Goal: Transaction & Acquisition: Purchase product/service

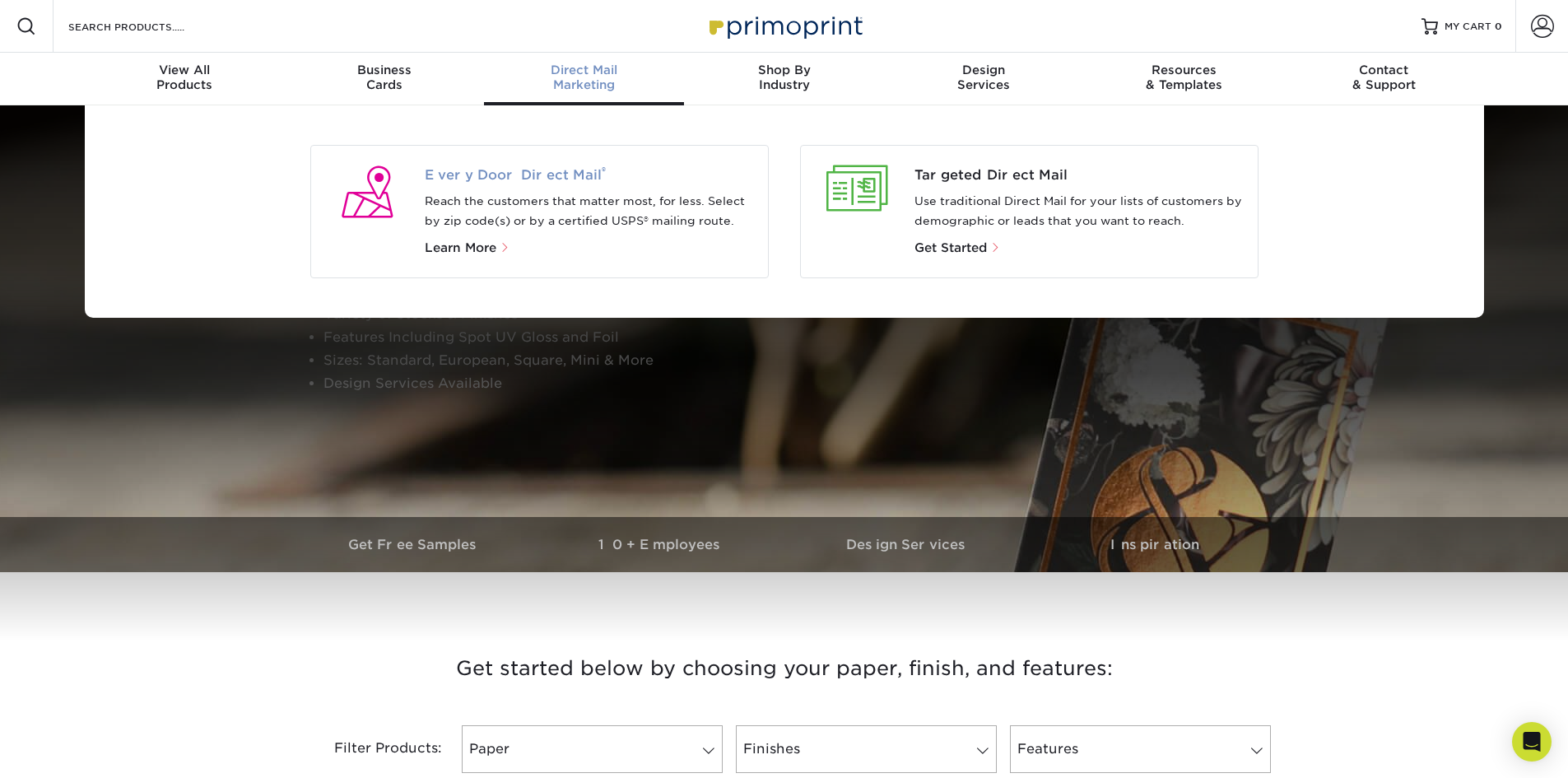
click at [561, 176] on span "Every Door Direct Mail ®" at bounding box center [589, 175] width 330 height 20
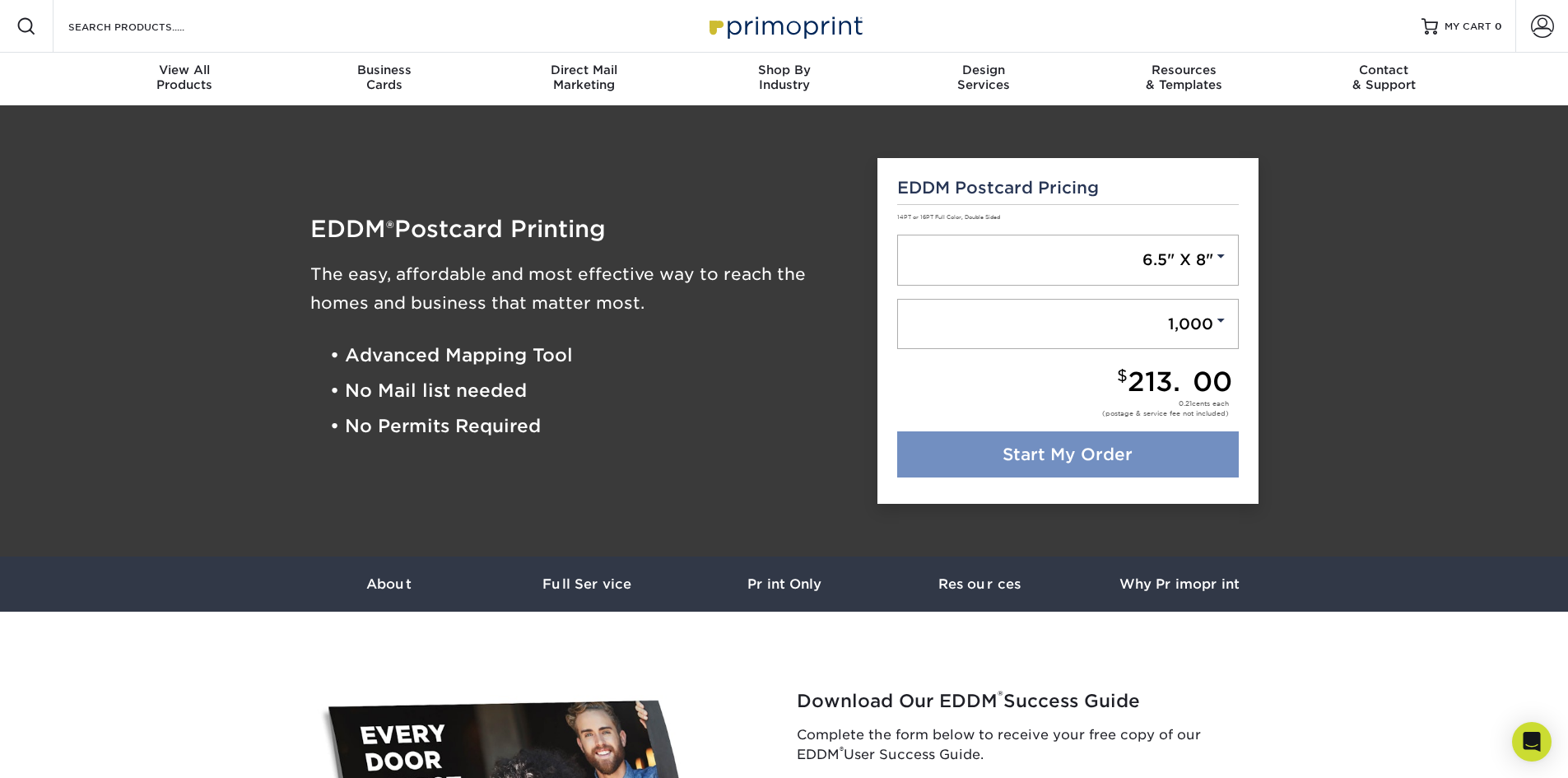
click at [986, 464] on link "Start My Order" at bounding box center [1068, 455] width 342 height 46
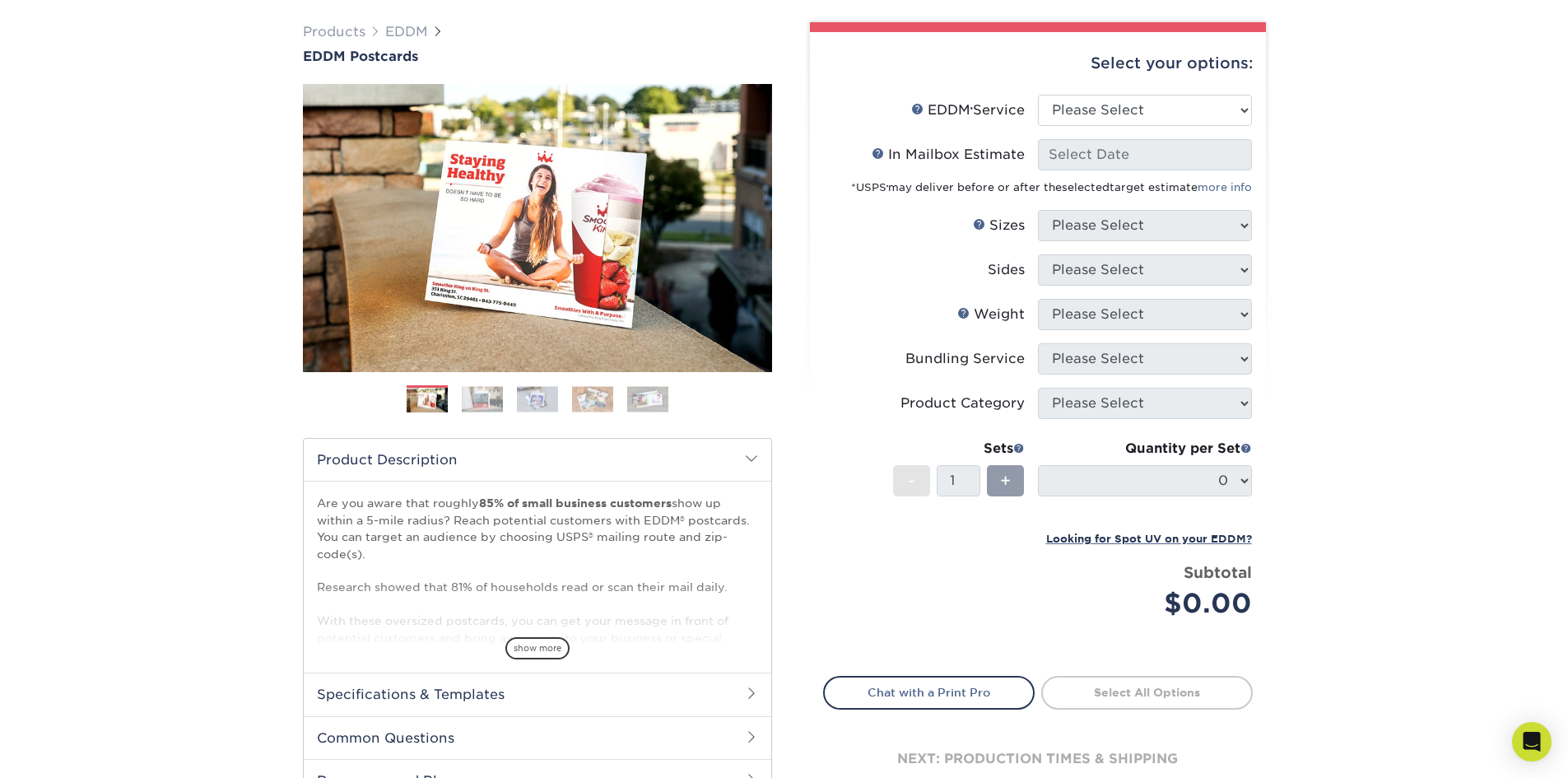
scroll to position [165, 0]
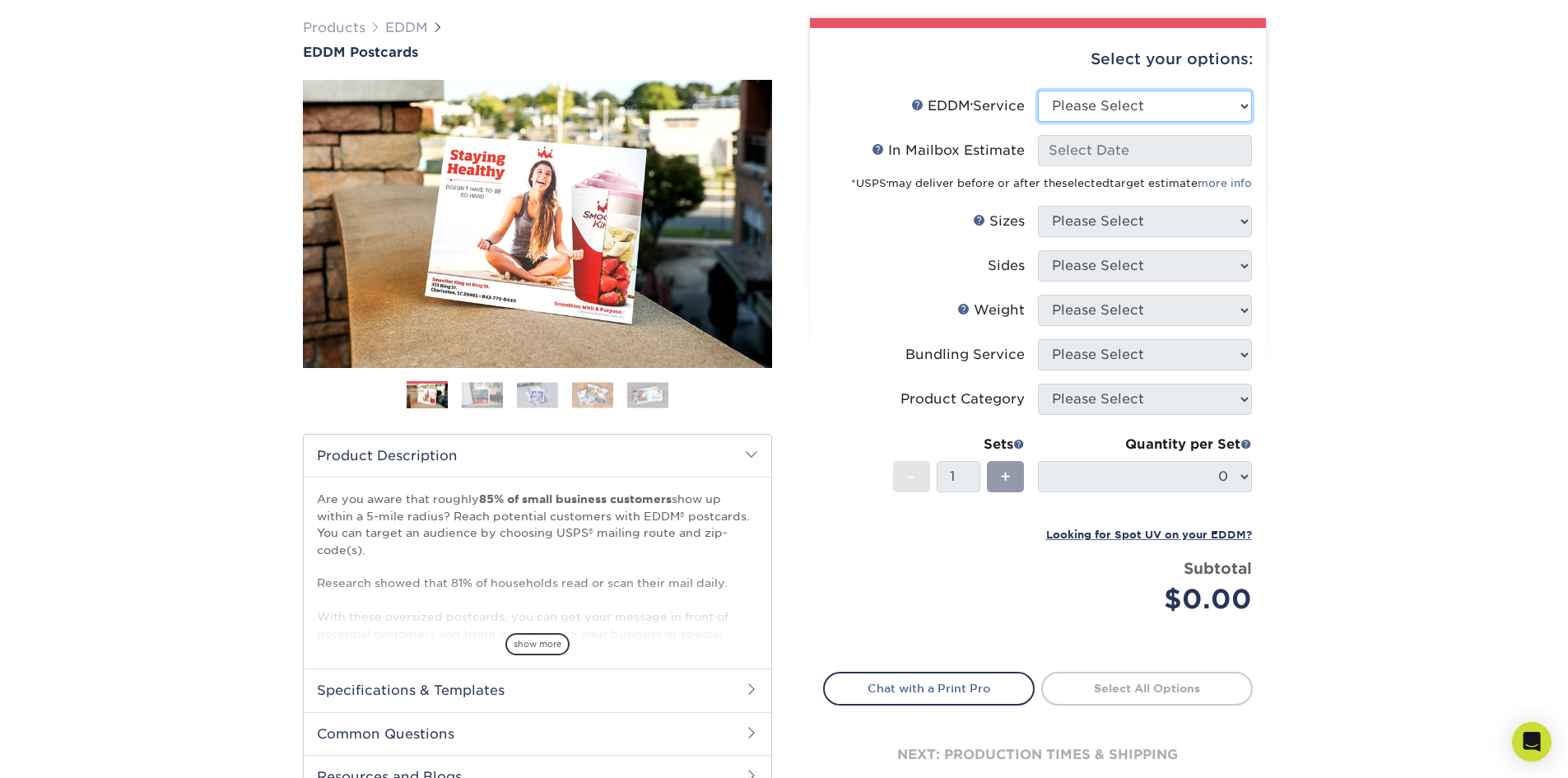
click at [1221, 116] on select "Please Select Full Service Print Only" at bounding box center [1145, 106] width 214 height 32
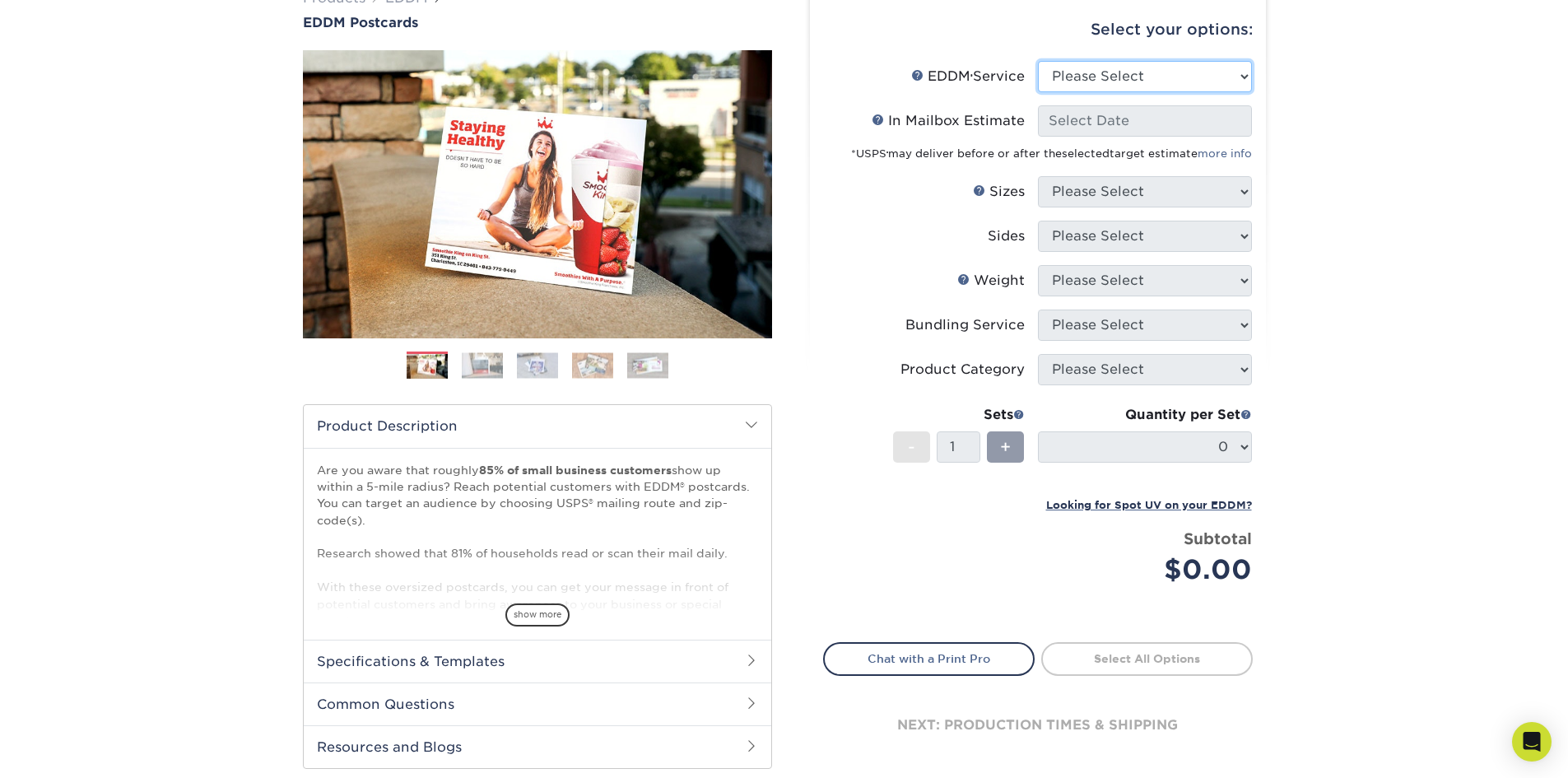
scroll to position [120, 0]
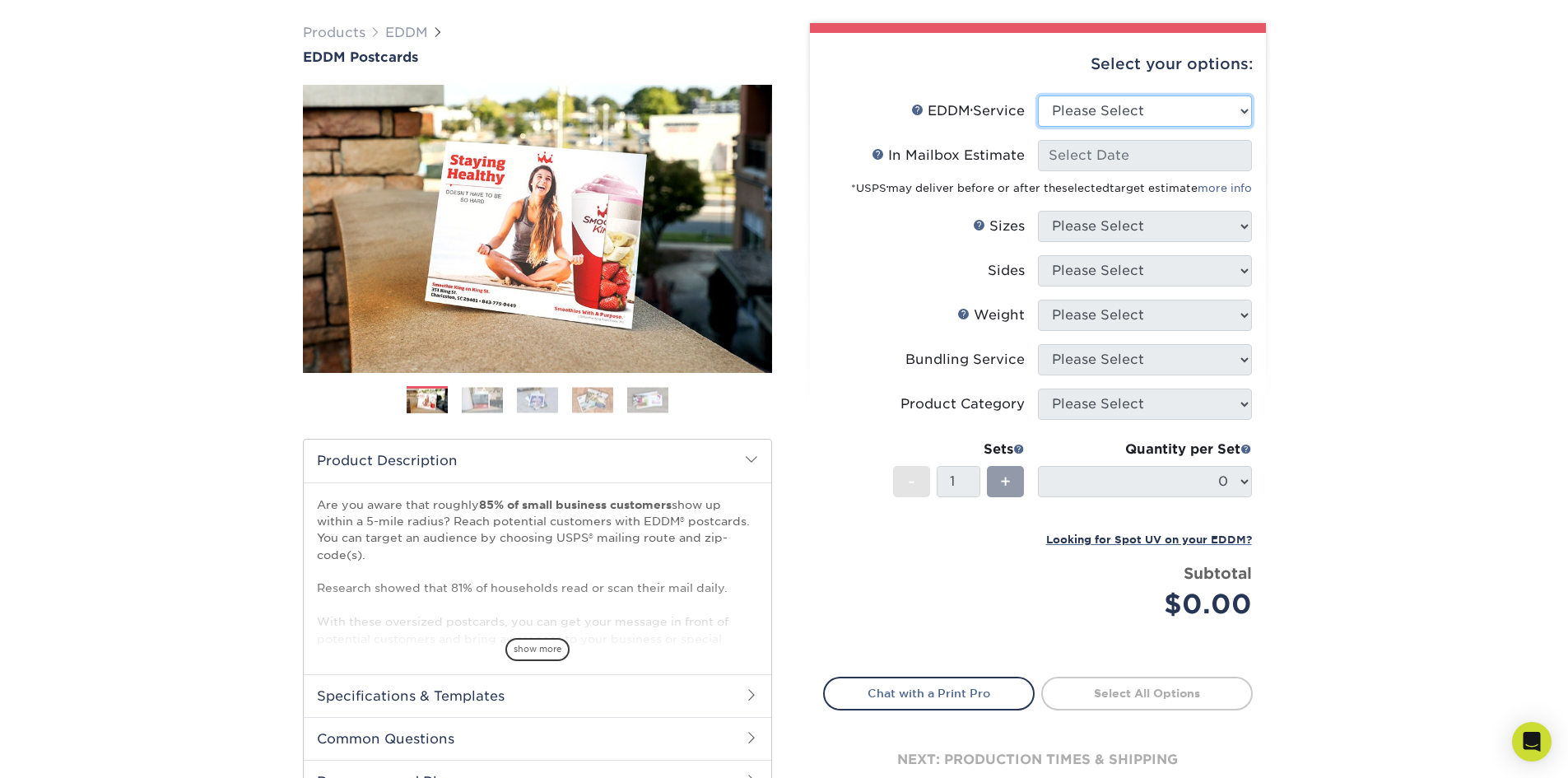
select select "full_service"
click at [1038, 96] on select "Please Select Full Service Print Only" at bounding box center [1145, 112] width 214 height 32
select select "-1"
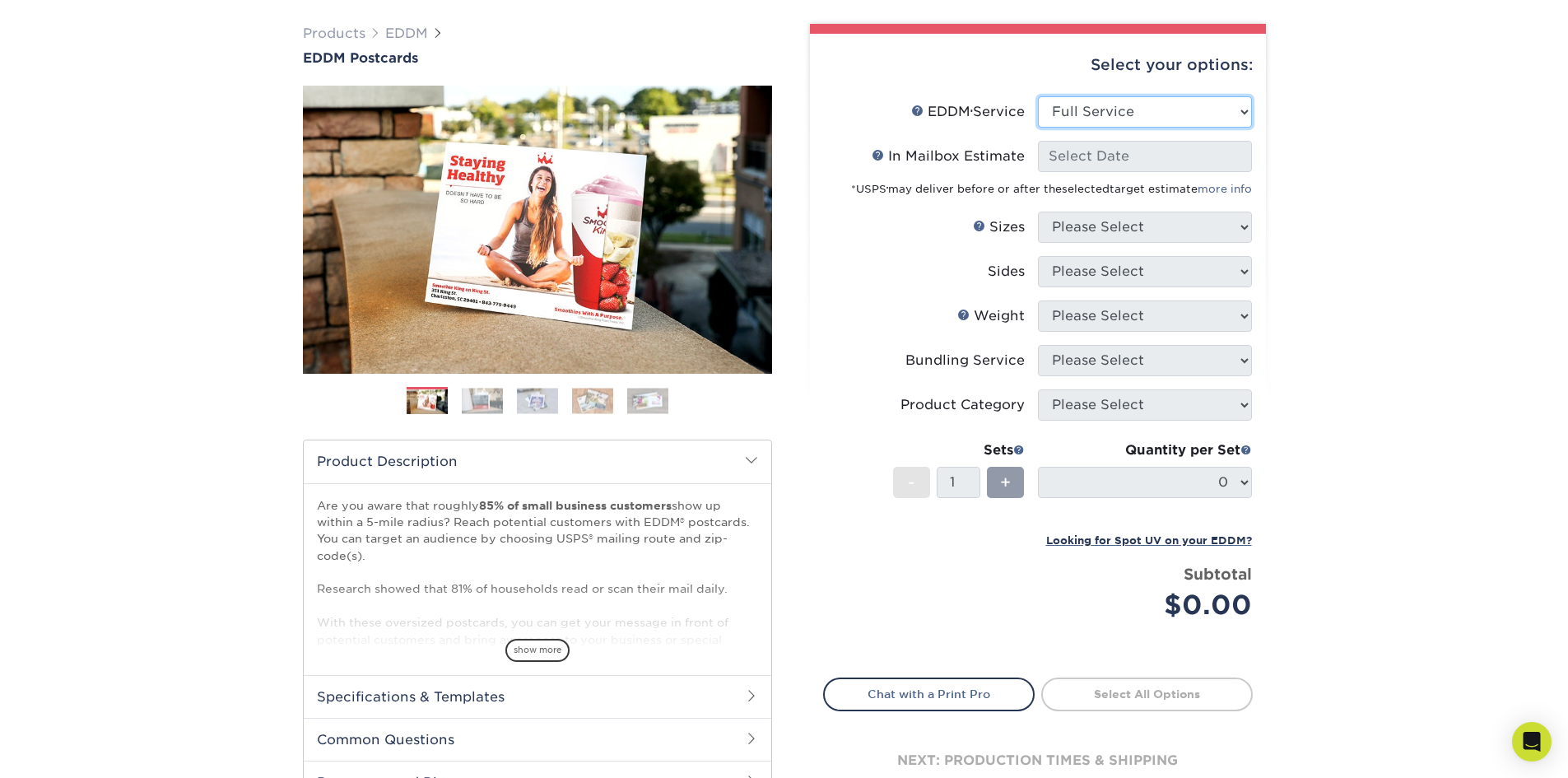
select select "-1"
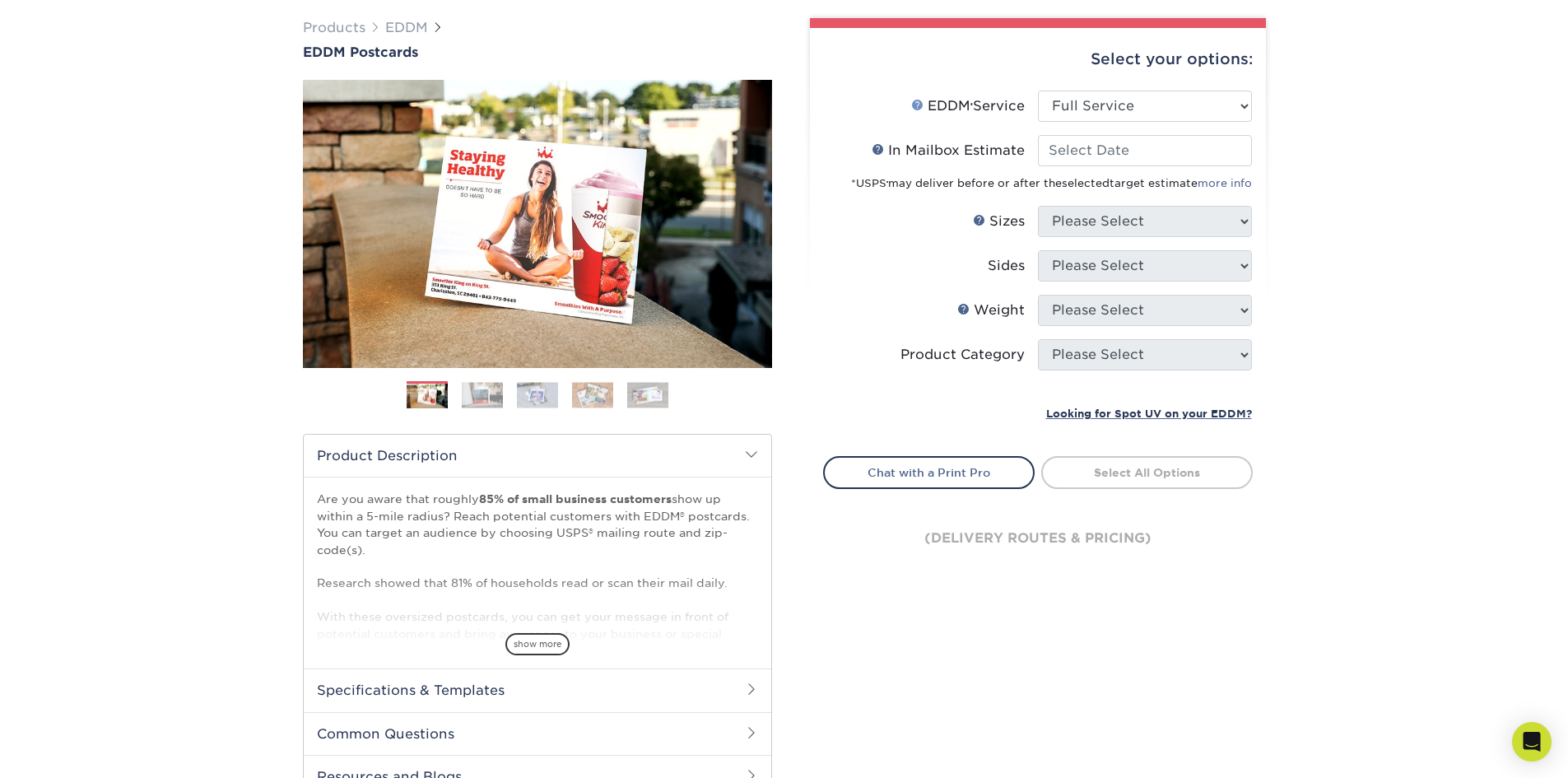
click at [916, 106] on link "EDDM Service Help" at bounding box center [917, 104] width 13 height 13
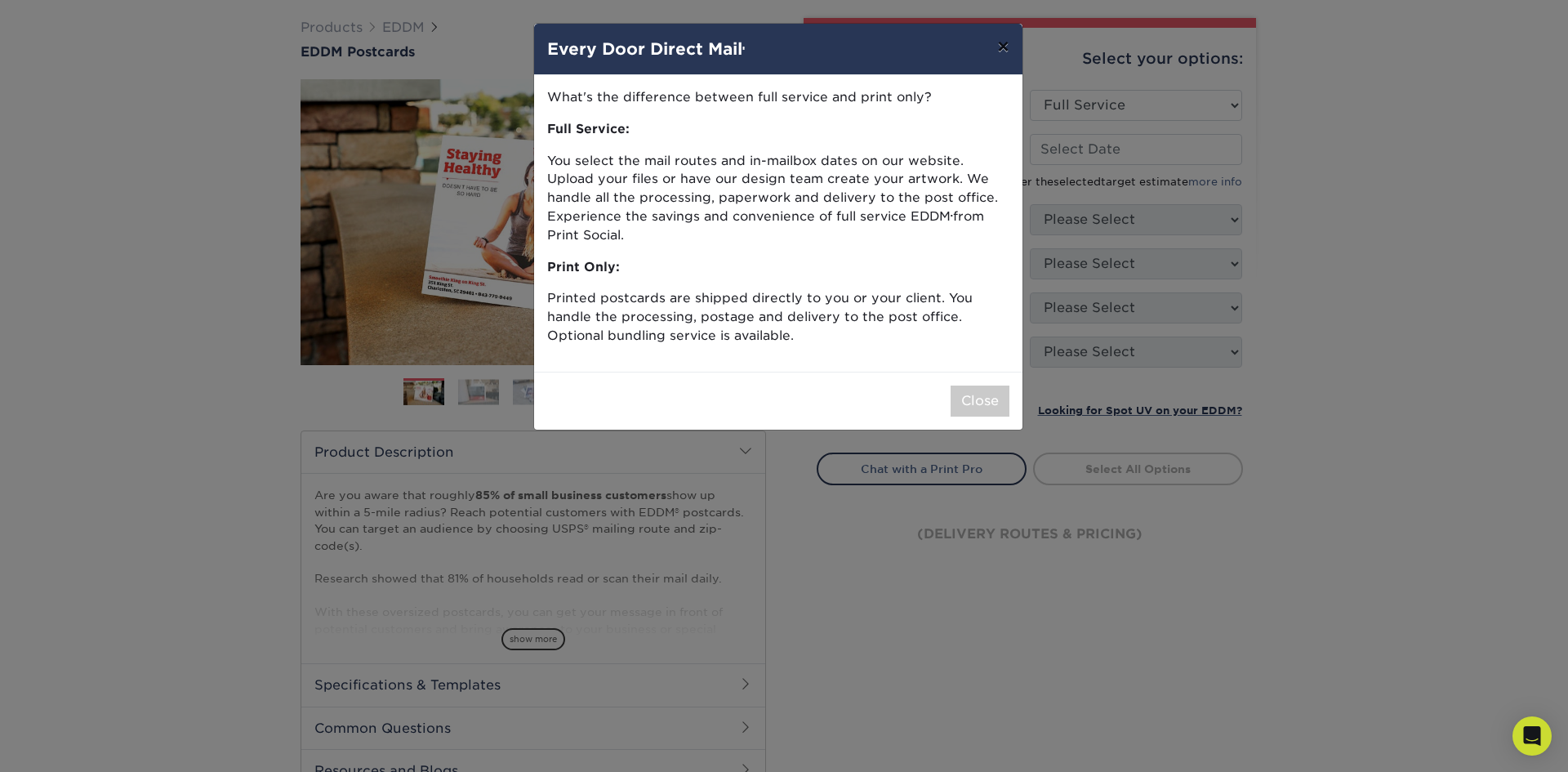
click at [1012, 52] on button "×" at bounding box center [1003, 47] width 37 height 46
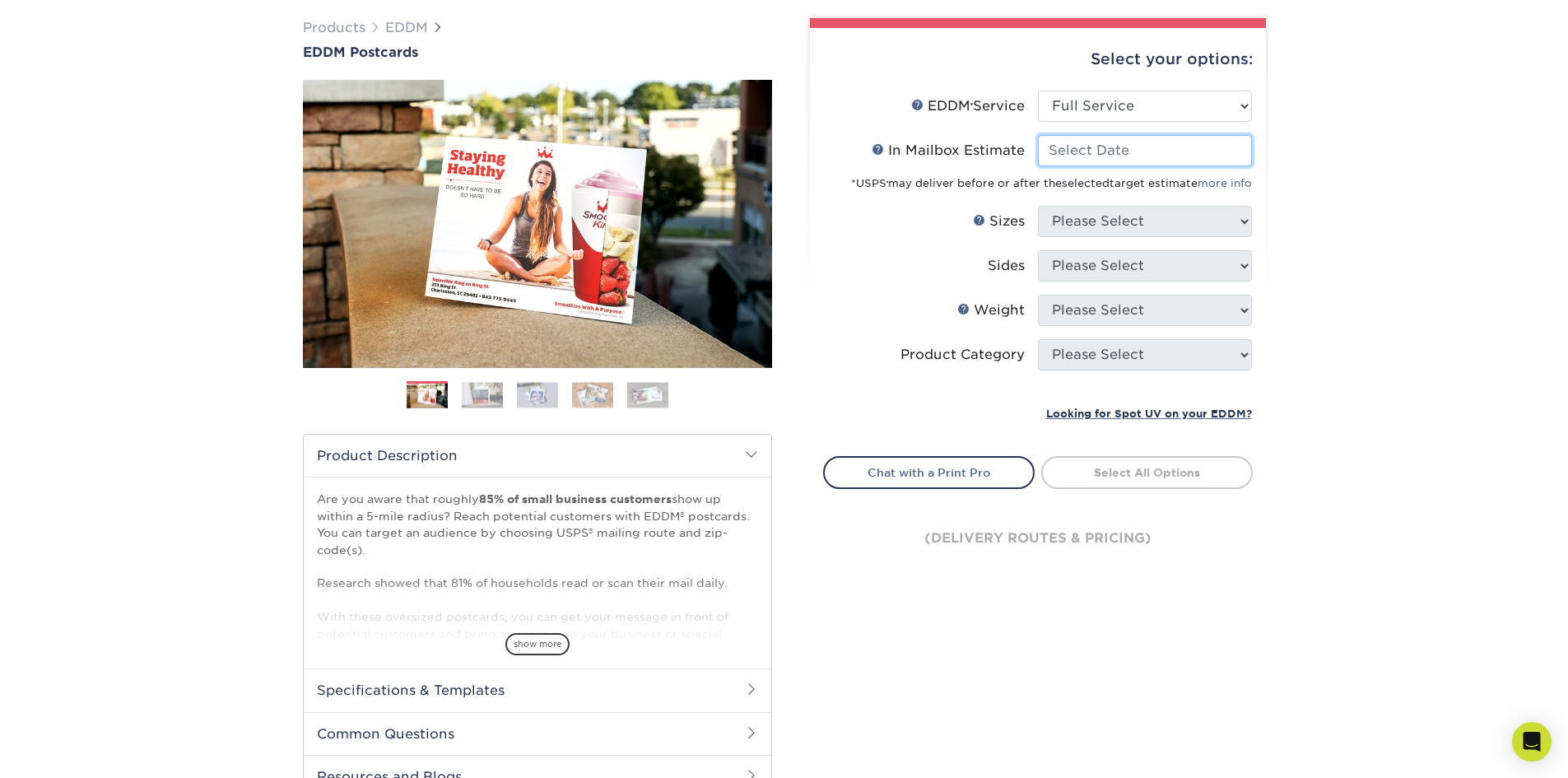
click at [1171, 154] on input "In Mailbox Estimate Help In Mailbox Estimate" at bounding box center [1145, 150] width 214 height 32
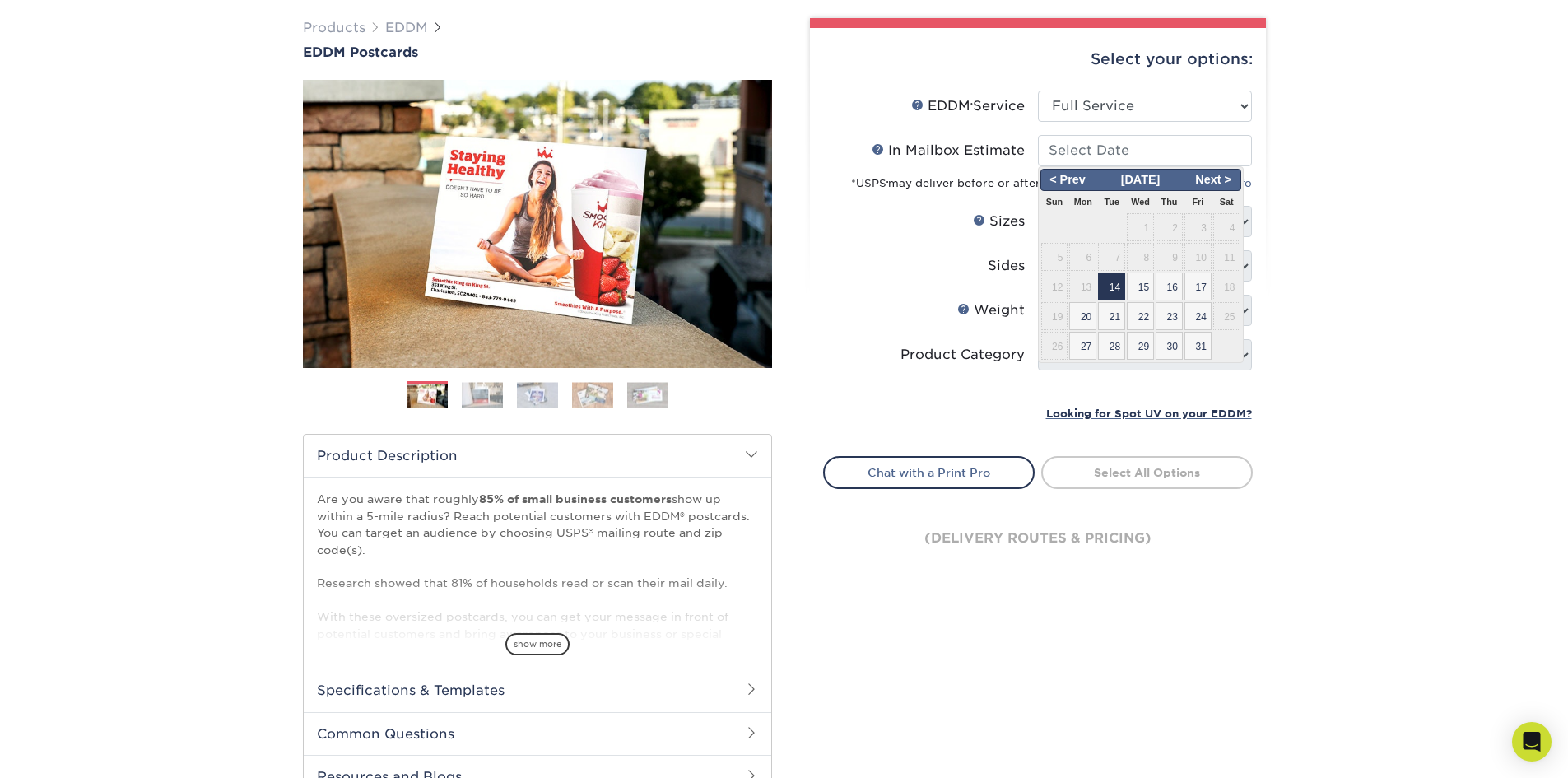
click at [1118, 291] on span "14" at bounding box center [1112, 286] width 27 height 28
type input "2025-10-14"
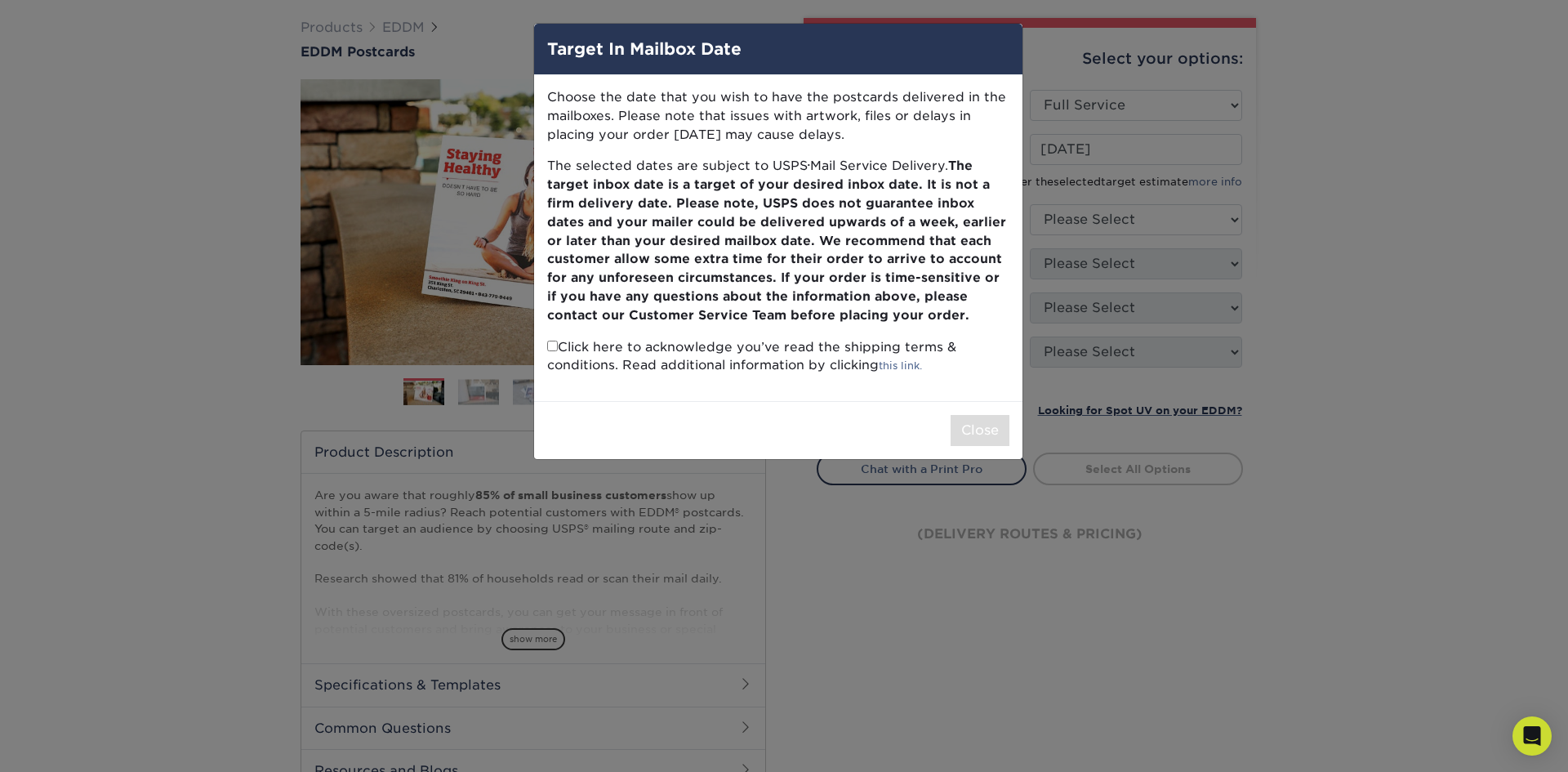
click at [557, 351] on p "Click here to acknowledge you’ve read the shipping terms & conditions. Read add…" at bounding box center [778, 357] width 462 height 37
click at [550, 345] on input "checkbox" at bounding box center [553, 345] width 11 height 11
checkbox input "true"
click at [992, 436] on button "Close" at bounding box center [979, 430] width 58 height 31
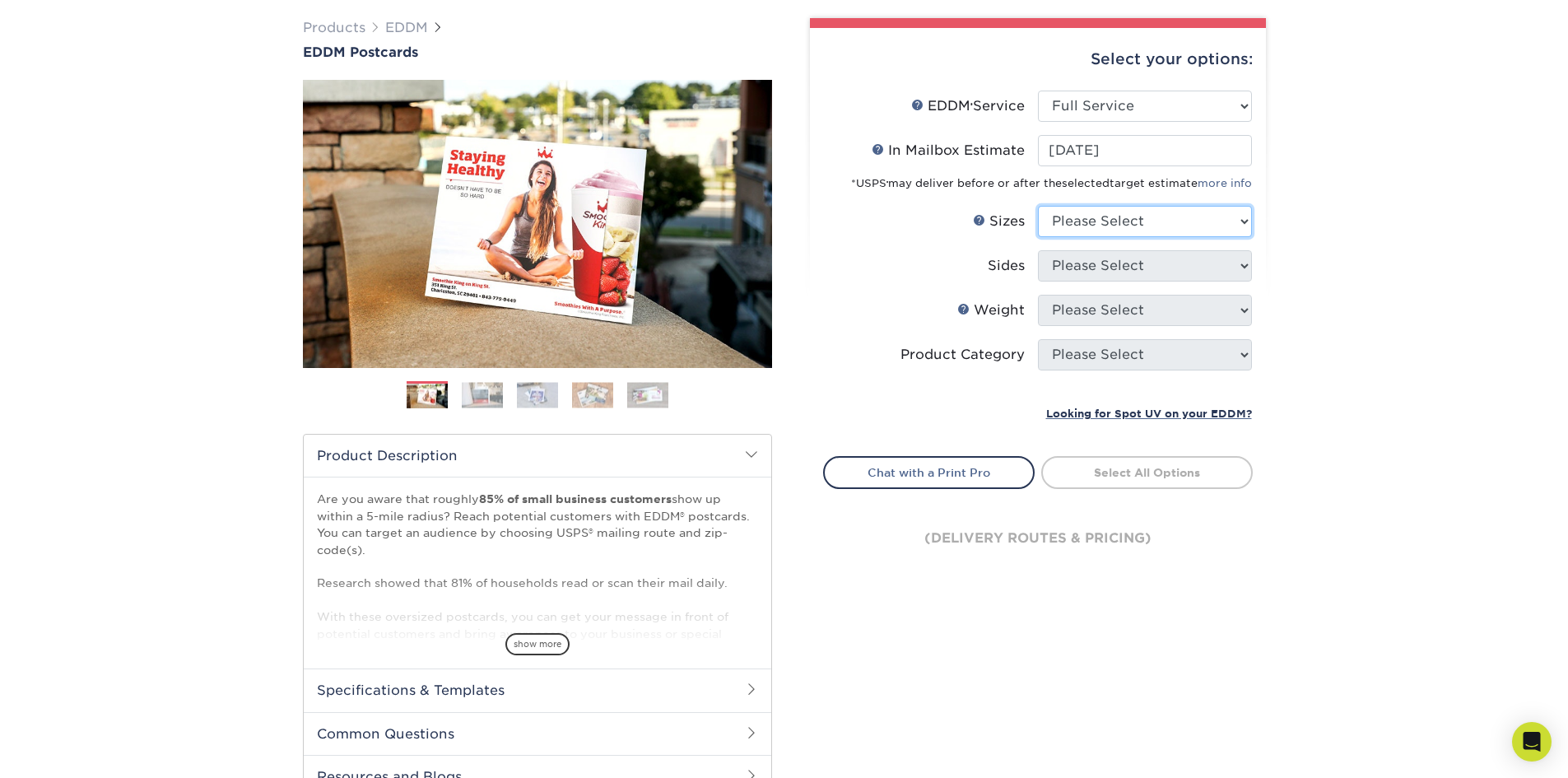
click at [1237, 224] on select "Please Select 4.5" x 12" 6" x 12" 6.5" x 8" 6.5" x 9" 6.5" x 12" 7" x 8.5" 8" x…" at bounding box center [1145, 221] width 214 height 32
select select "6.50x9.00"
click at [1038, 206] on select "Please Select 4.5" x 12" 6" x 12" 6.5" x 8" 6.5" x 9" 6.5" x 12" 7" x 8.5" 8" x…" at bounding box center [1145, 221] width 214 height 32
click at [1136, 258] on select "Please Select Print Both Sides Print Front Only" at bounding box center [1145, 265] width 214 height 32
select select "13abbda7-1d64-4f25-8bb2-c179b224825d"
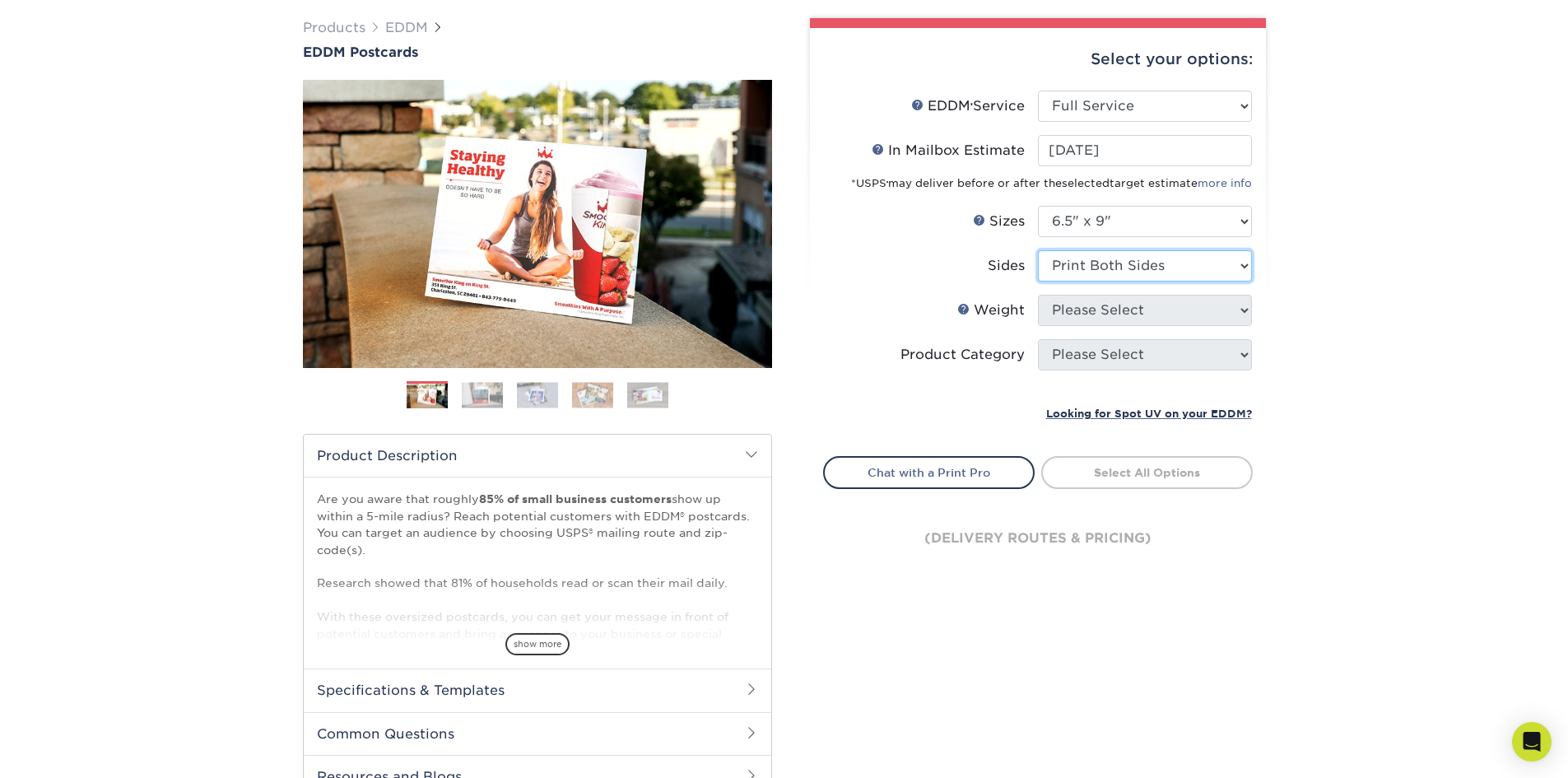
click at [1038, 250] on select "Please Select Print Both Sides Print Front Only" at bounding box center [1145, 265] width 214 height 32
click at [1130, 307] on select "Please Select 16PT 14PT" at bounding box center [1145, 310] width 214 height 32
select select "16PT"
click at [1038, 294] on select "Please Select 16PT 14PT" at bounding box center [1145, 310] width 214 height 32
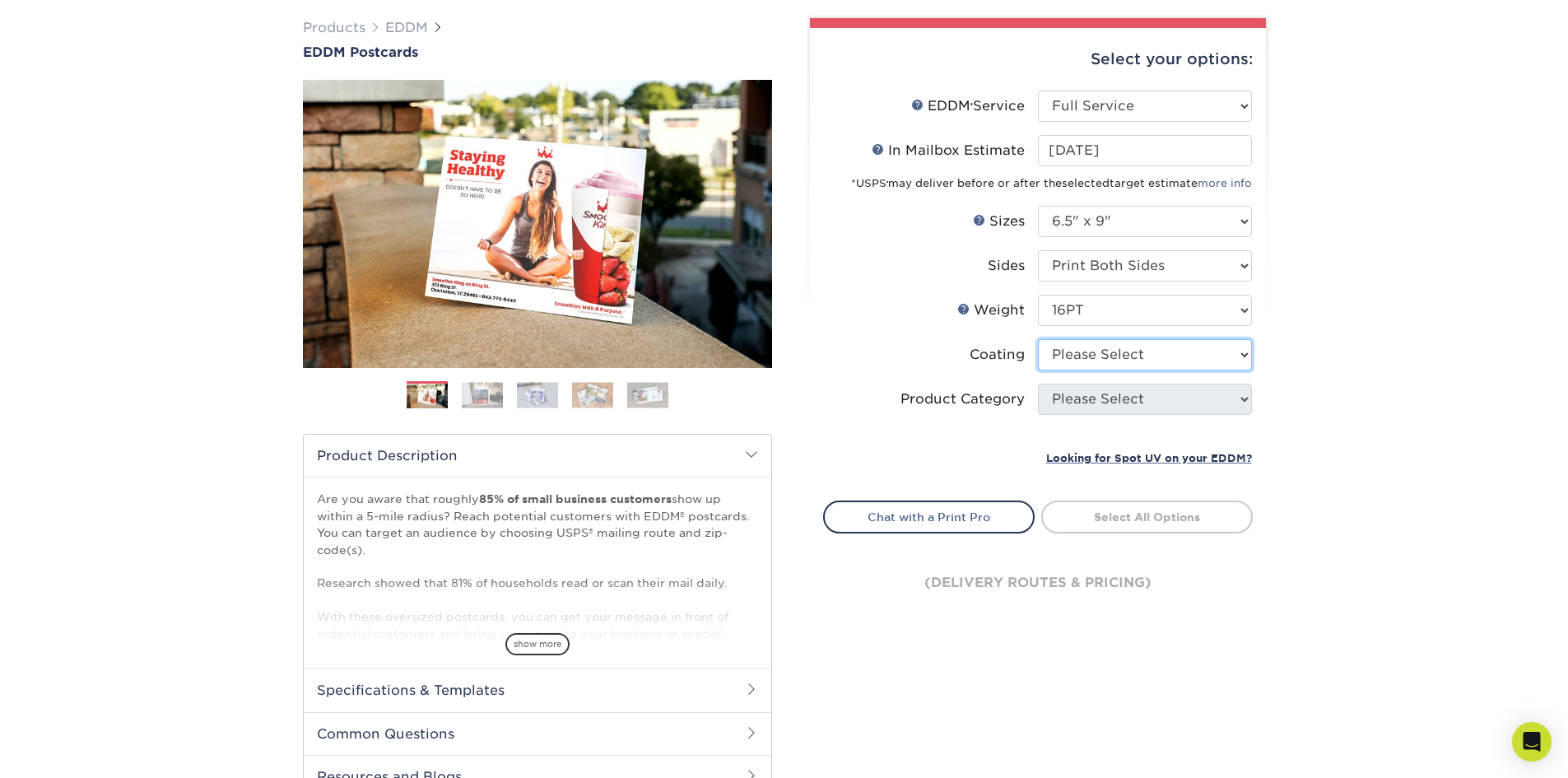
click at [1106, 361] on select at bounding box center [1145, 355] width 214 height 32
select select "1e8116af-acfc-44b1-83dc-8181aa338834"
click at [1038, 340] on select at bounding box center [1145, 355] width 214 height 32
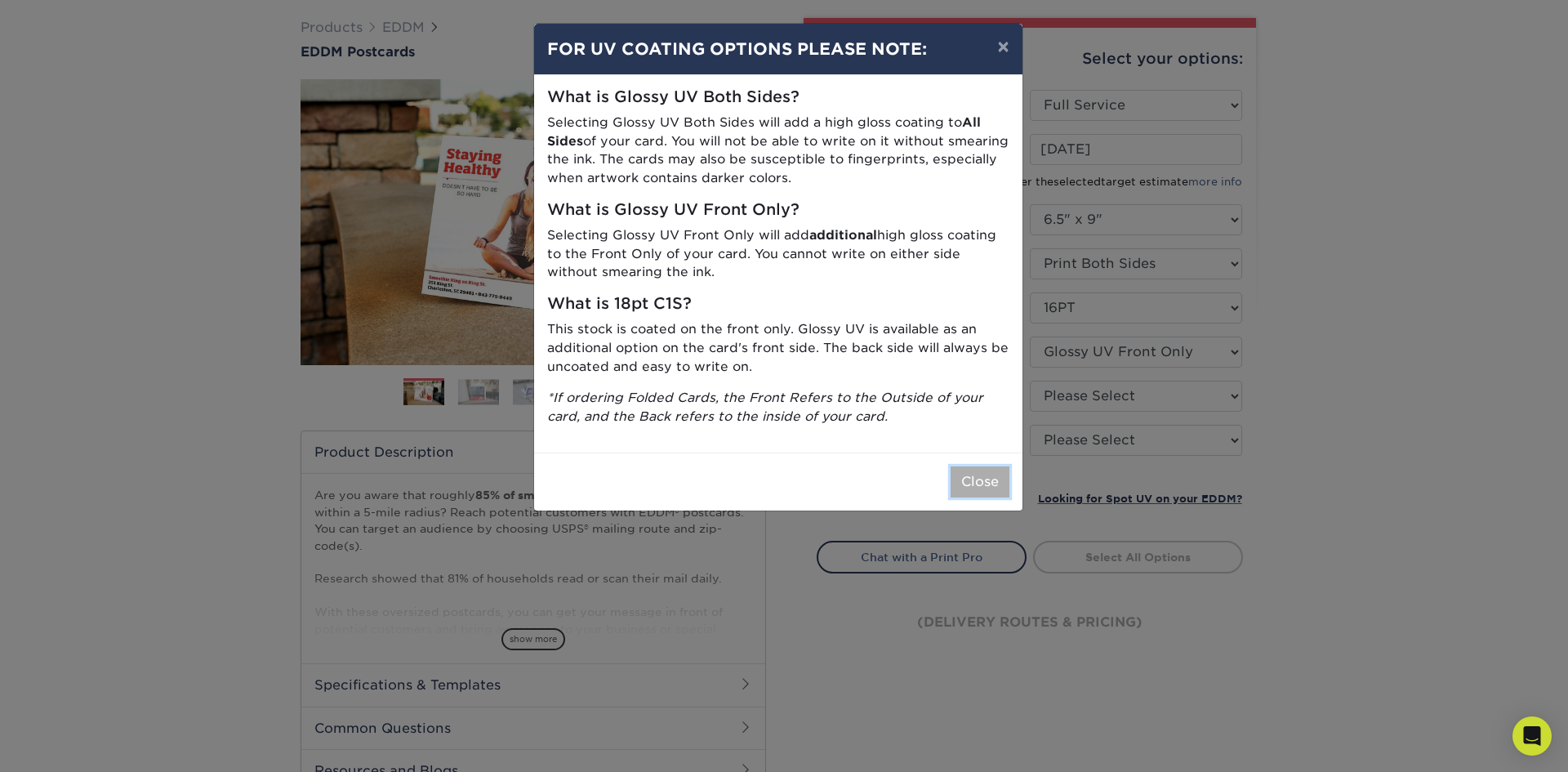
click at [970, 478] on button "Close" at bounding box center [979, 482] width 58 height 31
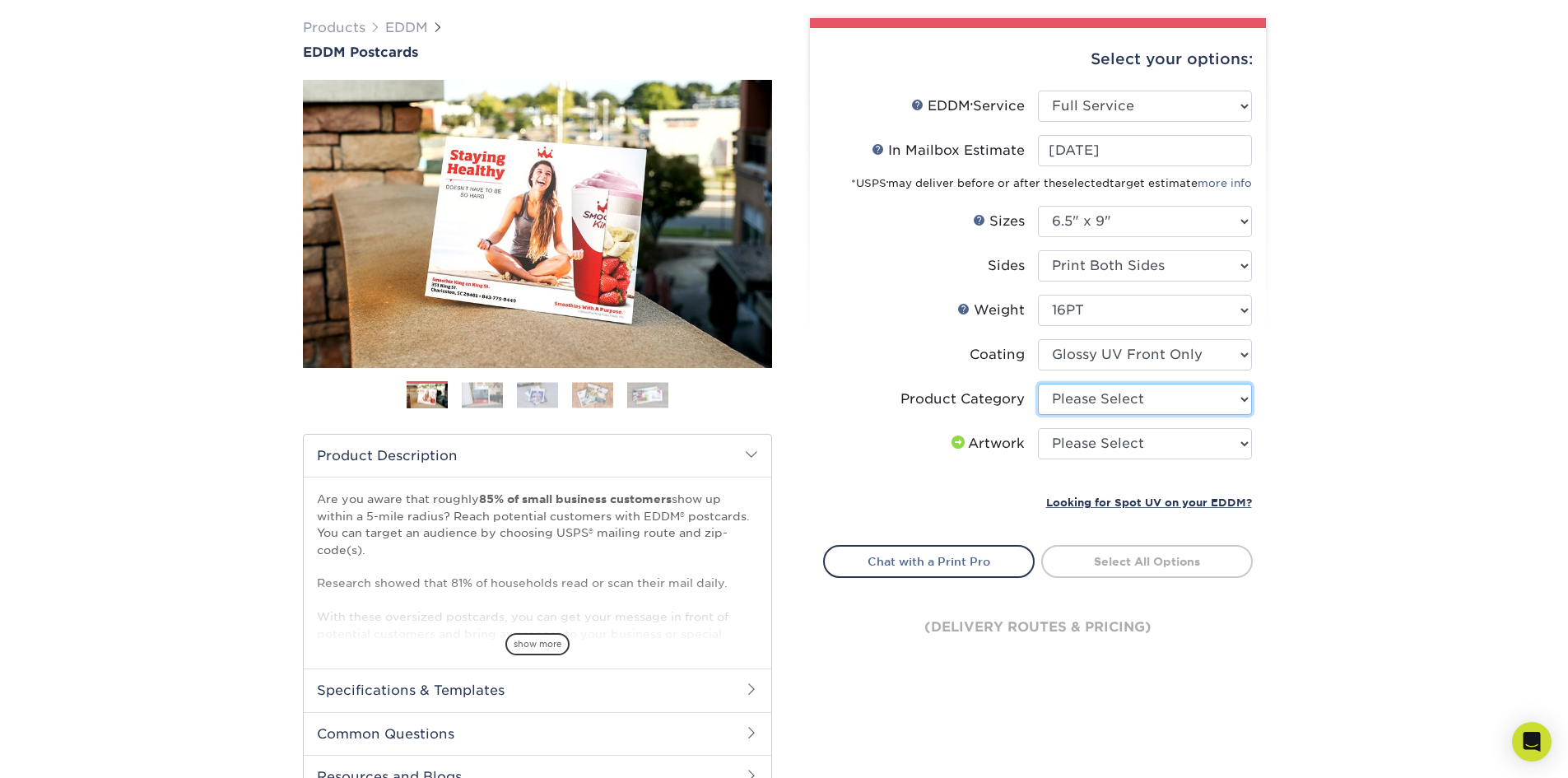
click at [1176, 396] on select "Please Select Postcards" at bounding box center [1145, 399] width 214 height 32
select select "9b7272e0-d6c8-4c3c-8e97-d3a1bcdab858"
click at [1038, 384] on select "Please Select Postcards" at bounding box center [1145, 399] width 214 height 32
click at [1166, 444] on select "Please Select I will upload files I need a design - $150" at bounding box center [1145, 444] width 214 height 32
click at [1326, 427] on div "Products EDDM EDDM Postcards Previous Next" at bounding box center [784, 425] width 1568 height 880
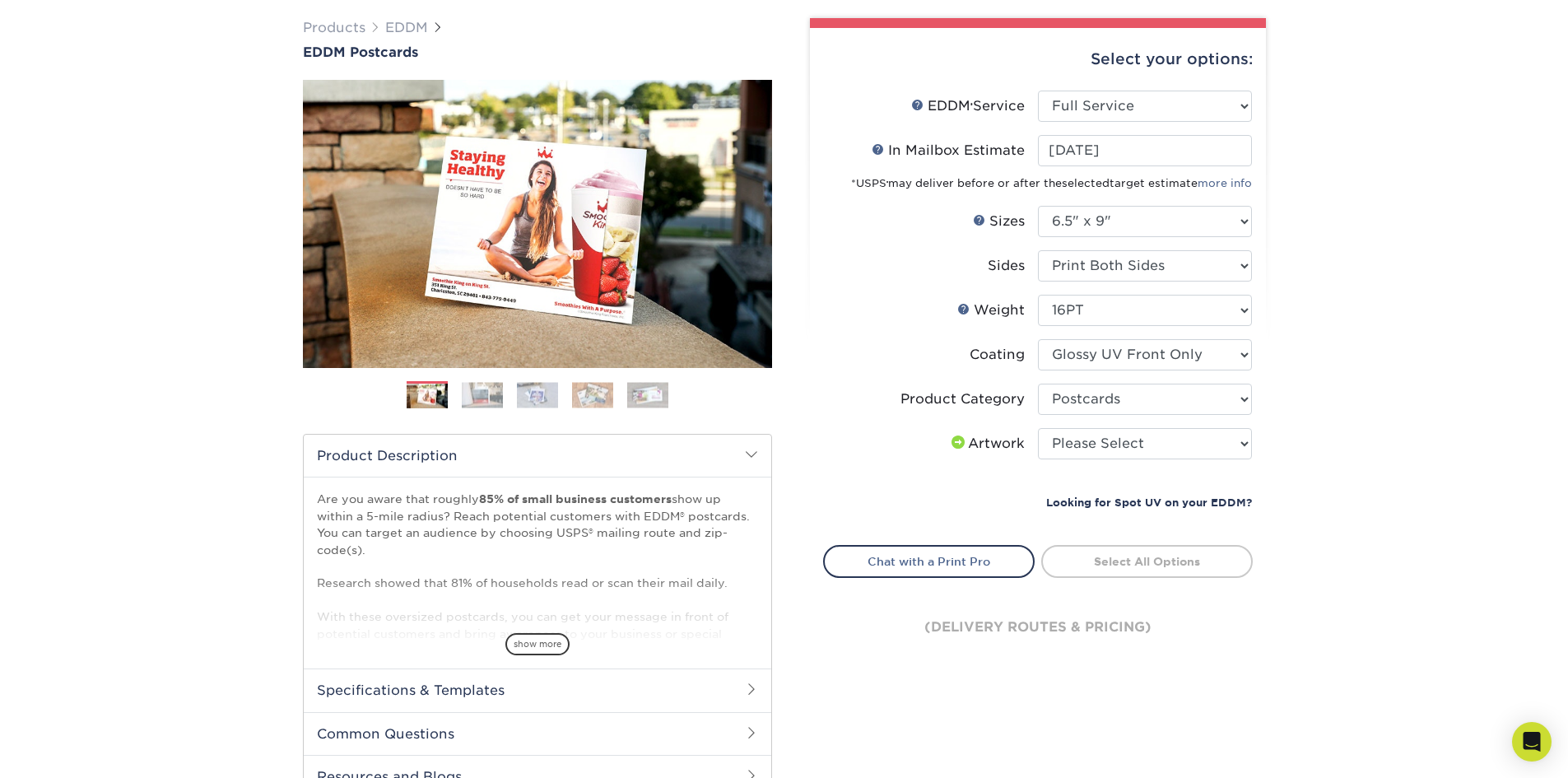
click at [1162, 505] on small "Looking for Spot UV on your EDDM?" at bounding box center [1149, 502] width 206 height 12
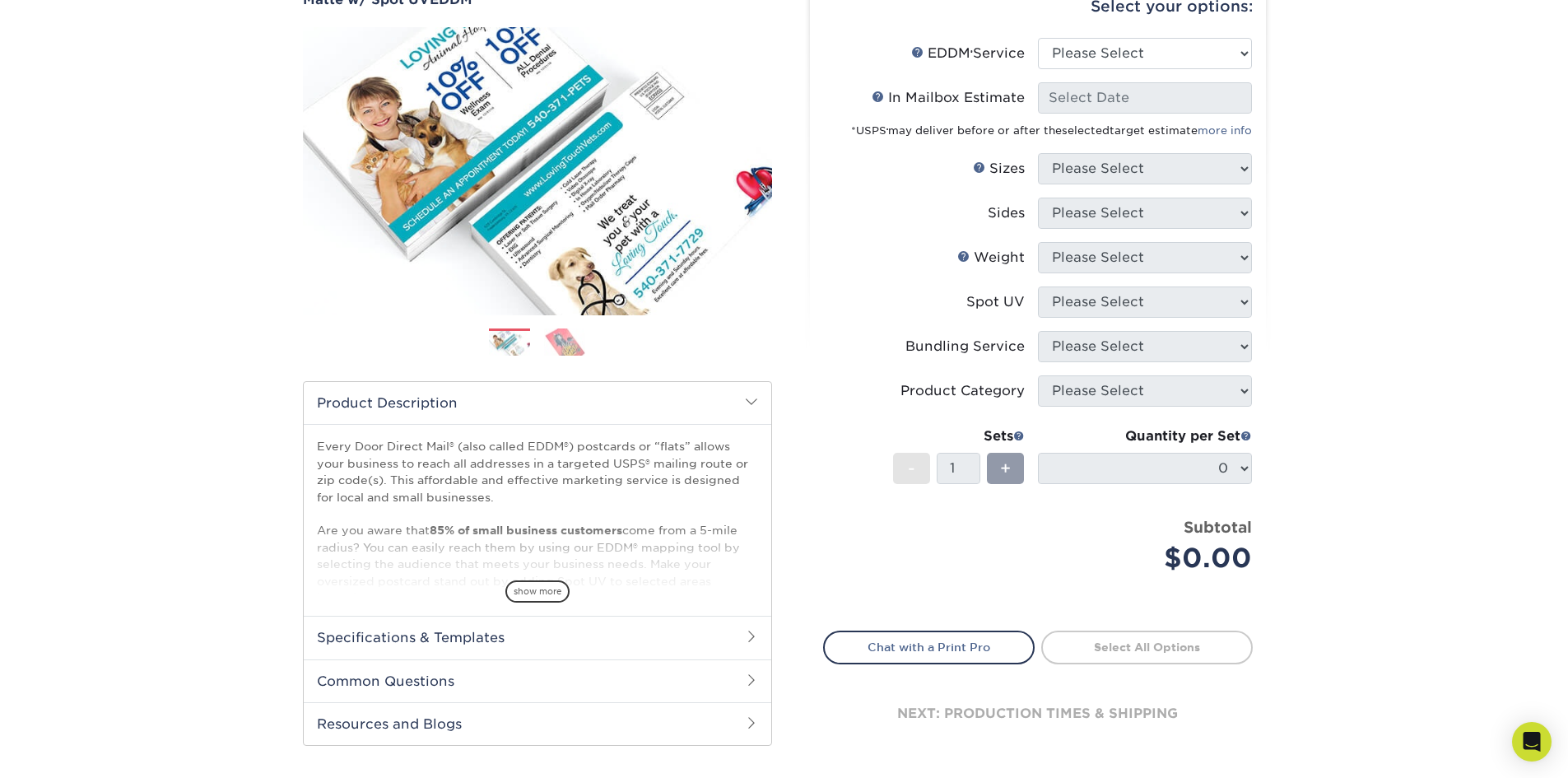
scroll to position [202, 0]
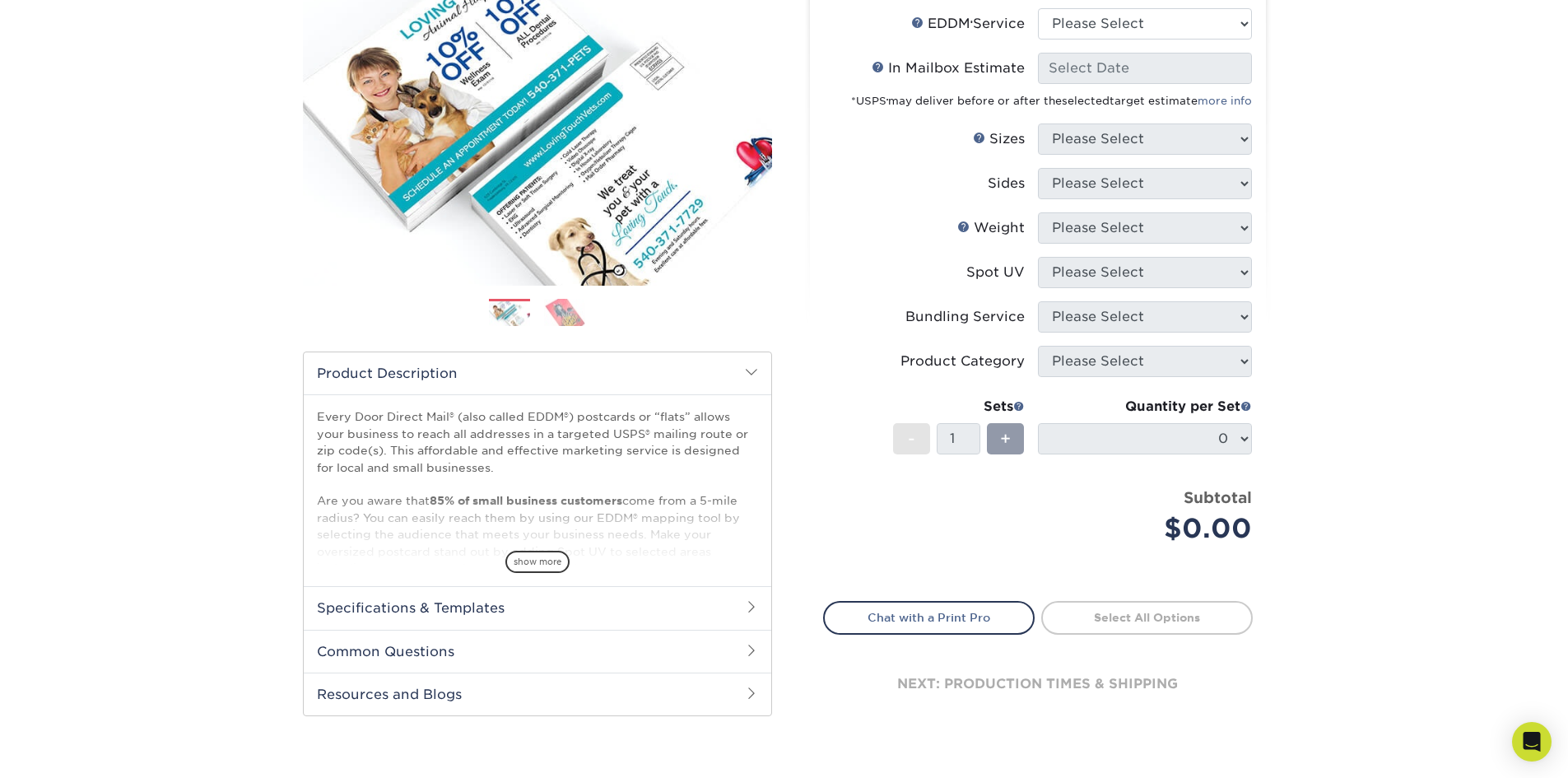
click at [568, 603] on h2 "Specifications & Templates" at bounding box center [537, 607] width 467 height 43
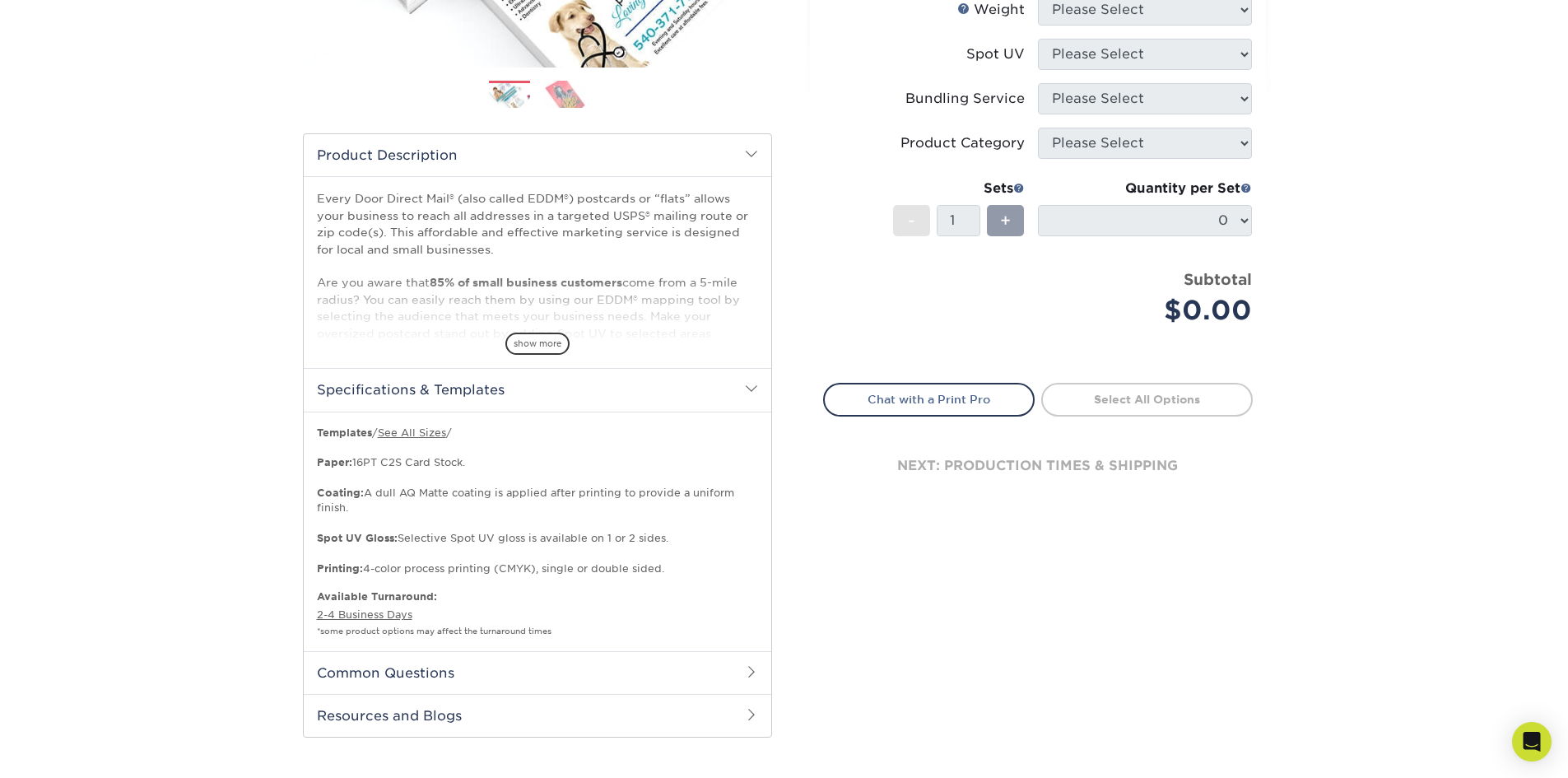
scroll to position [450, 0]
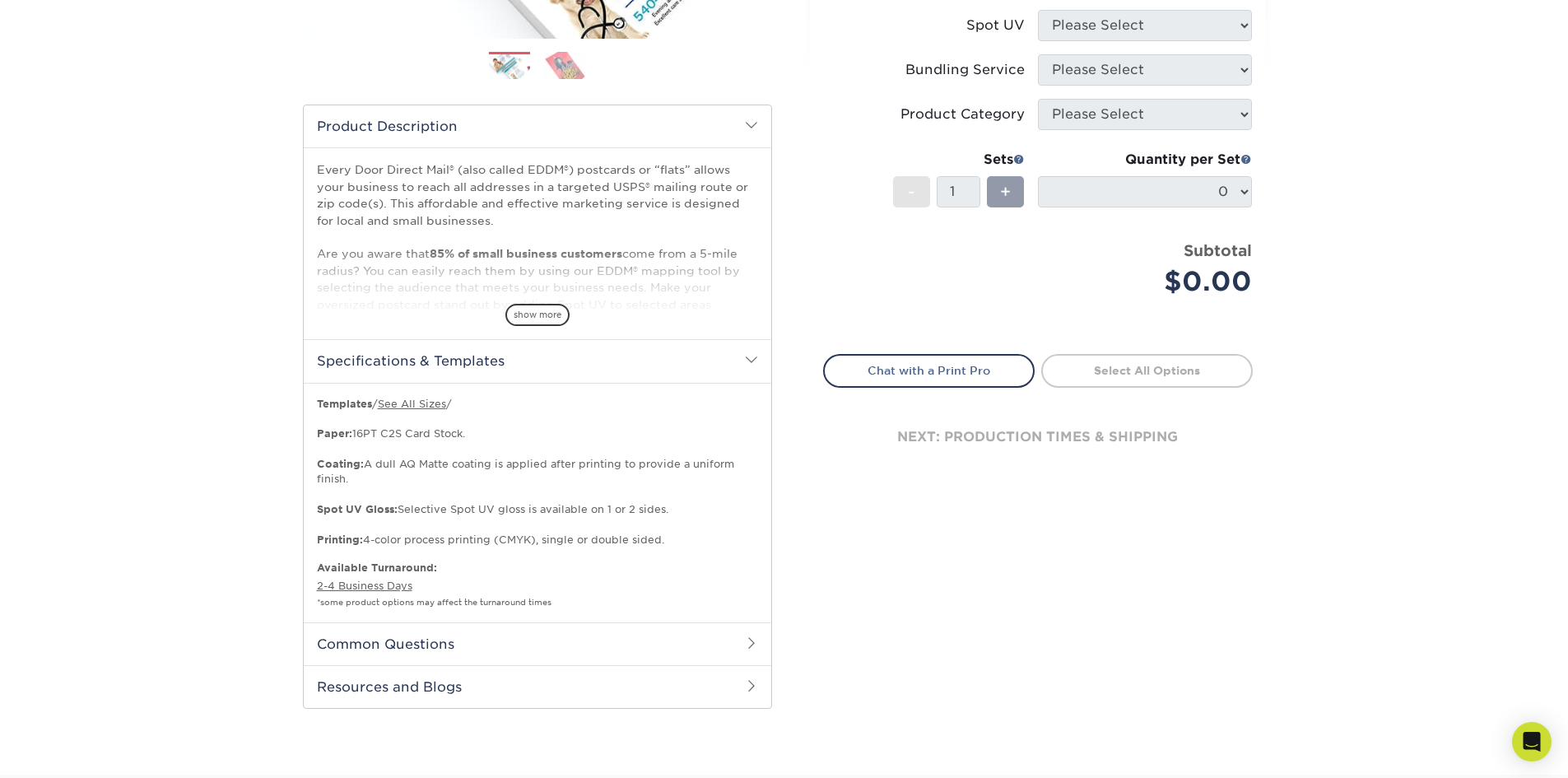
click at [589, 641] on h2 "Common Questions" at bounding box center [537, 644] width 467 height 43
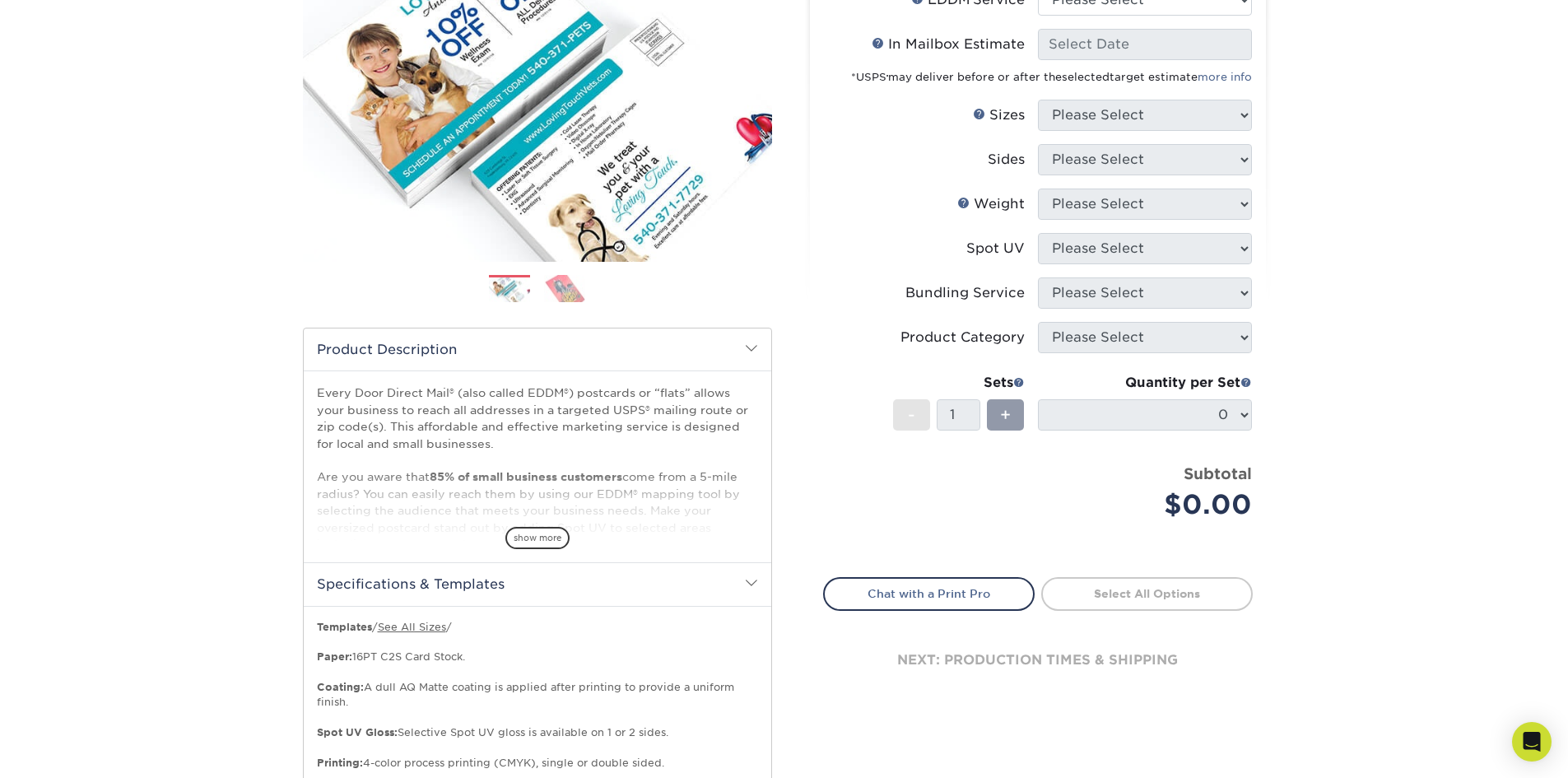
scroll to position [0, 0]
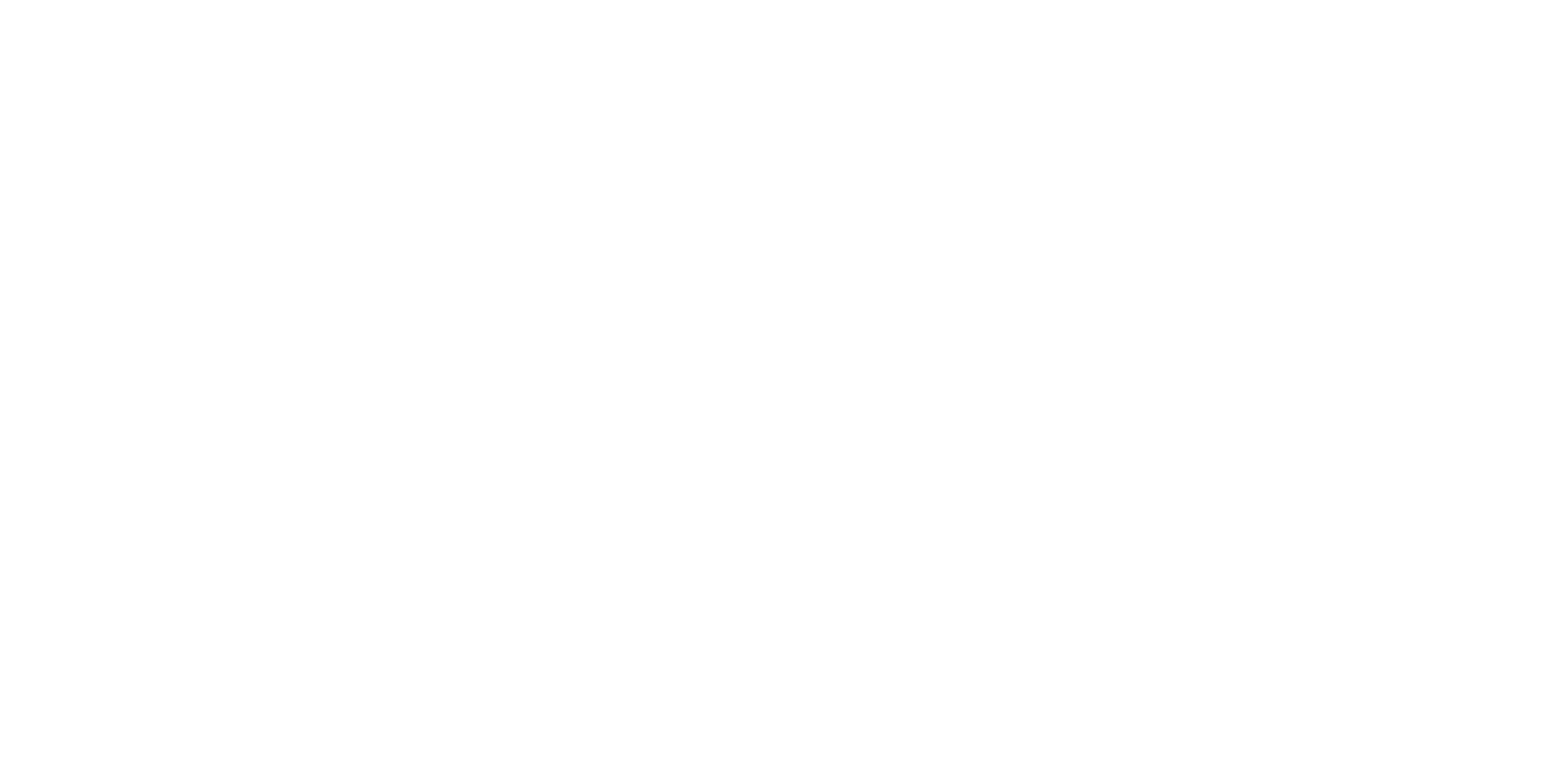
select select "full_service"
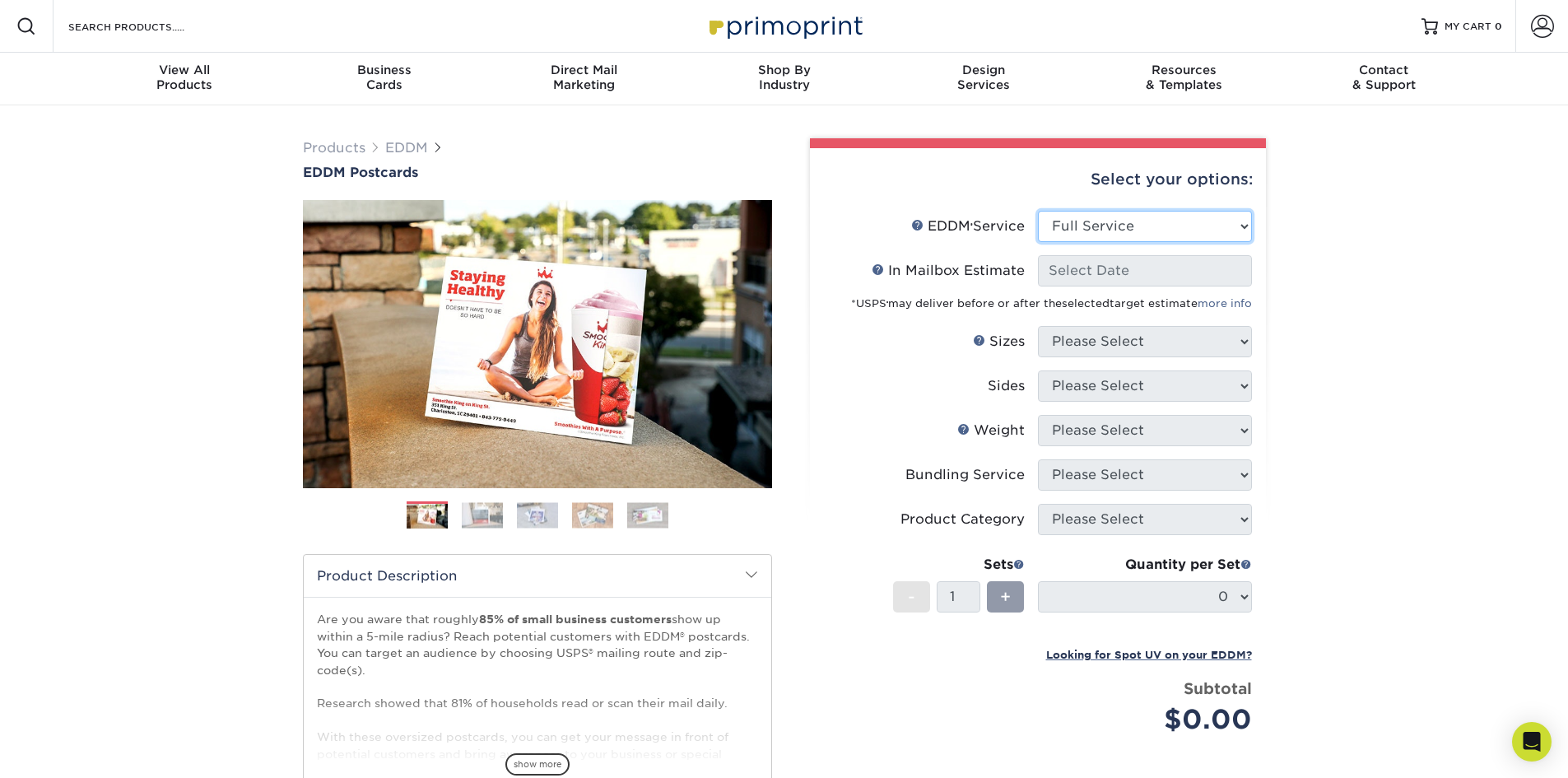
click at [1239, 227] on select "Please Select Full Service Print Only" at bounding box center [1145, 226] width 214 height 32
click at [1038, 211] on select "Please Select Full Service Print Only" at bounding box center [1145, 226] width 214 height 32
click at [1240, 223] on select "Please Select Full Service Print Only" at bounding box center [1145, 226] width 214 height 32
click at [1038, 211] on select "Please Select Full Service Print Only" at bounding box center [1145, 226] width 214 height 32
click at [1408, 273] on div "Products EDDM EDDM Postcards Previous Next" at bounding box center [784, 545] width 1568 height 880
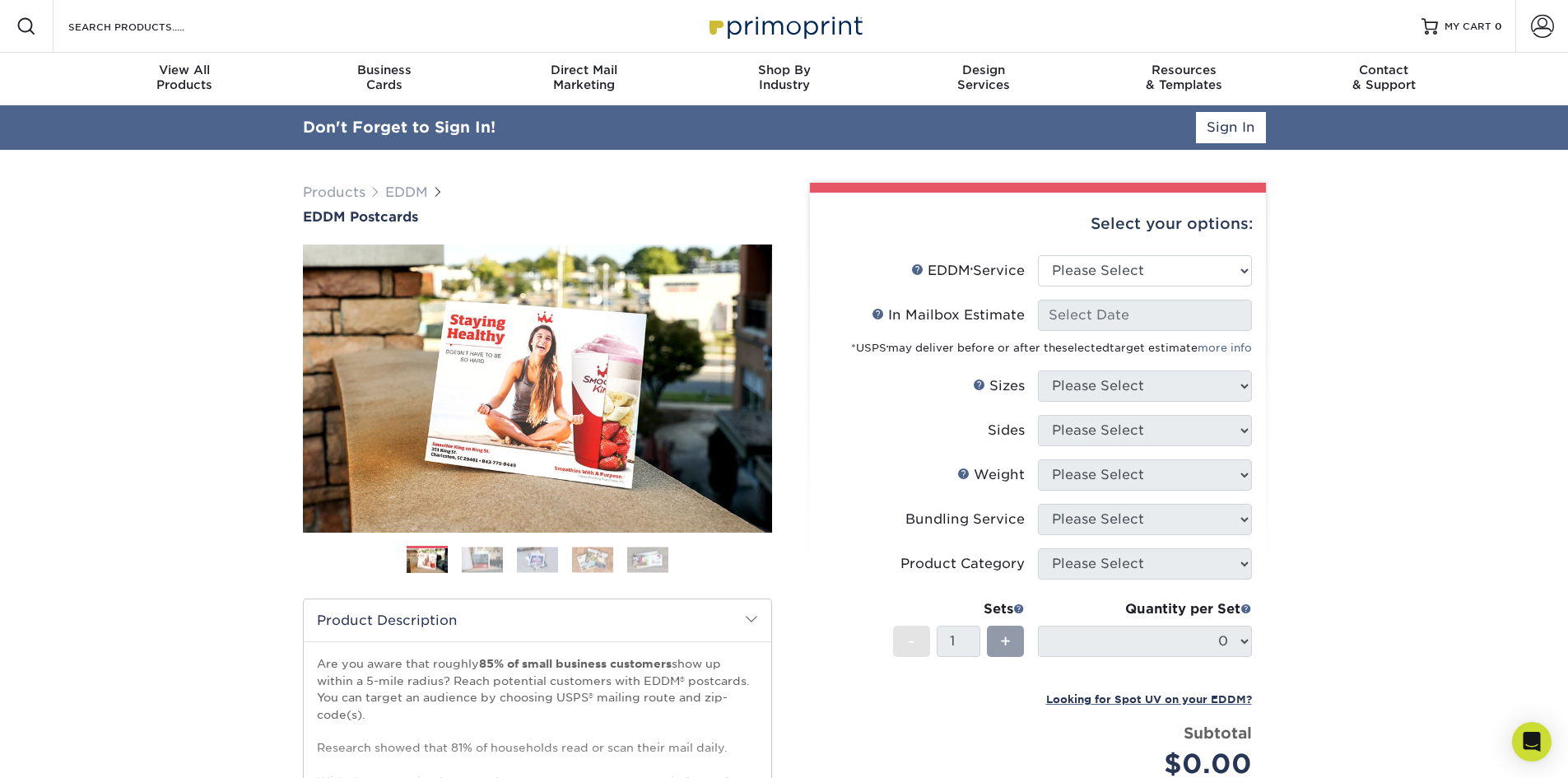
click at [487, 554] on img at bounding box center [482, 560] width 41 height 26
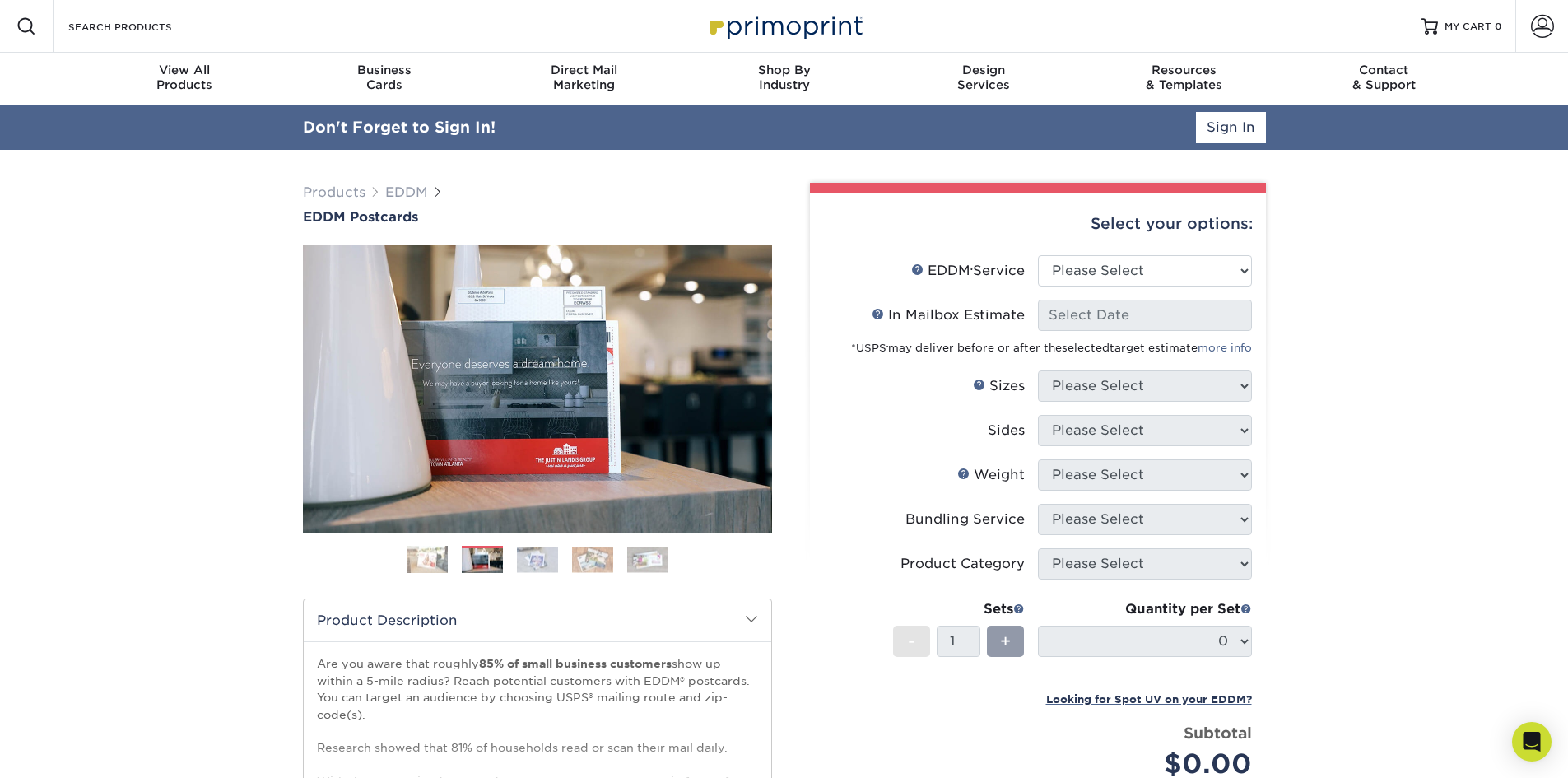
click at [531, 561] on img at bounding box center [537, 560] width 41 height 26
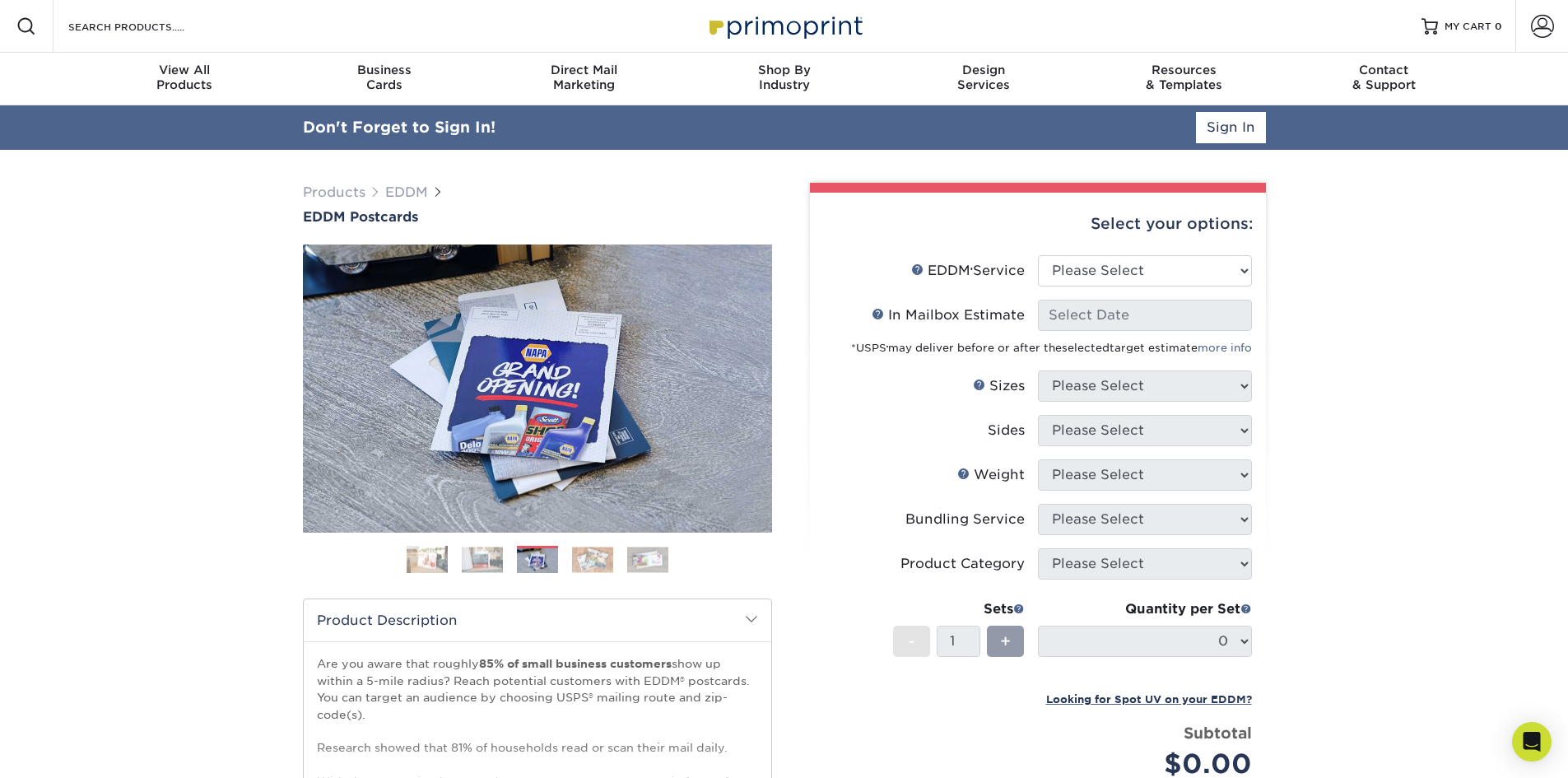
click at [434, 568] on img at bounding box center [427, 560] width 41 height 29
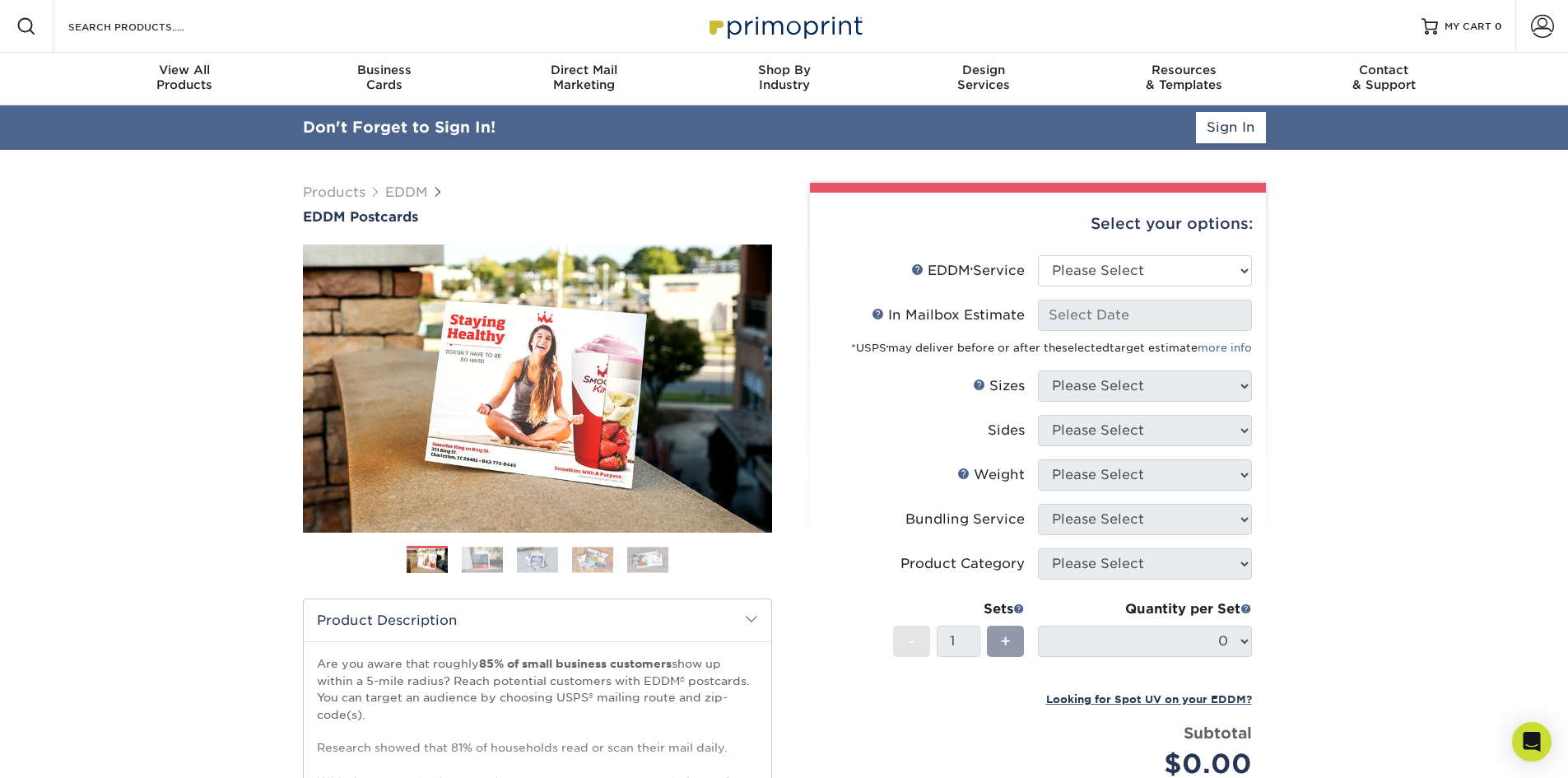
click at [474, 564] on img at bounding box center [482, 560] width 41 height 26
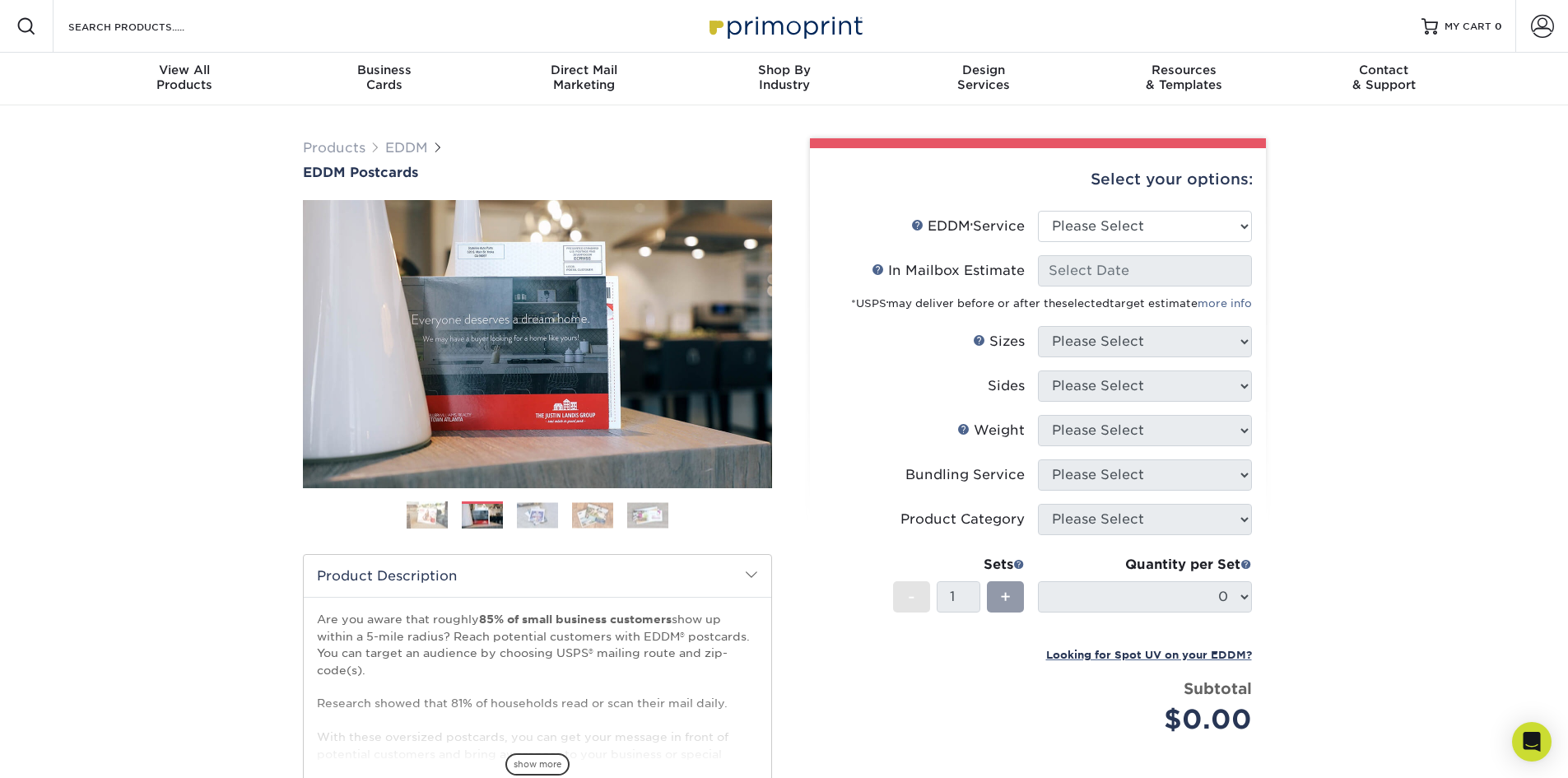
click at [531, 521] on img at bounding box center [537, 515] width 41 height 26
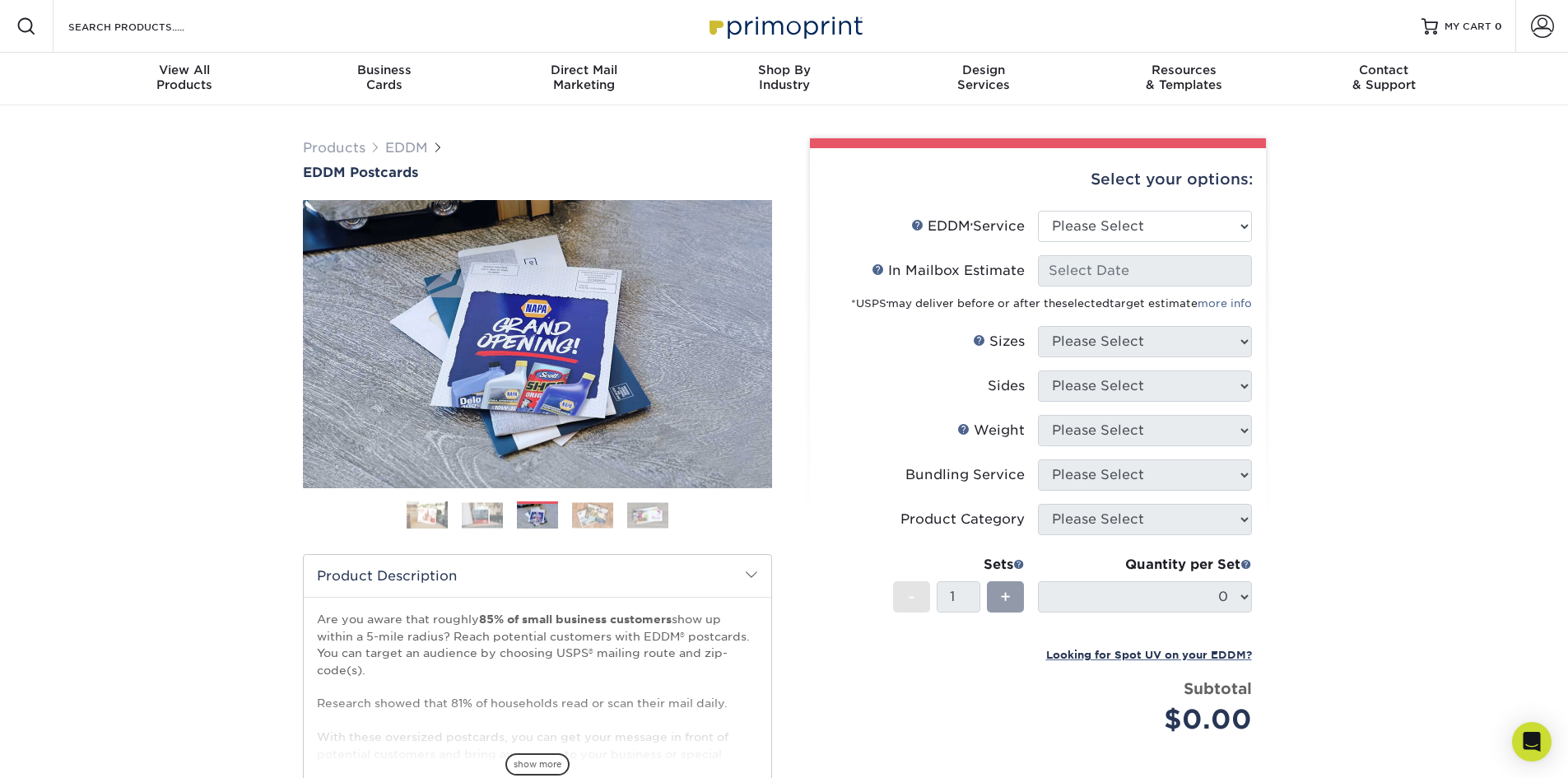
click at [602, 510] on img at bounding box center [593, 515] width 41 height 26
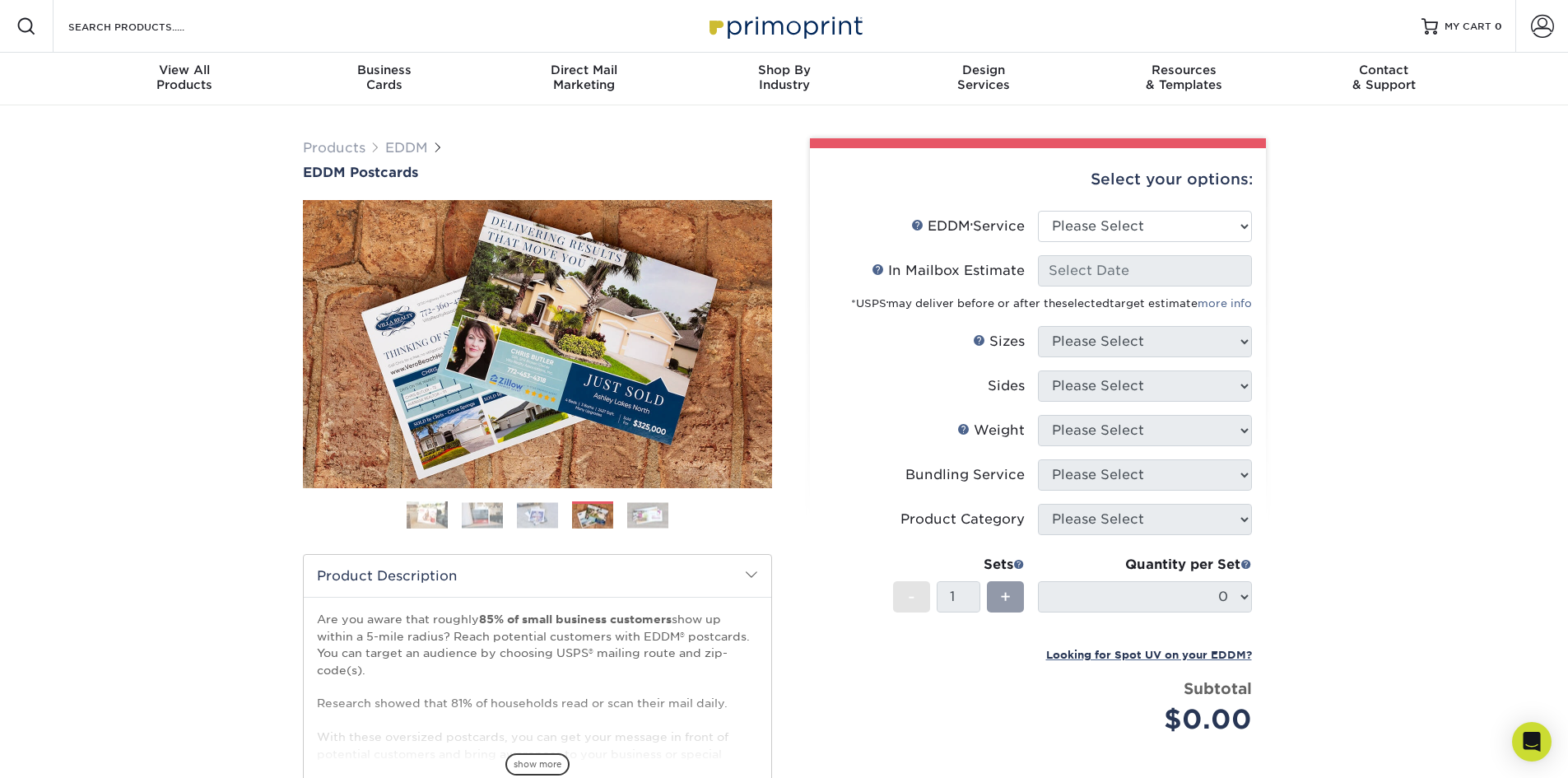
click at [659, 516] on img at bounding box center [648, 515] width 41 height 26
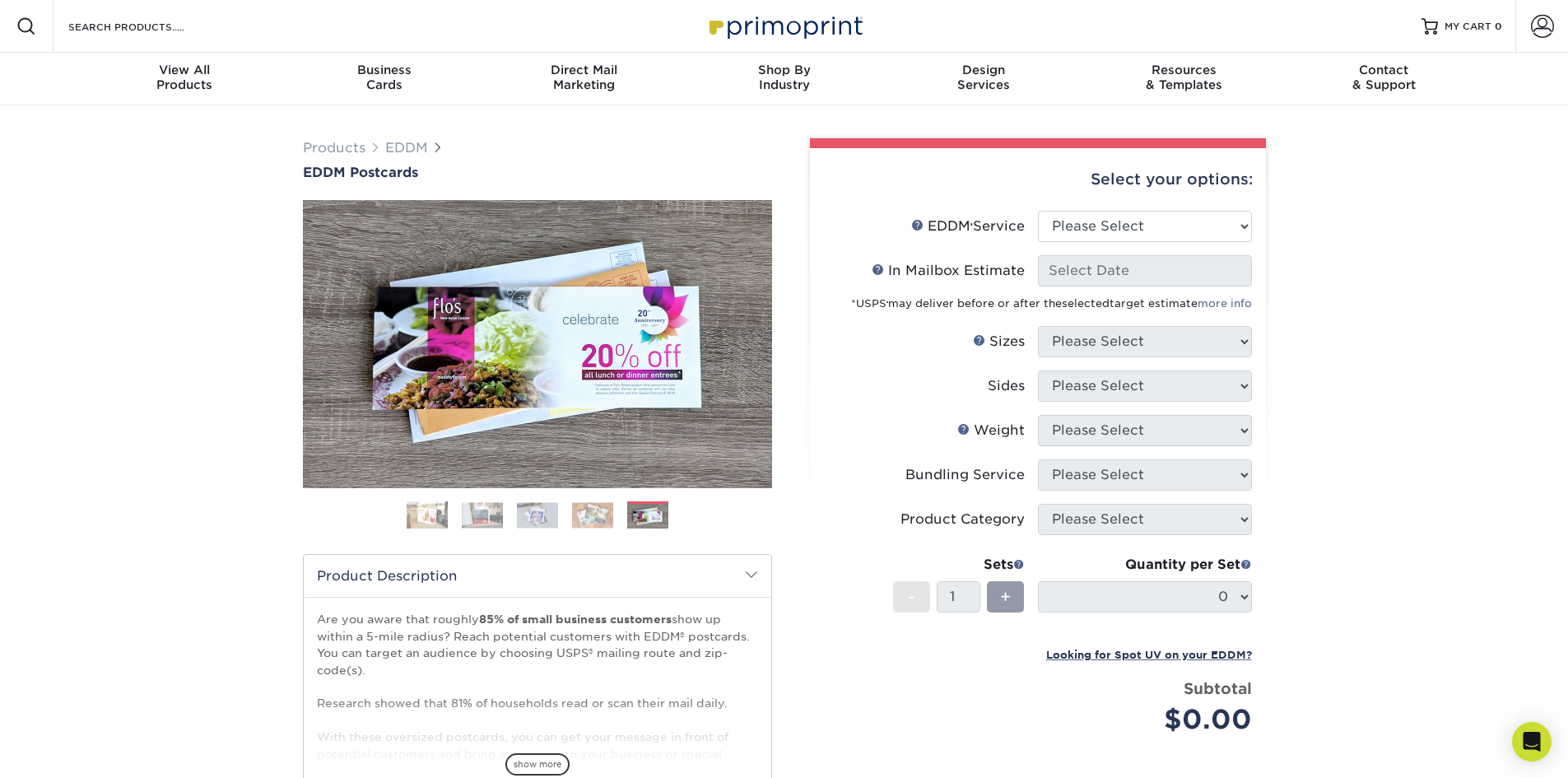
click at [427, 508] on img at bounding box center [427, 515] width 41 height 29
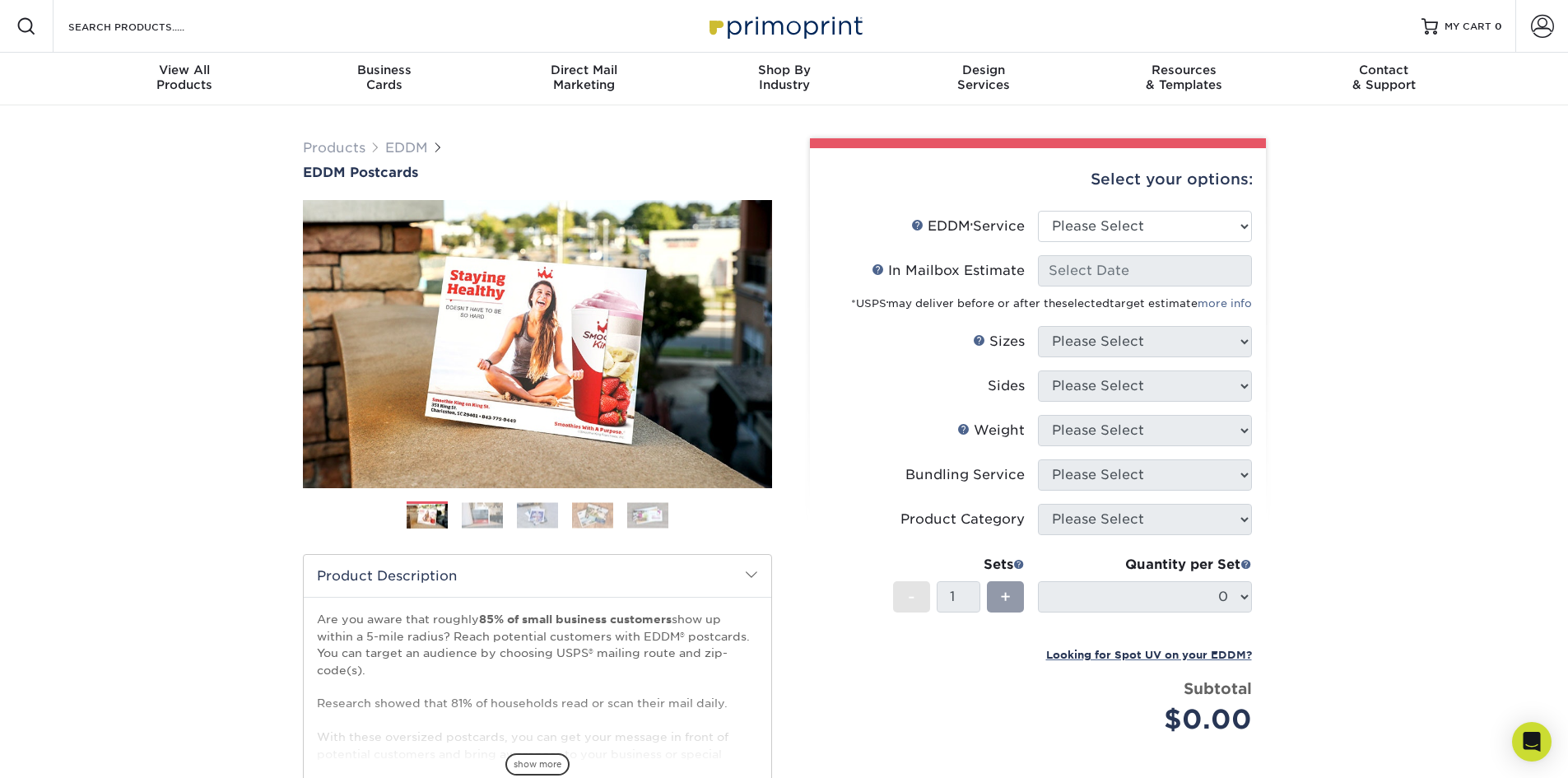
click at [657, 509] on img at bounding box center [648, 515] width 41 height 26
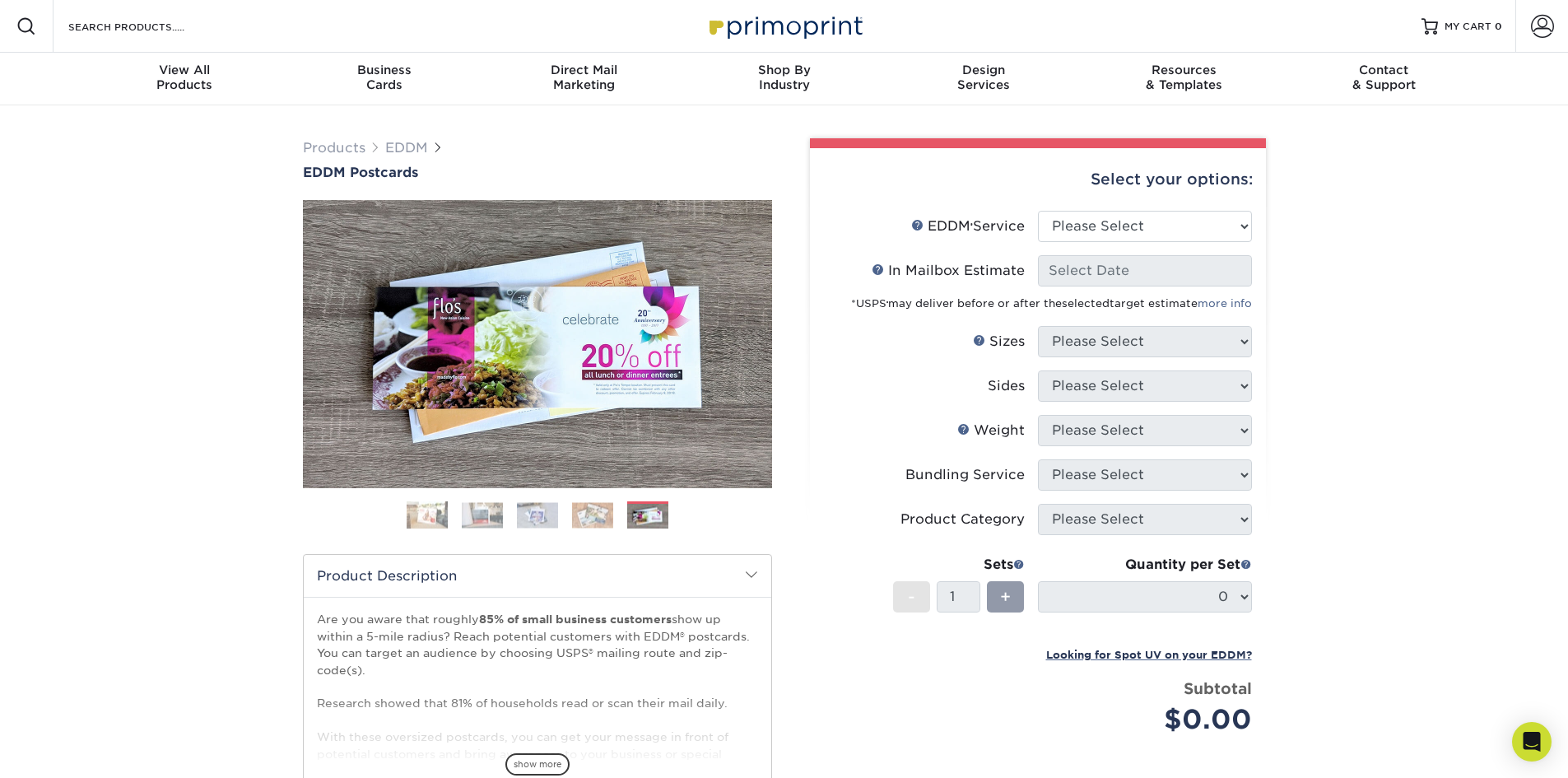
click at [414, 520] on img at bounding box center [427, 515] width 41 height 29
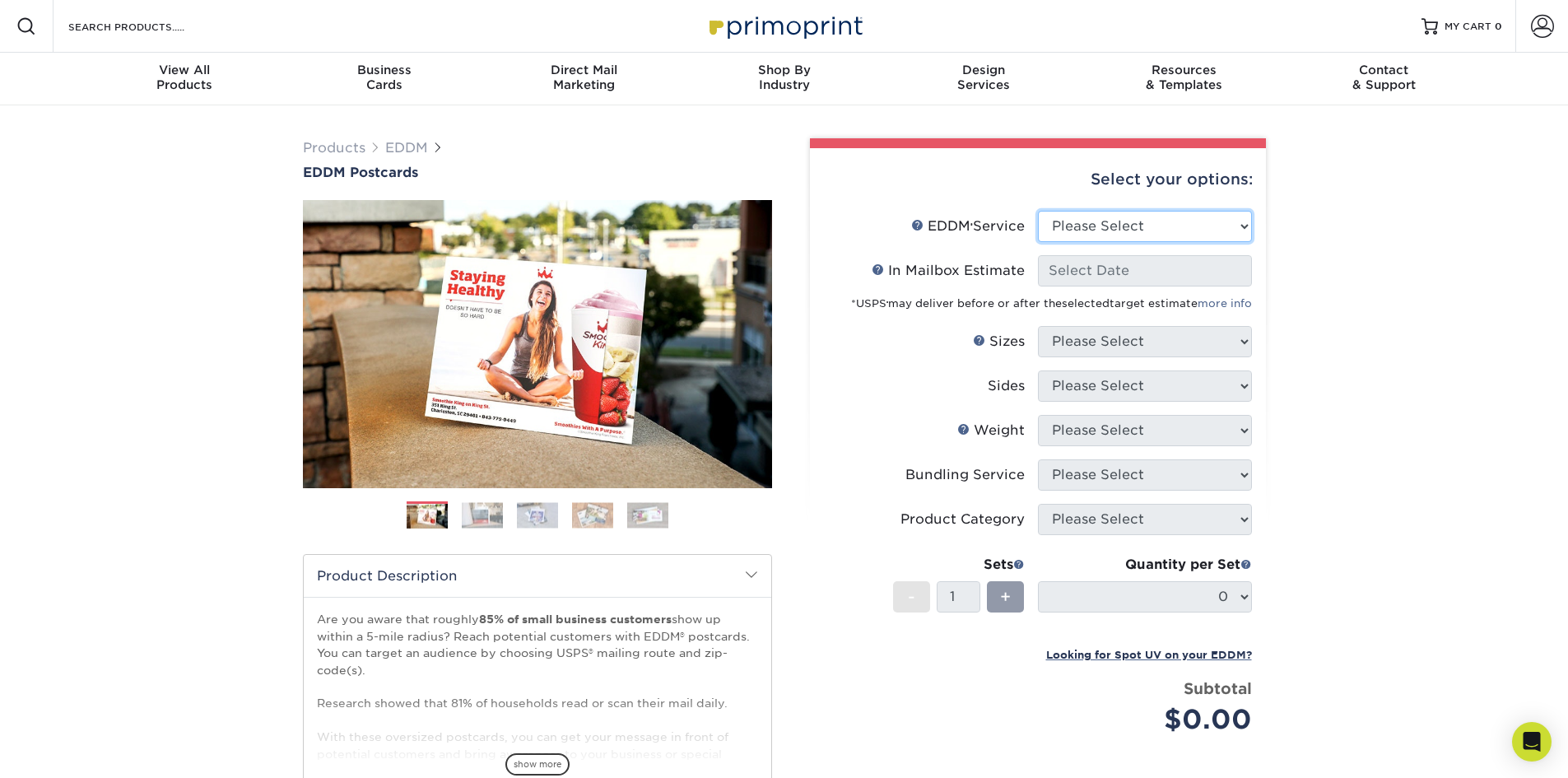
click at [1128, 221] on select "Please Select Full Service Print Only" at bounding box center [1145, 226] width 214 height 32
select select "full_service"
click at [1038, 211] on select "Please Select Full Service Print Only" at bounding box center [1145, 226] width 214 height 32
select select "-1"
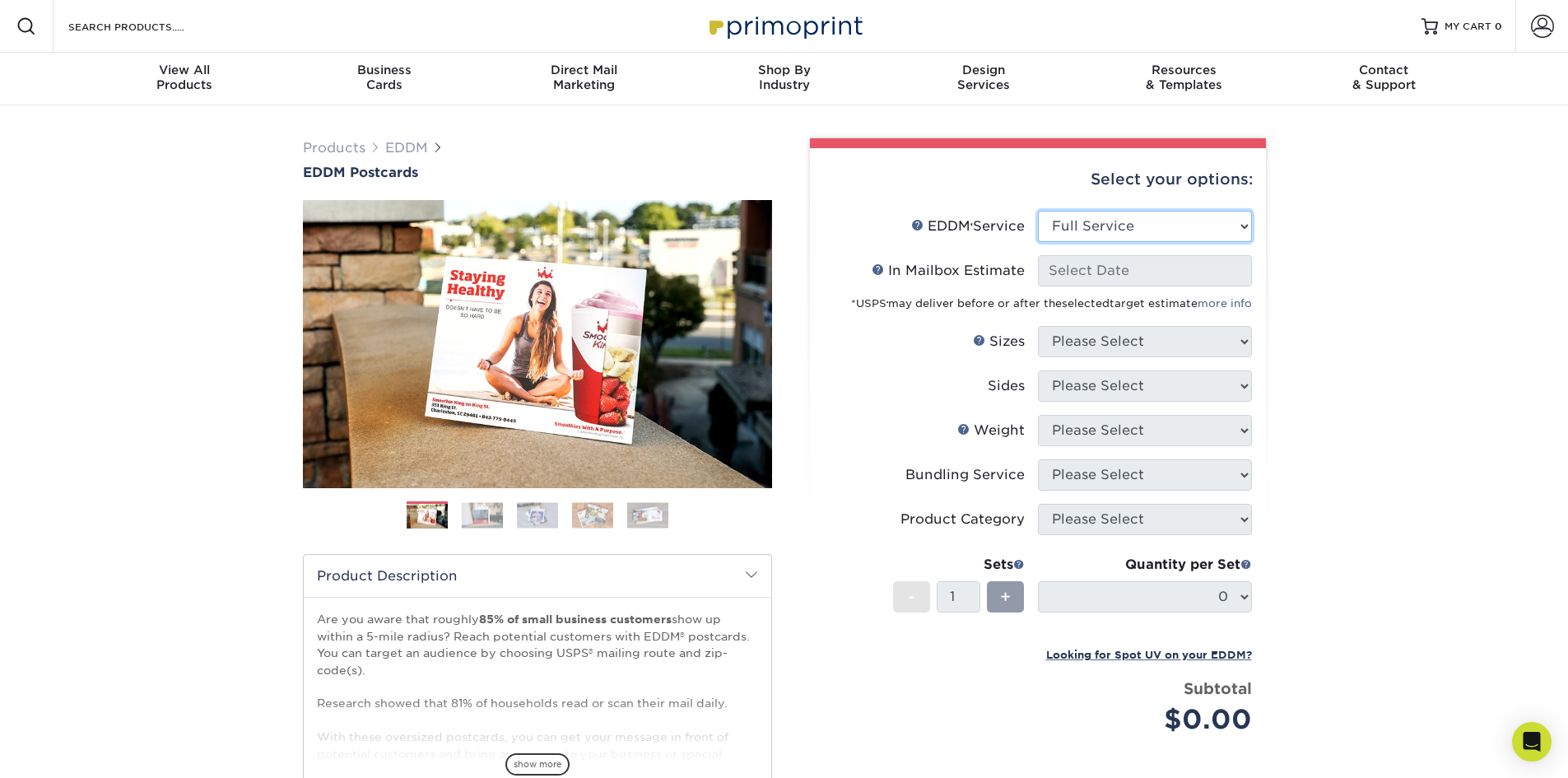
select select "-1"
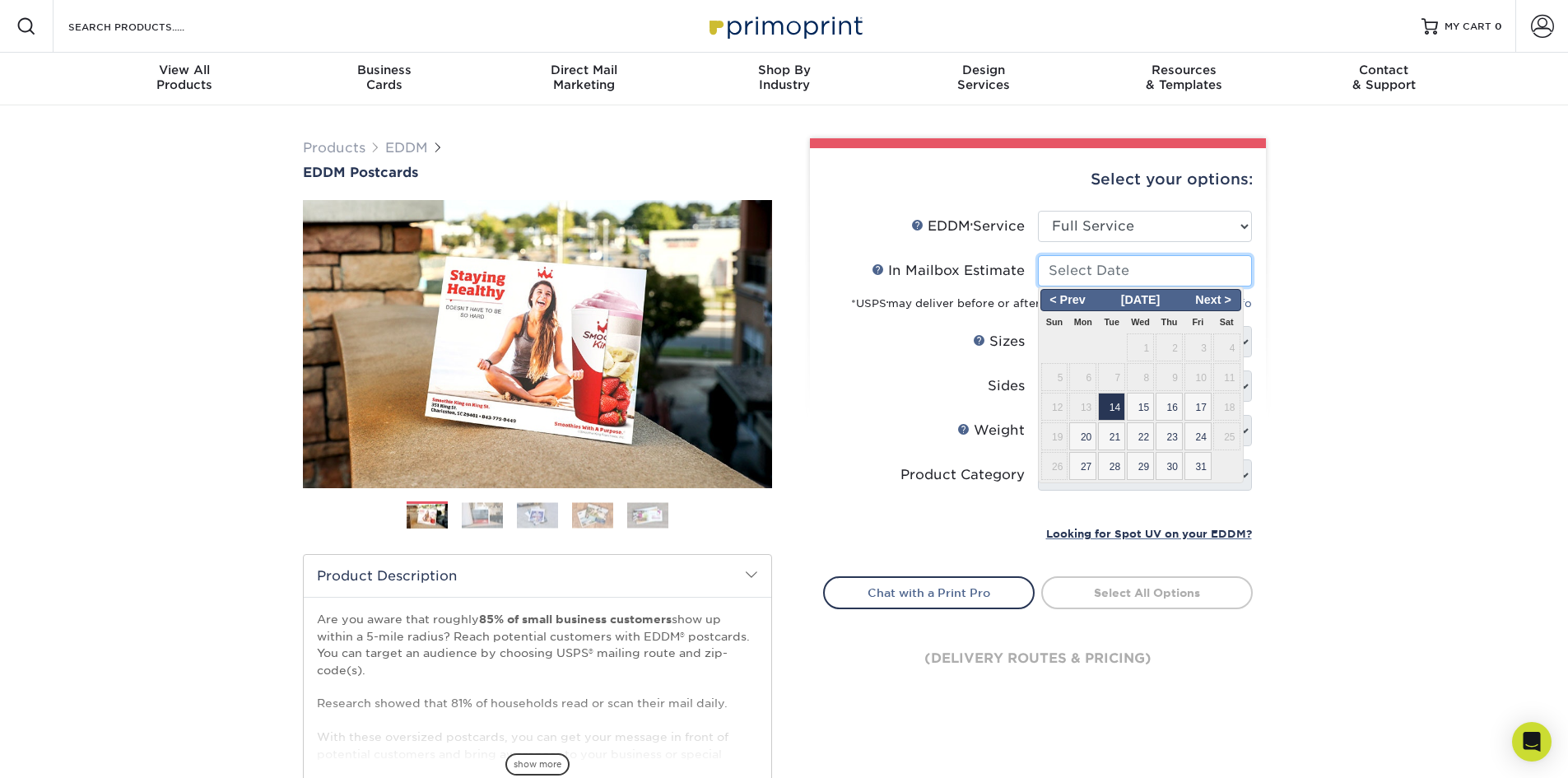
click at [1176, 280] on input "In Mailbox Estimate Help In Mailbox Estimate" at bounding box center [1145, 270] width 214 height 32
click at [1116, 415] on span "14" at bounding box center [1112, 406] width 27 height 28
type input "2025-10-14"
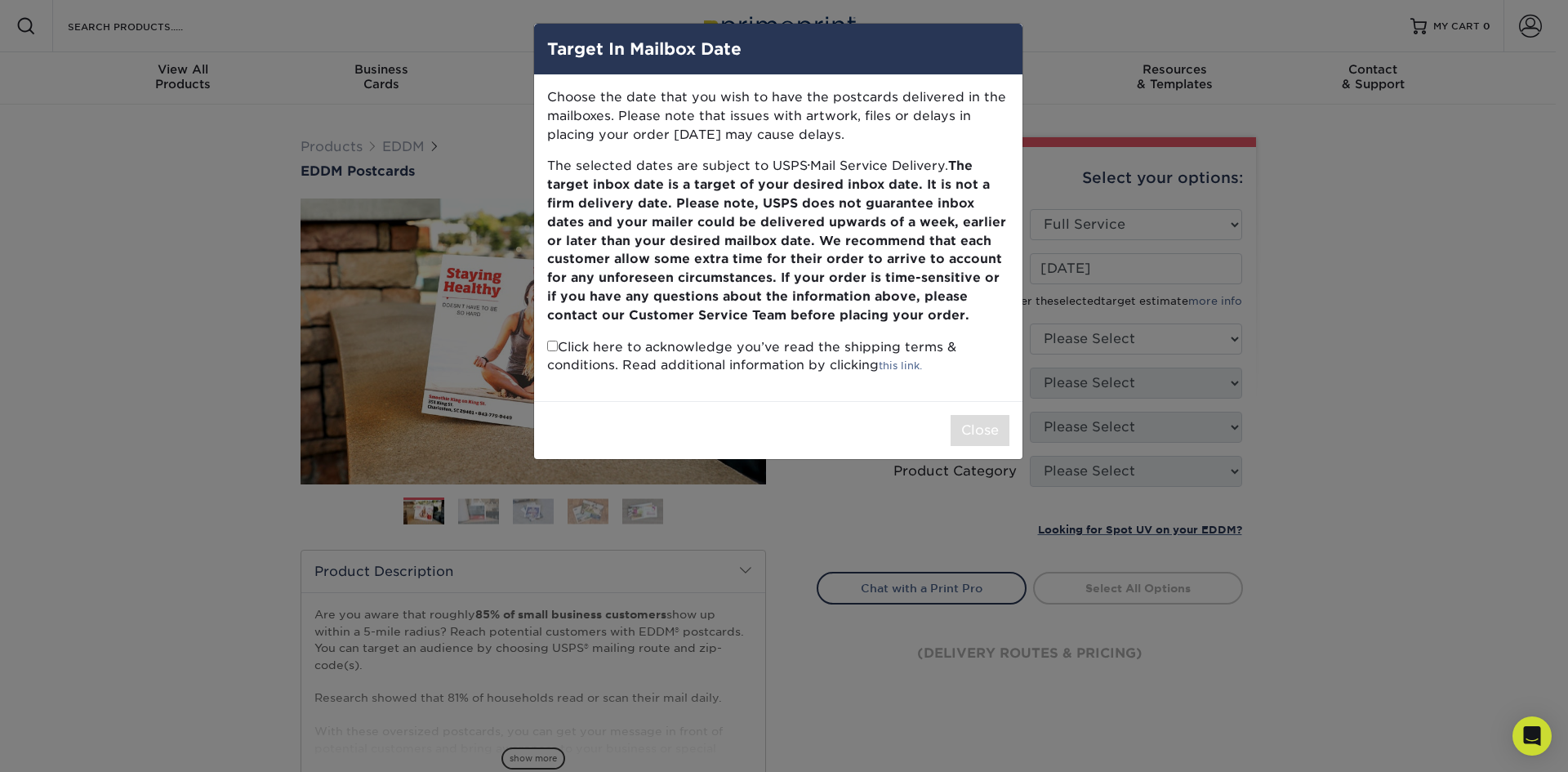
click at [561, 353] on p "Click here to acknowledge you’ve read the shipping terms & conditions. Read add…" at bounding box center [778, 357] width 462 height 37
click at [550, 344] on input "checkbox" at bounding box center [553, 345] width 11 height 11
checkbox input "true"
click at [996, 427] on button "Close" at bounding box center [979, 430] width 58 height 31
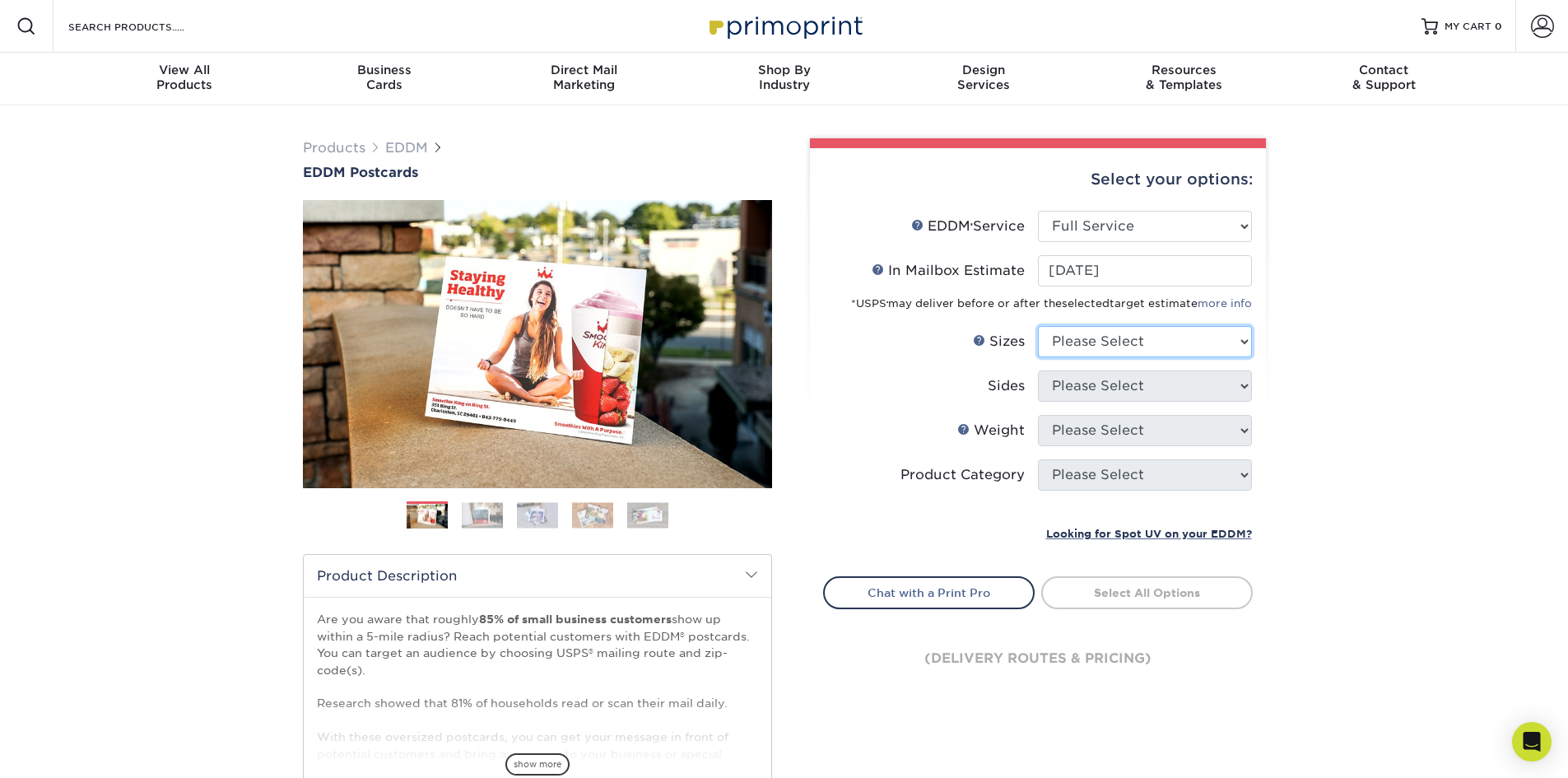
click at [1101, 347] on select "Please Select 4.5" x 12" 6" x 12" 6.5" x 8" 6.5" x 9" 6.5" x 12" 7" x 8.5" 8" x…" at bounding box center [1145, 341] width 214 height 32
select select "6.50x9.00"
click at [1038, 326] on select "Please Select 4.5" x 12" 6" x 12" 6.5" x 8" 6.5" x 9" 6.5" x 12" 7" x 8.5" 8" x…" at bounding box center [1145, 341] width 214 height 32
click at [1134, 382] on select "Please Select Print Both Sides Print Front Only" at bounding box center [1145, 386] width 214 height 32
select select "13abbda7-1d64-4f25-8bb2-c179b224825d"
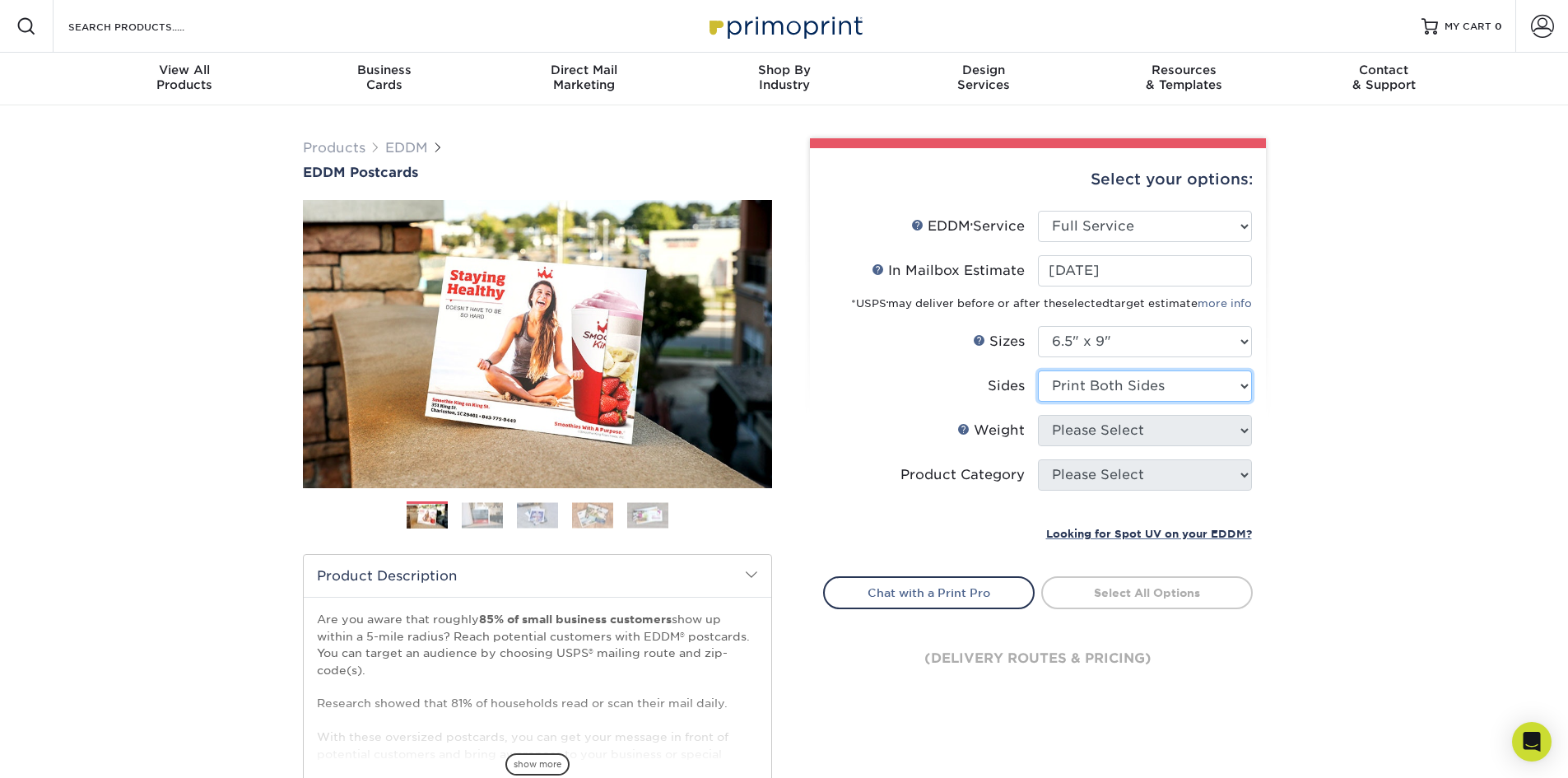
click at [1038, 370] on select "Please Select Print Both Sides Print Front Only" at bounding box center [1145, 386] width 214 height 32
click at [1101, 434] on select "Please Select 16PT 14PT" at bounding box center [1145, 430] width 214 height 32
select select "16PT"
click at [1038, 415] on select "Please Select 16PT 14PT" at bounding box center [1145, 430] width 214 height 32
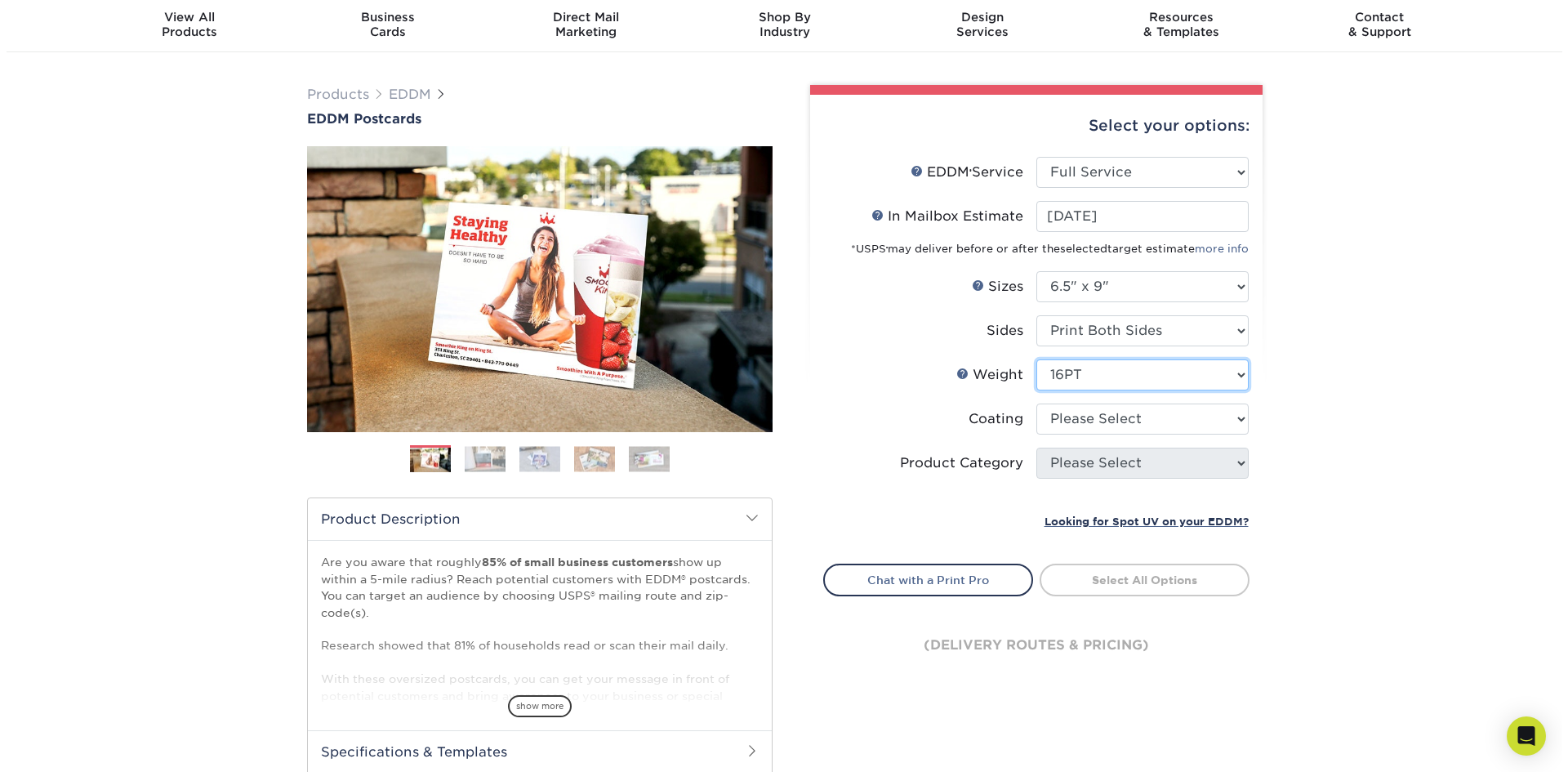
scroll to position [82, 0]
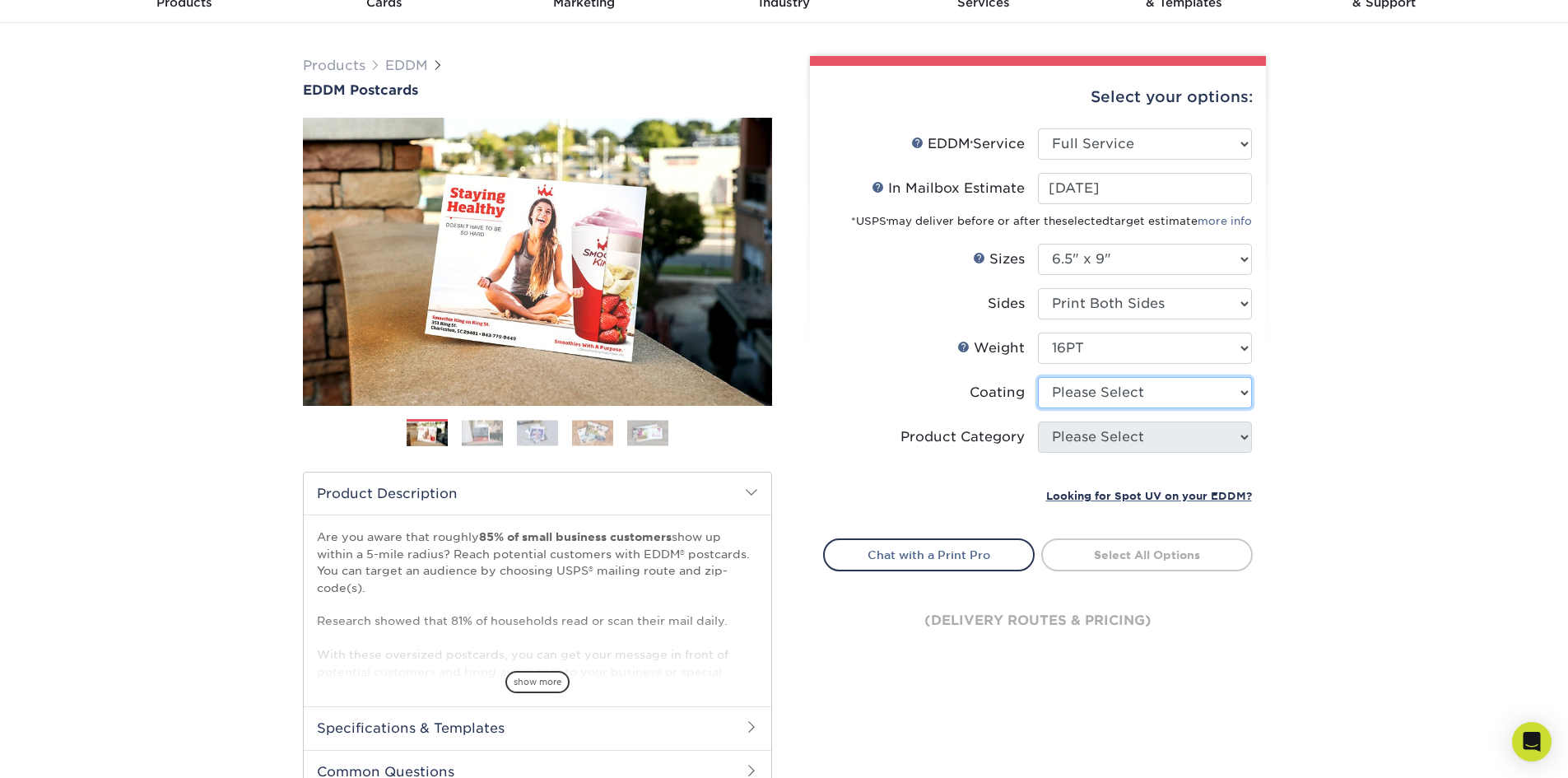
click at [1142, 396] on select at bounding box center [1145, 392] width 214 height 32
select select "1e8116af-acfc-44b1-83dc-8181aa338834"
click at [1038, 377] on select at bounding box center [1145, 392] width 214 height 32
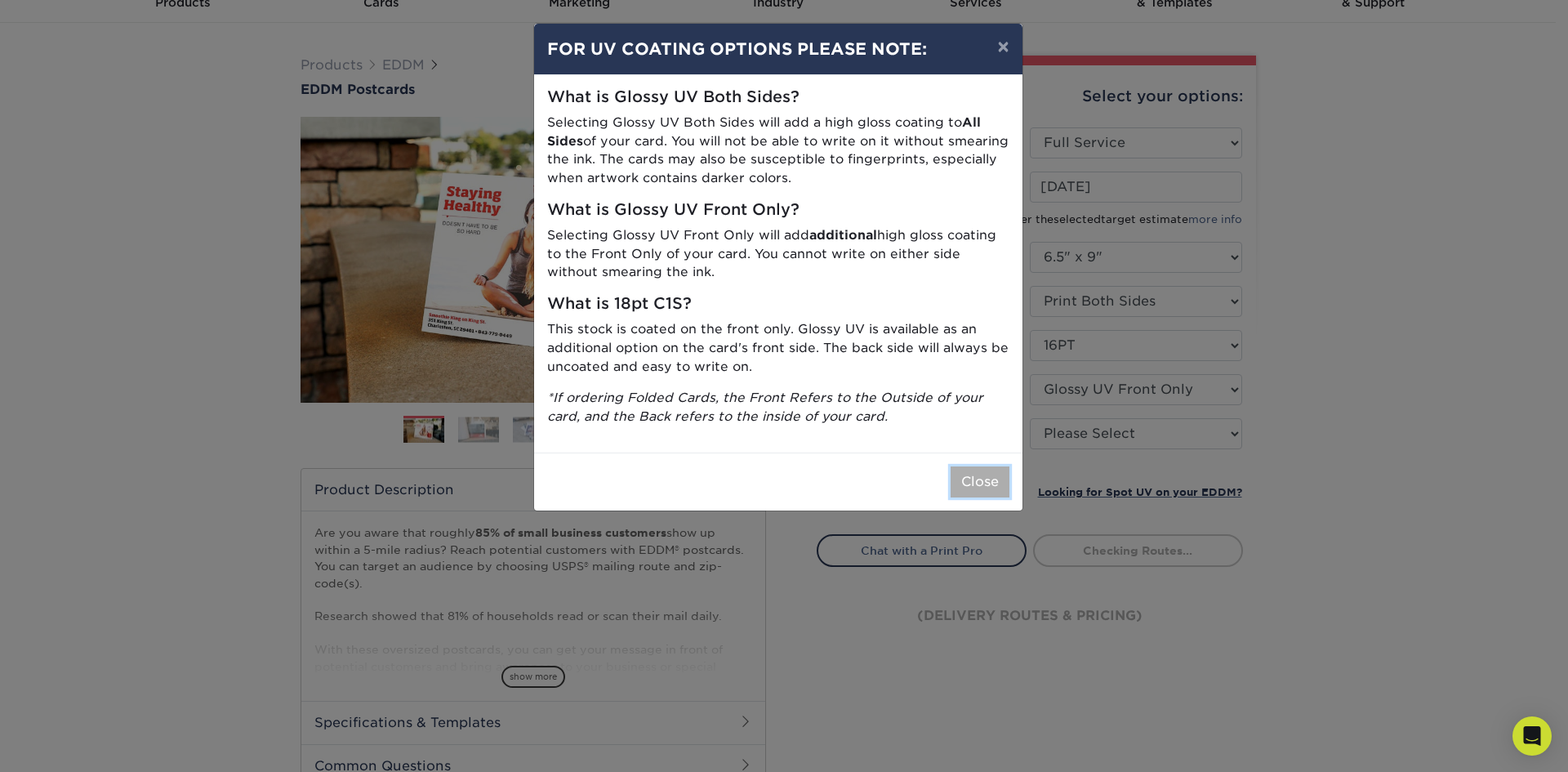
click at [966, 480] on button "Close" at bounding box center [979, 482] width 58 height 31
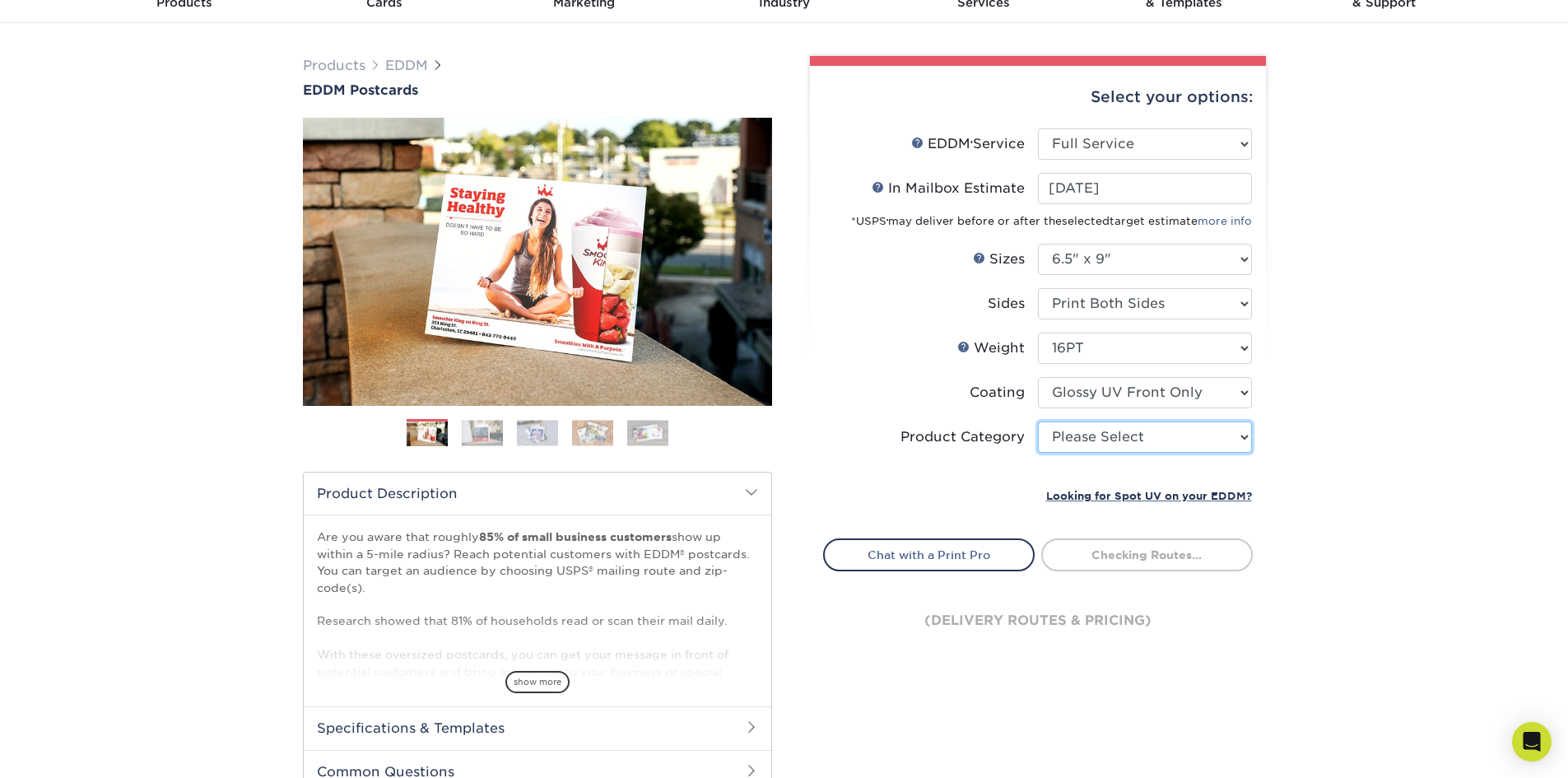
click at [1109, 434] on select "Please Select Postcards" at bounding box center [1145, 437] width 214 height 32
select select "9b7272e0-d6c8-4c3c-8e97-d3a1bcdab858"
click at [1038, 421] on select "Please Select Postcards" at bounding box center [1145, 437] width 214 height 32
click at [1316, 454] on div "Products EDDM EDDM Postcards Previous Next" at bounding box center [784, 462] width 1568 height 880
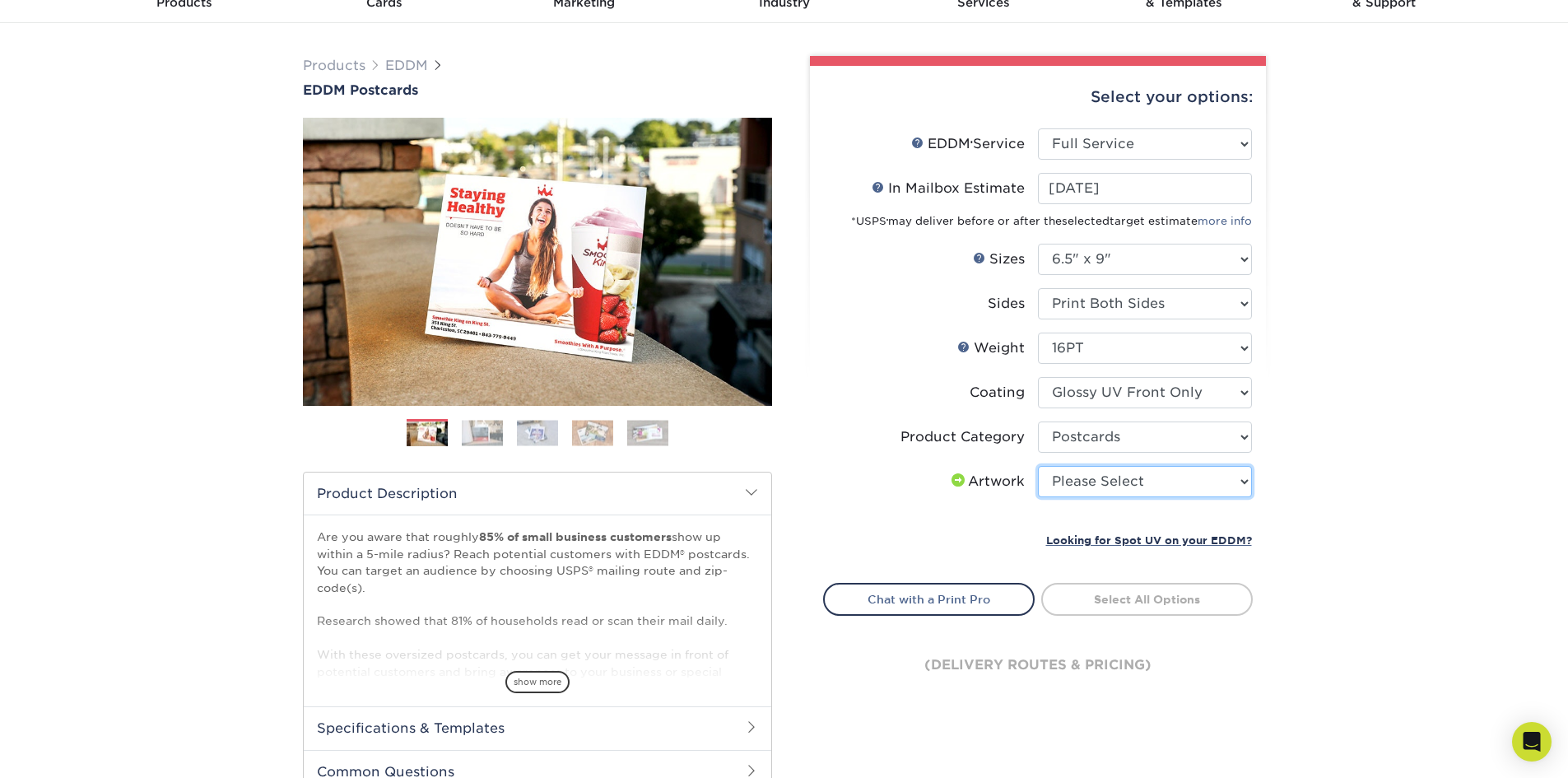
click at [1147, 494] on select "Please Select I will upload files I need a design - $150" at bounding box center [1145, 481] width 214 height 32
select select "design"
click at [1038, 466] on select "Please Select I will upload files I need a design - $150" at bounding box center [1145, 481] width 214 height 32
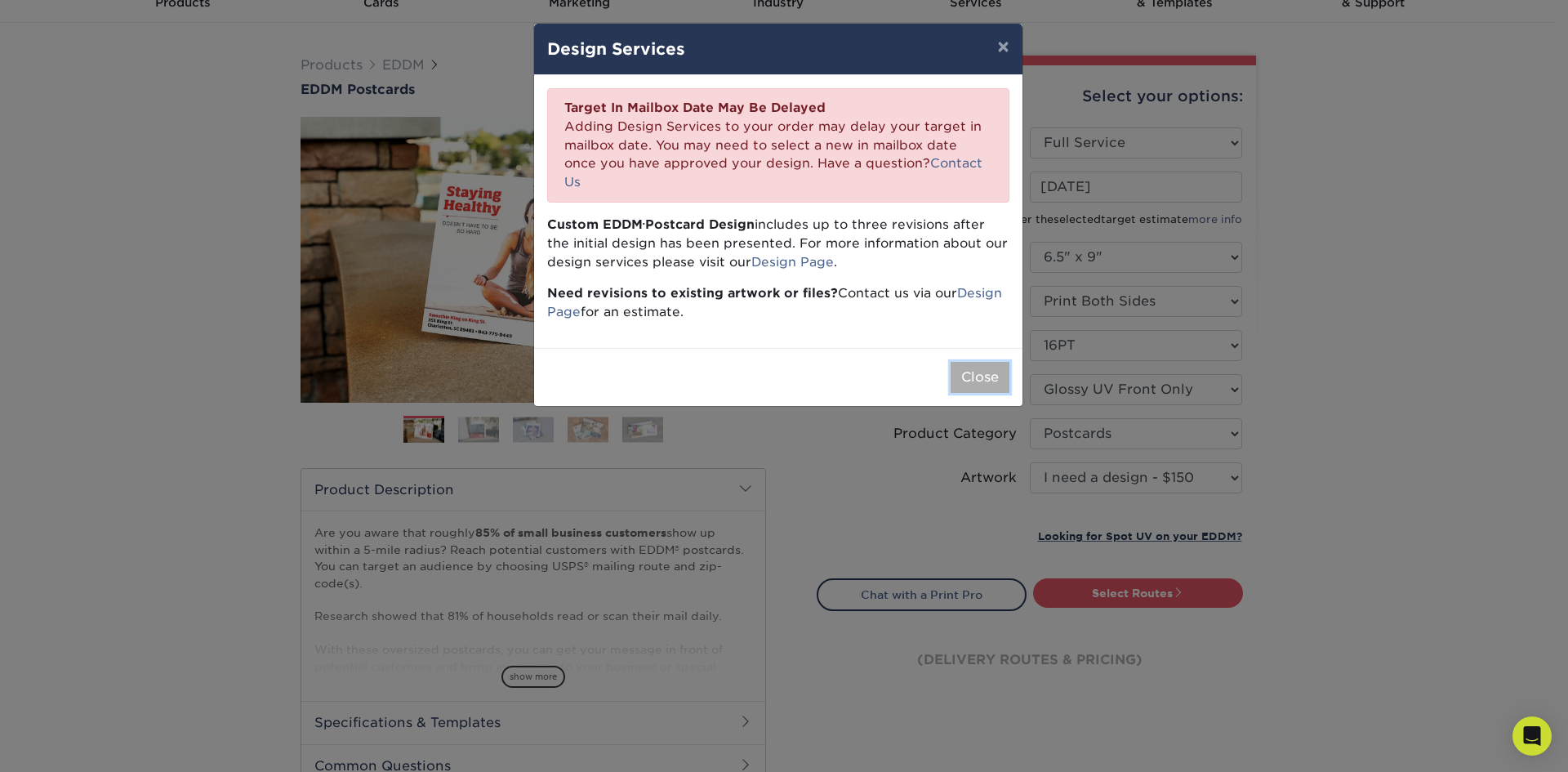
click at [1003, 364] on button "Close" at bounding box center [979, 378] width 58 height 31
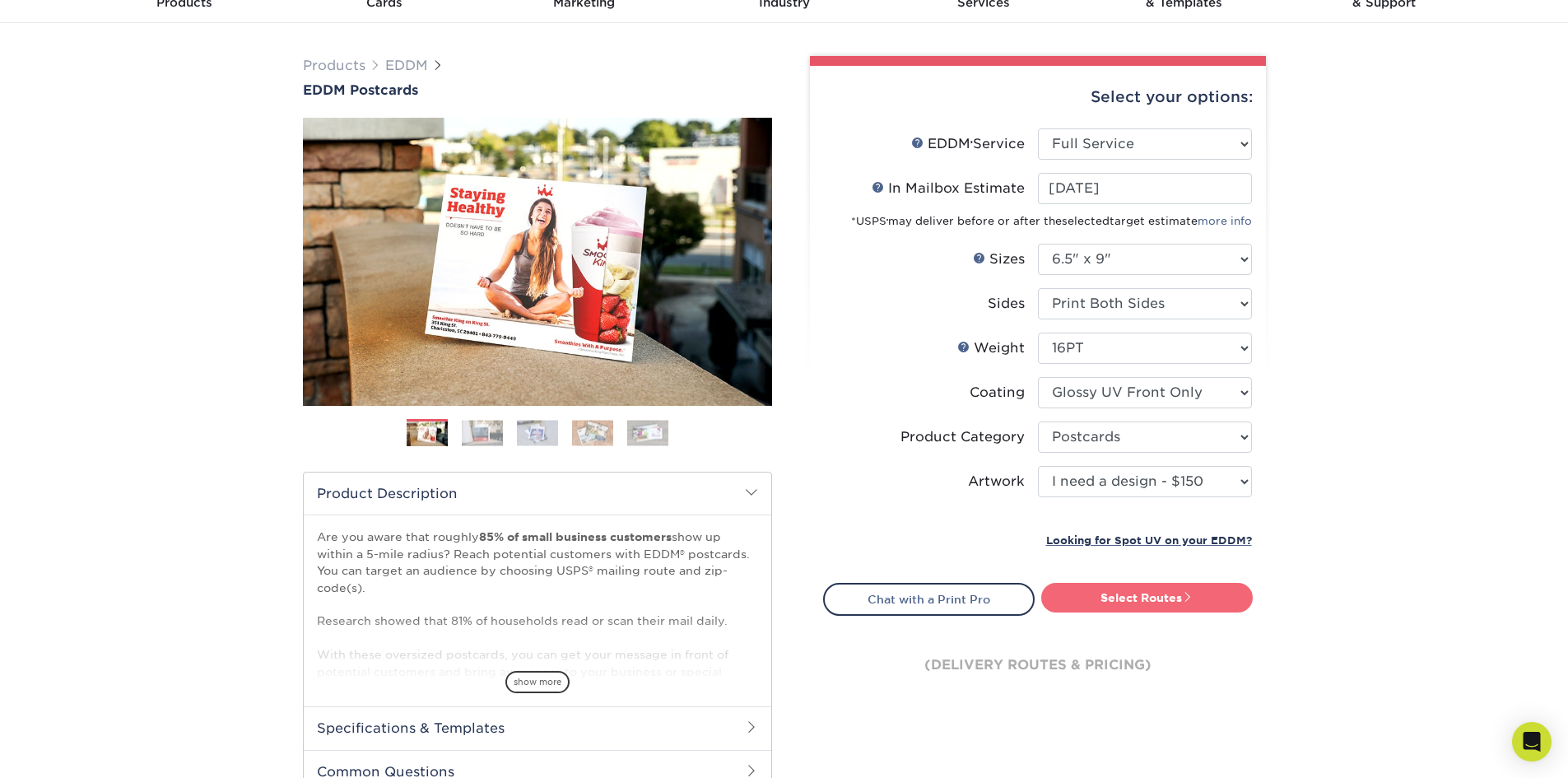
click at [1115, 601] on link "Select Routes" at bounding box center [1147, 597] width 212 height 30
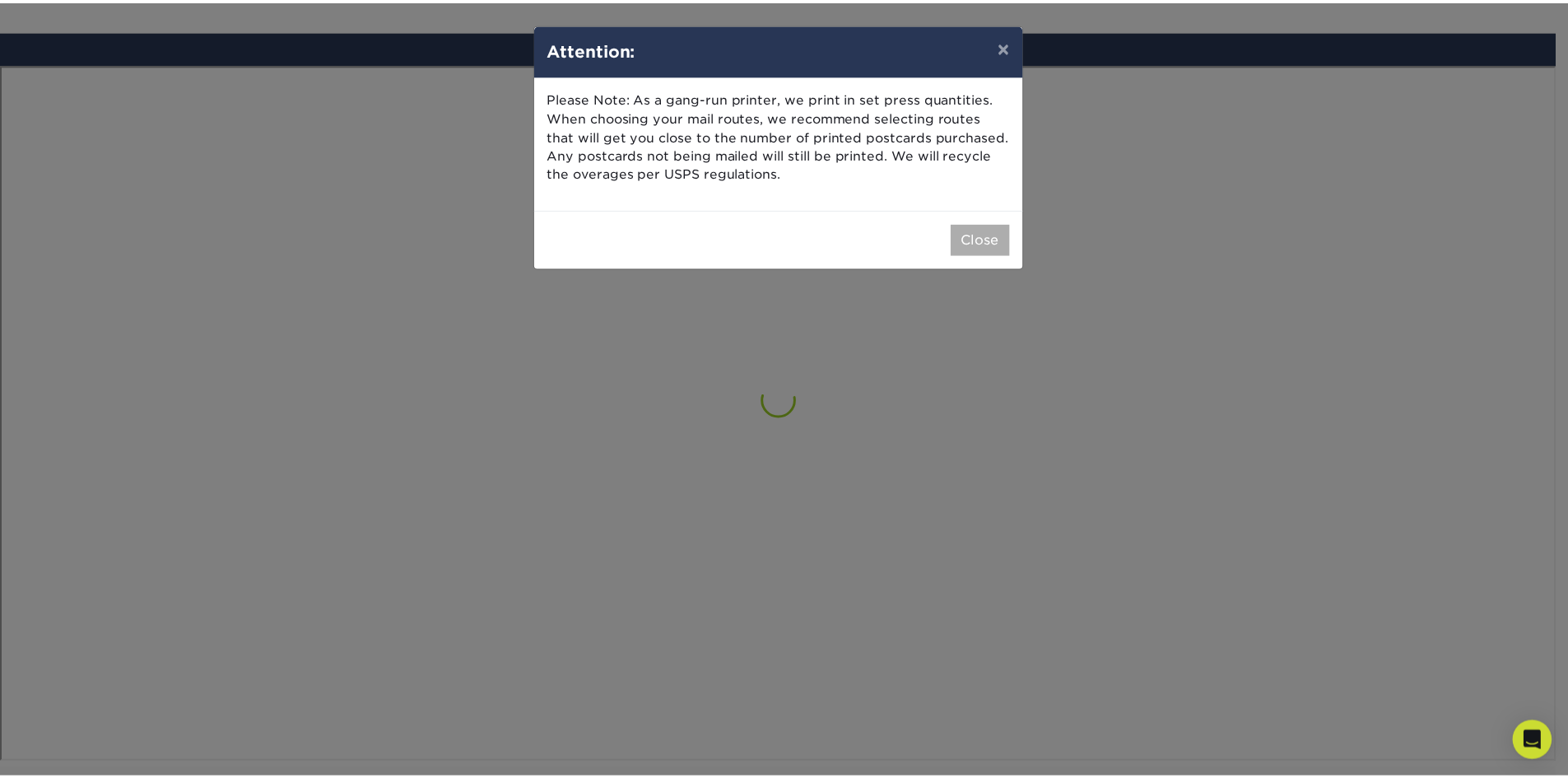
scroll to position [960, 0]
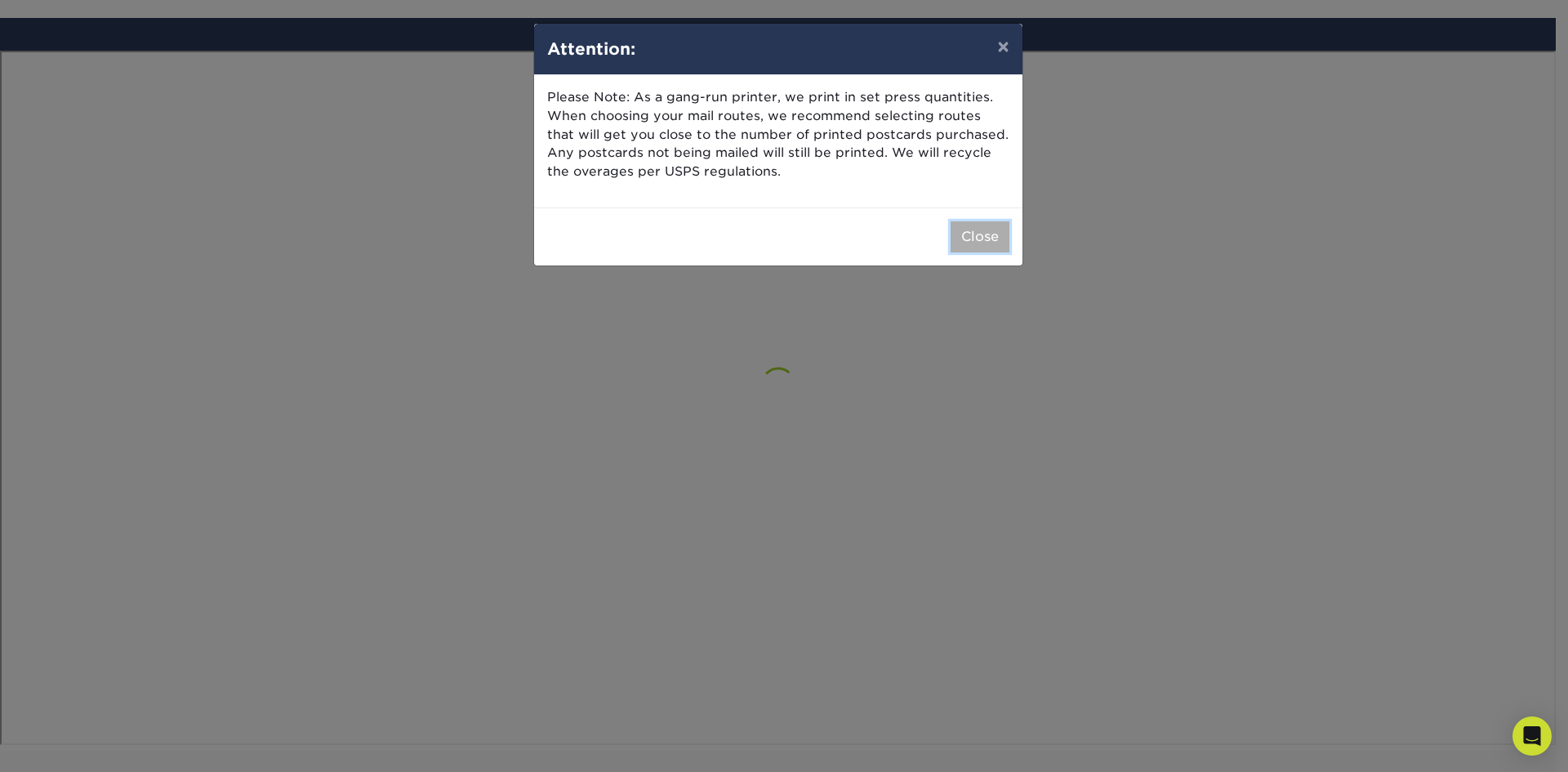
click at [966, 237] on button "Close" at bounding box center [979, 237] width 58 height 31
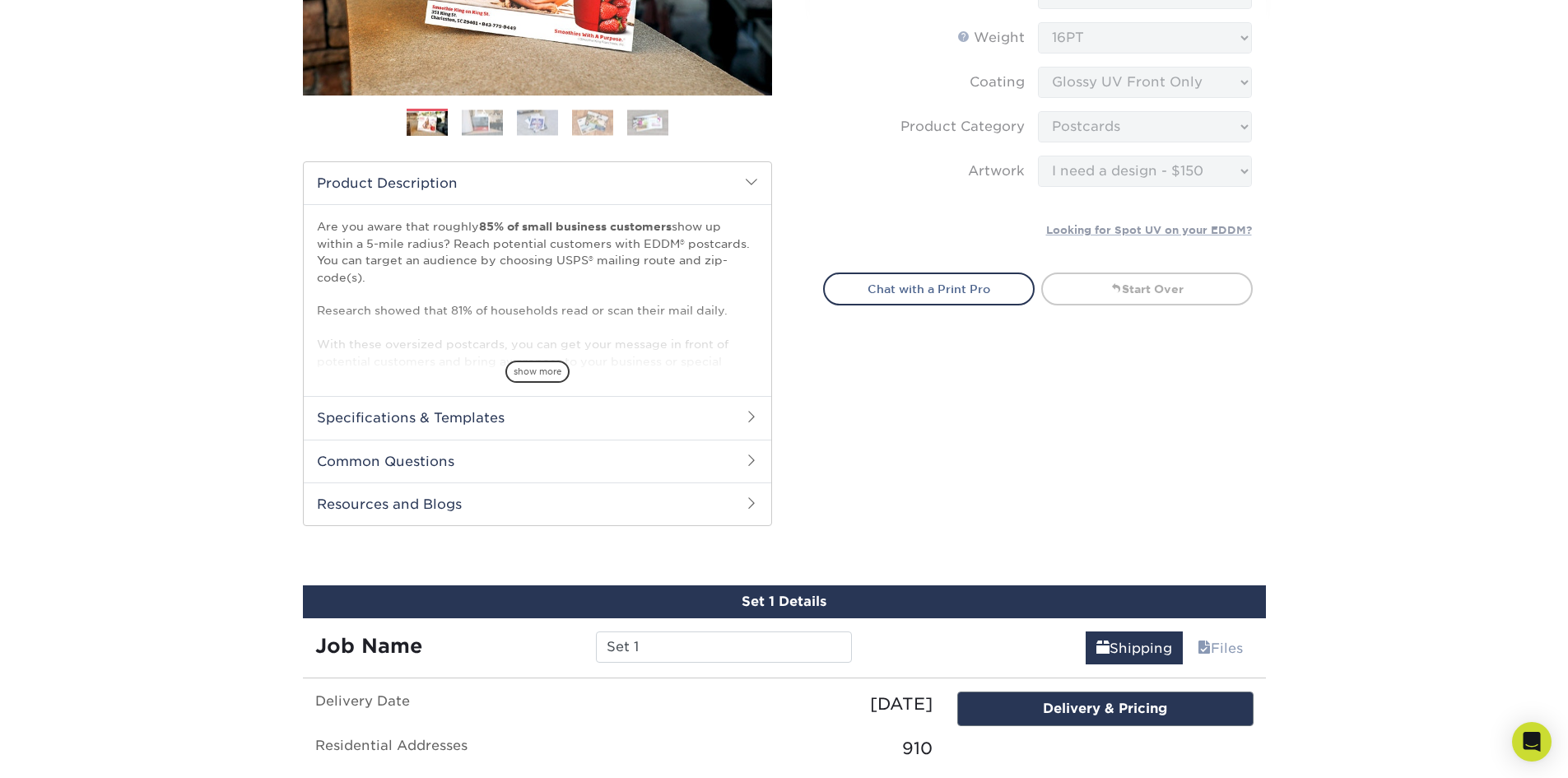
scroll to position [344, 0]
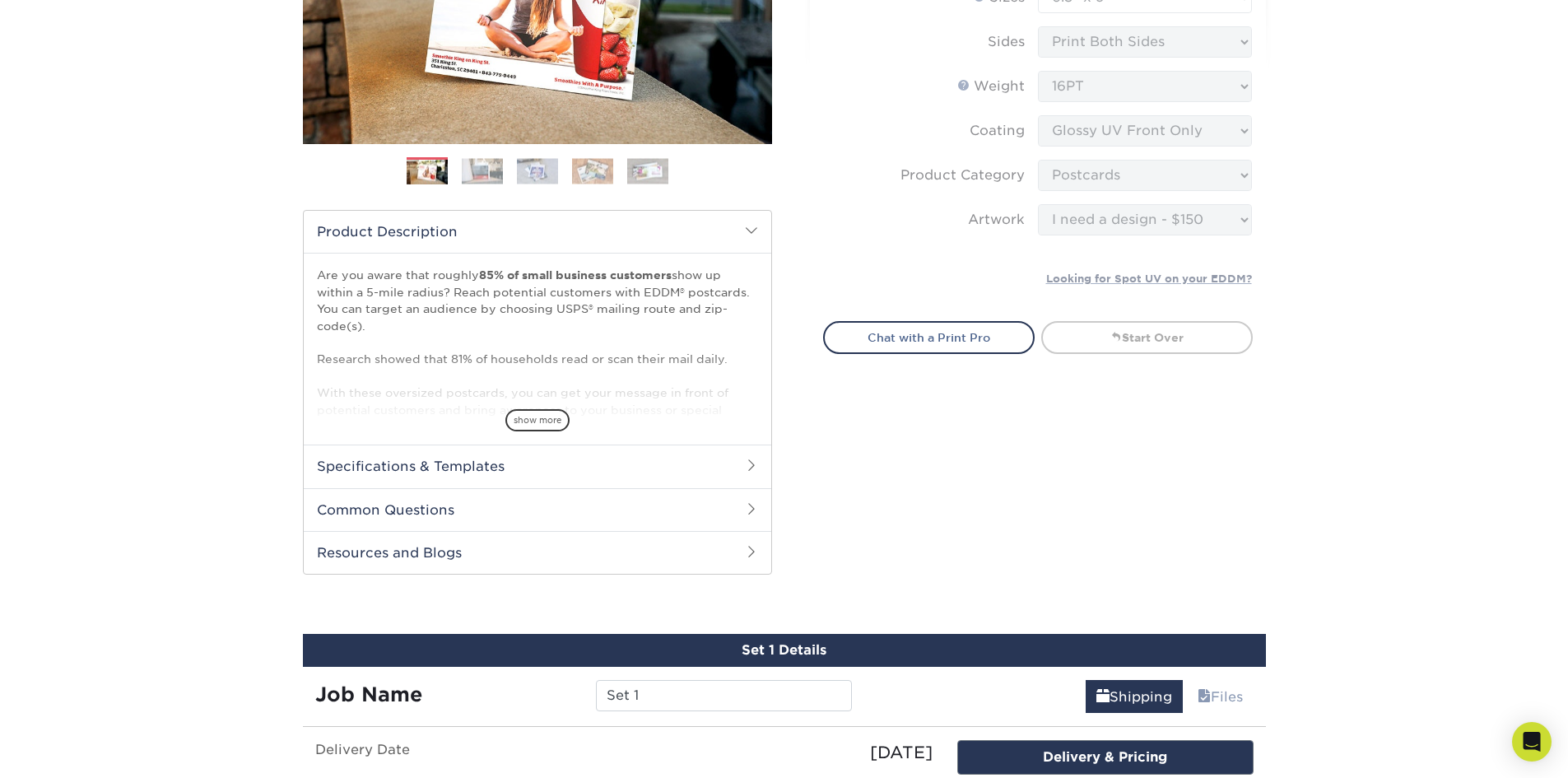
click at [685, 475] on h2 "Specifications & Templates" at bounding box center [537, 466] width 467 height 43
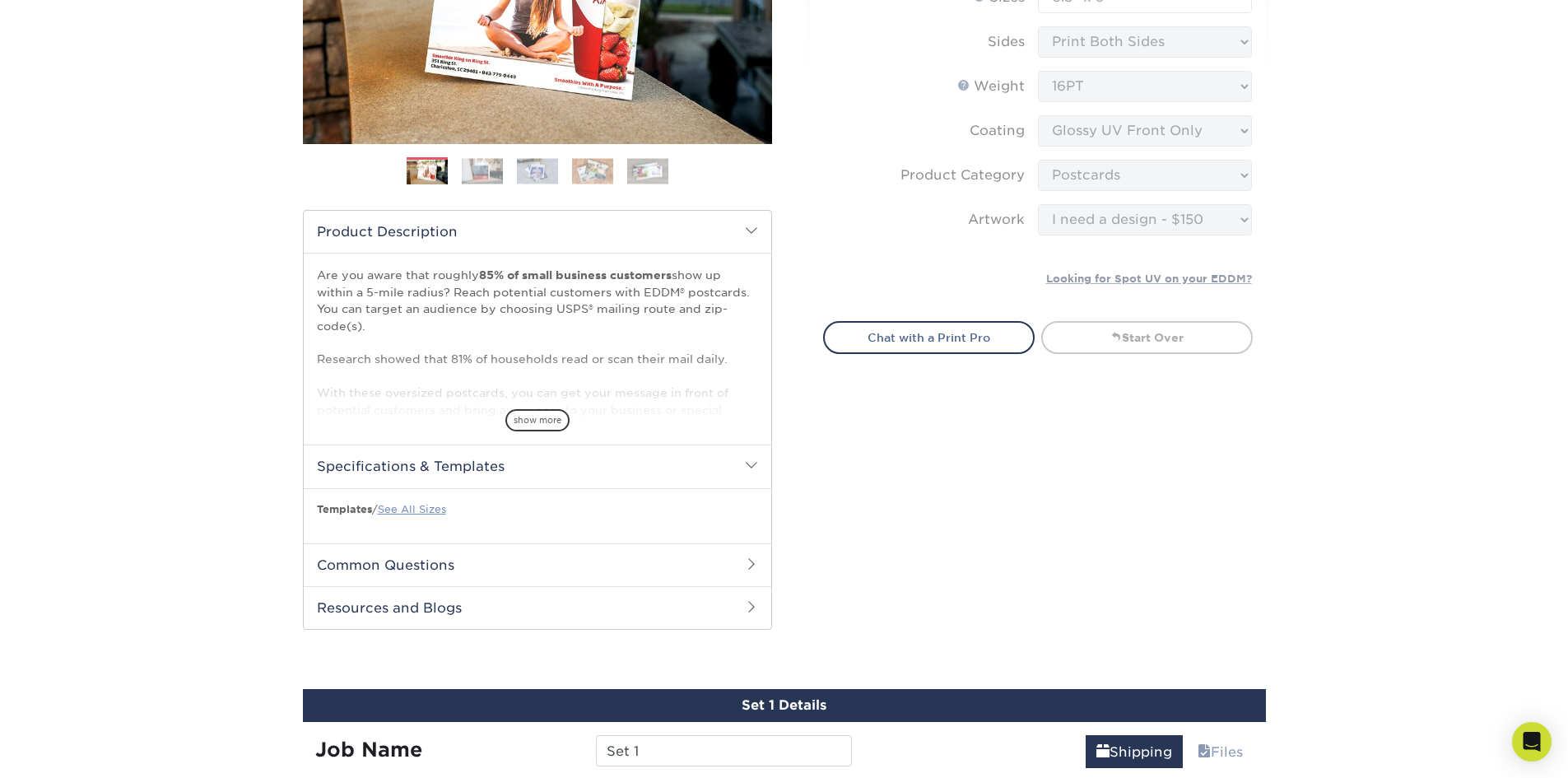
click at [394, 510] on link "See All Sizes" at bounding box center [412, 509] width 68 height 12
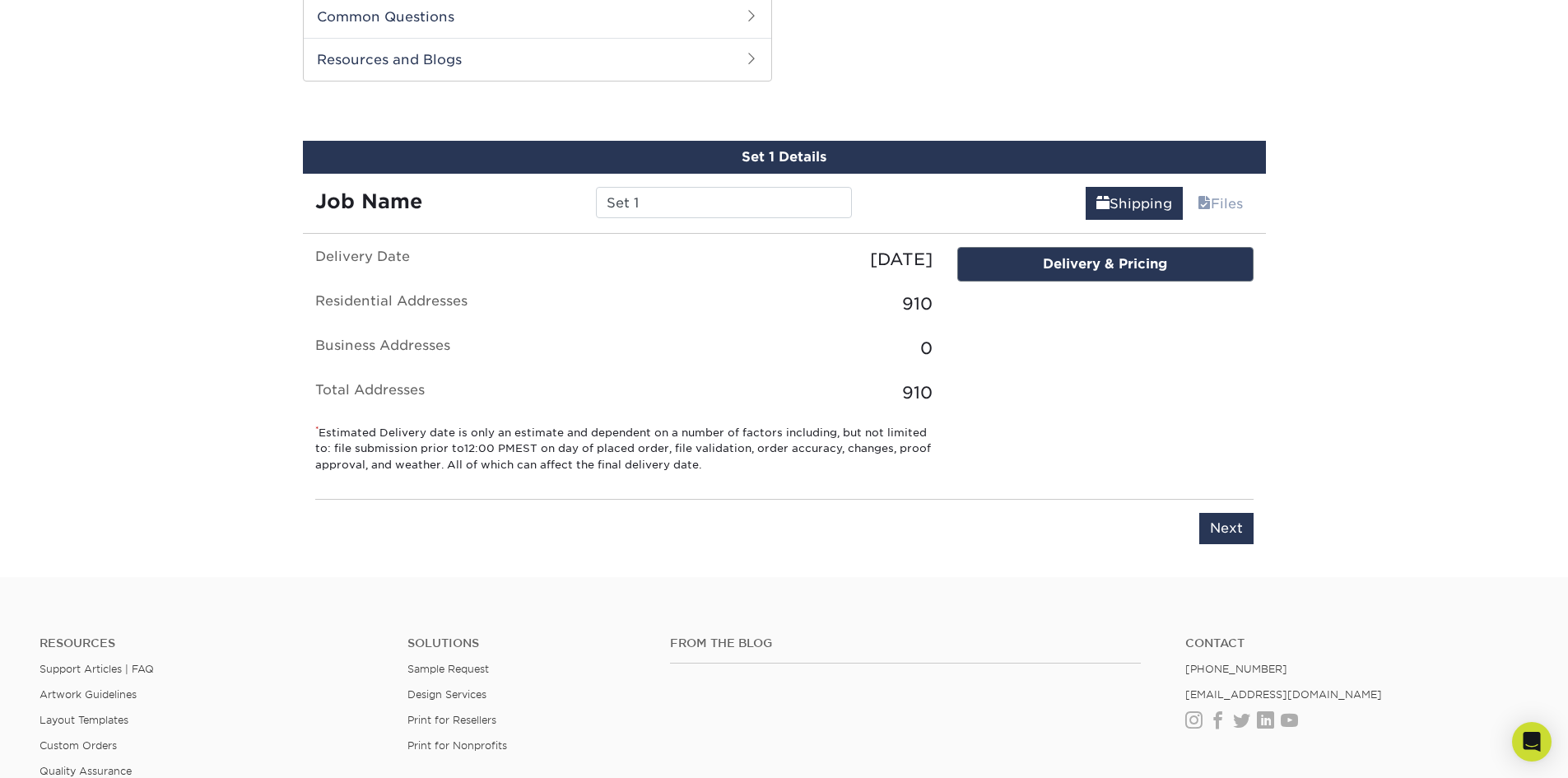
scroll to position [906, 0]
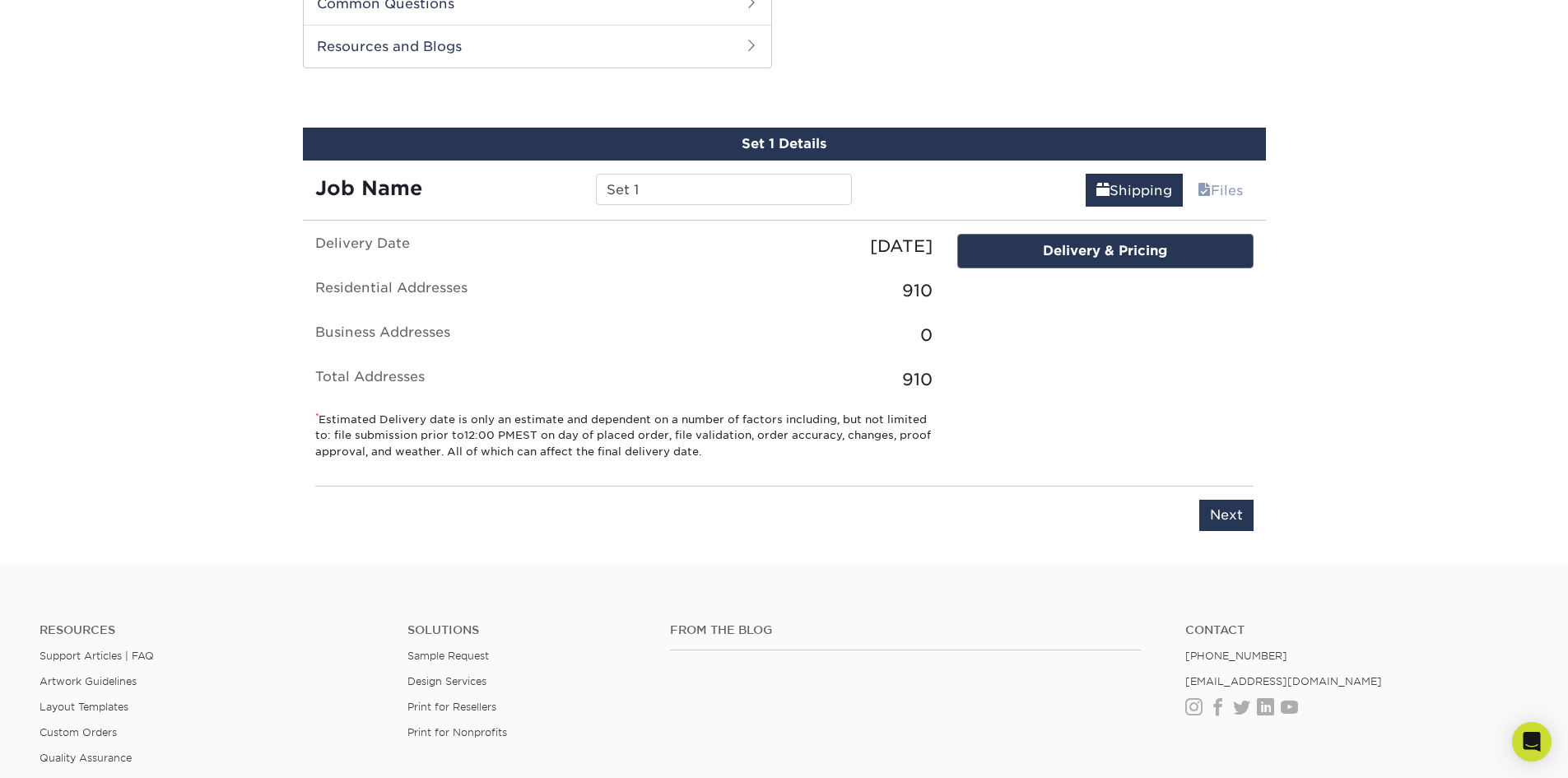
click at [1072, 254] on div "Delivery & Pricing" at bounding box center [1105, 251] width 294 height 33
click at [1112, 263] on div "Delivery & Pricing" at bounding box center [1105, 251] width 294 height 33
click at [1112, 252] on div "Delivery & Pricing" at bounding box center [1105, 251] width 294 height 33
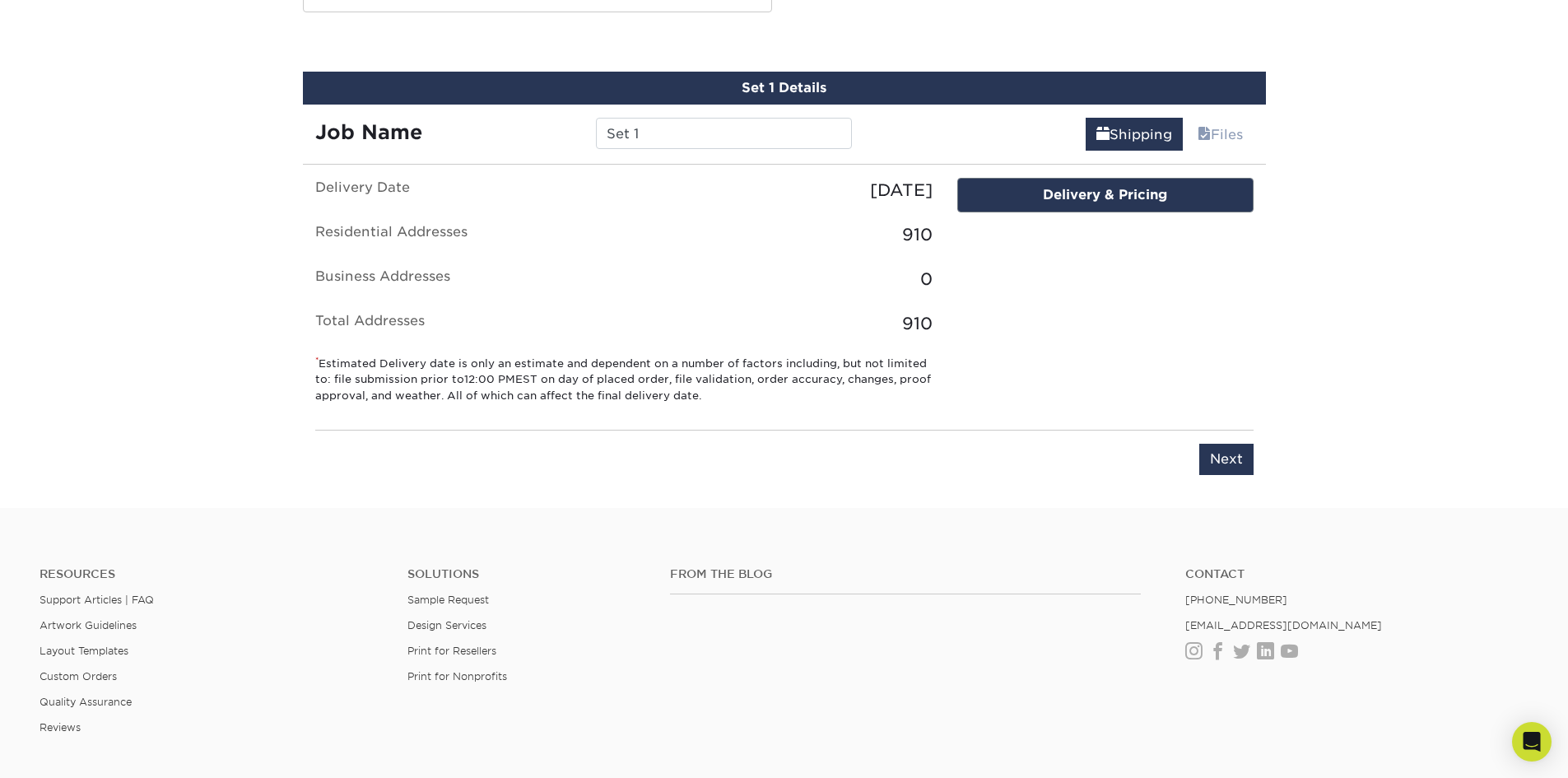
scroll to position [1071, 0]
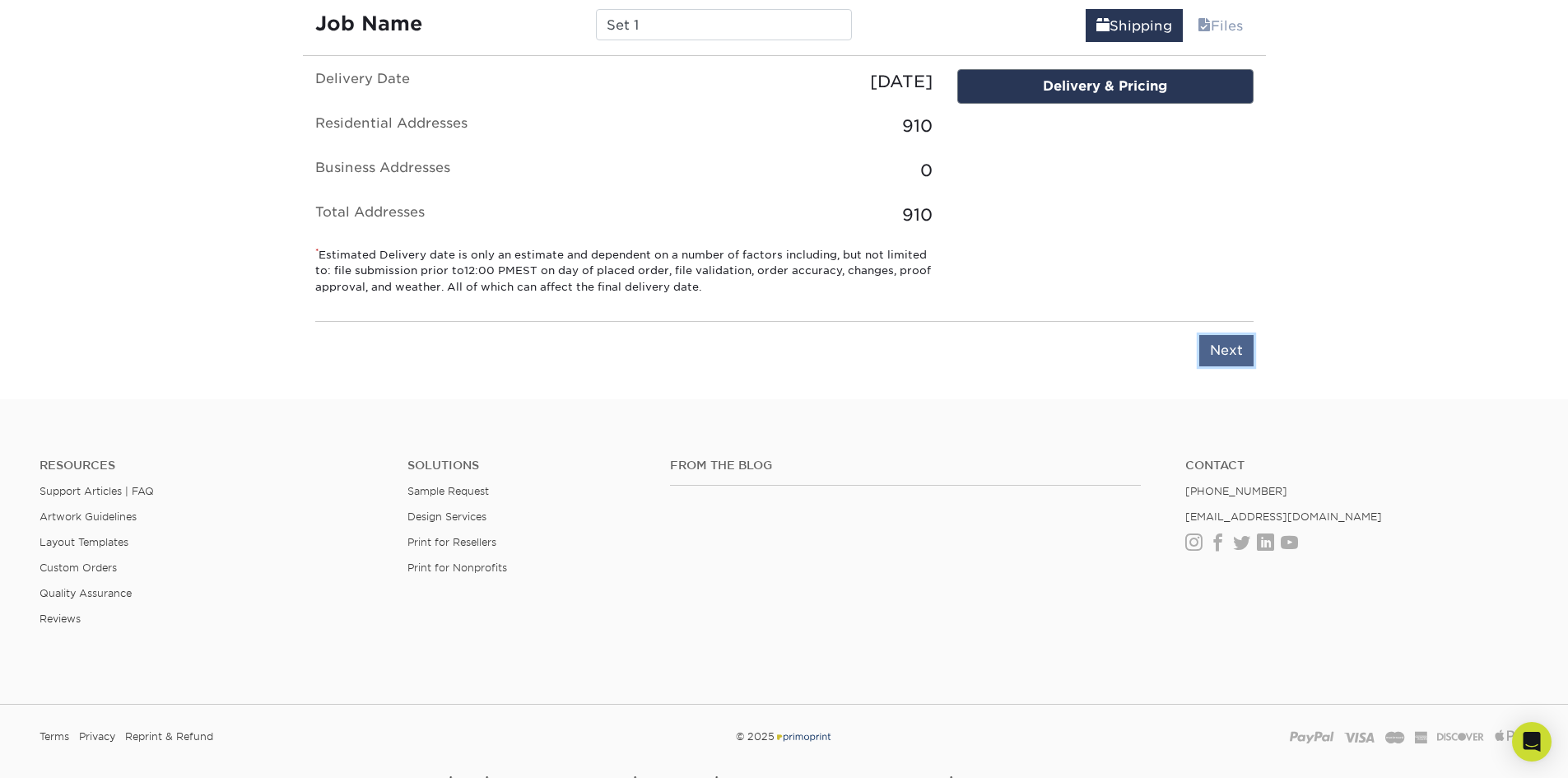
click at [1233, 355] on input "Next" at bounding box center [1227, 351] width 55 height 32
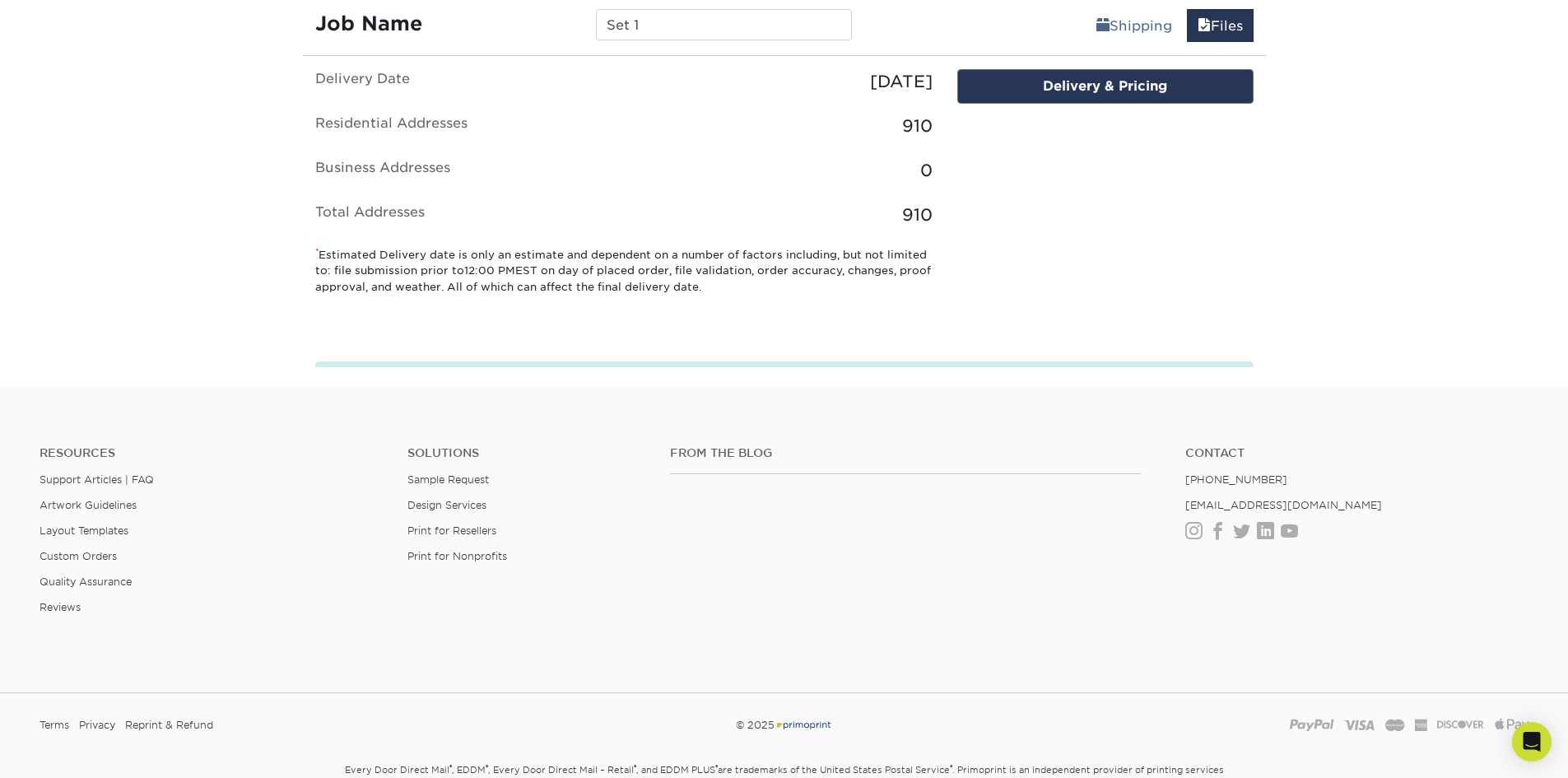
scroll to position [990, 0]
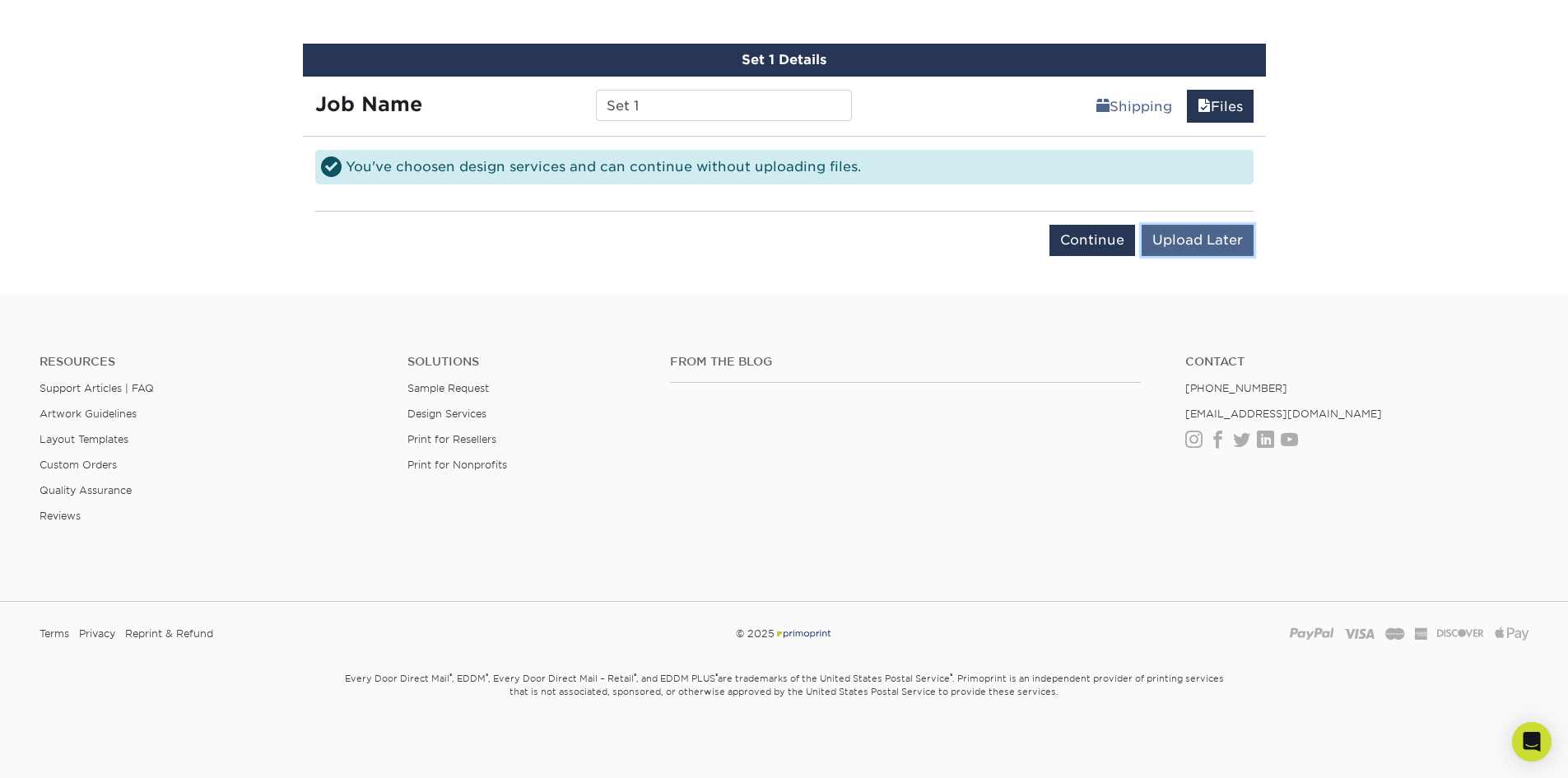
click at [1172, 235] on input "Upload Later" at bounding box center [1198, 240] width 112 height 32
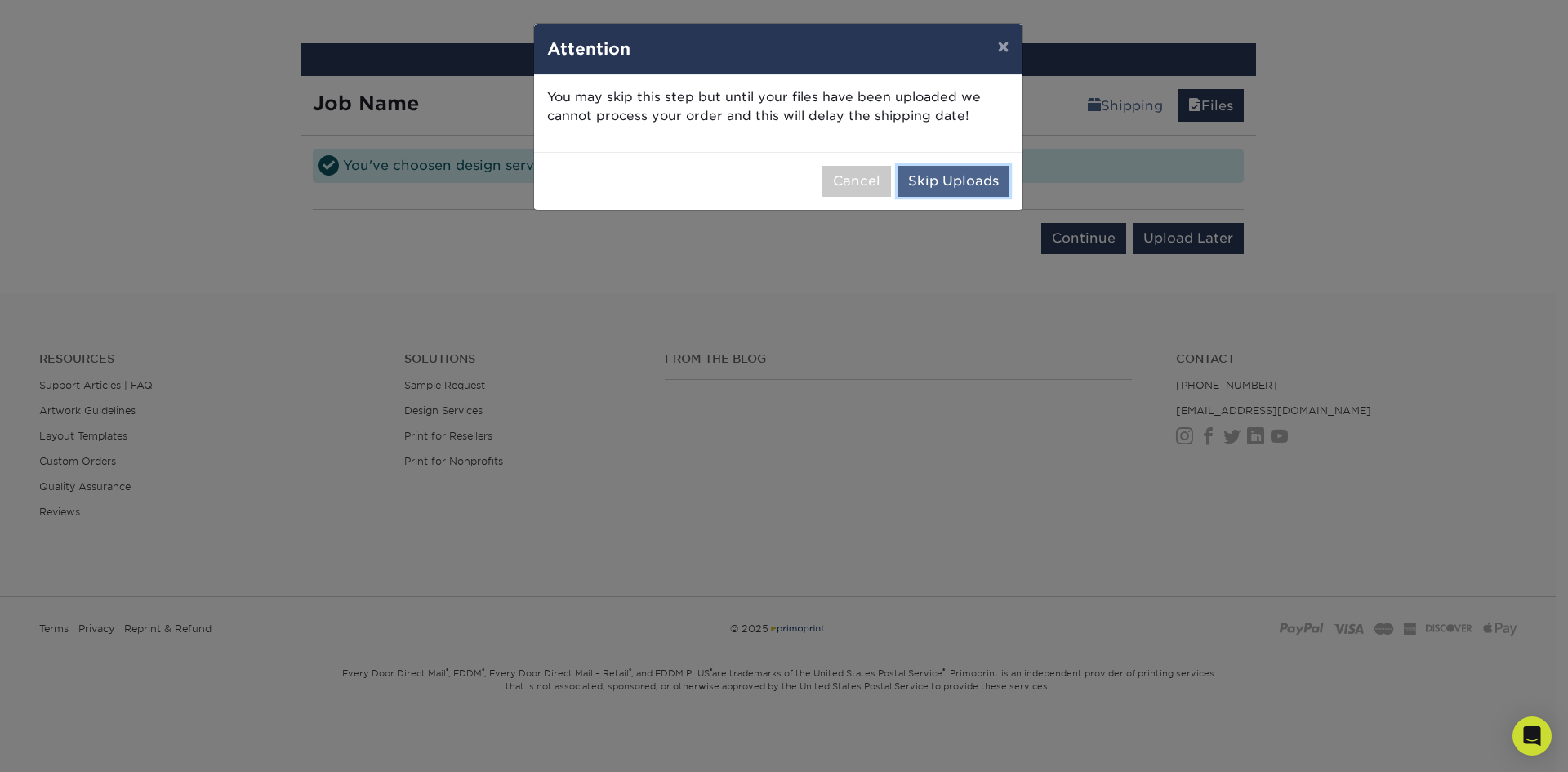
click at [943, 178] on button "Skip Uploads" at bounding box center [954, 181] width 112 height 31
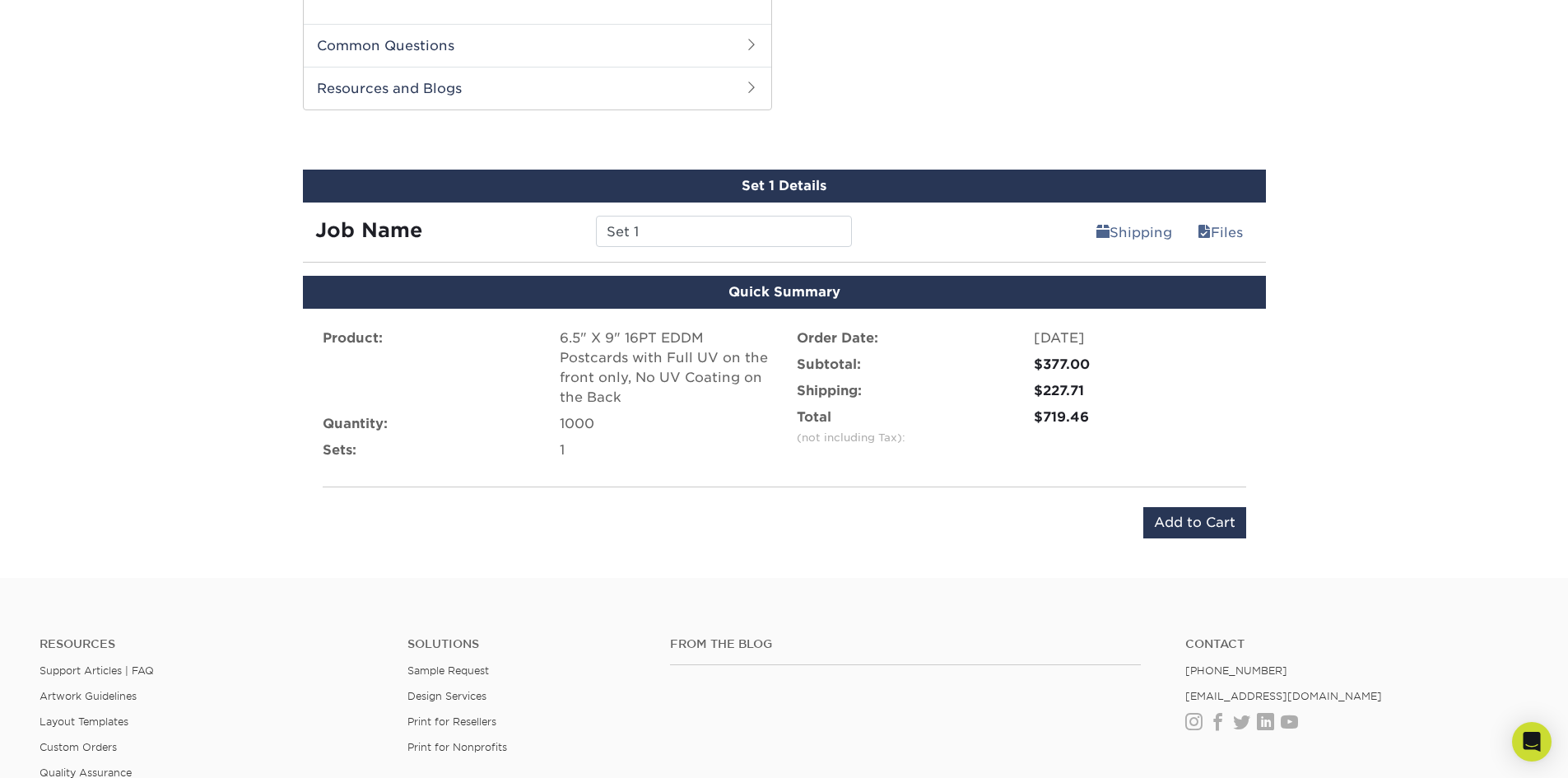
scroll to position [906, 0]
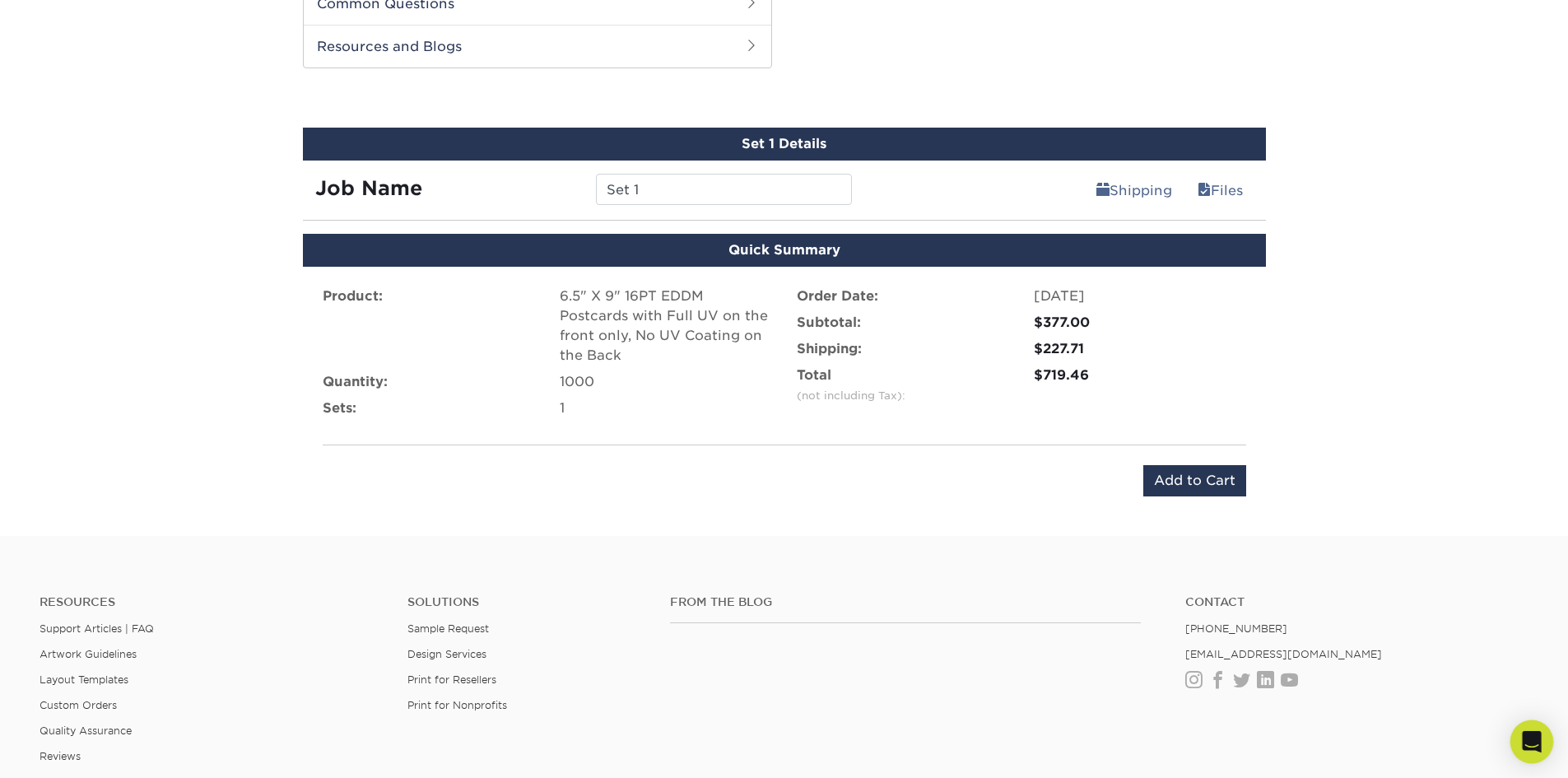
click at [1536, 752] on div "Open Intercom Messenger" at bounding box center [1532, 741] width 44 height 44
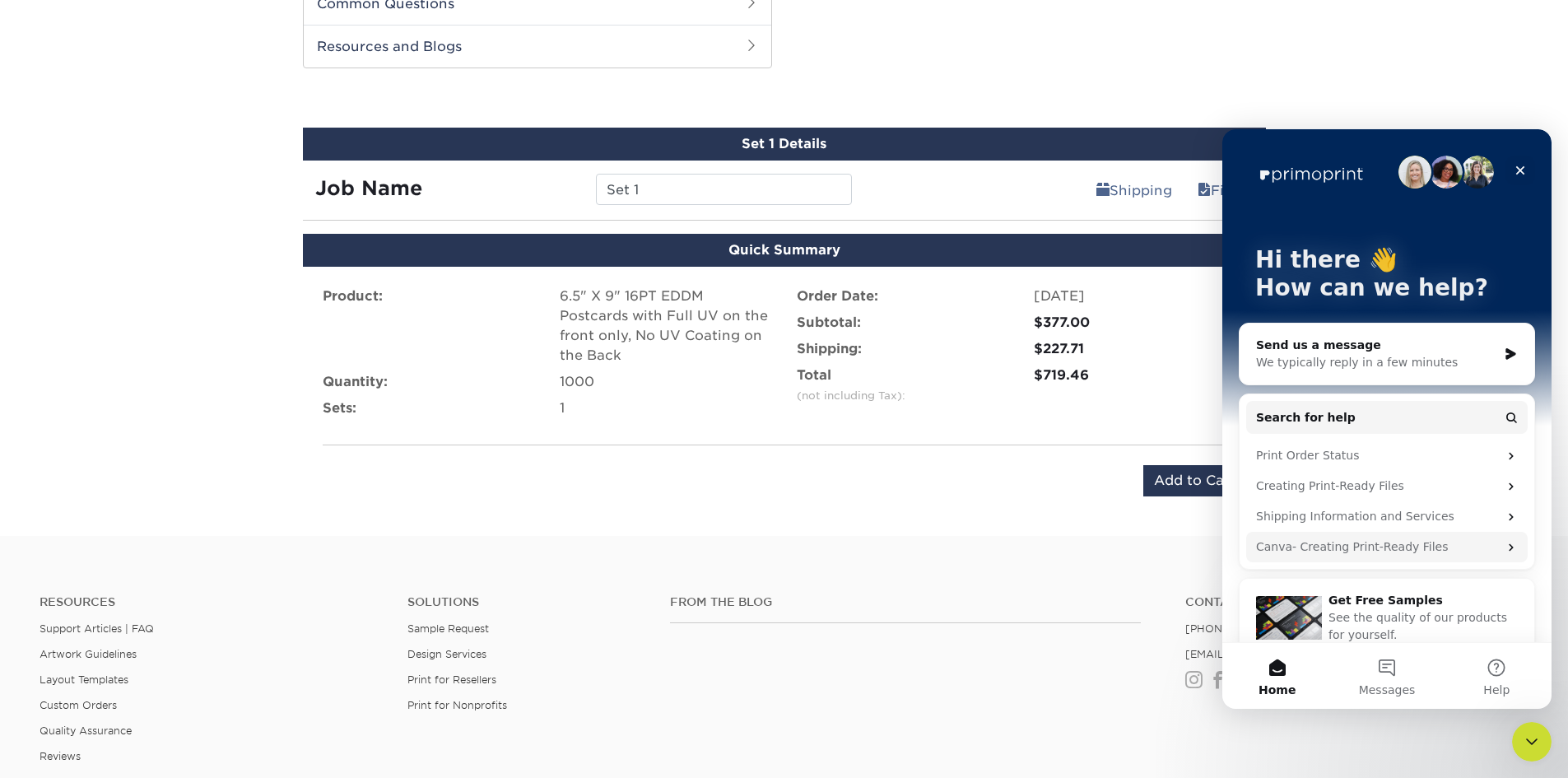
scroll to position [22, 0]
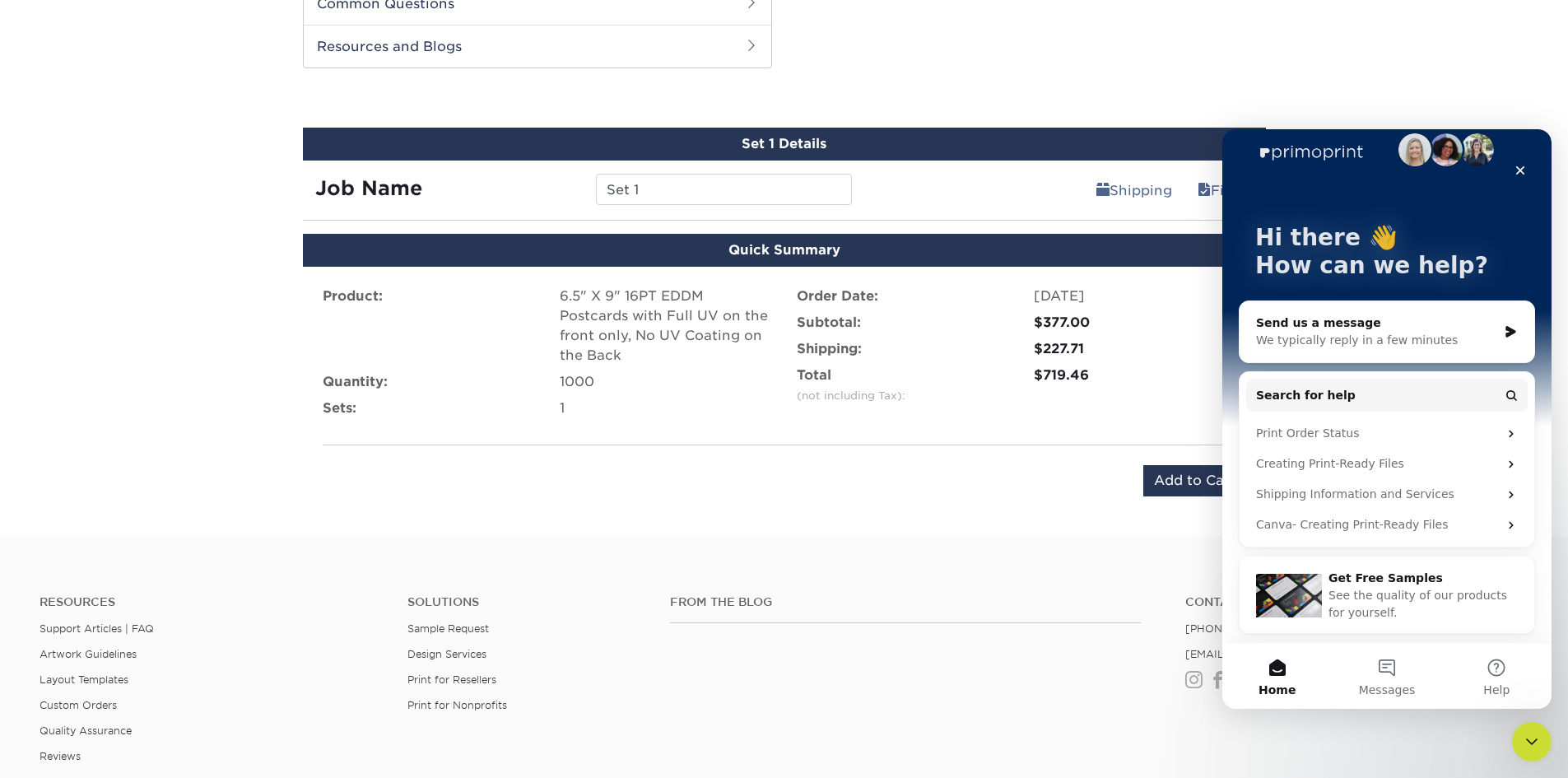
click at [1404, 336] on div "We typically reply in a few minutes" at bounding box center [1377, 340] width 241 height 17
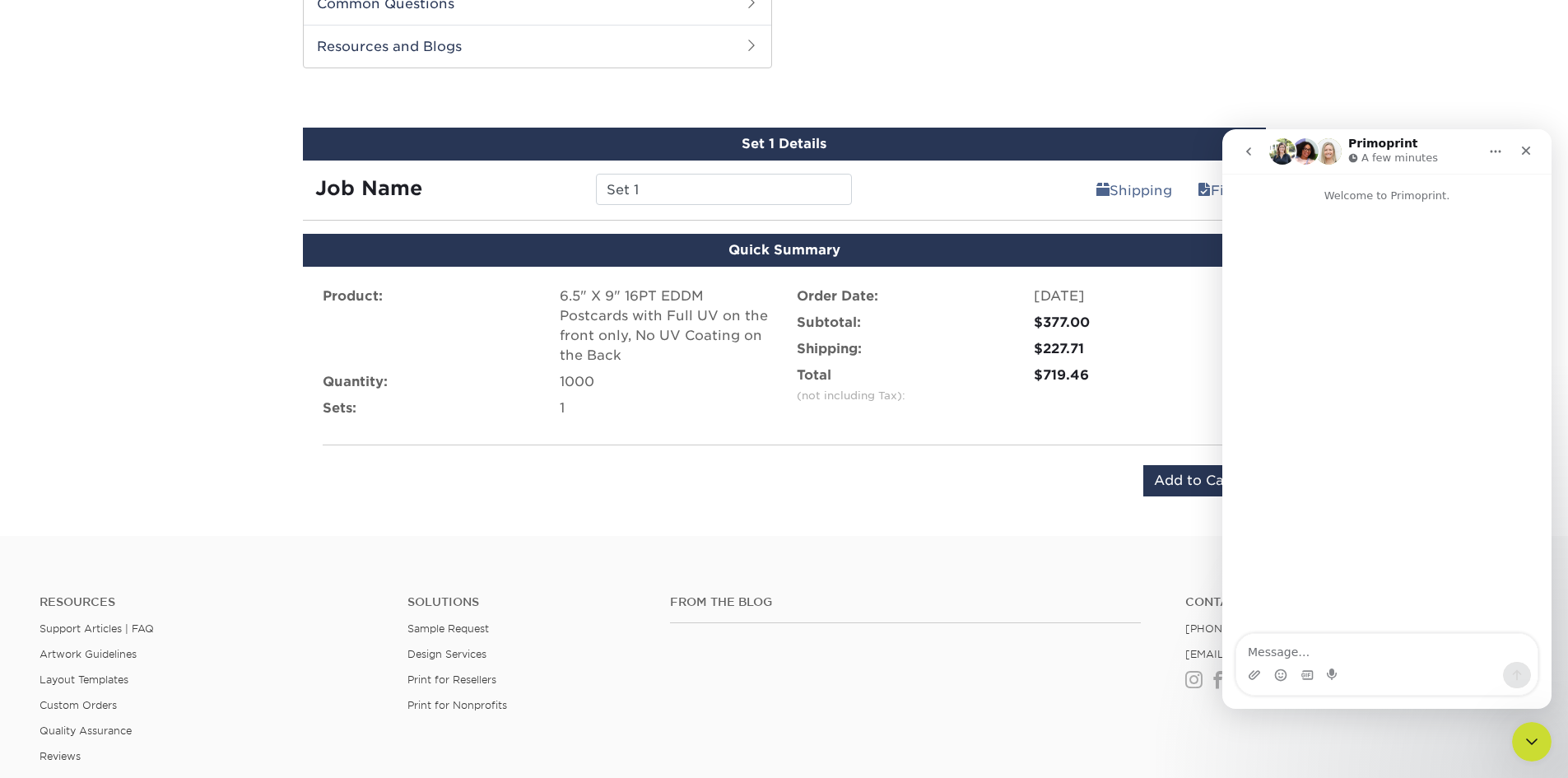
scroll to position [0, 0]
click at [1327, 653] on textarea "Message…" at bounding box center [1387, 647] width 301 height 28
type textarea "Hello, I have a quick question. If we opt for you to des"
click at [1523, 154] on icon "Close" at bounding box center [1526, 151] width 9 height 9
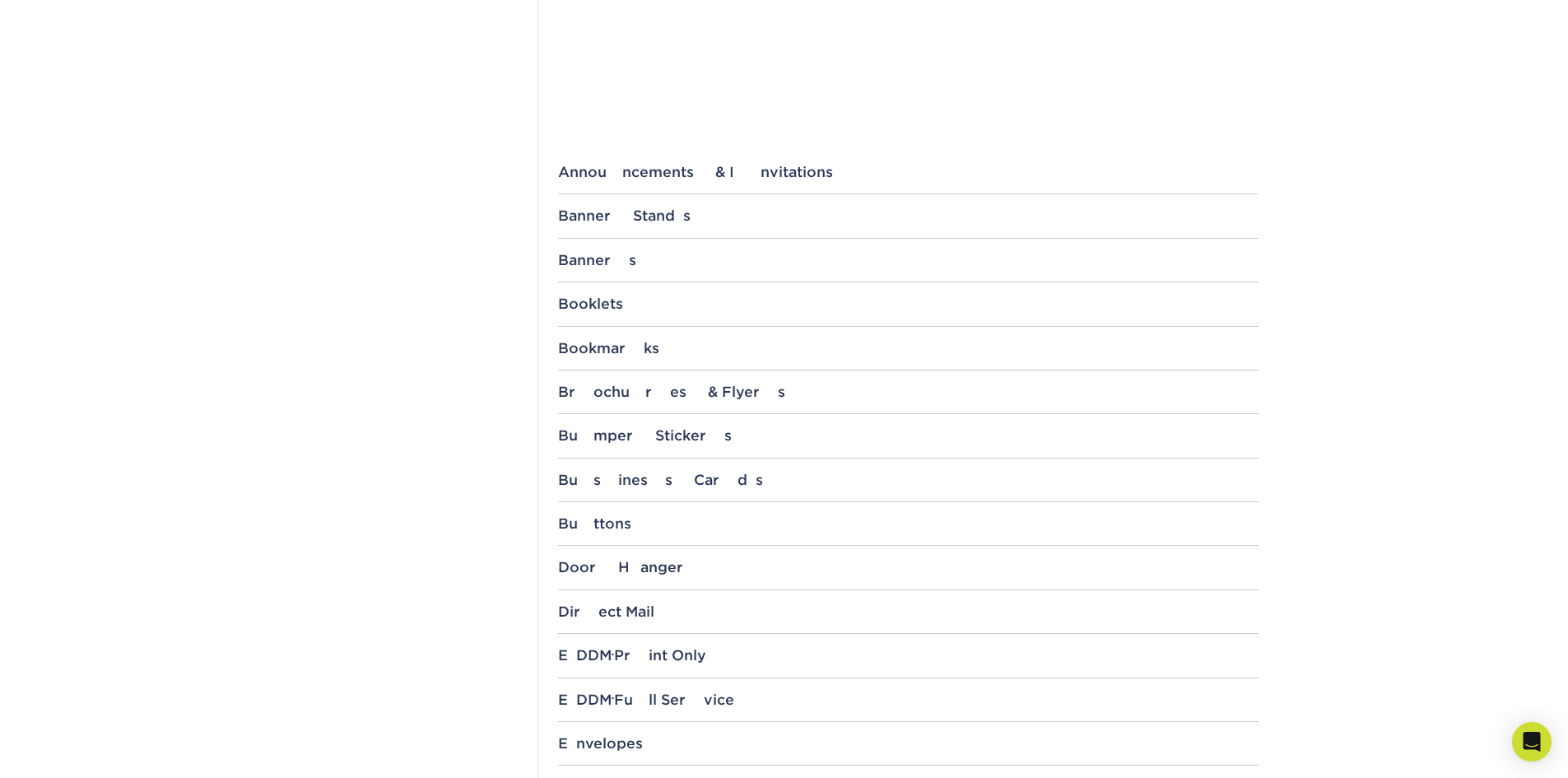
scroll to position [577, 0]
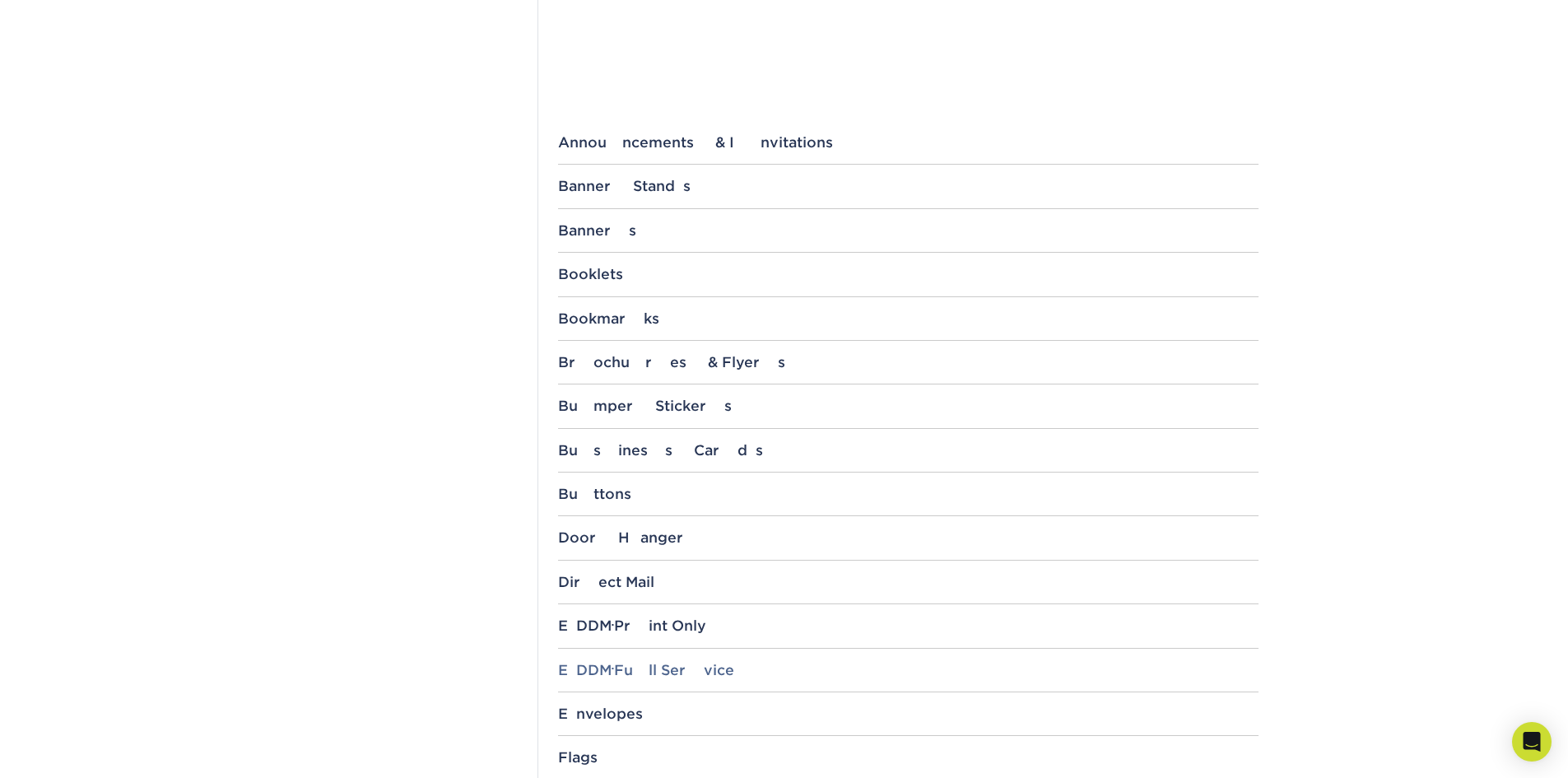
click at [628, 673] on div "EDDM ® Full Service" at bounding box center [908, 670] width 700 height 16
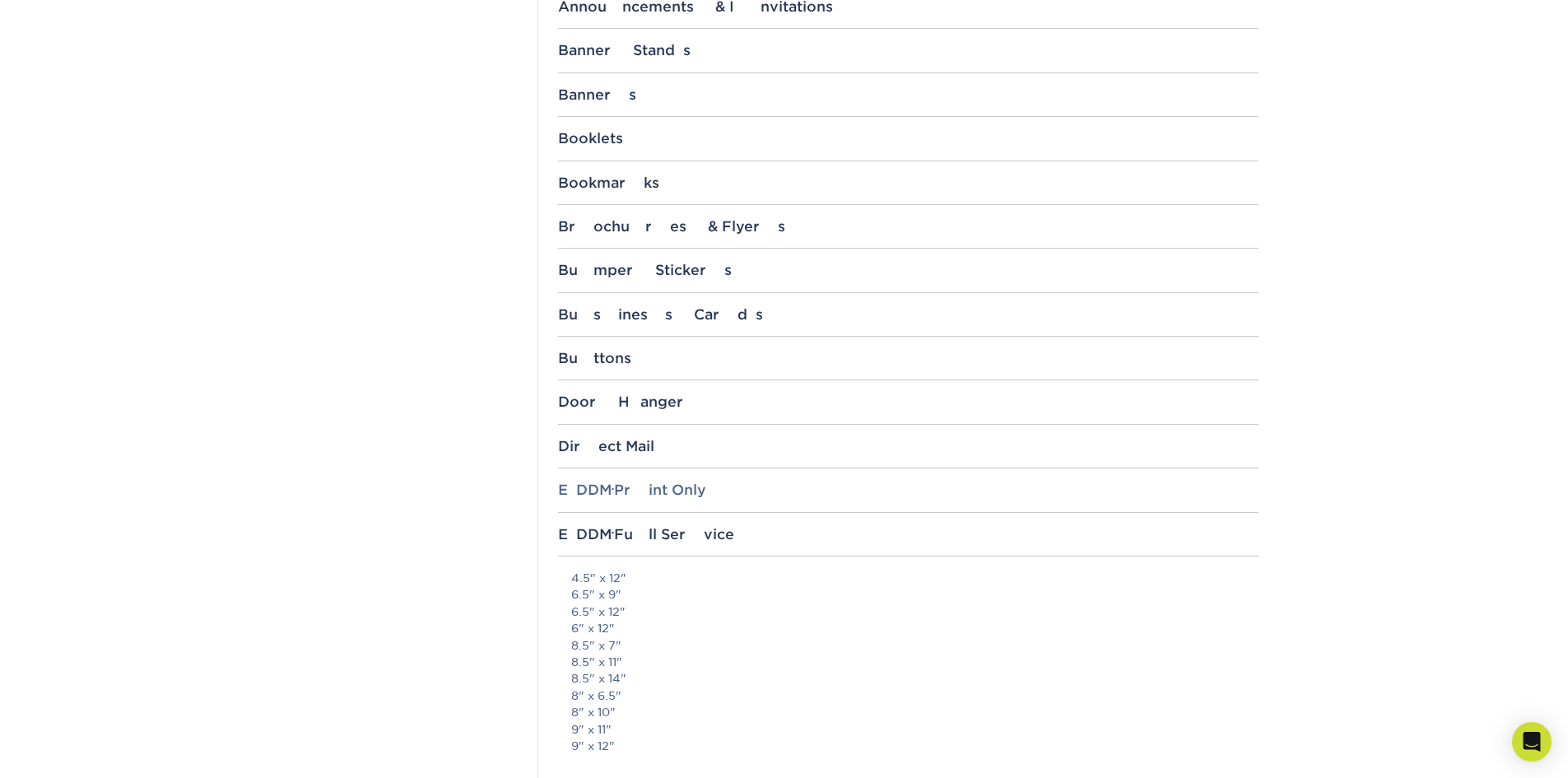
scroll to position [741, 0]
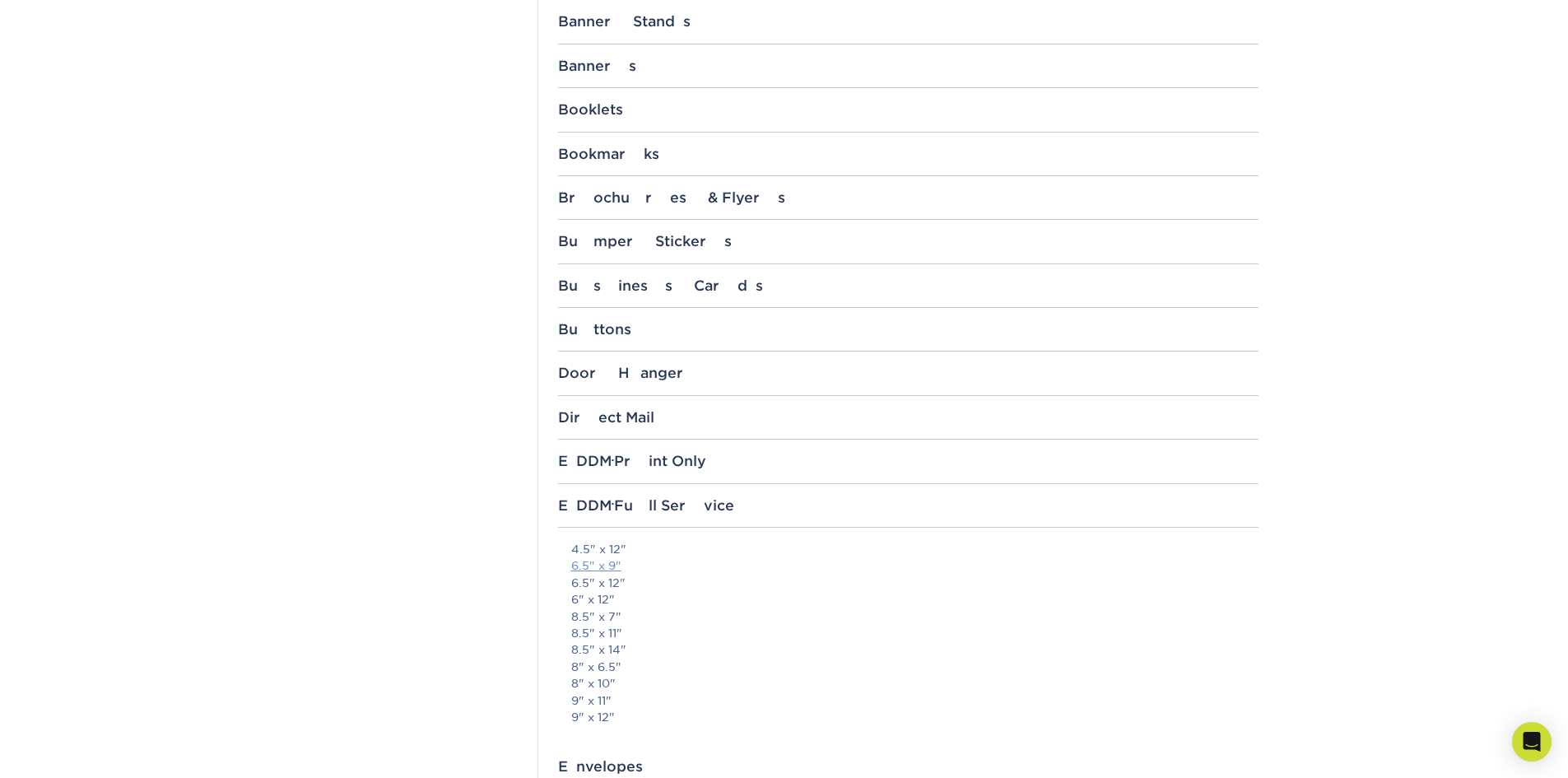
click at [604, 567] on link "6.5" x 9"" at bounding box center [596, 565] width 50 height 13
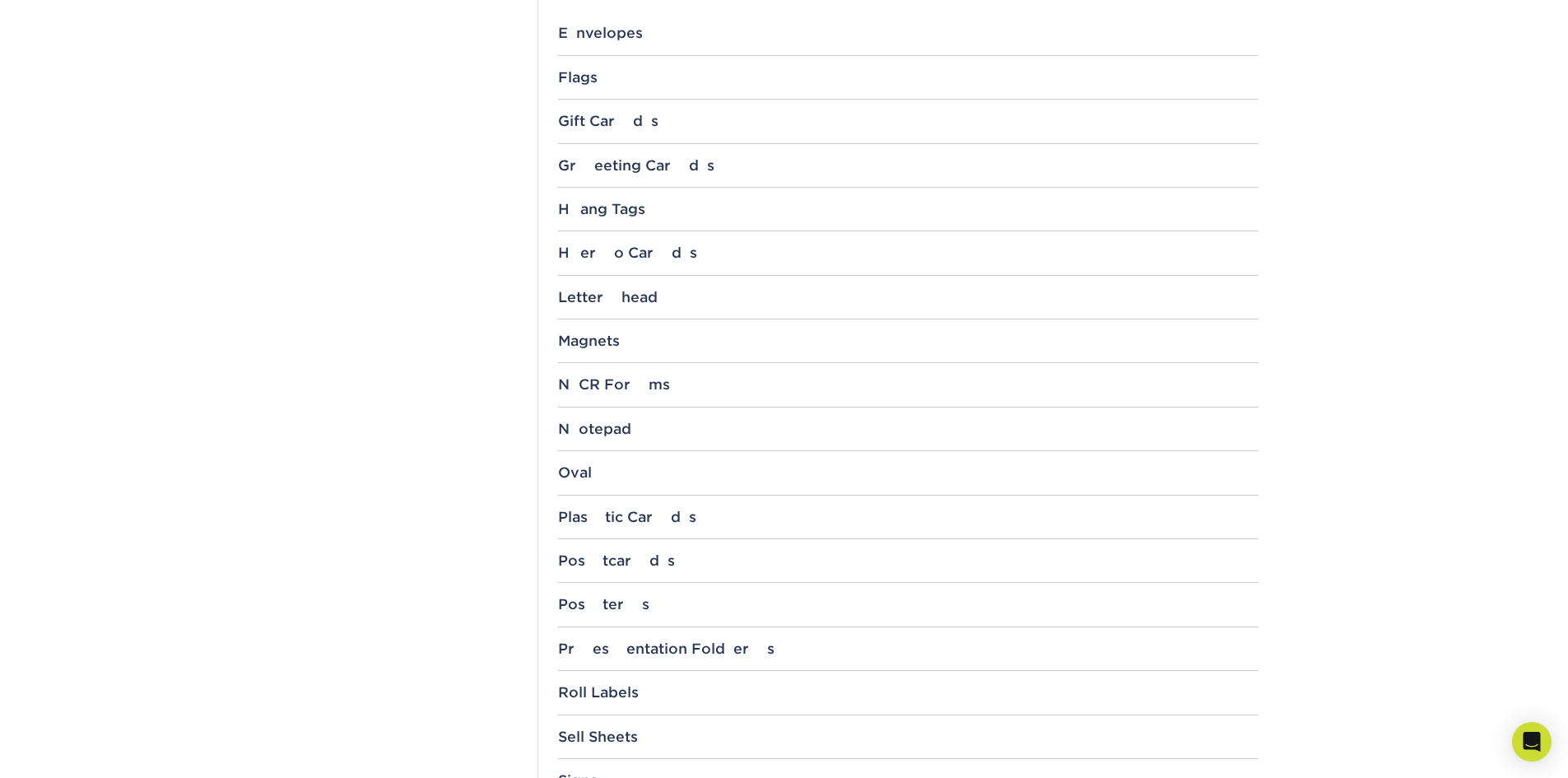
scroll to position [1317, 0]
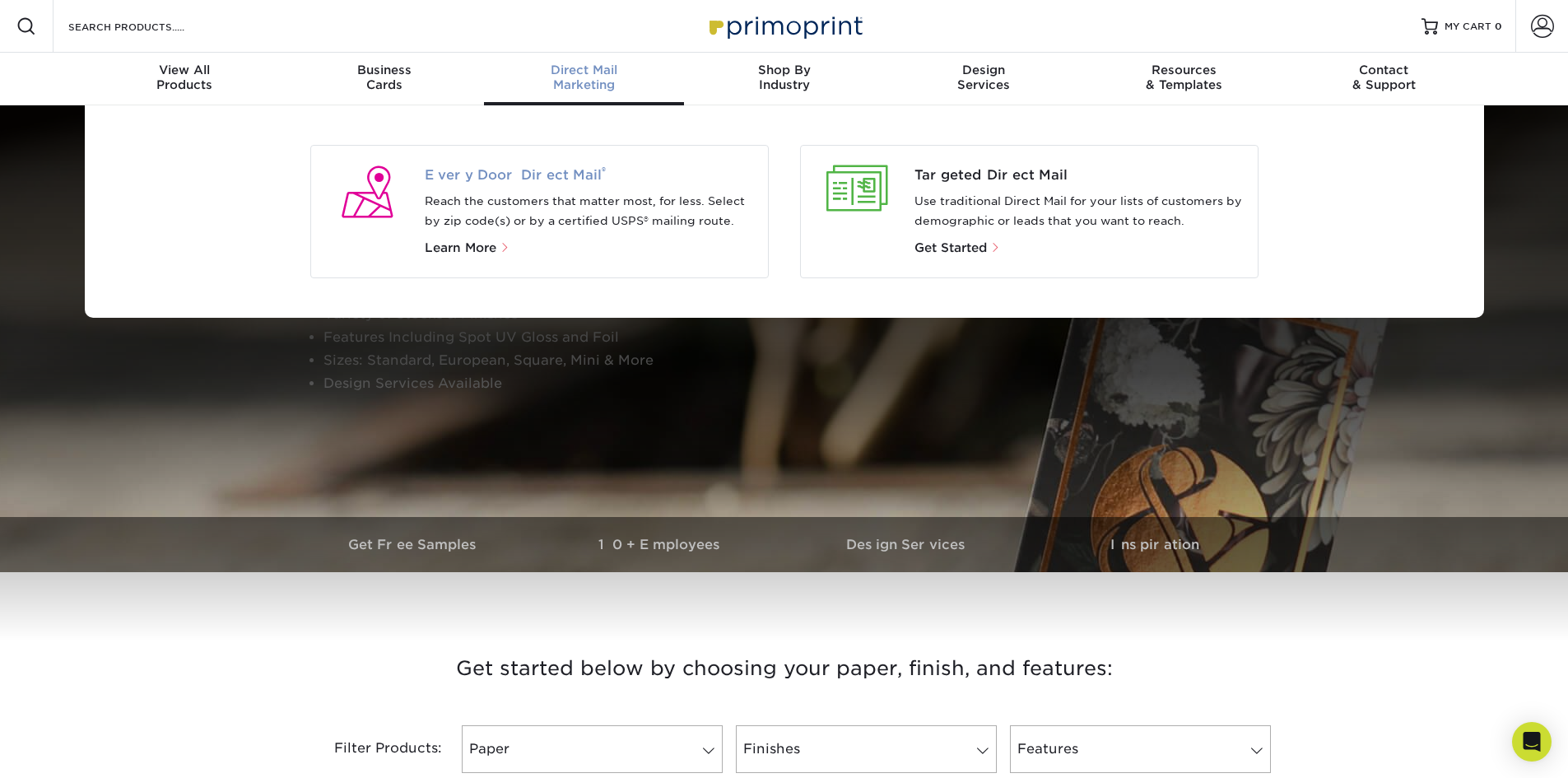
click at [504, 179] on span "Every Door Direct Mail ®" at bounding box center [589, 175] width 330 height 20
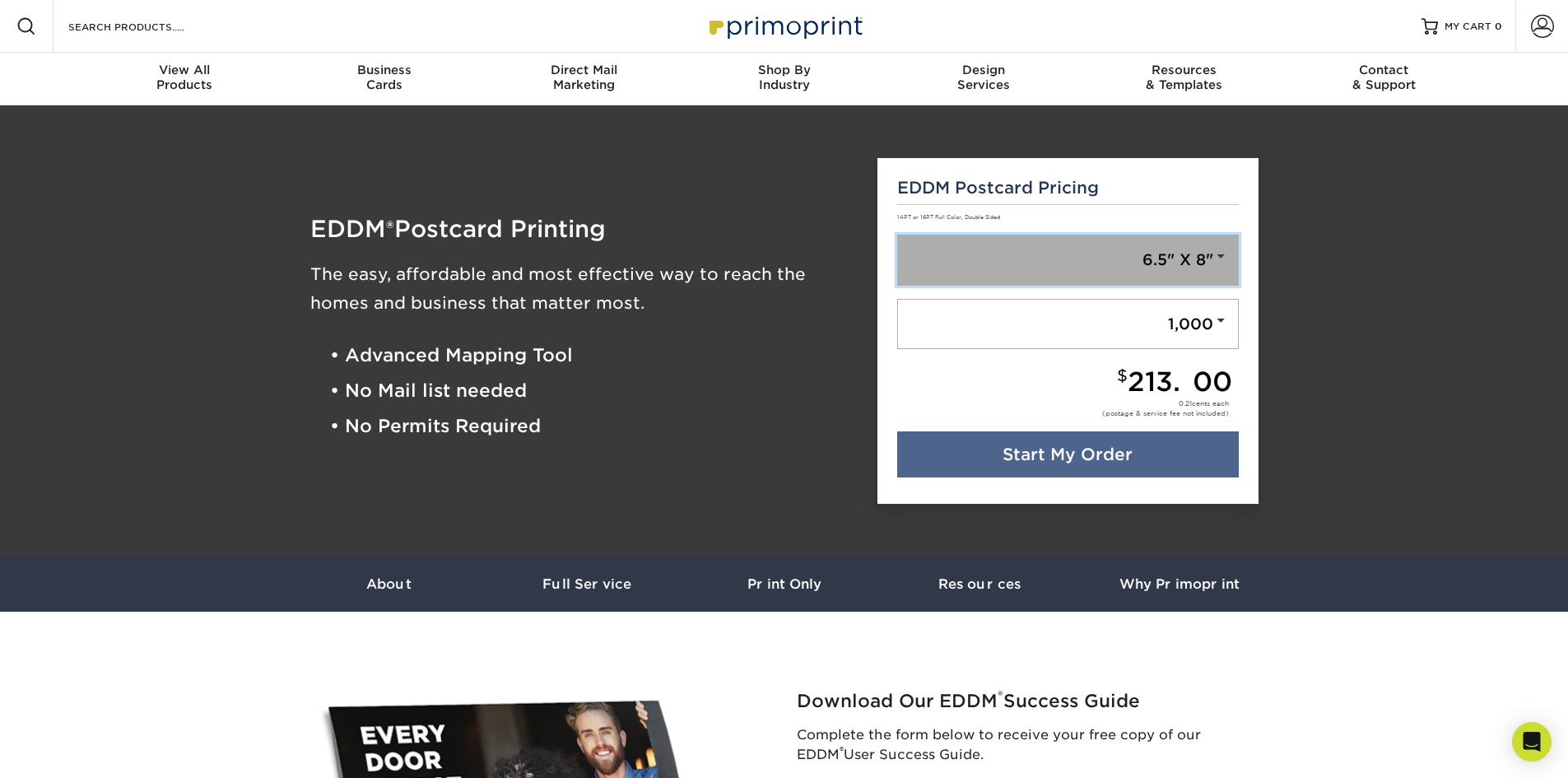
click at [1223, 260] on span at bounding box center [1221, 255] width 15 height 15
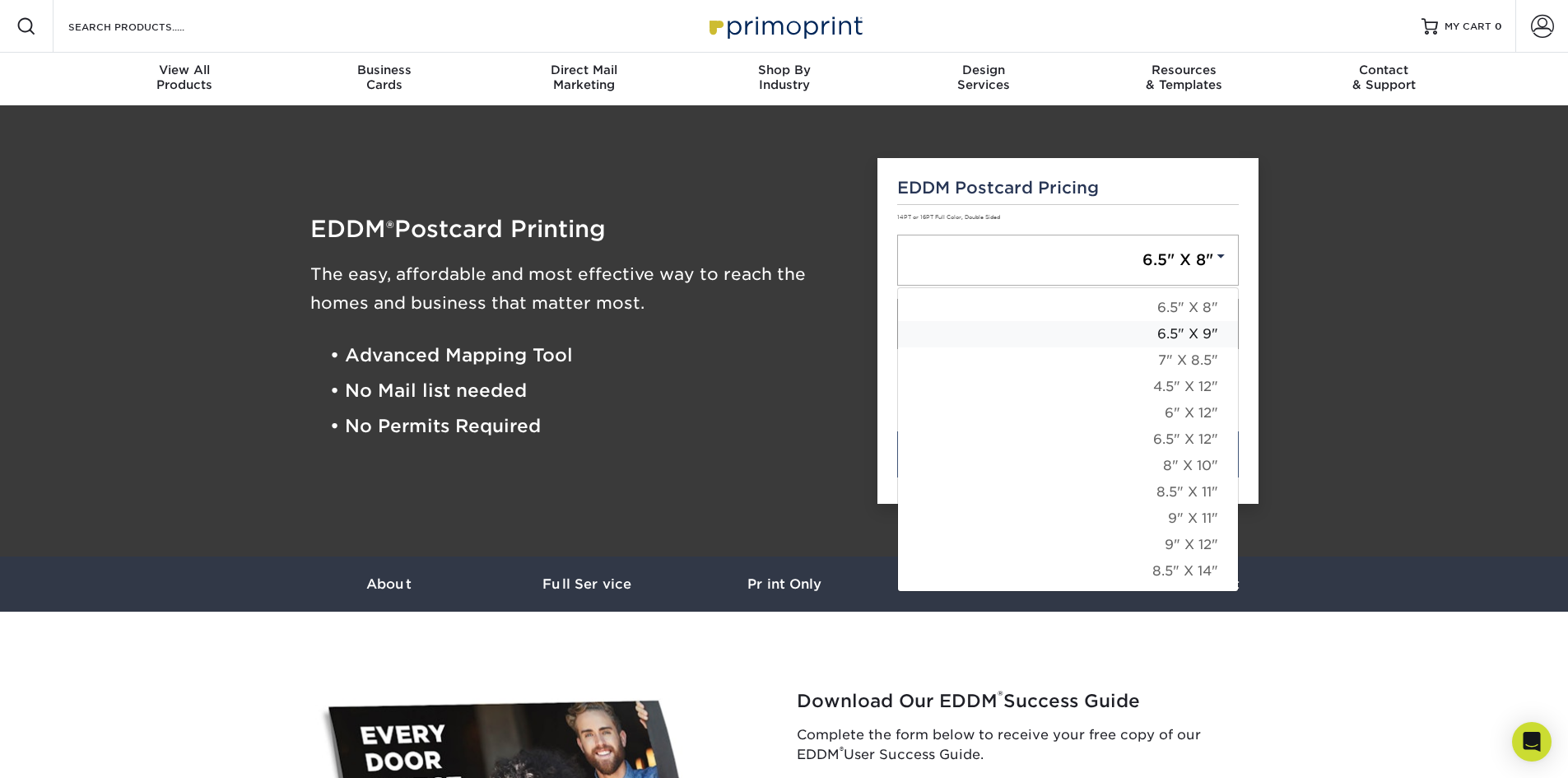
click at [1195, 334] on link "6.5" X 9"" at bounding box center [1068, 334] width 340 height 26
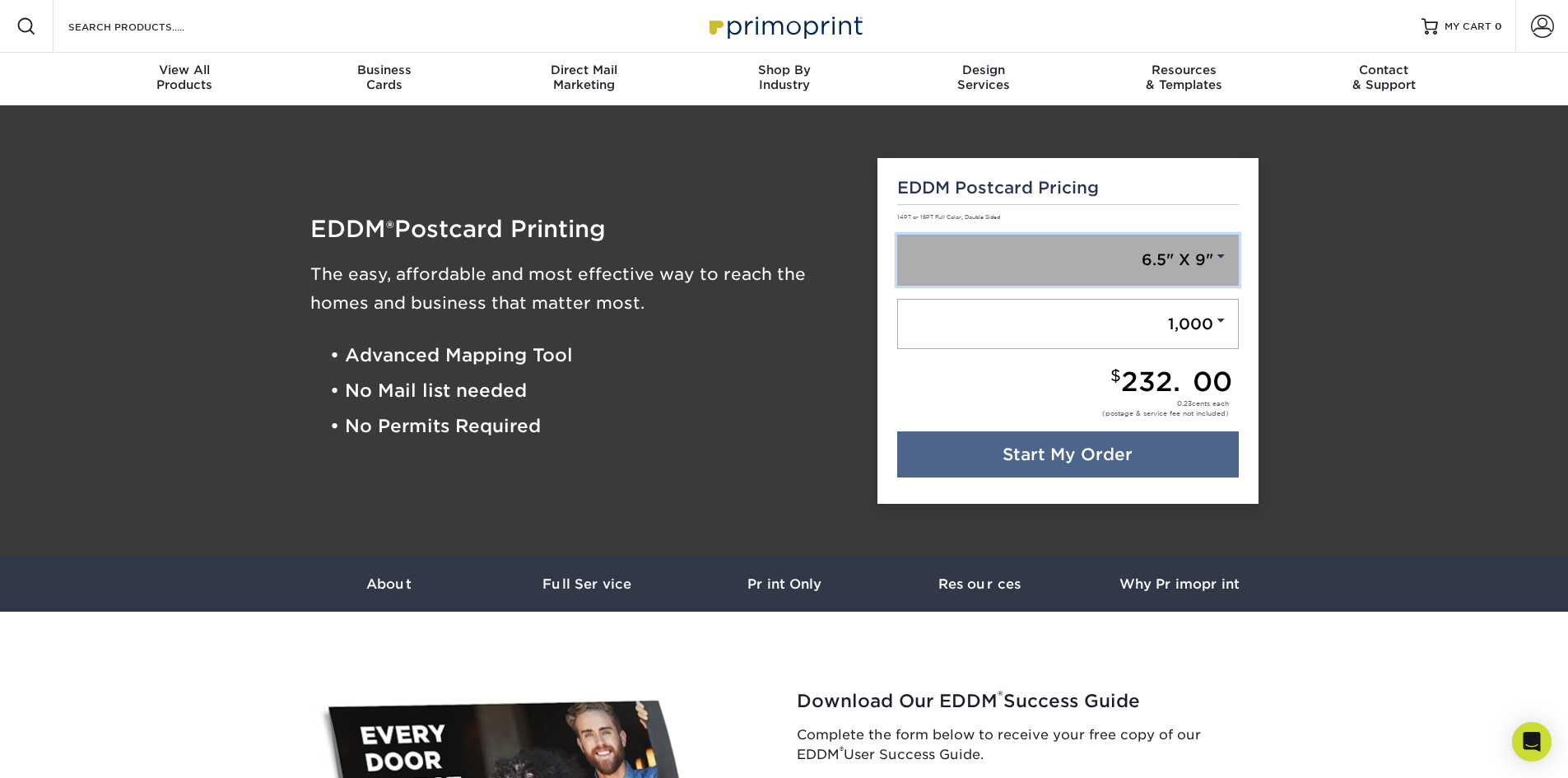
click at [1176, 260] on link "6.5" X 9"" at bounding box center [1068, 260] width 342 height 51
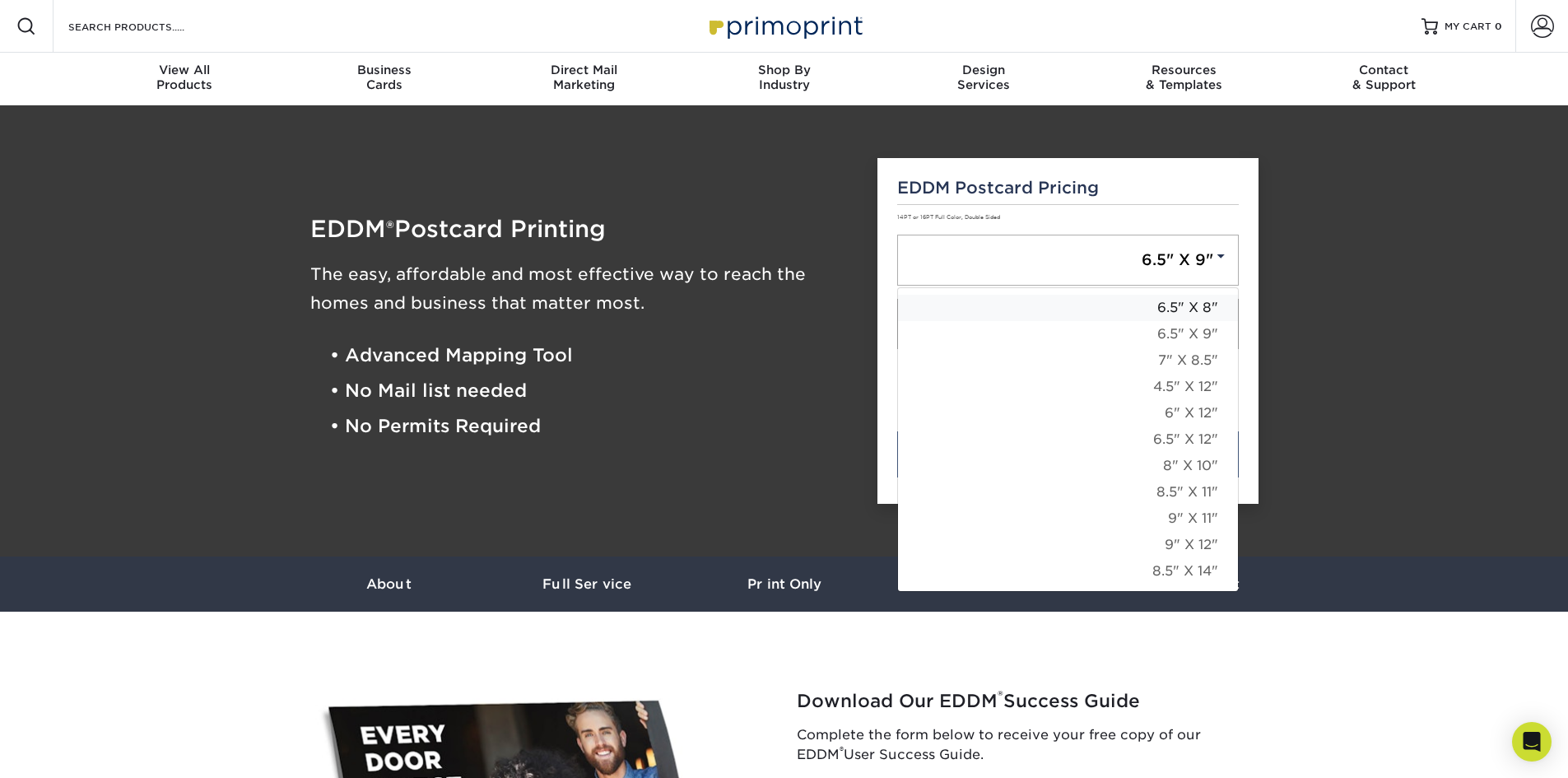
click at [1166, 307] on link "6.5" X 8"" at bounding box center [1068, 307] width 340 height 26
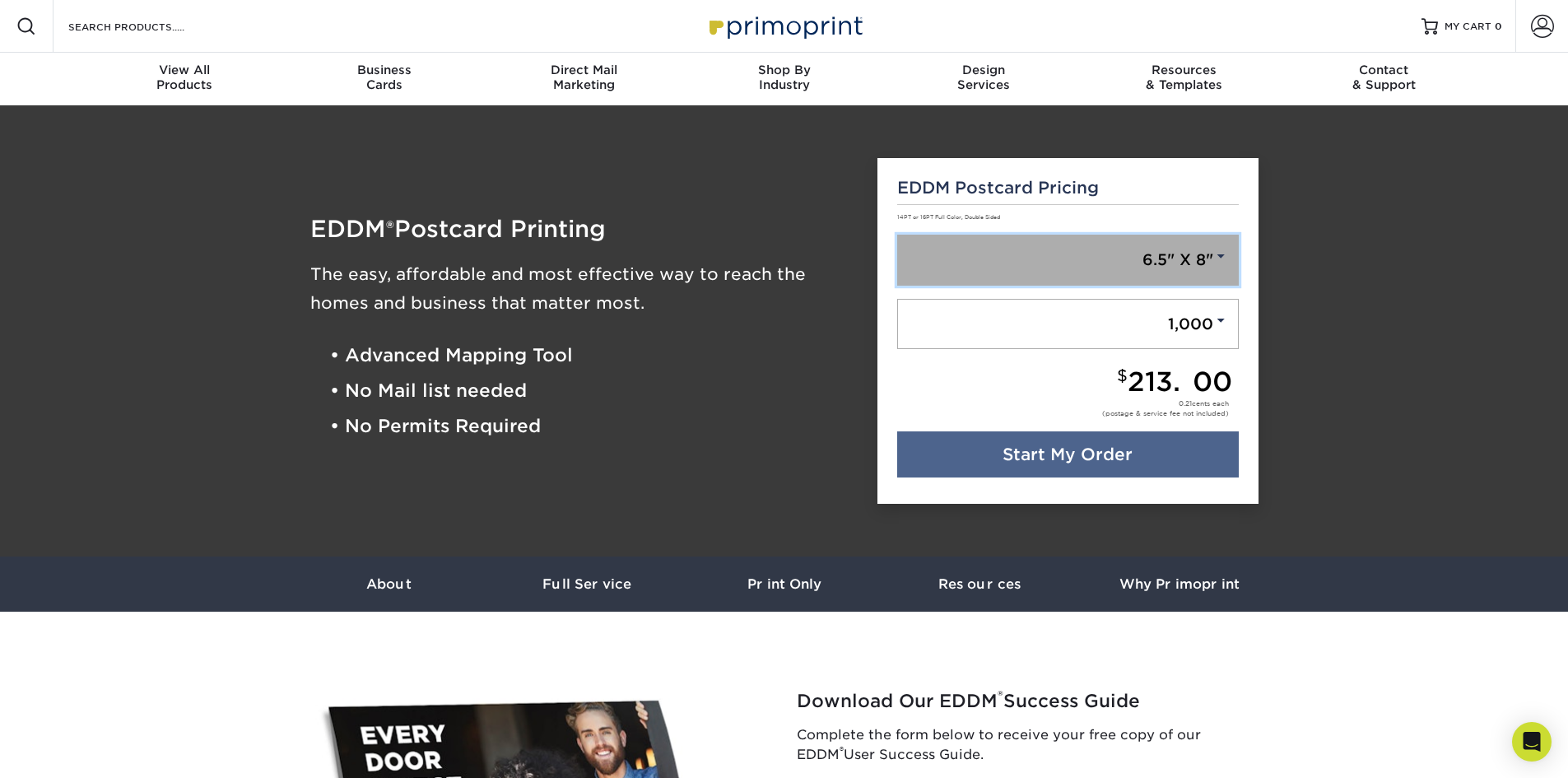
click at [1164, 258] on link "6.5" X 8"" at bounding box center [1068, 260] width 342 height 51
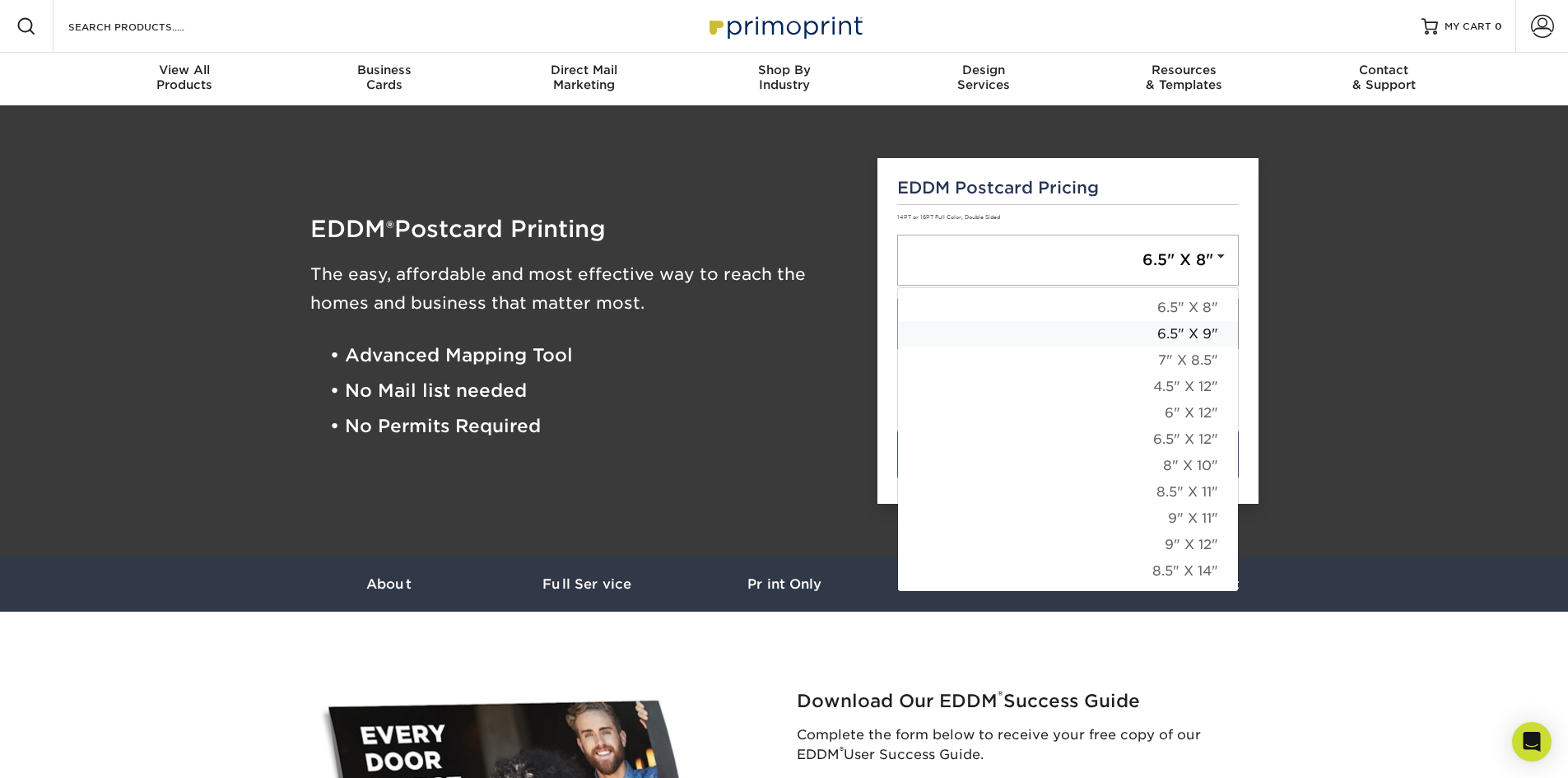
click at [1163, 329] on link "6.5" X 9"" at bounding box center [1068, 334] width 340 height 26
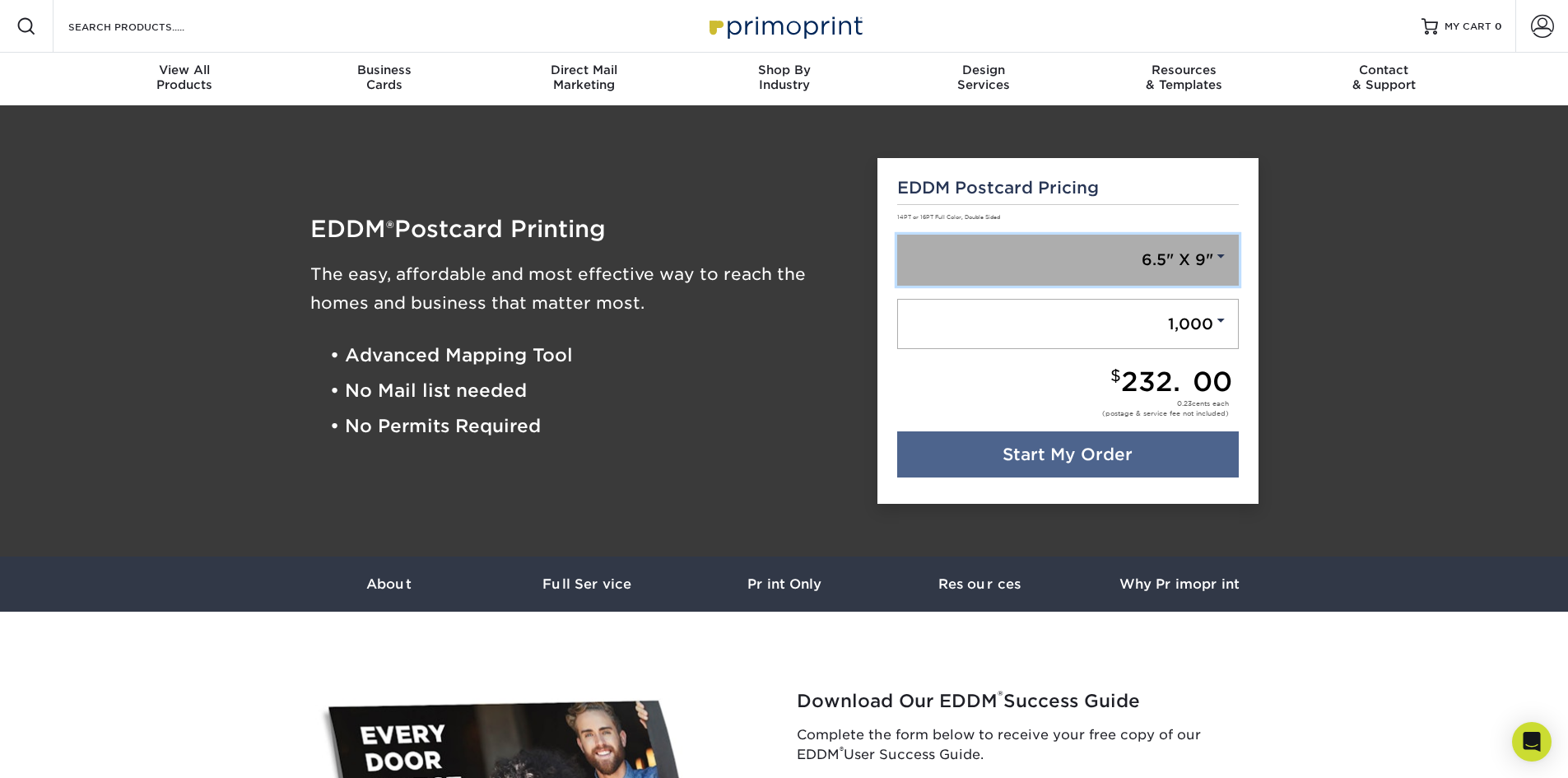
click at [1160, 276] on link "6.5" X 9"" at bounding box center [1068, 260] width 342 height 51
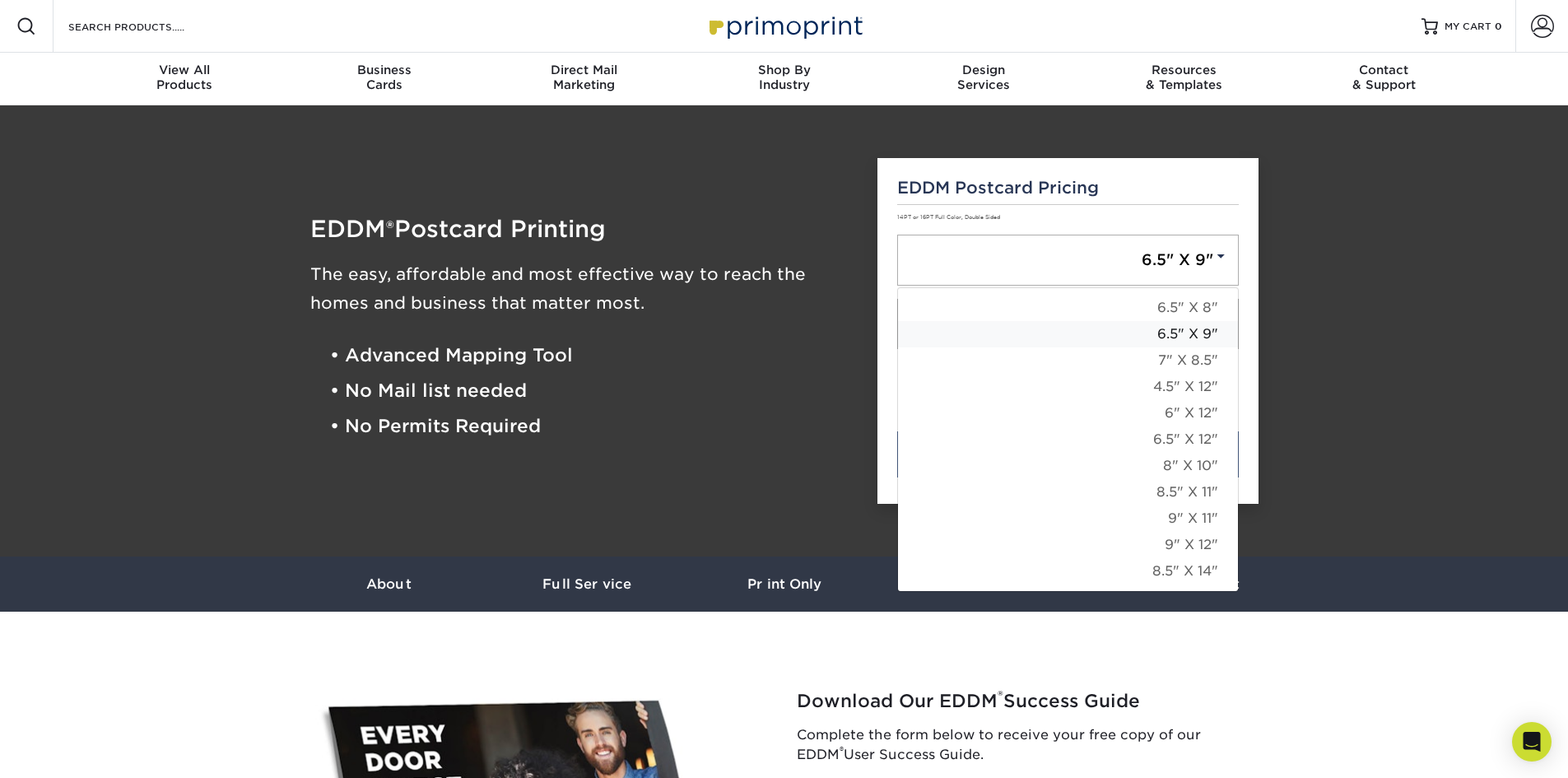
click at [1166, 335] on link "6.5" X 9"" at bounding box center [1068, 334] width 340 height 26
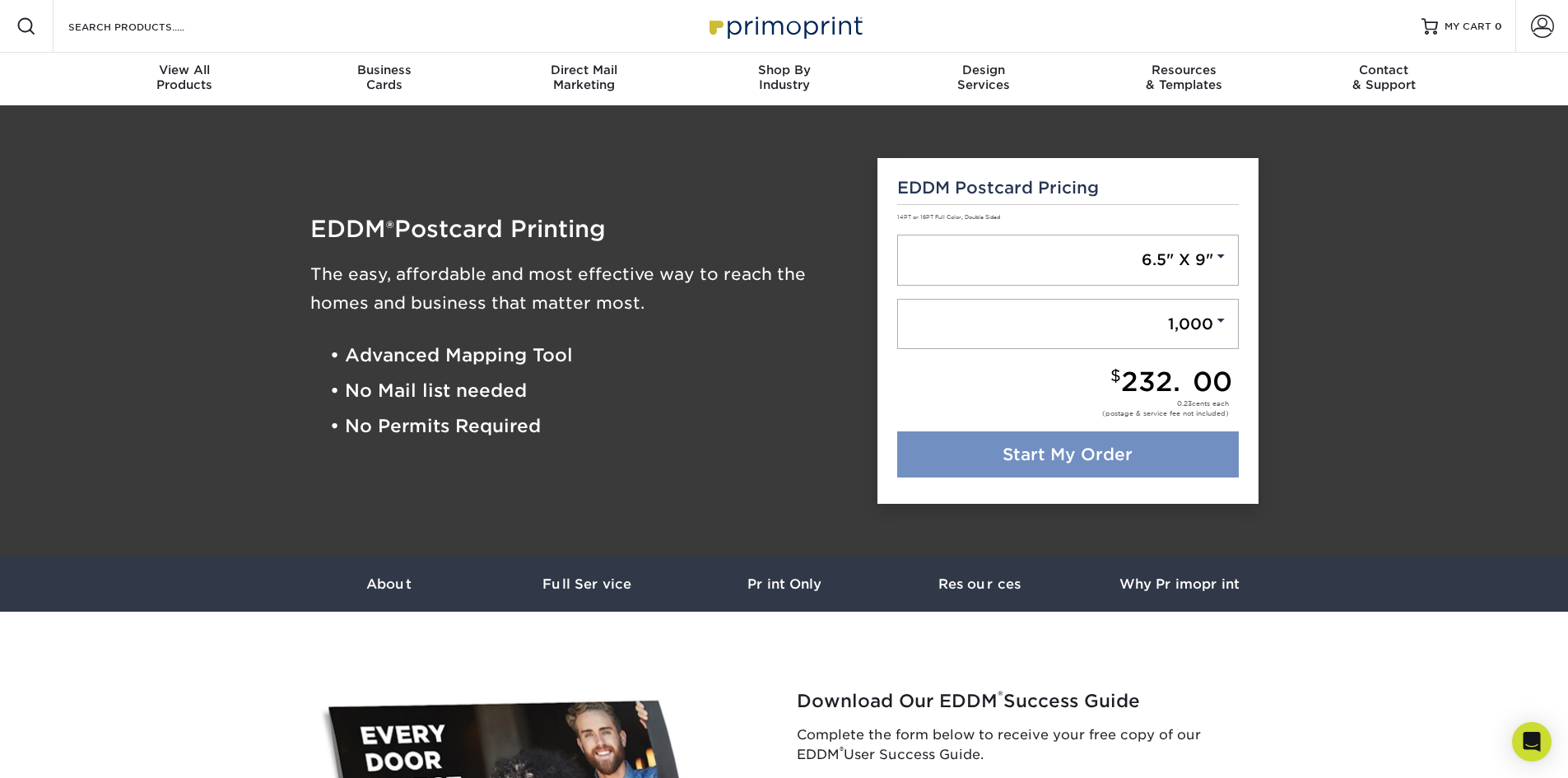
click at [1077, 464] on link "Start My Order" at bounding box center [1068, 455] width 342 height 46
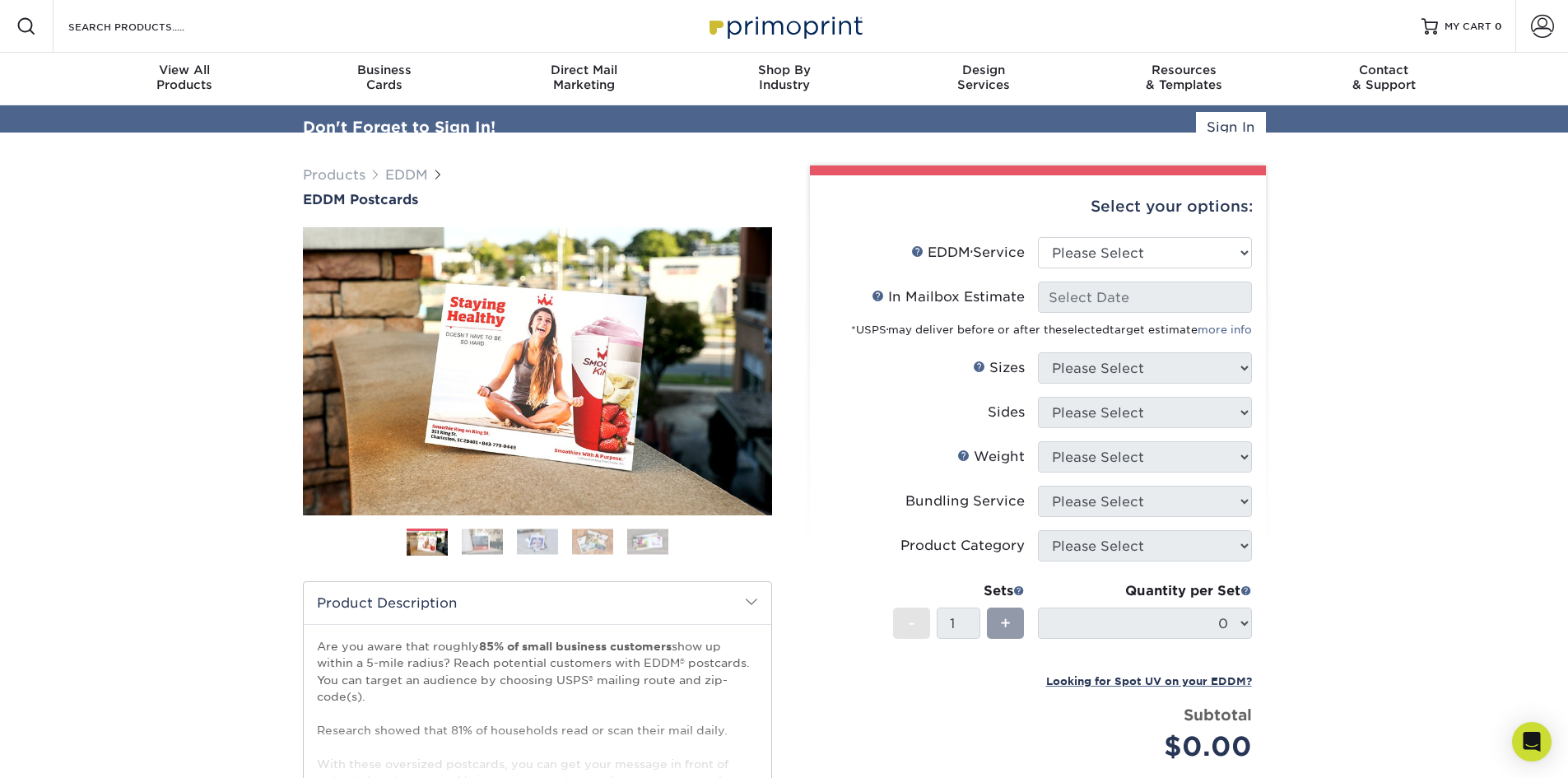
click at [1235, 237] on div "Select your options:" at bounding box center [1038, 206] width 430 height 62
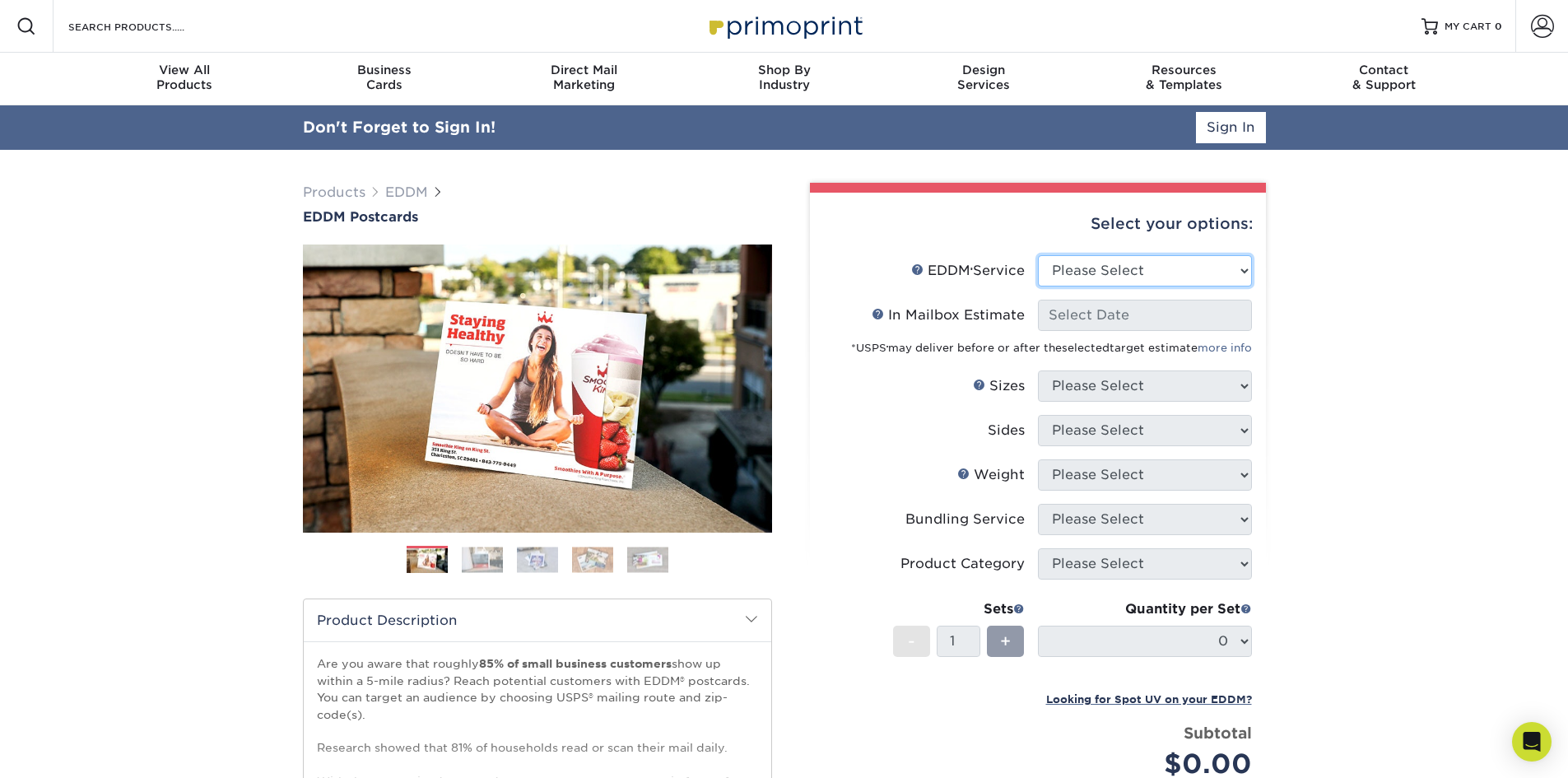
click at [1215, 264] on select "Please Select Full Service Print Only" at bounding box center [1145, 270] width 214 height 32
select select "print_only"
click at [1038, 255] on select "Please Select Full Service Print Only" at bounding box center [1145, 270] width 214 height 32
select select "-1"
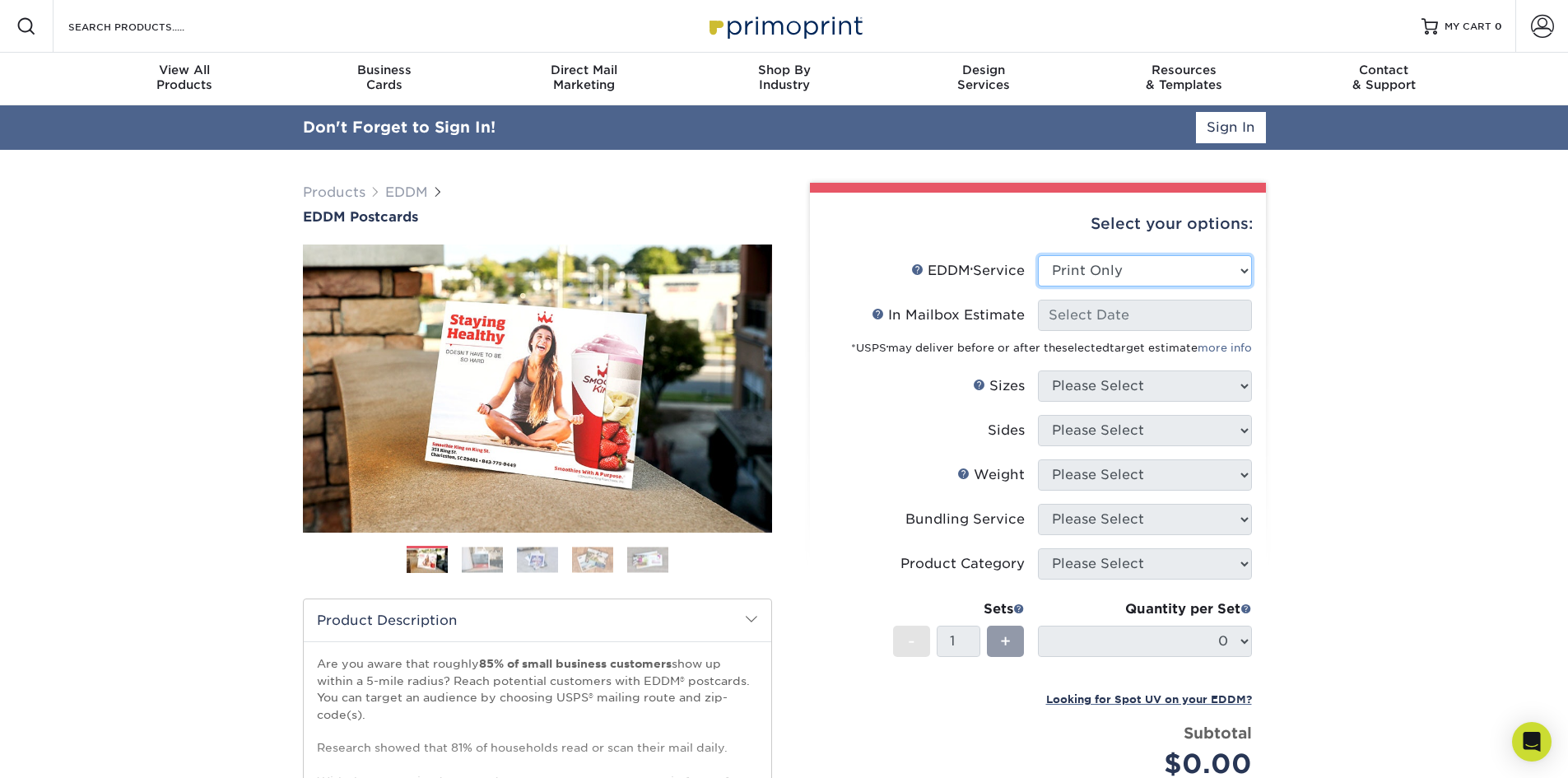
select select "-1"
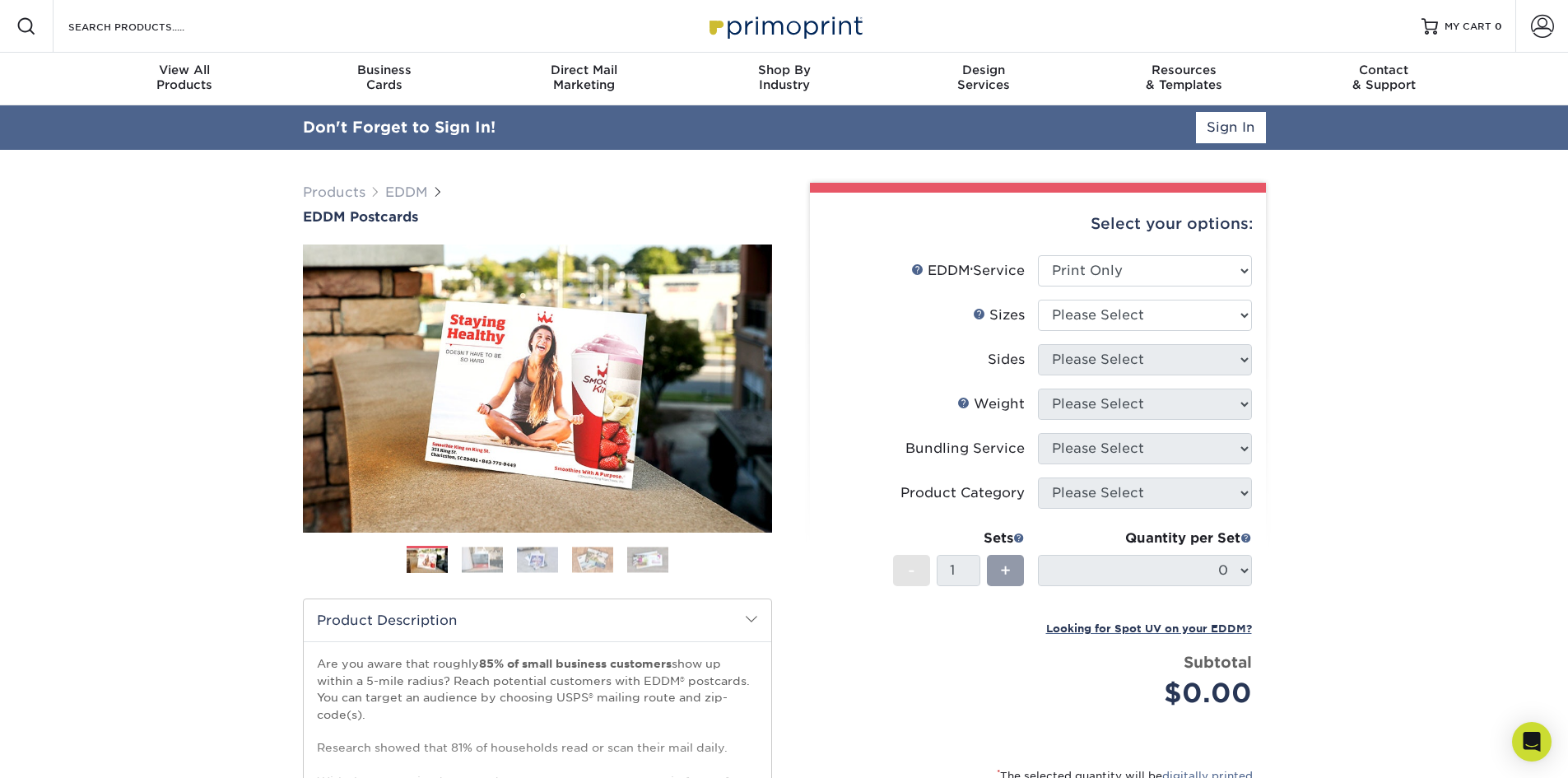
click at [1308, 330] on div "Products EDDM EDDM Postcards Previous Next" at bounding box center [784, 589] width 1568 height 880
click at [1194, 316] on select "Please Select 4.5" x 12" 6" x 12" 6.5" x 8" 6.5" x 9" 6.5" x 12" 7" x 8.5" 8" x…" at bounding box center [1145, 315] width 214 height 32
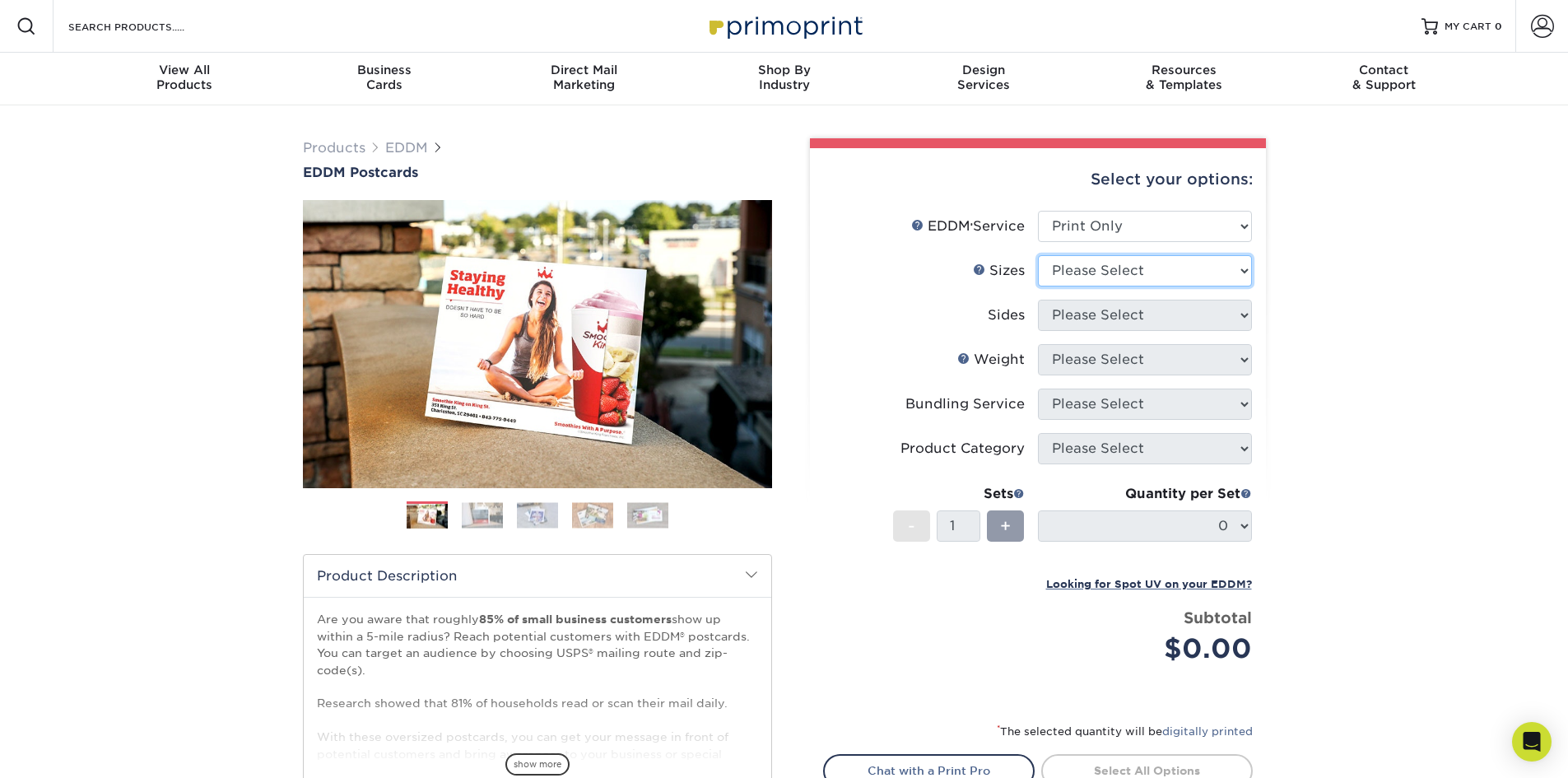
select select "6.50x9.00"
click at [1038, 255] on select "Please Select 4.5" x 12" 6" x 12" 6.5" x 8" 6.5" x 9" 6.5" x 12" 7" x 8.5" 8" x…" at bounding box center [1145, 270] width 214 height 32
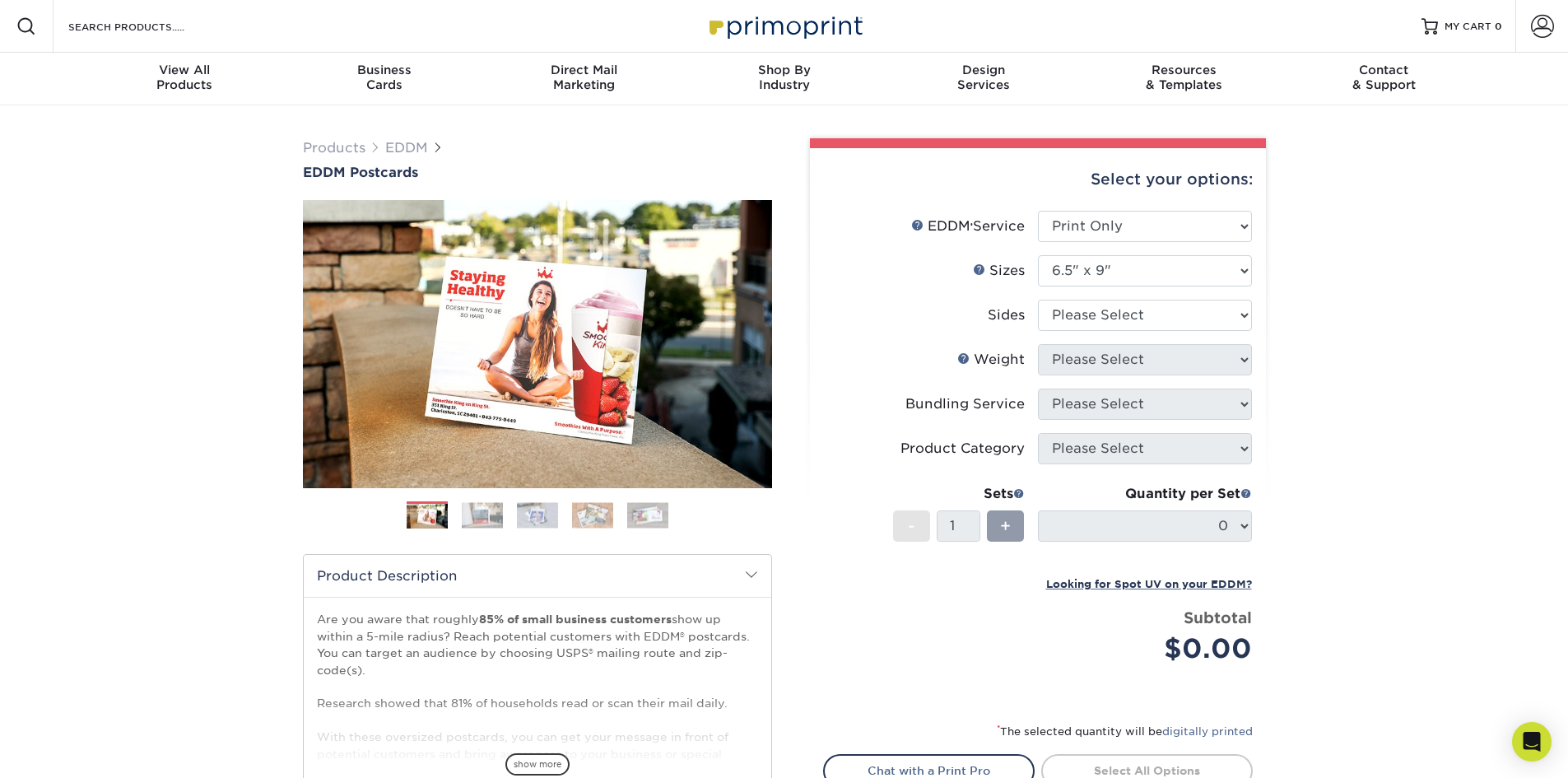
click at [1307, 296] on div "Products EDDM EDDM Postcards Previous Next" at bounding box center [784, 545] width 1568 height 880
click at [1184, 309] on select "Please Select Print Both Sides Print Front Only" at bounding box center [1145, 315] width 214 height 32
select select "13abbda7-1d64-4f25-8bb2-c179b224825d"
click at [1038, 299] on select "Please Select Print Both Sides Print Front Only" at bounding box center [1145, 315] width 214 height 32
click at [1397, 350] on div "Products EDDM EDDM Postcards Previous Next" at bounding box center [784, 545] width 1568 height 880
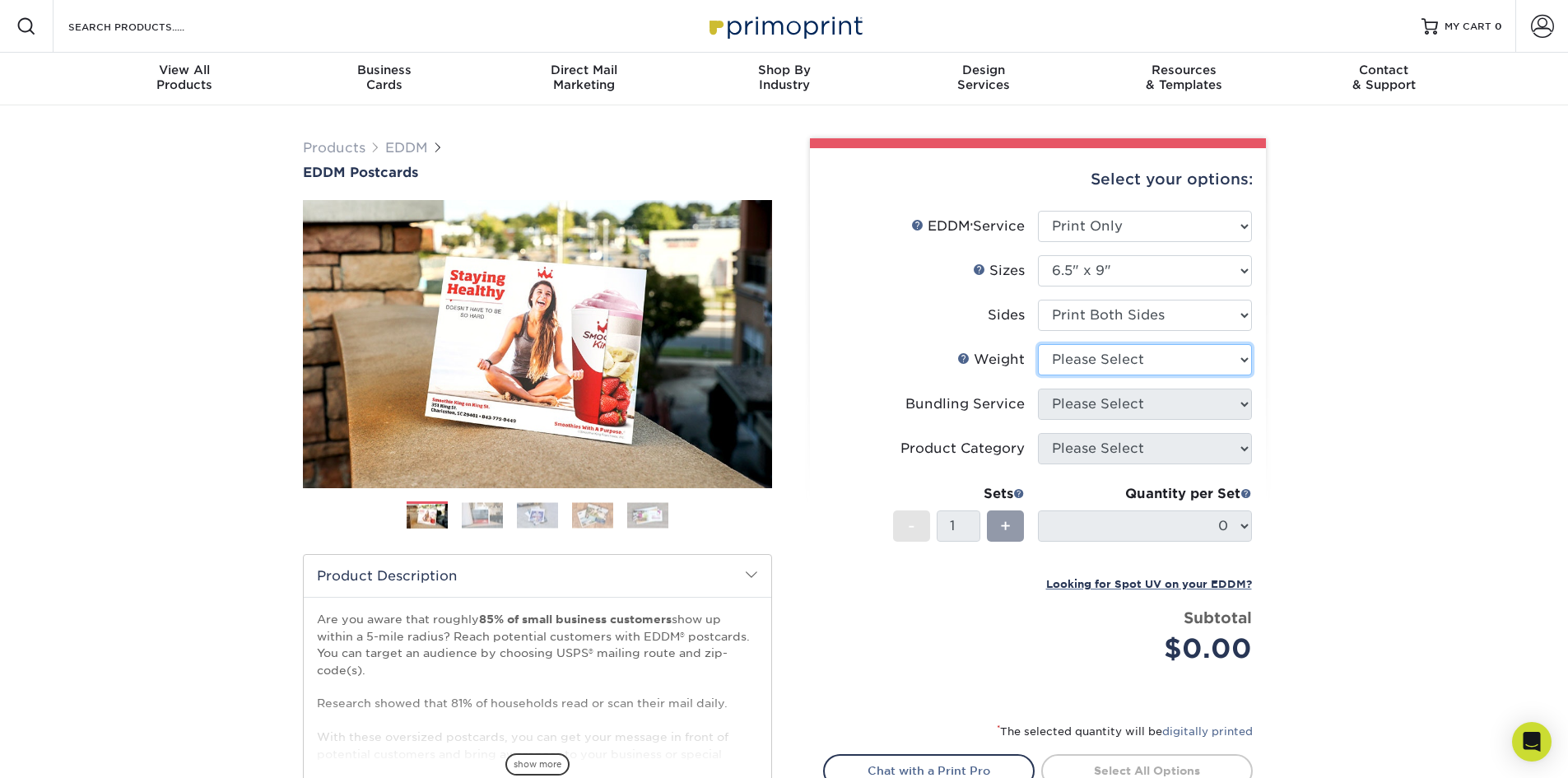
click at [1182, 353] on select "Please Select 16PT 14PT" at bounding box center [1145, 359] width 214 height 32
select select "16PT"
click at [1038, 344] on select "Please Select 16PT 14PT" at bounding box center [1145, 359] width 214 height 32
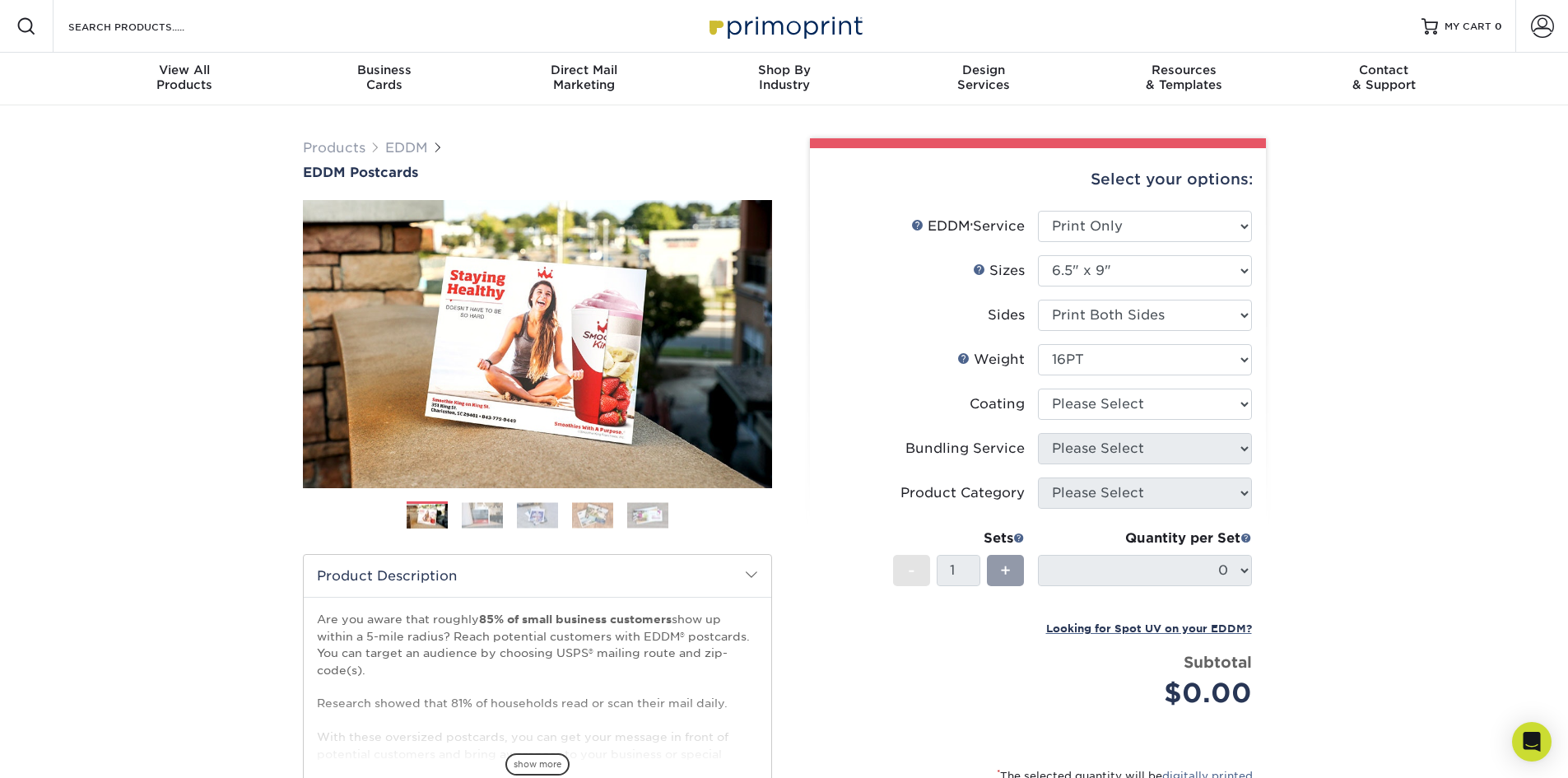
click at [1389, 389] on div "Products EDDM EDDM Postcards Previous Next" at bounding box center [784, 548] width 1568 height 885
click at [1236, 401] on select at bounding box center [1145, 404] width 214 height 32
select select "1e8116af-acfc-44b1-83dc-8181aa338834"
click at [1038, 389] on select at bounding box center [1145, 404] width 214 height 32
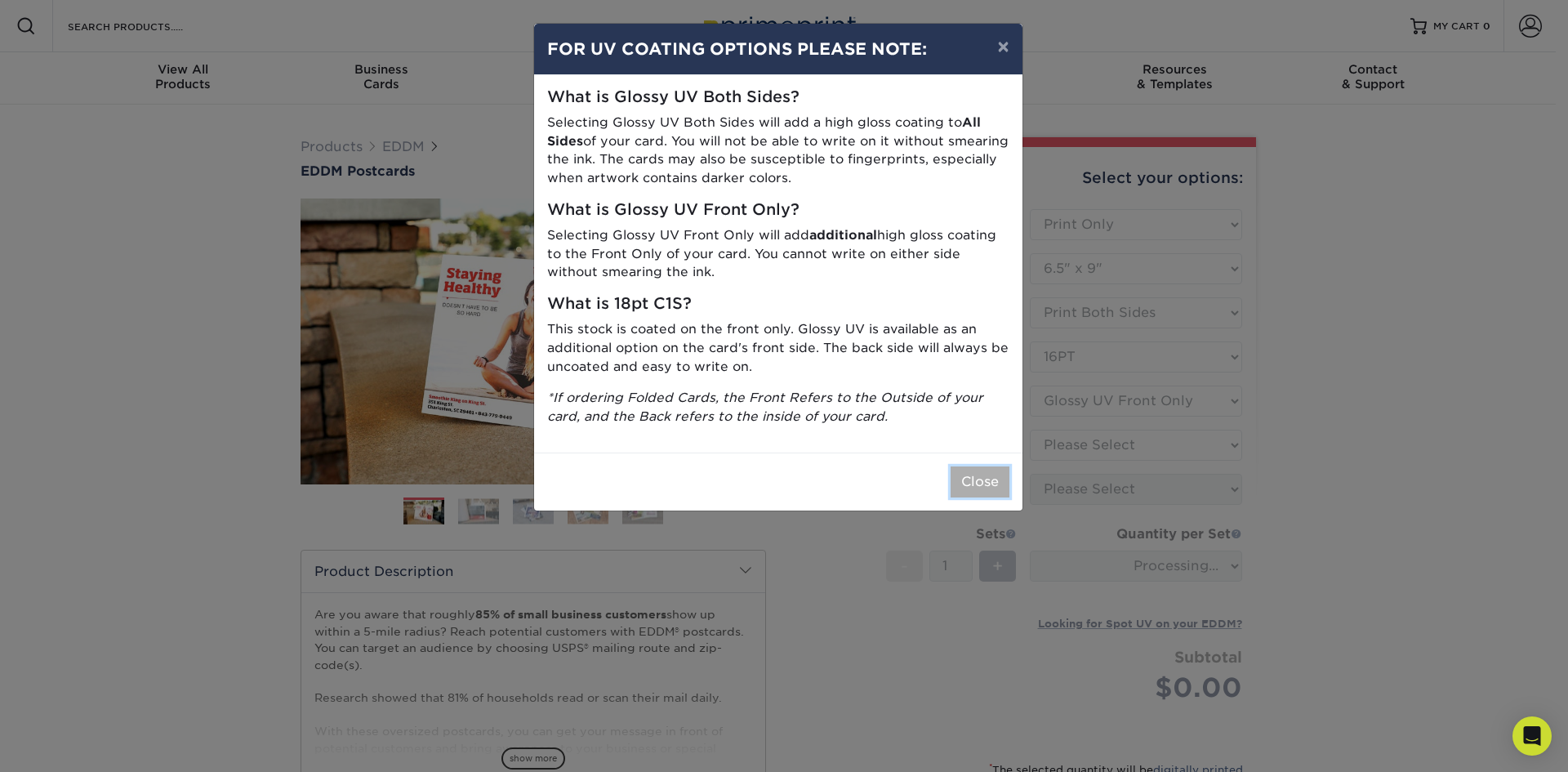
click at [970, 474] on button "Close" at bounding box center [979, 482] width 58 height 31
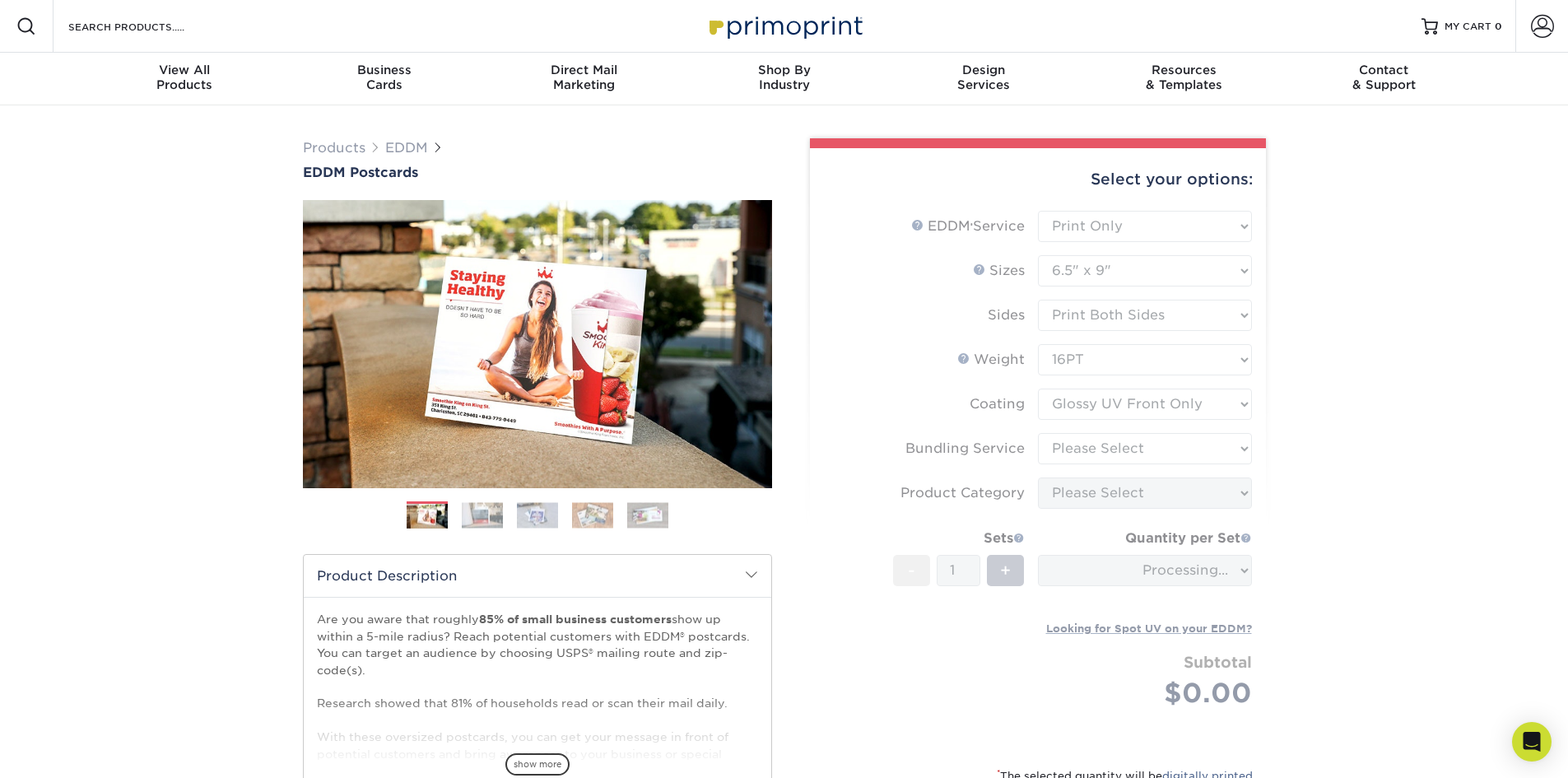
click at [1426, 416] on div "Products EDDM EDDM Postcards Previous Next" at bounding box center [784, 548] width 1568 height 885
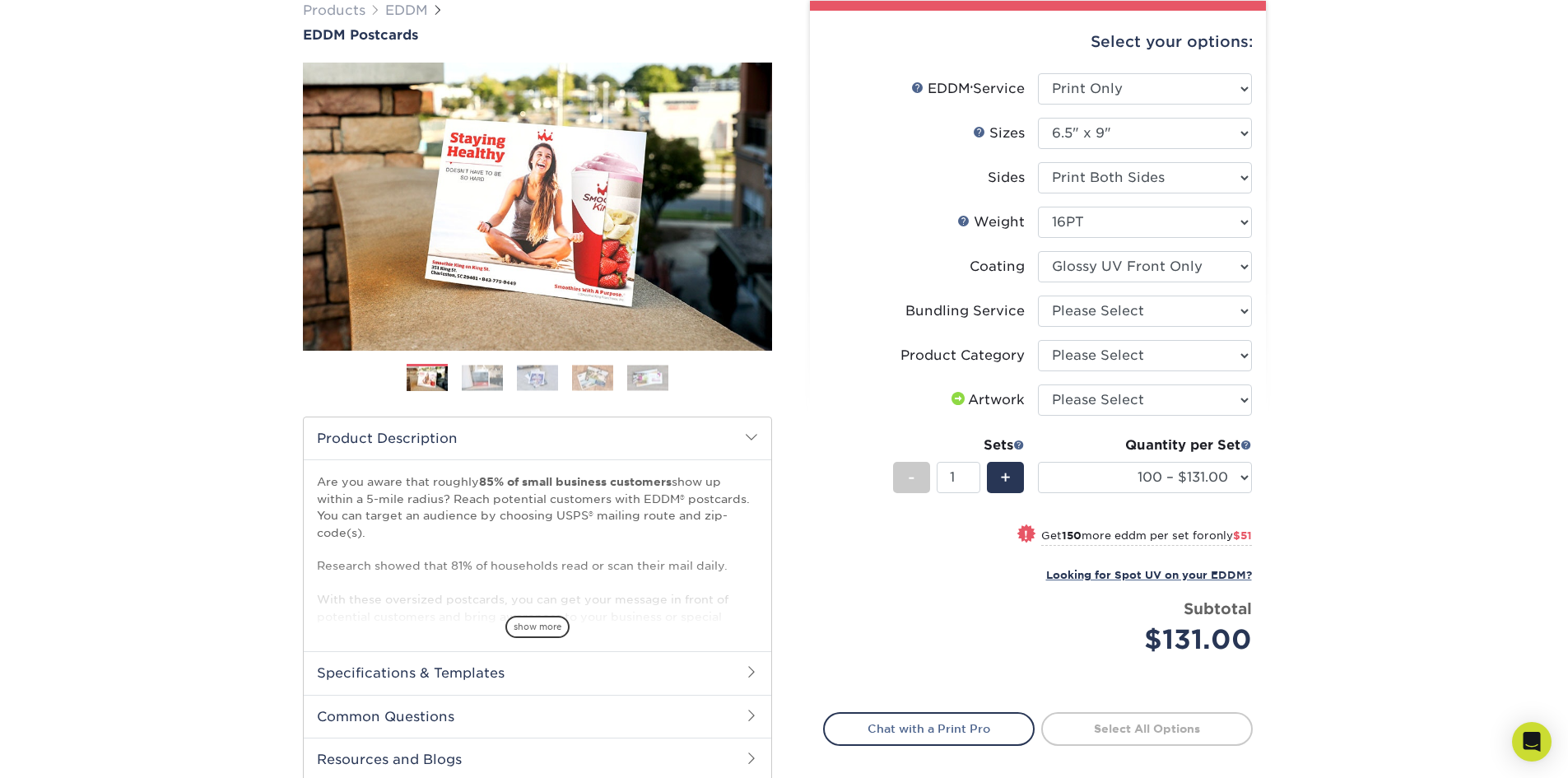
scroll to position [165, 0]
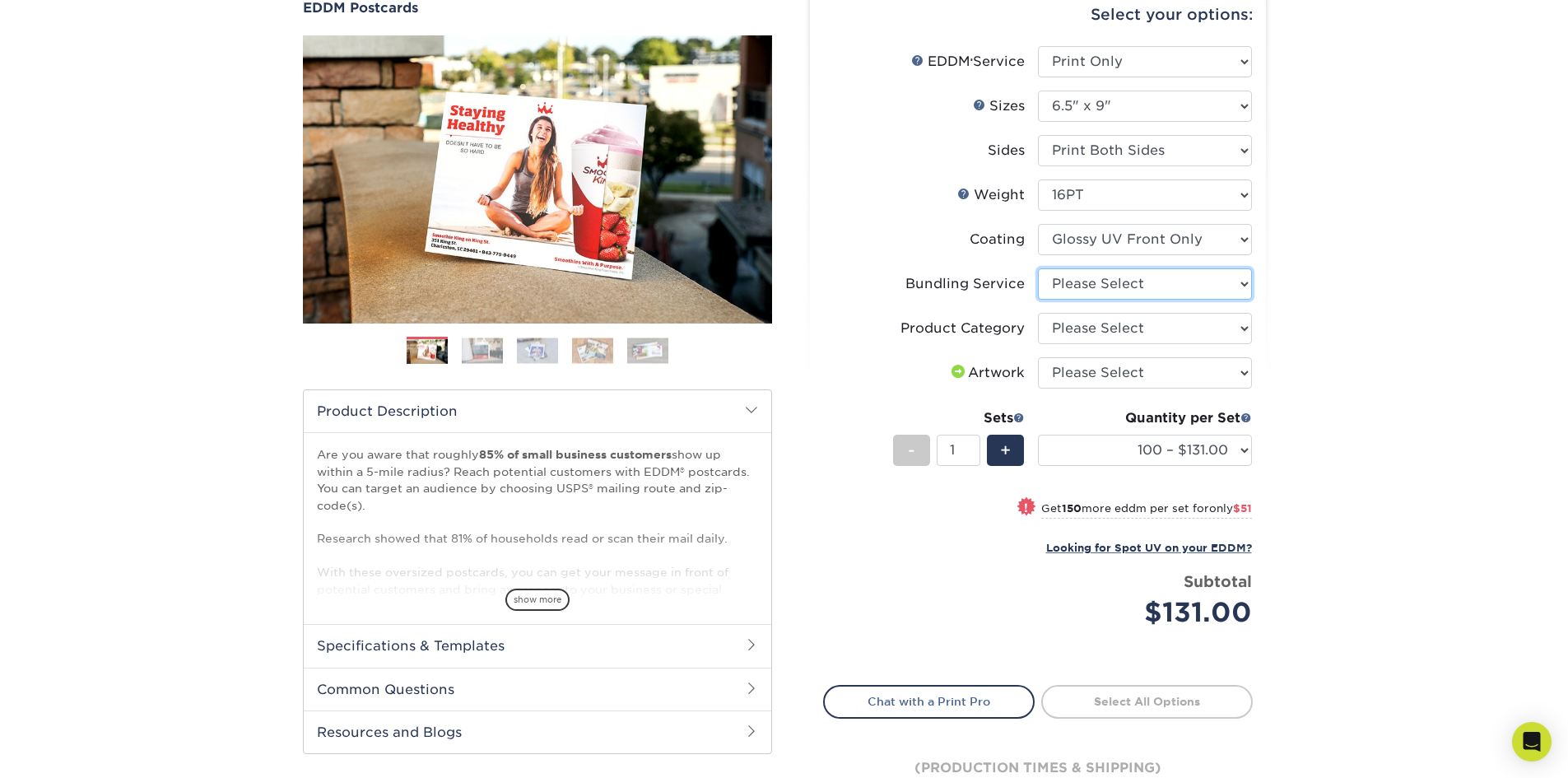
click at [1149, 280] on select "Please Select No Bundling Services Yes, Bundles of 50 (+2 Days) Yes, Bundles of…" at bounding box center [1145, 284] width 214 height 32
click at [1038, 269] on select "Please Select No Bundling Services Yes, Bundles of 50 (+2 Days) Yes, Bundles of…" at bounding box center [1145, 284] width 214 height 32
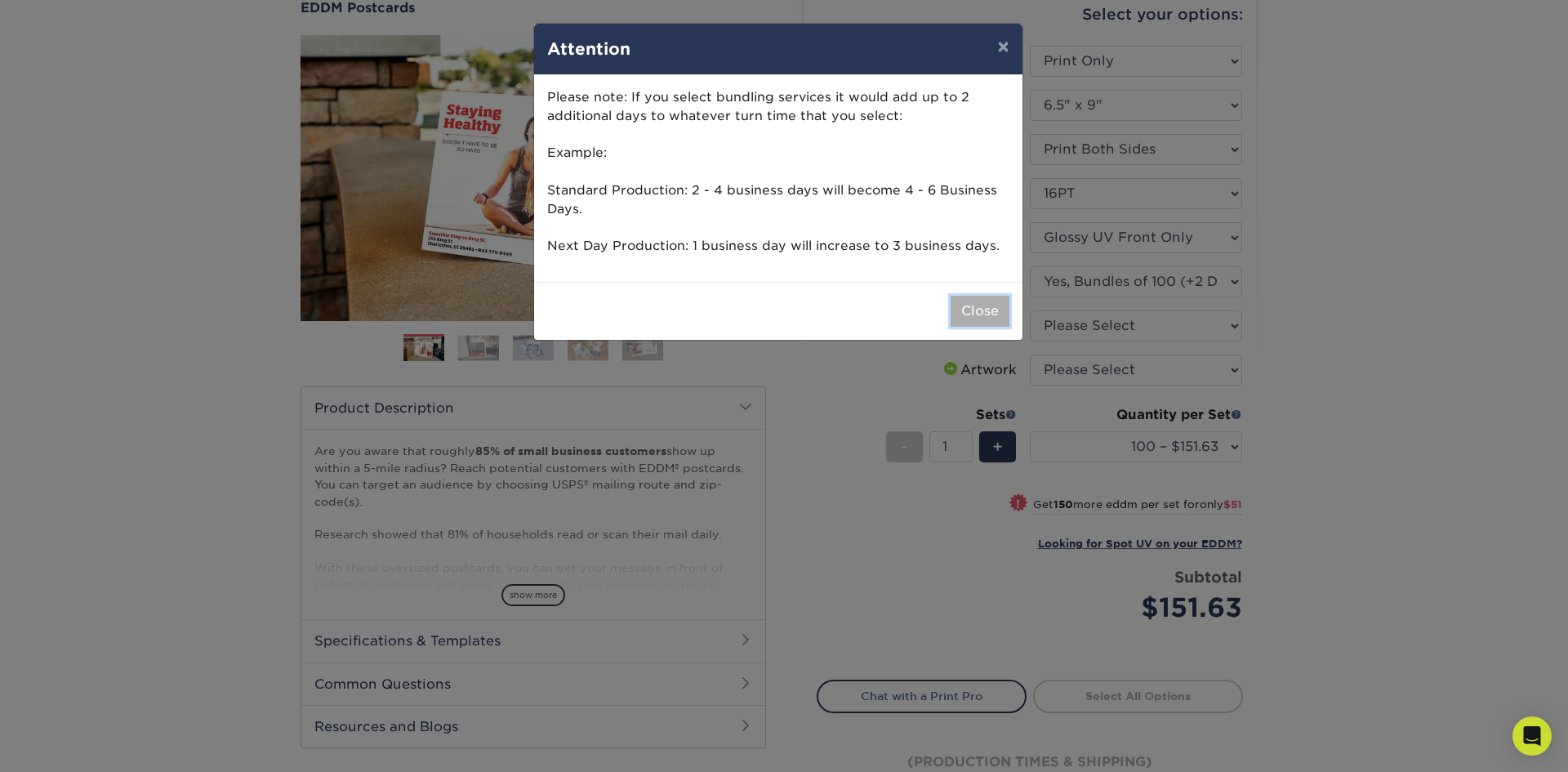
click at [996, 315] on button "Close" at bounding box center [979, 311] width 58 height 31
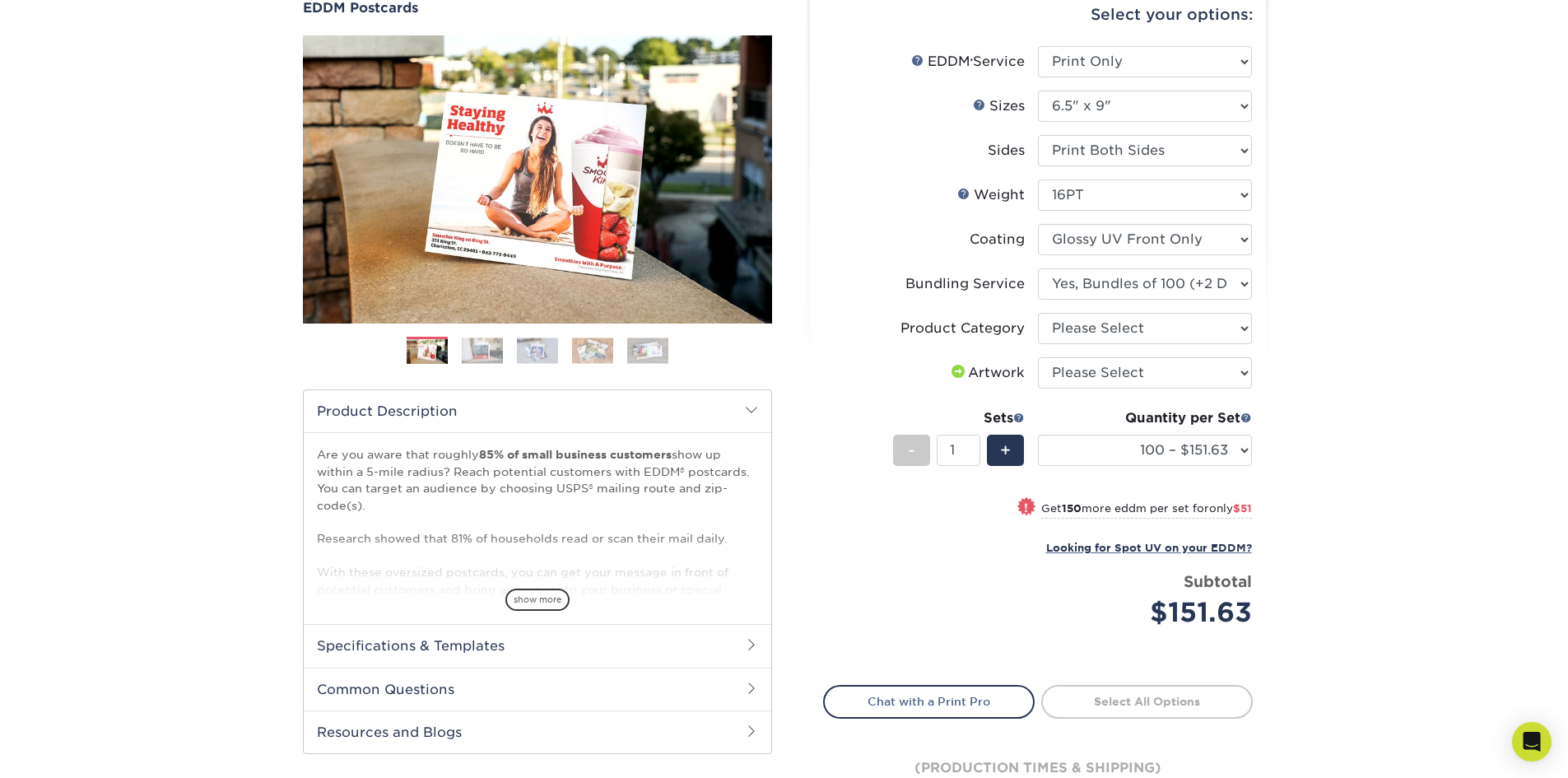
click at [1385, 317] on div "Products EDDM EDDM Postcards Previous Next" at bounding box center [784, 409] width 1568 height 936
click at [1214, 322] on select "Please Select Postcards" at bounding box center [1145, 328] width 214 height 32
click at [1226, 289] on select "Please Select No Bundling Services Yes, Bundles of 50 (+2 Days) Yes, Bundles of…" at bounding box center [1145, 284] width 214 height 32
click at [1038, 269] on select "Please Select No Bundling Services Yes, Bundles of 50 (+2 Days) Yes, Bundles of…" at bounding box center [1145, 284] width 214 height 32
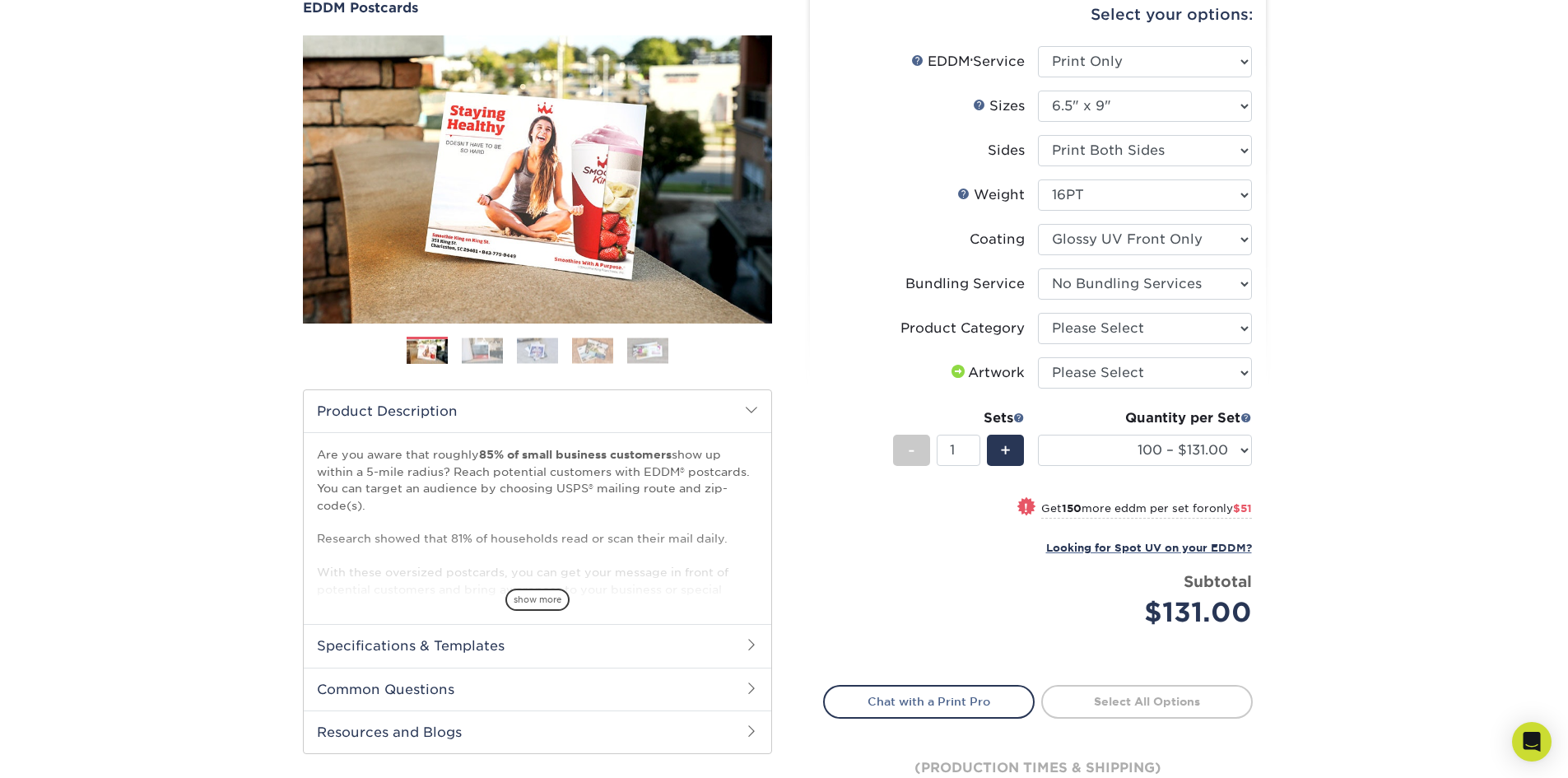
click at [1292, 296] on div "Products EDDM EDDM Postcards Previous Next" at bounding box center [784, 409] width 1568 height 936
click at [1191, 292] on select "Please Select No Bundling Services Yes, Bundles of 50 (+2 Days) Yes, Bundles of…" at bounding box center [1145, 284] width 214 height 32
click at [1038, 269] on select "Please Select No Bundling Services Yes, Bundles of 50 (+2 Days) Yes, Bundles of…" at bounding box center [1145, 284] width 214 height 32
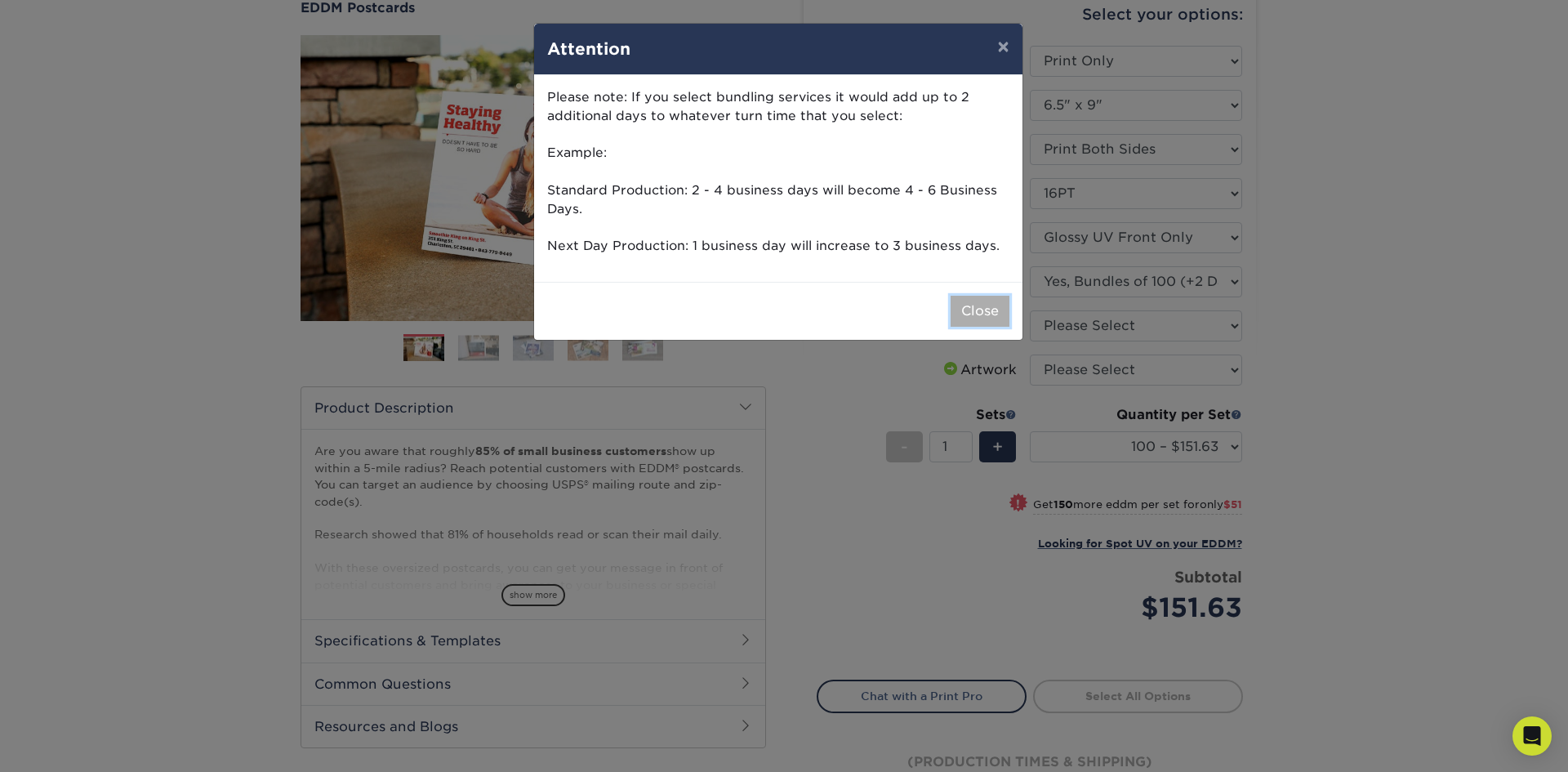
click at [999, 315] on button "Close" at bounding box center [979, 311] width 58 height 31
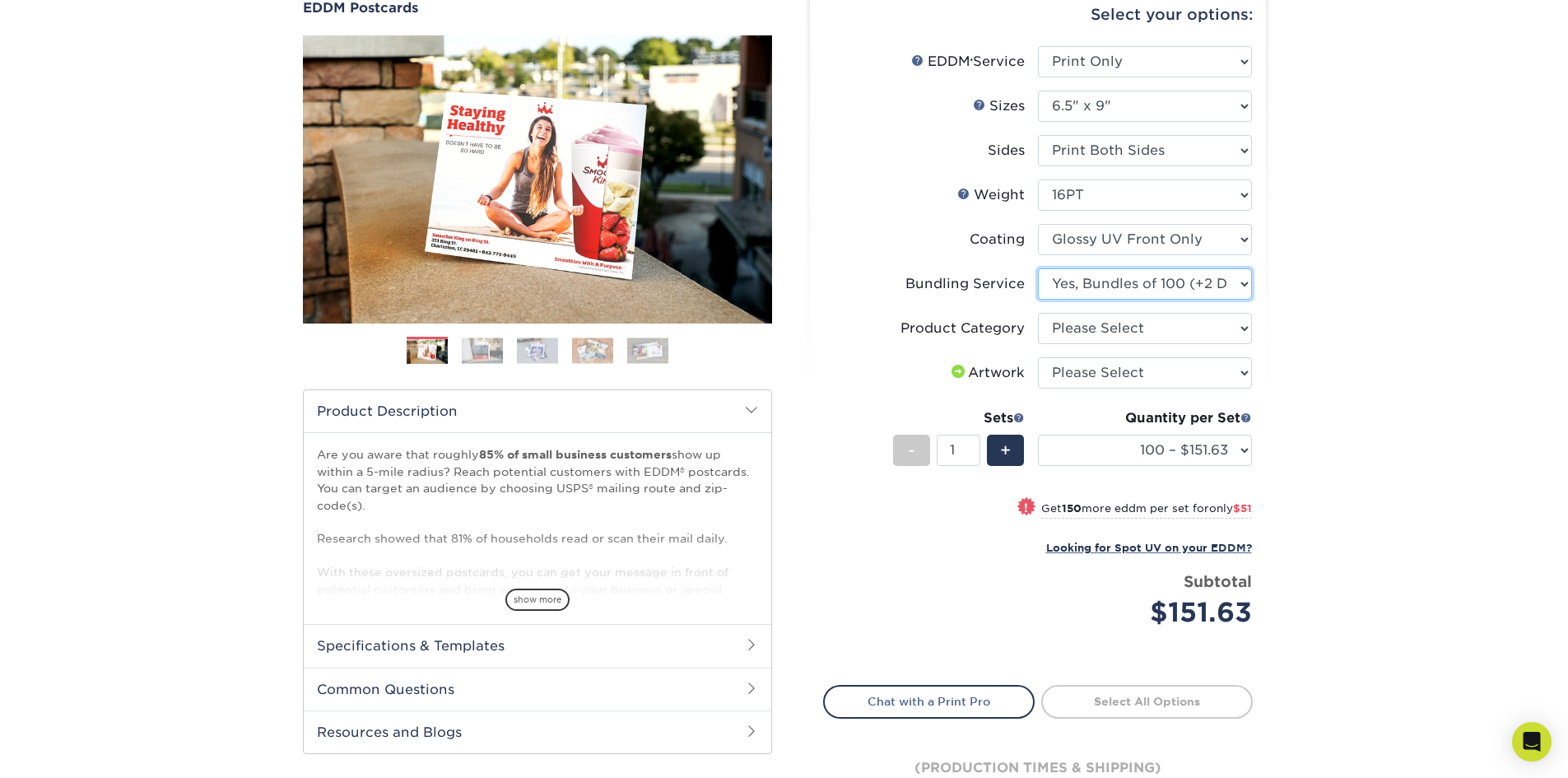
click at [1190, 285] on select "Please Select No Bundling Services Yes, Bundles of 50 (+2 Days) Yes, Bundles of…" at bounding box center [1145, 284] width 214 height 32
select select "58689abb-25c0-461c-a4c3-a80b627d6649"
click at [1038, 269] on select "Please Select No Bundling Services Yes, Bundles of 50 (+2 Days) Yes, Bundles of…" at bounding box center [1145, 284] width 214 height 32
click at [1242, 291] on select "Please Select No Bundling Services Yes, Bundles of 50 (+2 Days) Yes, Bundles of…" at bounding box center [1145, 284] width 214 height 32
click at [1038, 269] on select "Please Select No Bundling Services Yes, Bundles of 50 (+2 Days) Yes, Bundles of…" at bounding box center [1145, 284] width 214 height 32
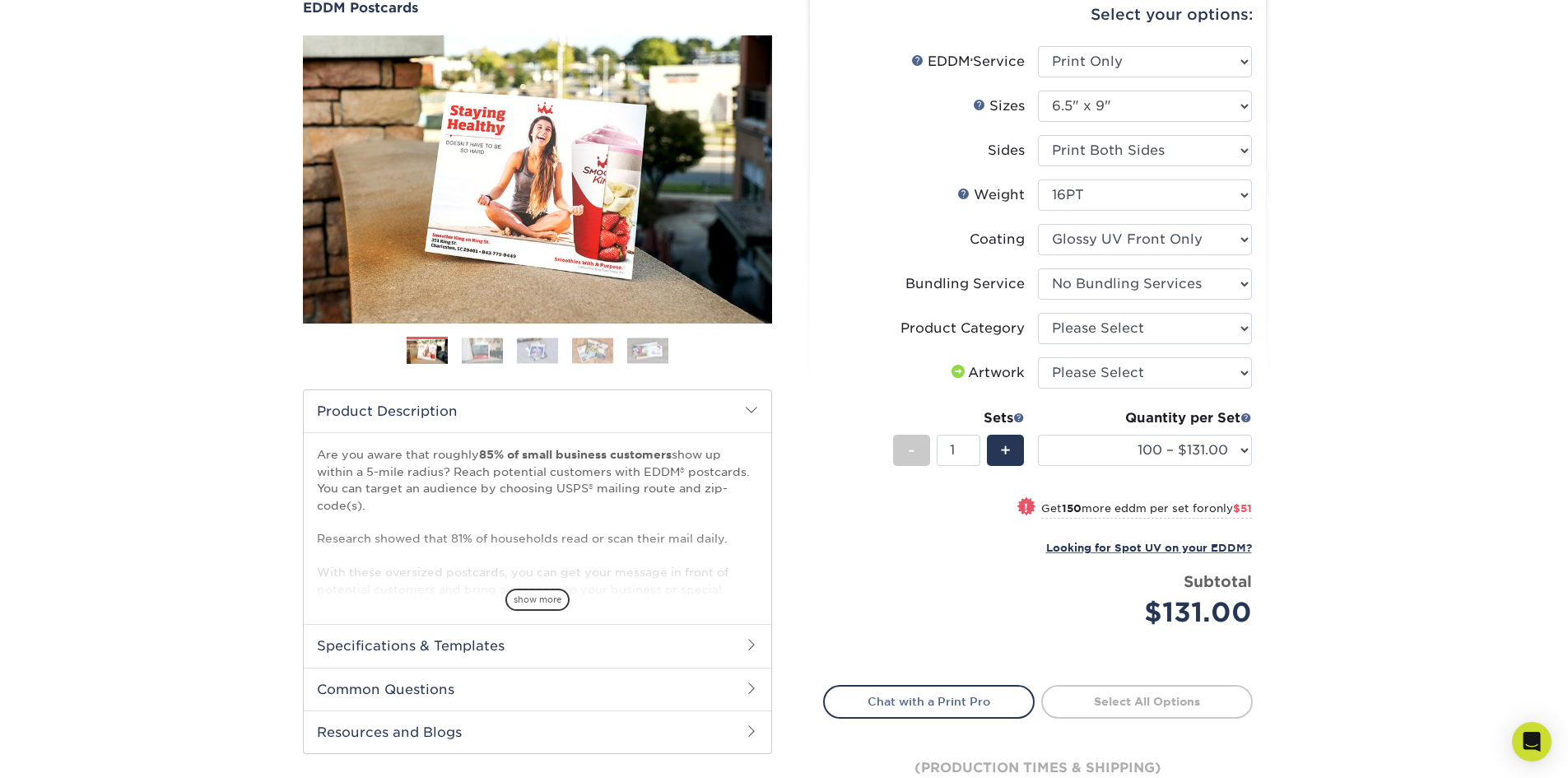
click at [1311, 332] on div "Products EDDM EDDM Postcards Previous Next" at bounding box center [784, 409] width 1568 height 936
click at [1216, 334] on select "Please Select Postcards" at bounding box center [1145, 328] width 214 height 32
select select "9b7272e0-d6c8-4c3c-8e97-d3a1bcdab858"
click at [1038, 313] on select "Please Select Postcards" at bounding box center [1145, 328] width 214 height 32
click at [1125, 379] on select "Please Select I will upload files I need a design - $150" at bounding box center [1145, 373] width 214 height 32
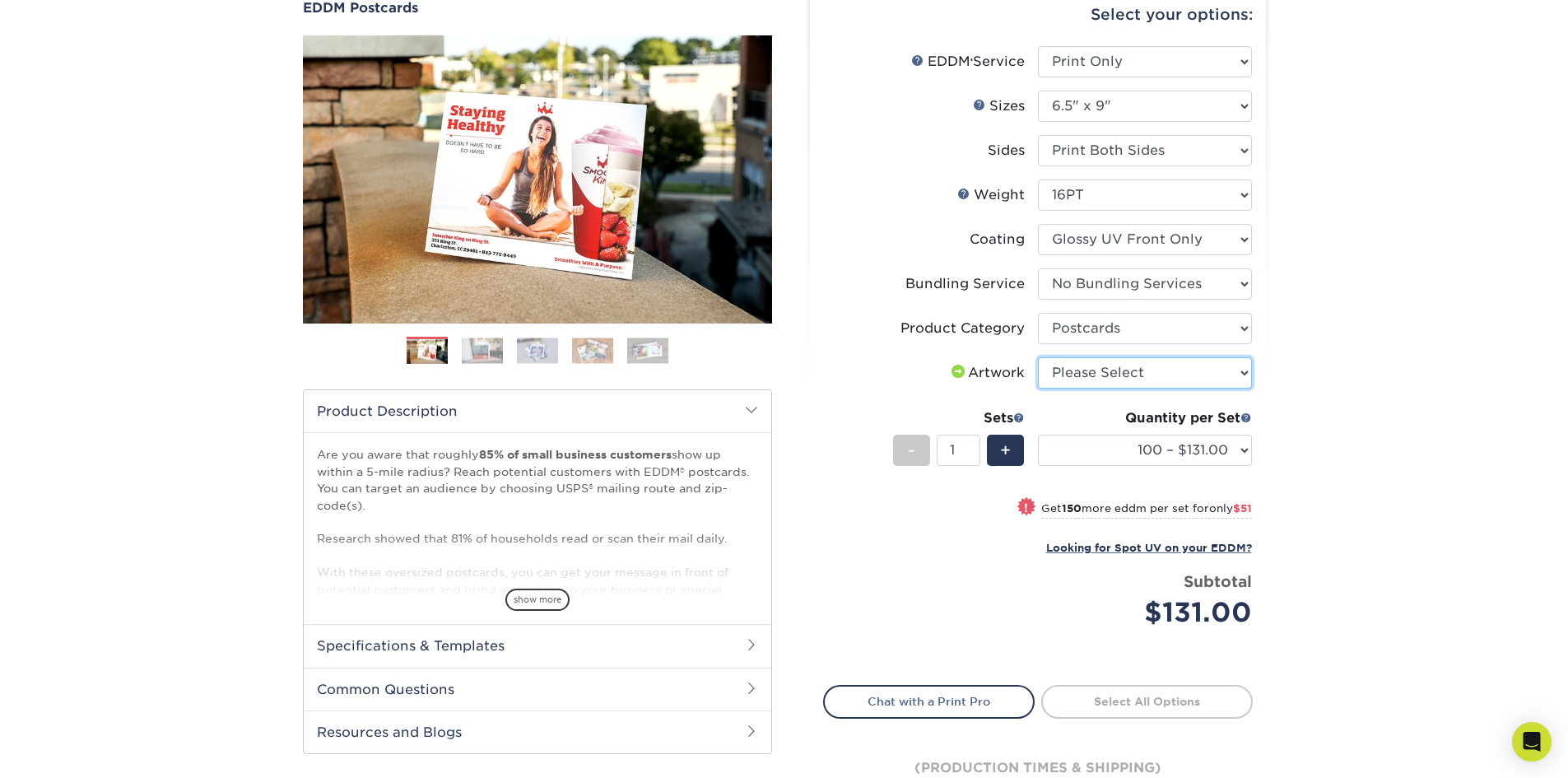
select select "upload"
click at [1038, 357] on select "Please Select I will upload files I need a design - $150" at bounding box center [1145, 373] width 214 height 32
click at [1340, 415] on div "Products EDDM EDDM Postcards Previous Next" at bounding box center [784, 409] width 1568 height 936
click at [1163, 705] on link "Proceed to Shipping" at bounding box center [1147, 700] width 212 height 30
type input "Set 1"
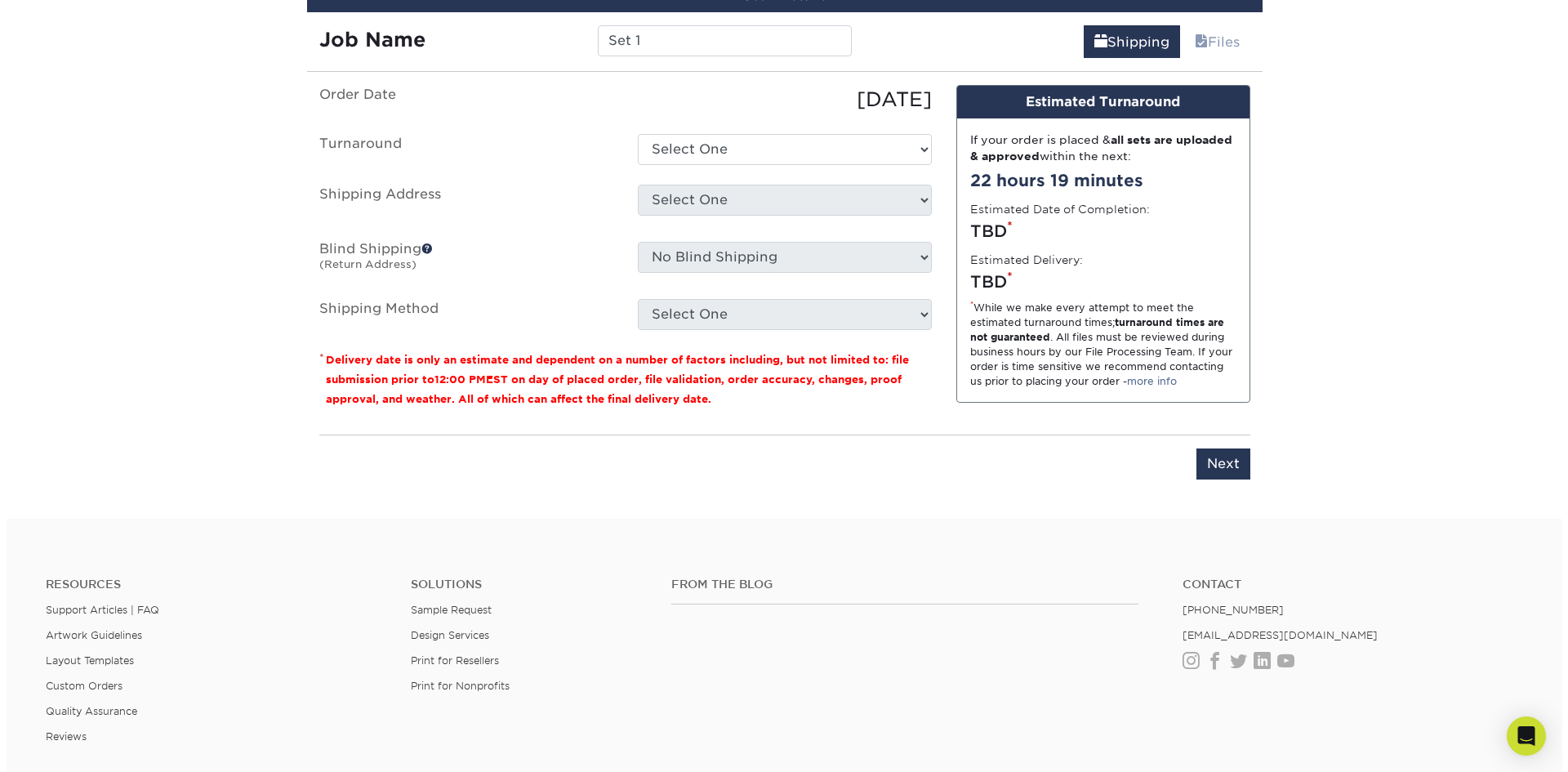
scroll to position [807, 0]
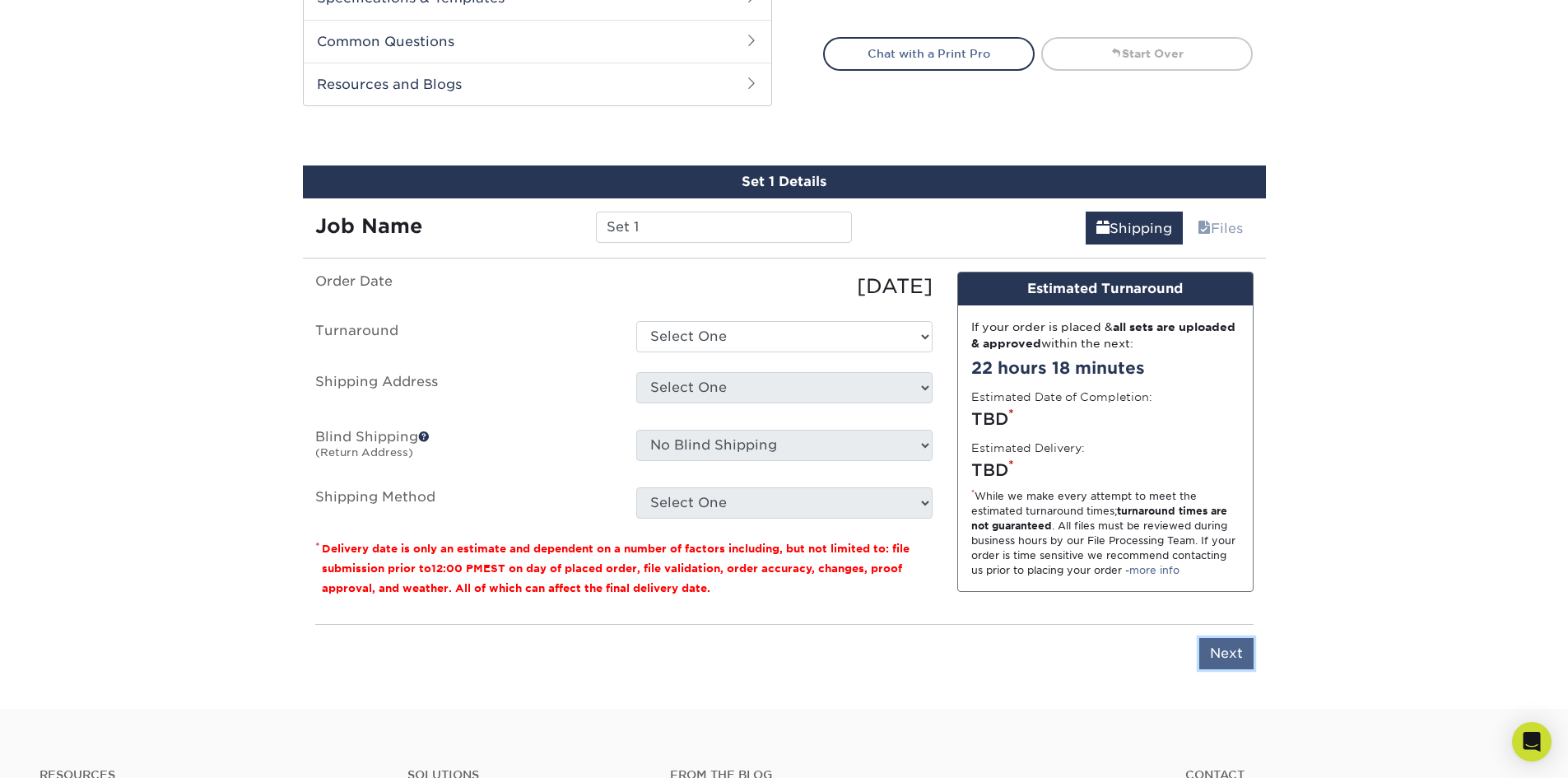
click at [1230, 659] on input "Next" at bounding box center [1227, 653] width 55 height 32
type input "Next"
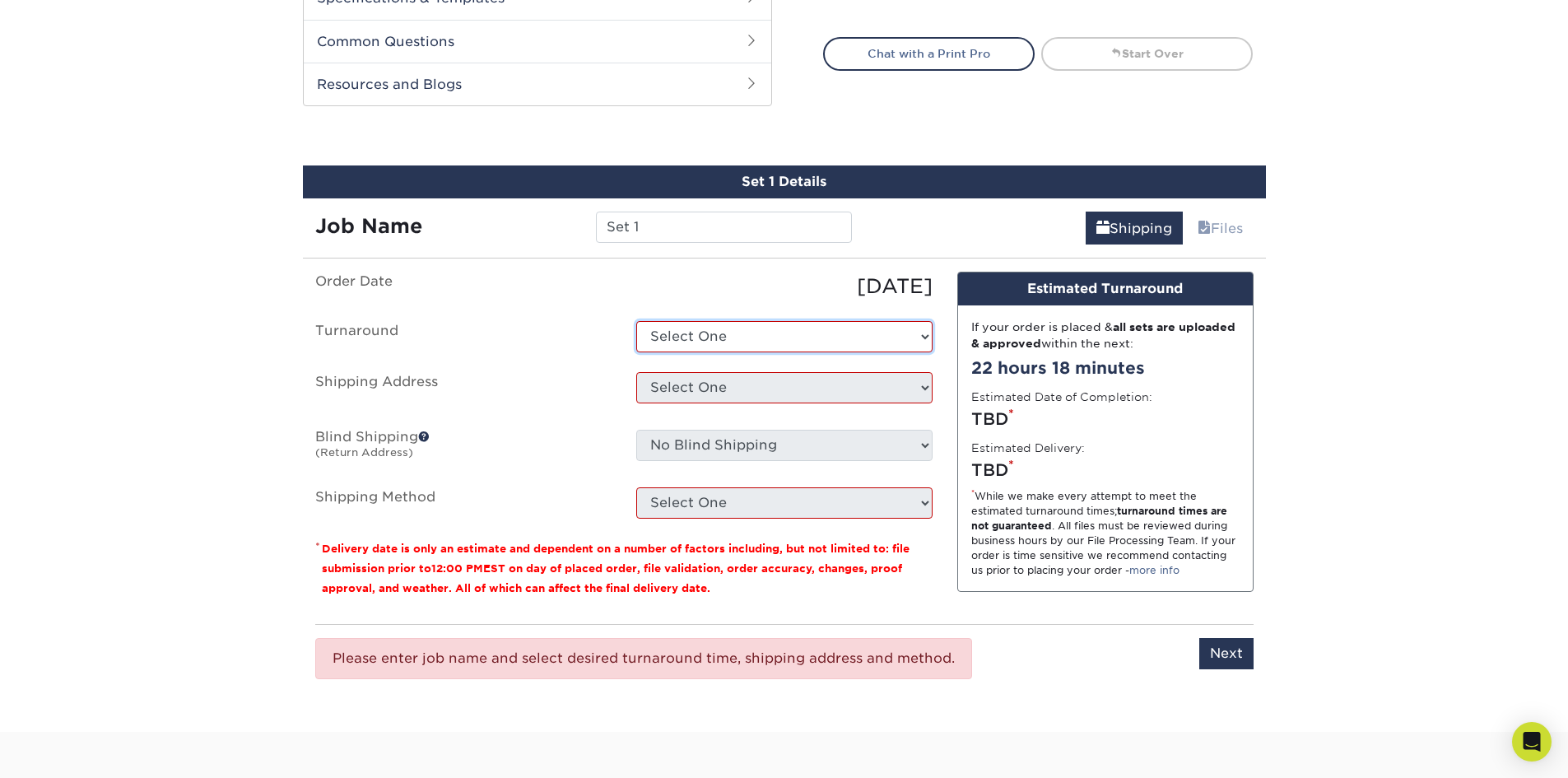
click at [775, 339] on select "Select One 2-4 Business Days 2 Day Next Business Day" at bounding box center [784, 336] width 296 height 32
click at [636, 321] on select "Select One 2-4 Business Days 2 Day Next Business Day" at bounding box center [784, 336] width 296 height 32
click at [775, 336] on select "Select One 2-4 Business Days 2 Day Next Business Day" at bounding box center [784, 336] width 296 height 32
select select "dda31427-3dba-4168-bf6e-37b22d28db29"
click at [636, 321] on select "Select One 2-4 Business Days 2 Day Next Business Day" at bounding box center [784, 336] width 296 height 32
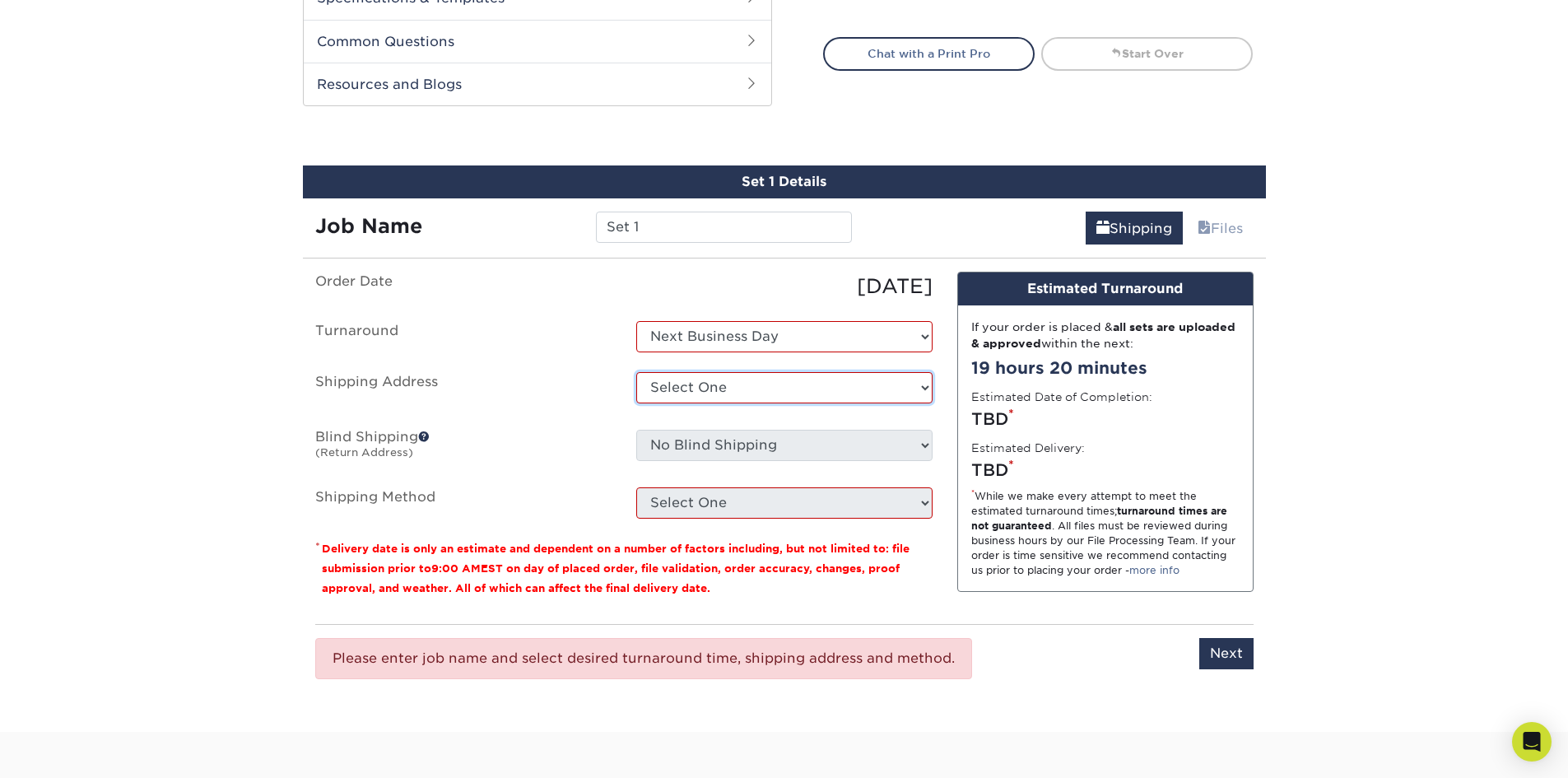
click at [743, 383] on select "Select One + Add New Address - Login" at bounding box center [784, 387] width 296 height 32
select select "newaddress"
click at [636, 372] on select "Select One + Add New Address - Login" at bounding box center [784, 387] width 296 height 32
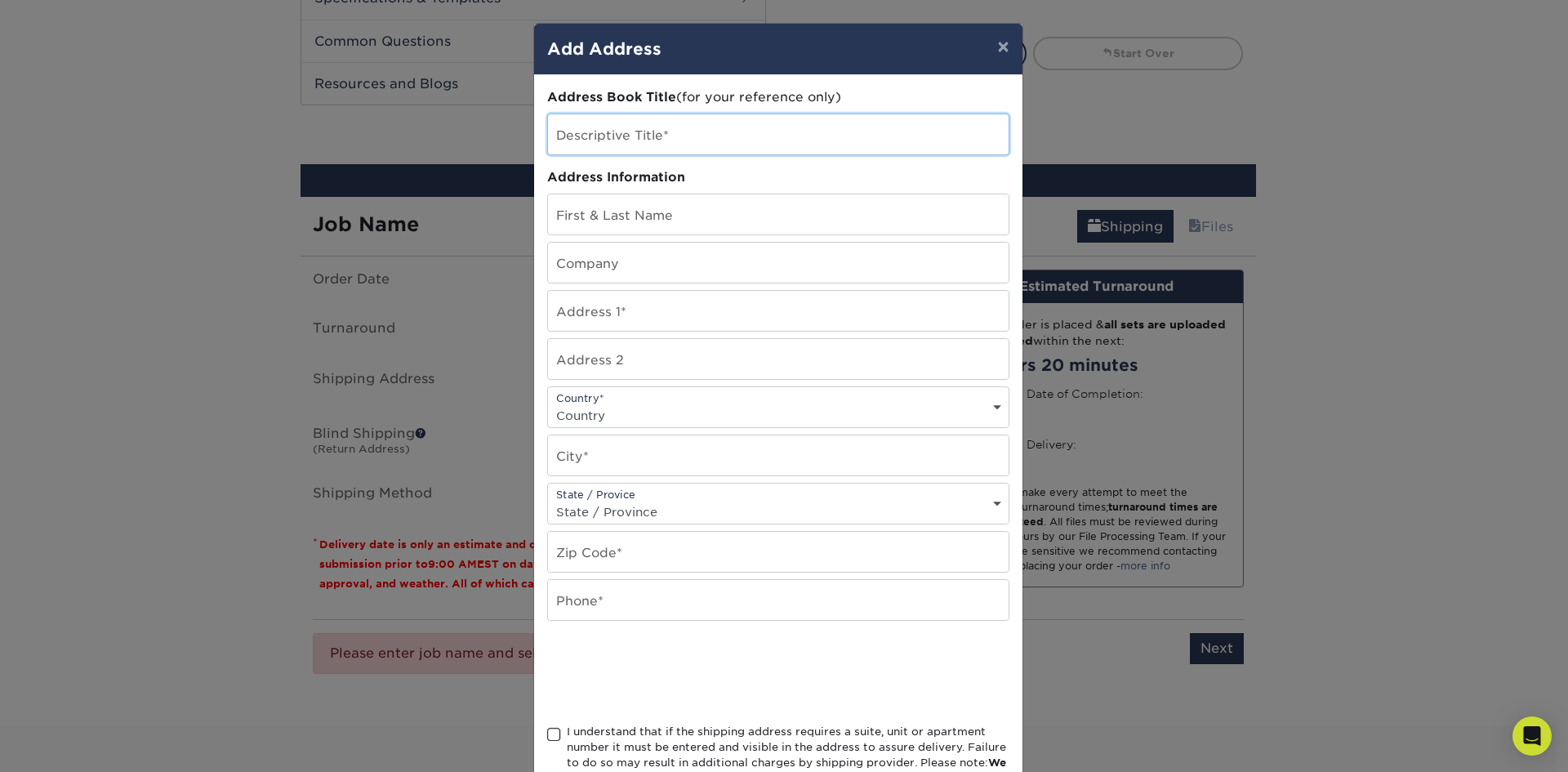
click at [635, 132] on input "text" at bounding box center [778, 134] width 460 height 40
type input "p"
type input "PR Chiro"
click at [649, 222] on input "text" at bounding box center [778, 214] width 460 height 40
type input "Benji Preciado Rocha"
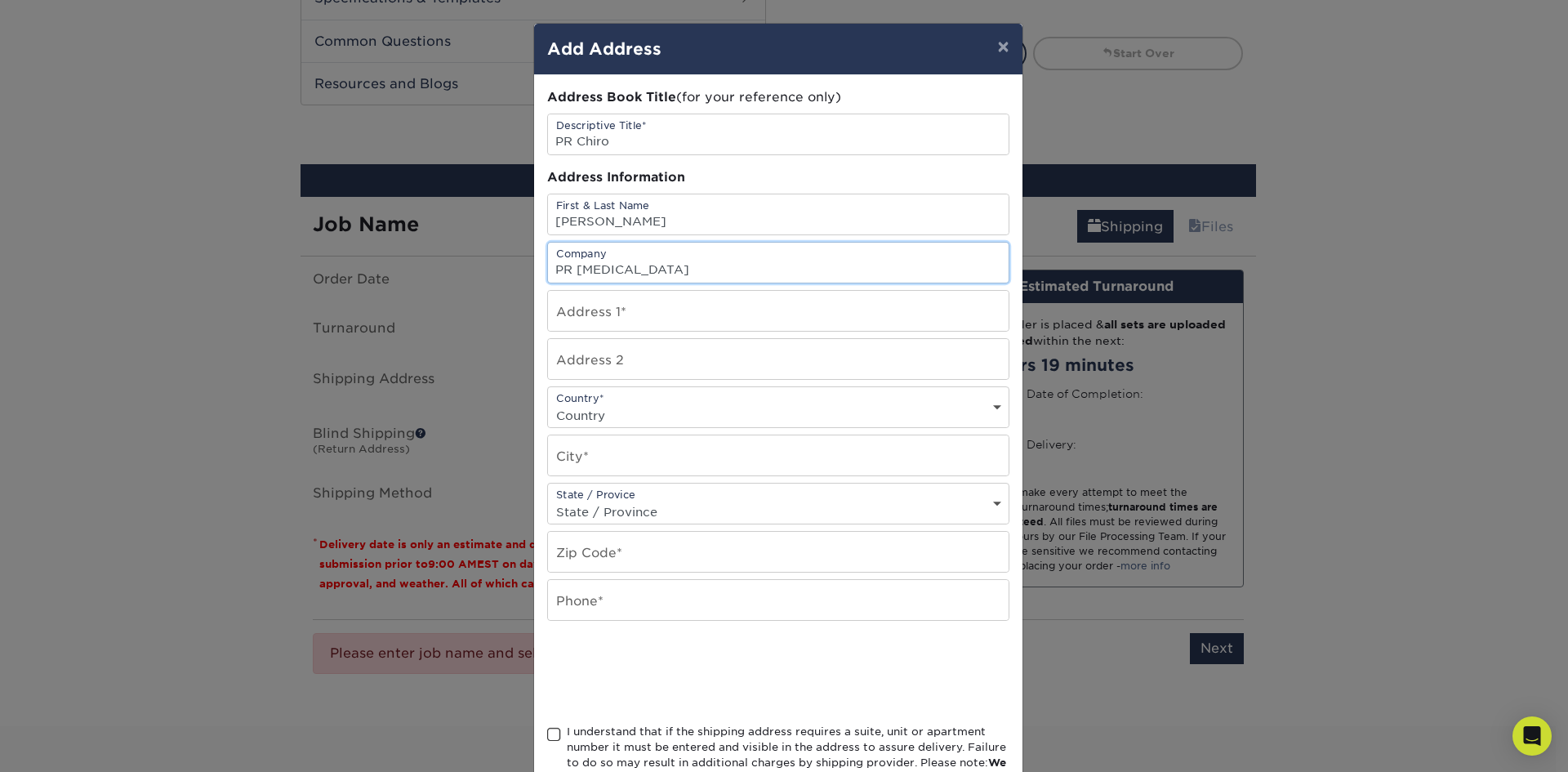
type input "PR Chiropractic"
type input "501 N. Cornell Ave"
click at [623, 456] on input "text" at bounding box center [778, 455] width 460 height 40
type input "Fullerton"
click at [589, 505] on select "State / Province Alabama Alaska Arizona Arkansas California Colorado Connecticu…" at bounding box center [778, 512] width 460 height 24
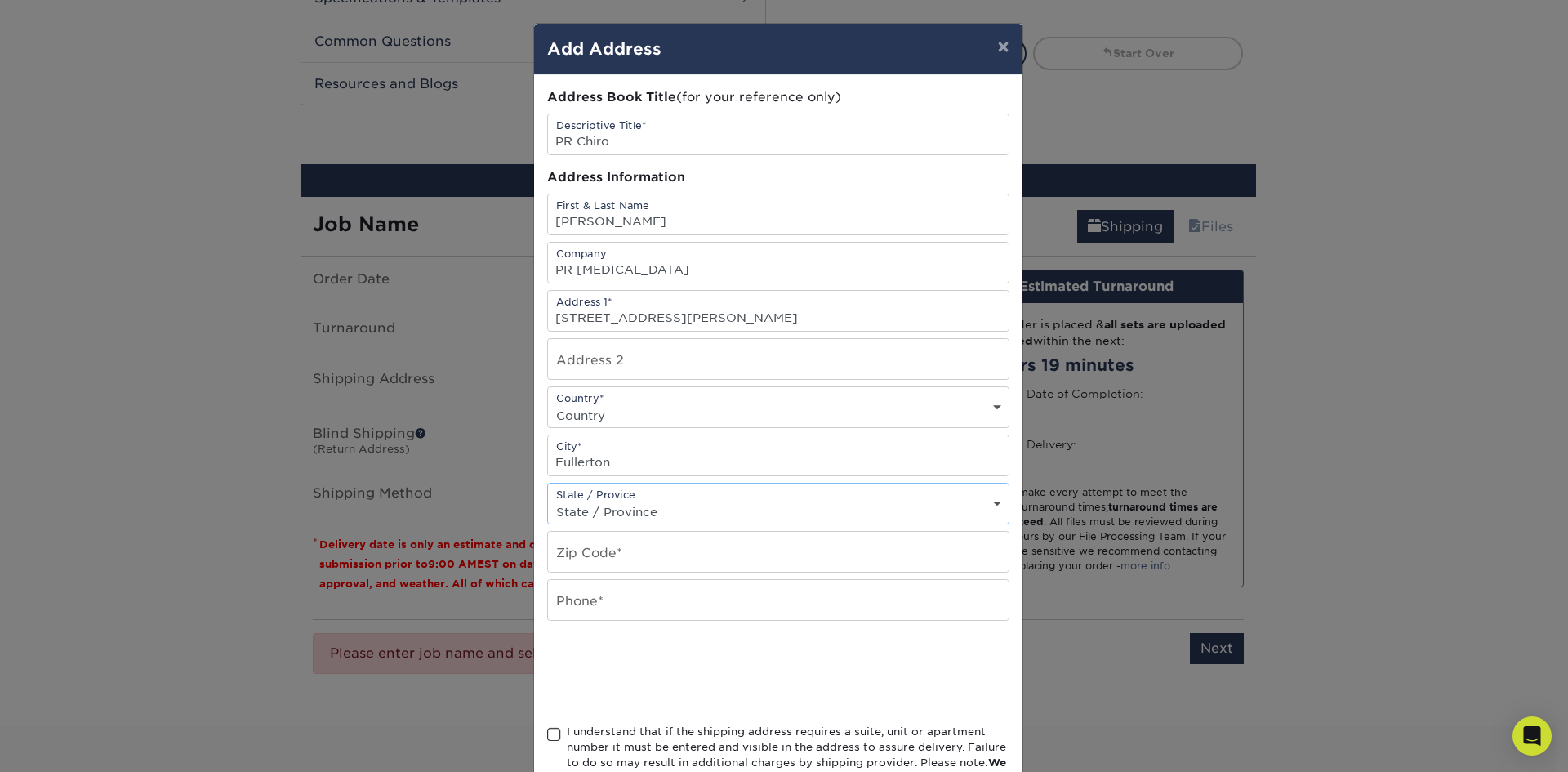
select select "CA"
click at [548, 500] on select "State / Province Alabama Alaska Arizona Arkansas California Colorado Connecticu…" at bounding box center [778, 512] width 460 height 24
click at [635, 409] on select "Country United States Canada ----------------------------- Afghanistan Albania …" at bounding box center [778, 416] width 460 height 24
select select "US"
click at [548, 404] on select "Country United States Canada ----------------------------- Afghanistan Albania …" at bounding box center [778, 416] width 460 height 24
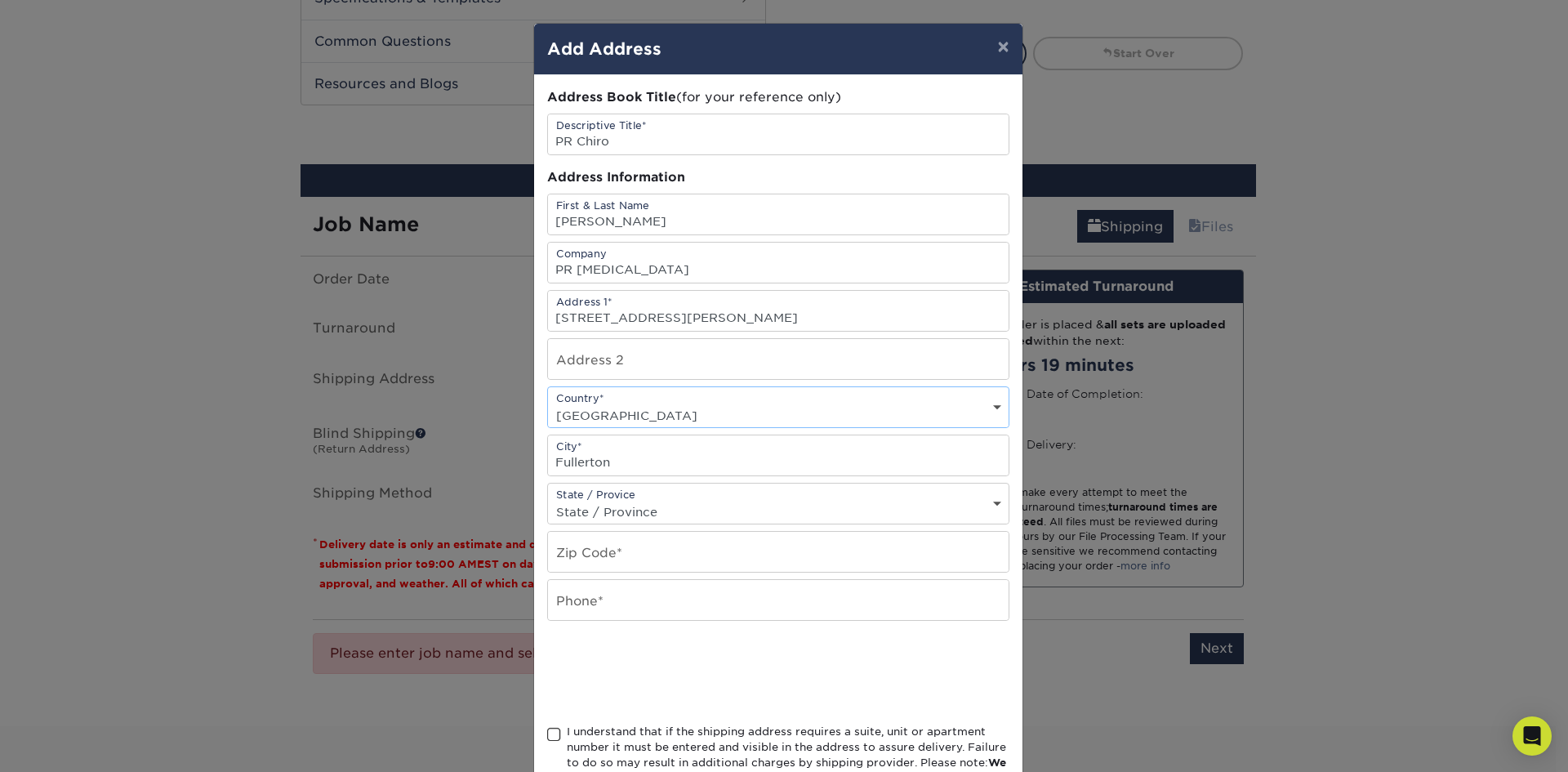
click at [675, 410] on select "Country United States Canada ----------------------------- Afghanistan Albania …" at bounding box center [778, 416] width 460 height 24
click at [548, 404] on select "Country United States Canada ----------------------------- Afghanistan Albania …" at bounding box center [778, 416] width 460 height 24
click at [648, 512] on select "State / Province Alabama Alaska Arizona Arkansas California Colorado Connecticu…" at bounding box center [778, 512] width 460 height 24
click at [646, 563] on input "text" at bounding box center [778, 551] width 460 height 40
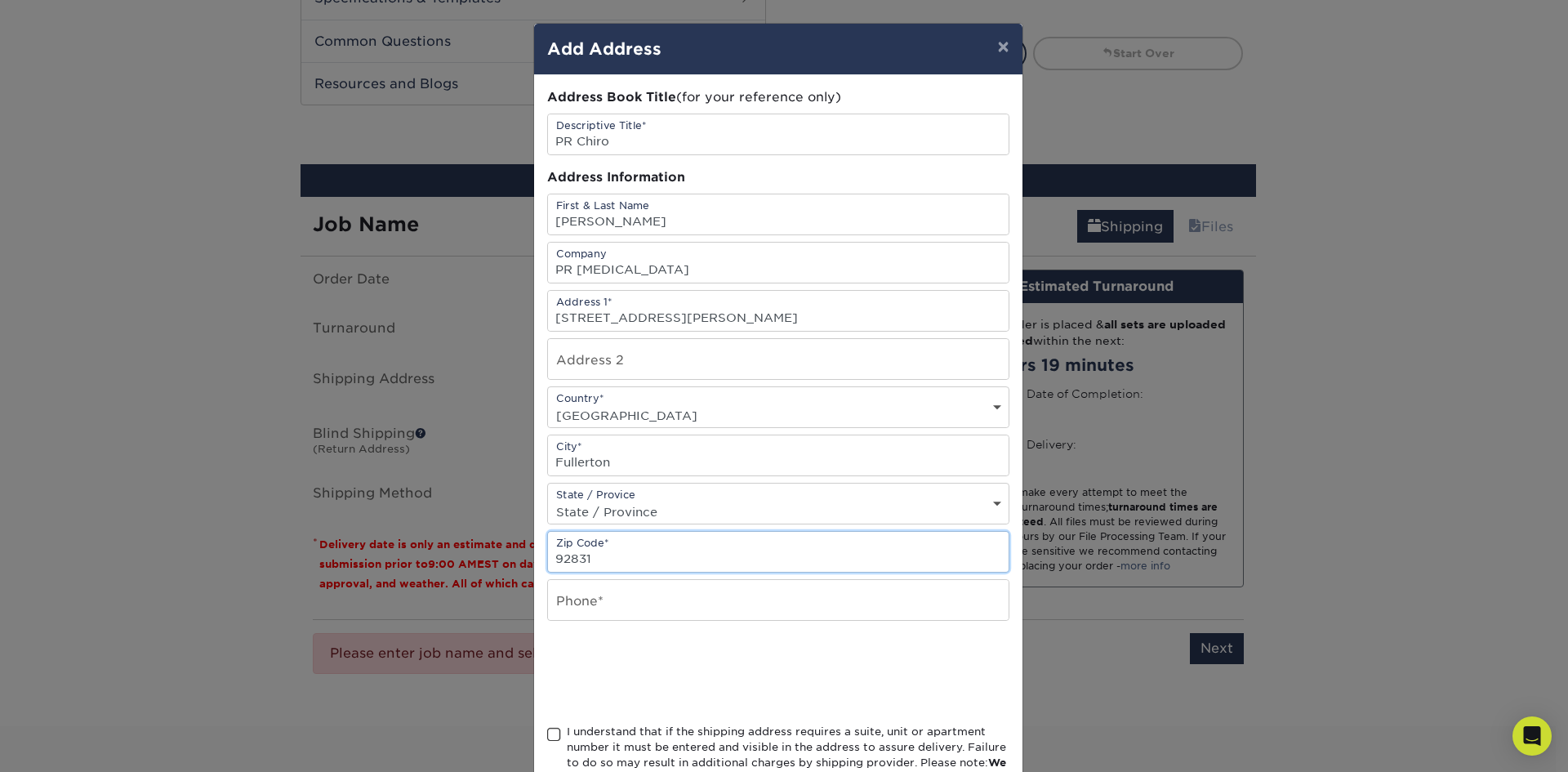
type input "92831"
click at [691, 605] on input "text" at bounding box center [778, 599] width 460 height 40
type input "714 408-1869"
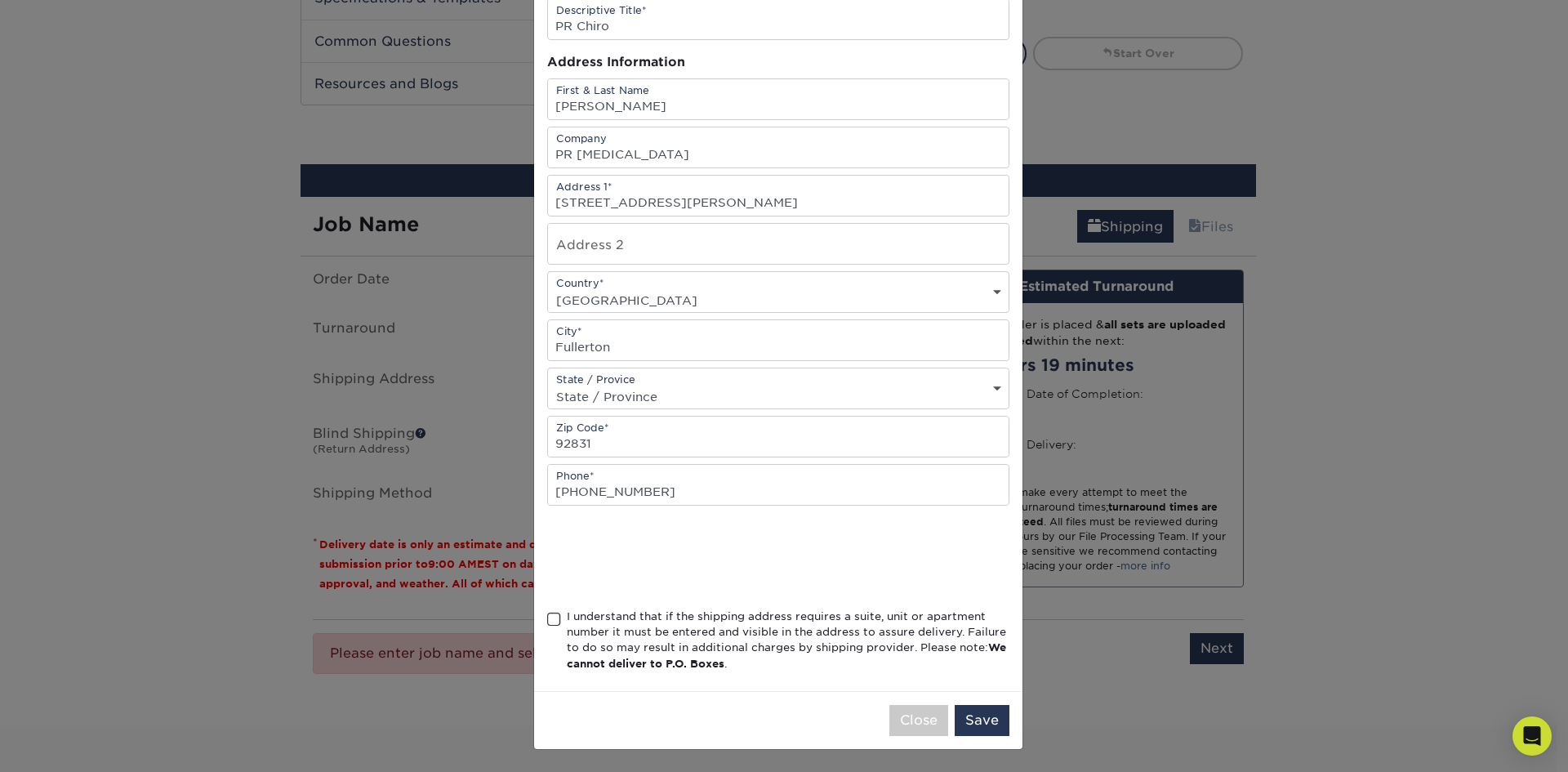
scroll to position [116, 0]
click at [548, 620] on span at bounding box center [554, 619] width 14 height 15
click at [0, 0] on input "I understand that if the shipping address requires a suite, unit or apartment n…" at bounding box center [0, 0] width 0 height 0
click at [978, 714] on button "Save" at bounding box center [982, 720] width 55 height 31
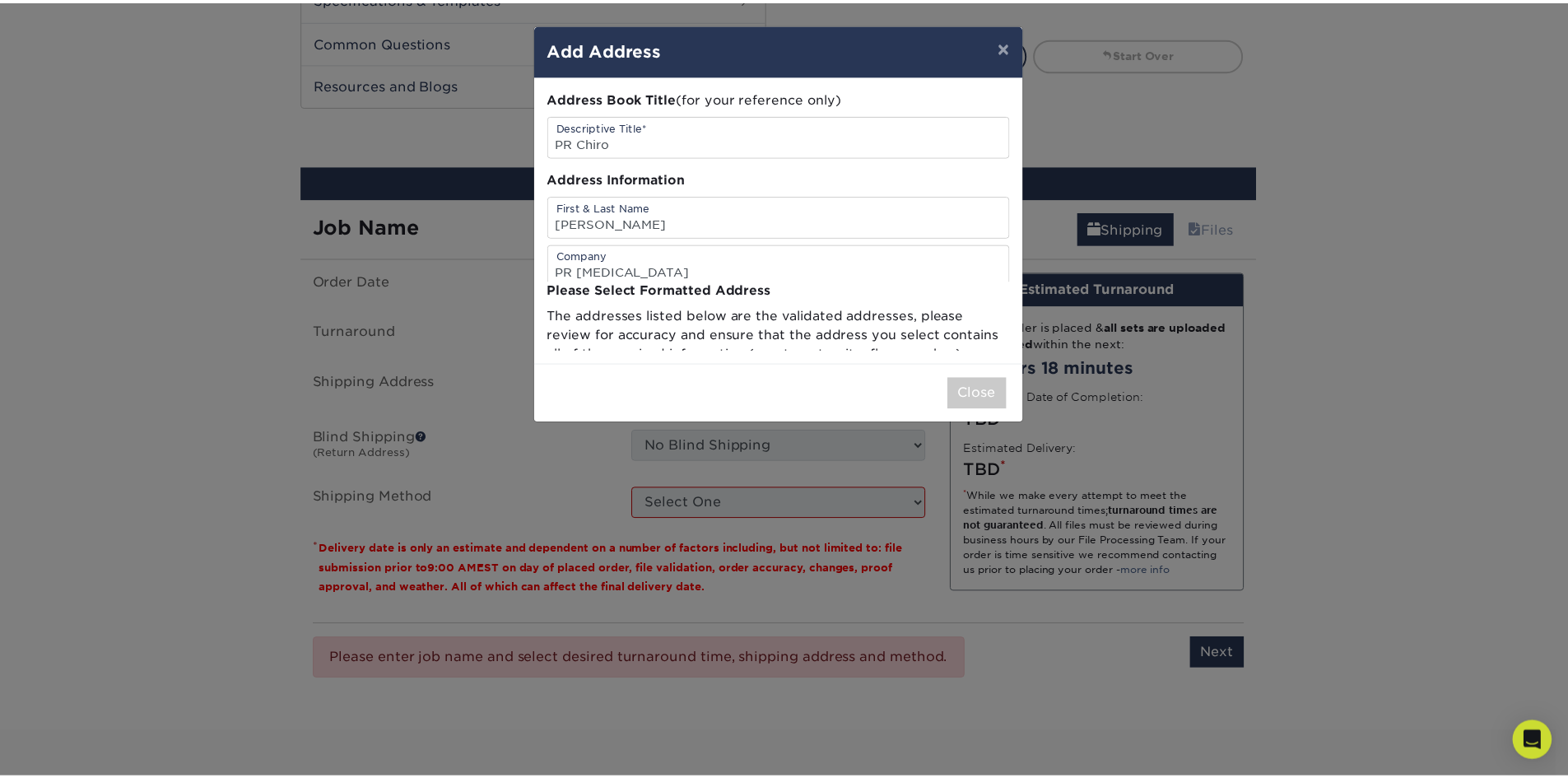
scroll to position [0, 0]
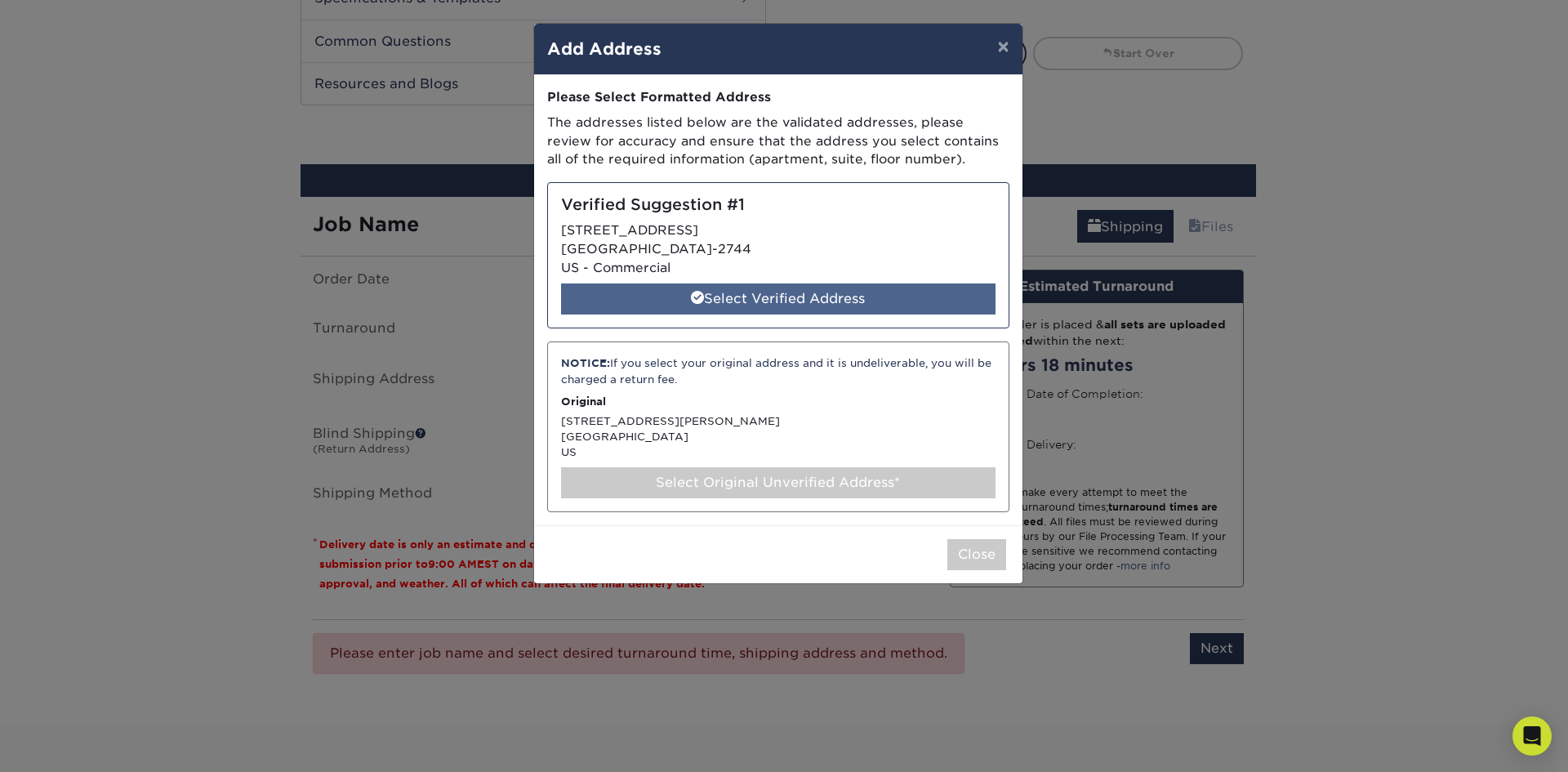
click at [770, 293] on div "Select Verified Address" at bounding box center [778, 299] width 434 height 31
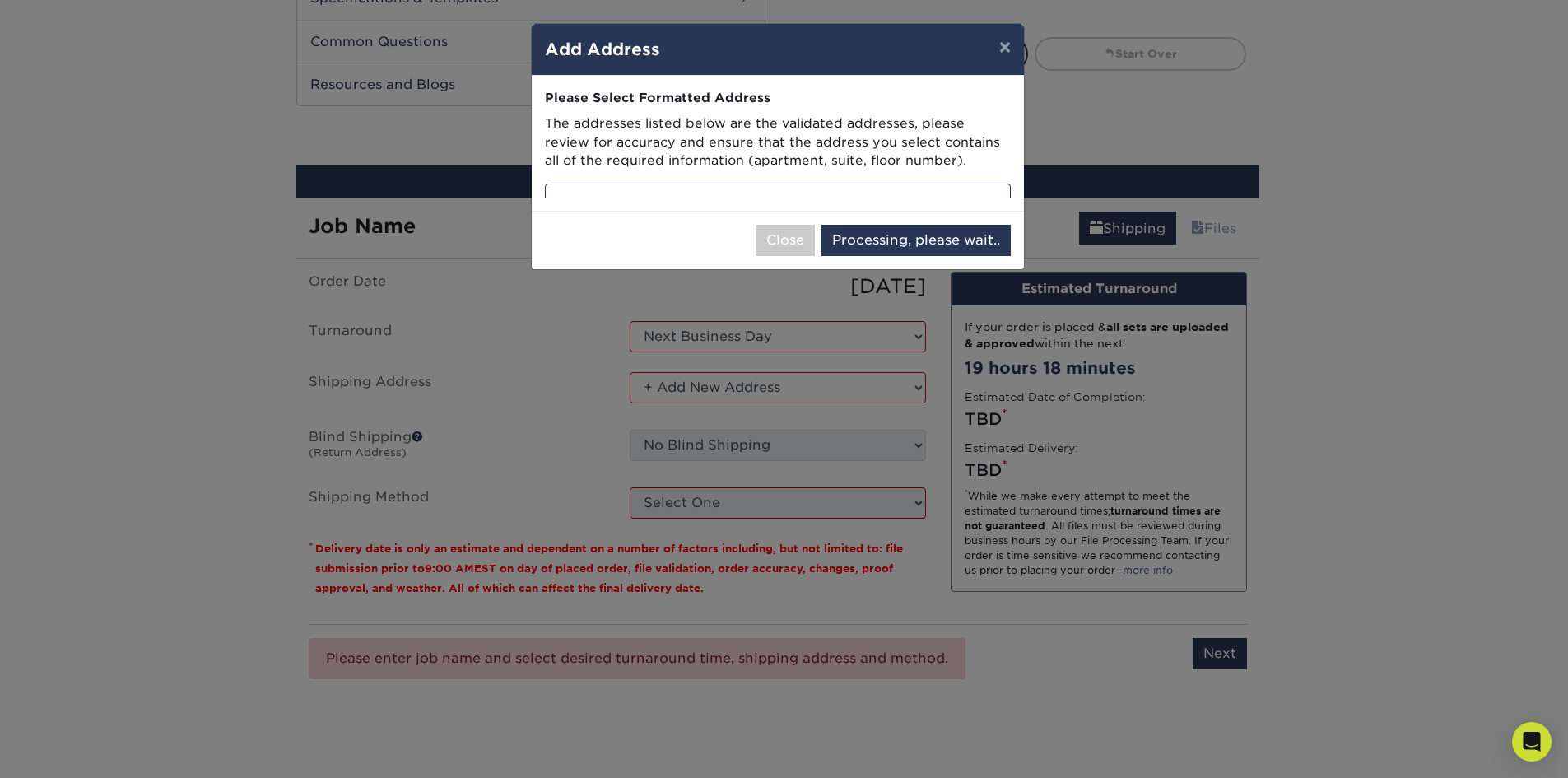
select select "286541"
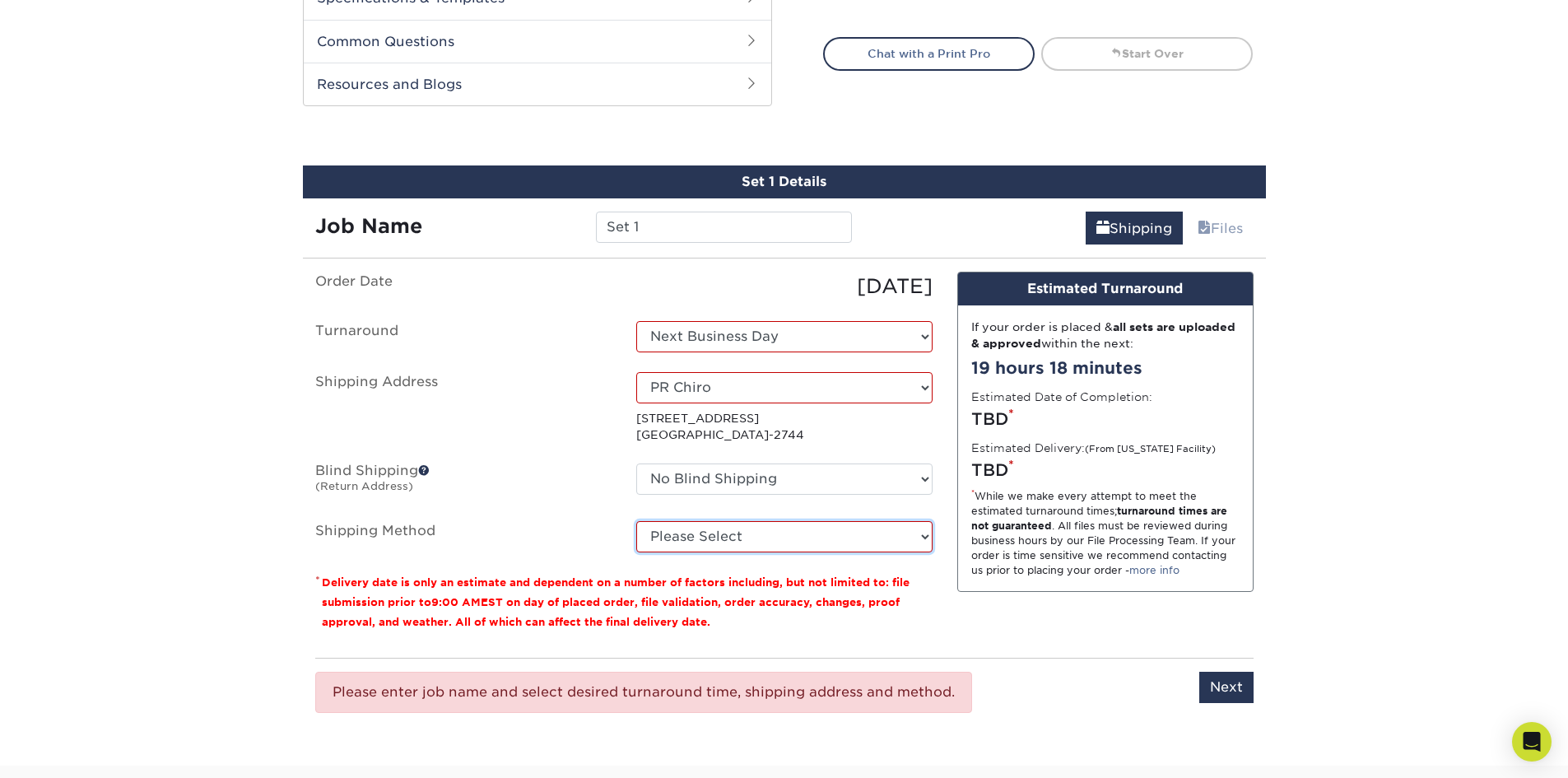
click at [789, 537] on select "Please Select Ground Shipping (+$16.21) 3 Day Shipping Service (+$19.95) 2 Day …" at bounding box center [784, 537] width 296 height 32
select select "03"
click at [636, 521] on select "Please Select Ground Shipping (+$16.21) 3 Day Shipping Service (+$19.95) 2 Day …" at bounding box center [784, 537] width 296 height 32
click at [1222, 694] on input "Next" at bounding box center [1227, 687] width 55 height 32
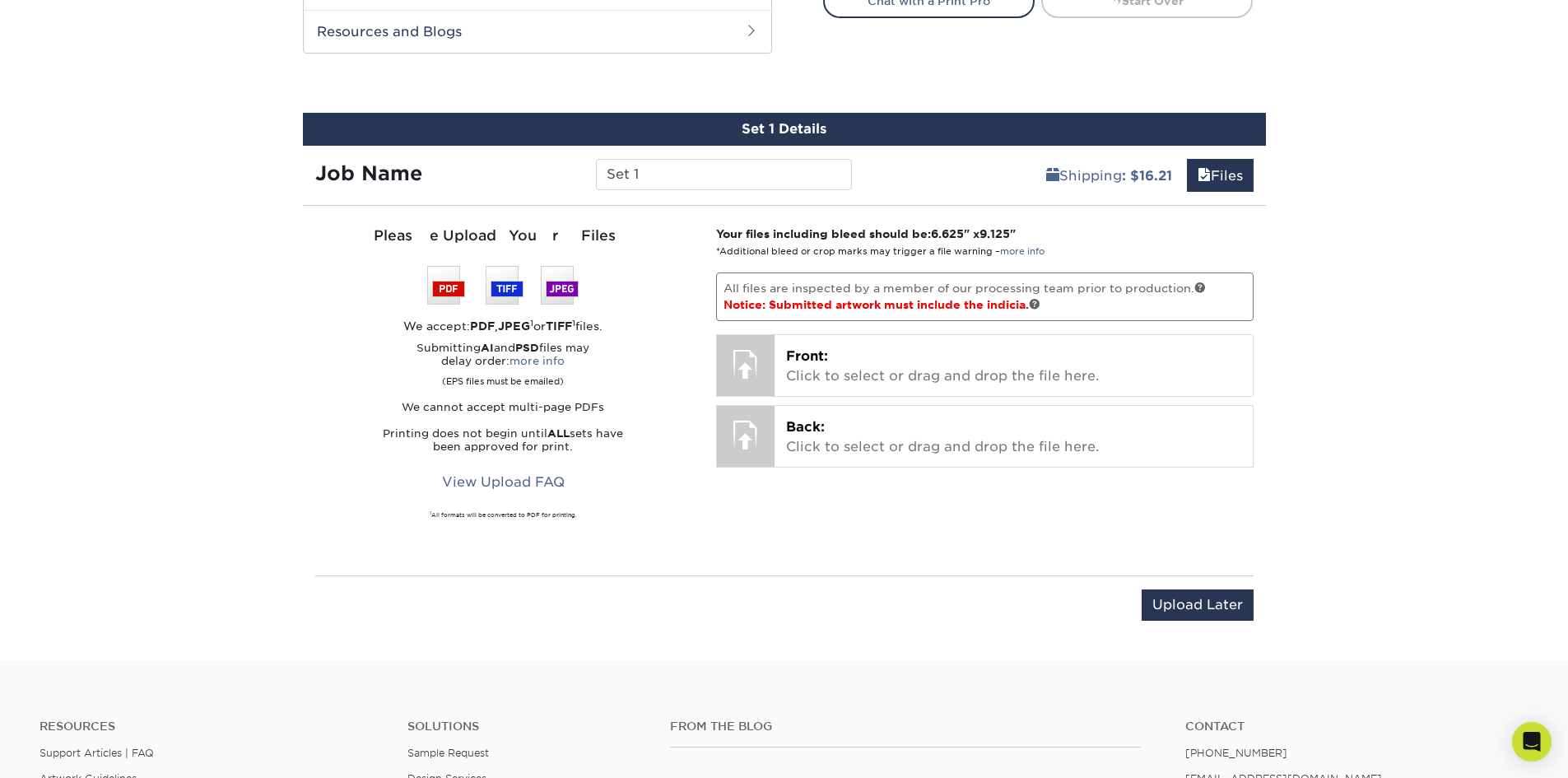
scroll to position [895, 0]
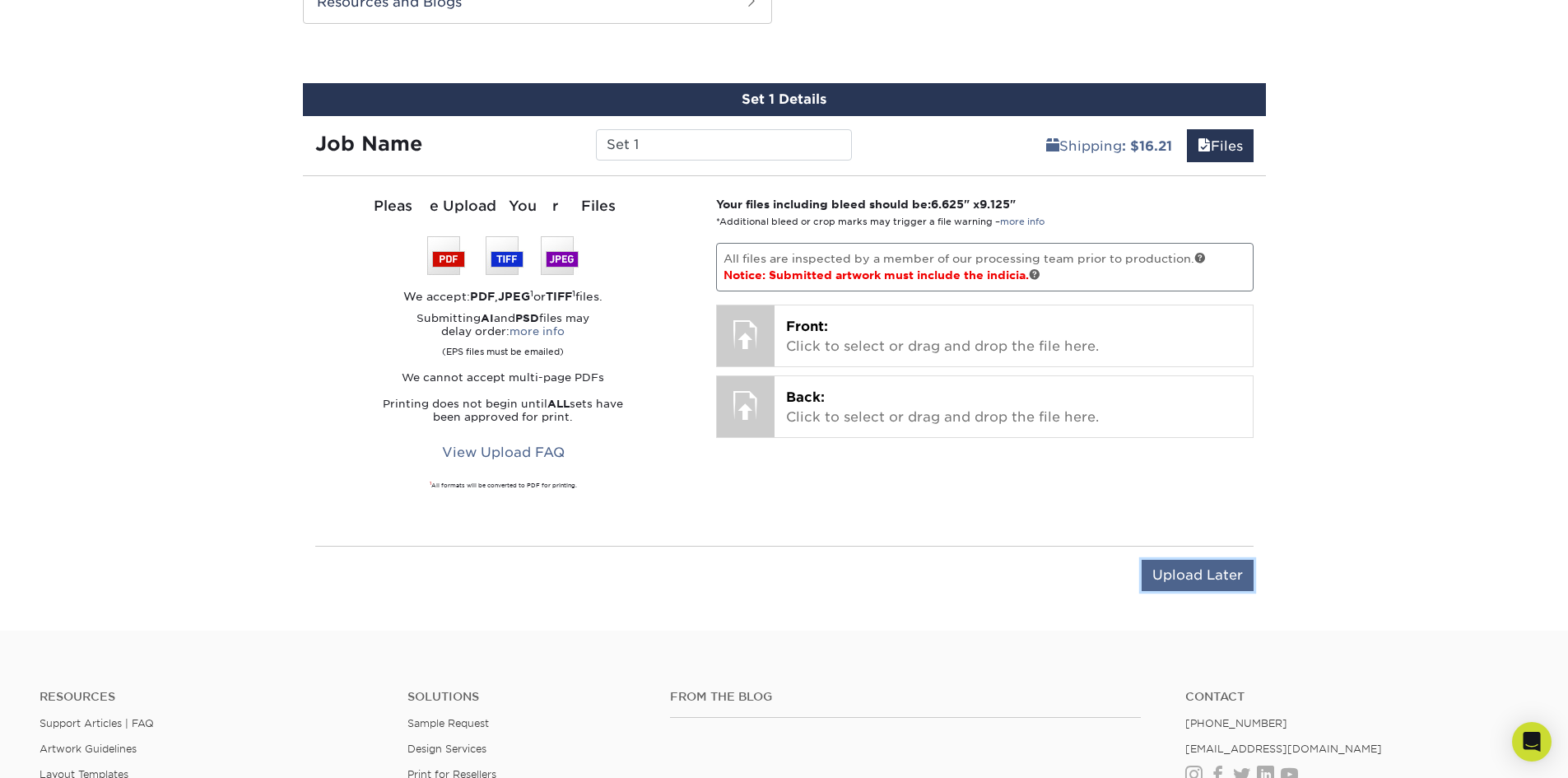
click at [1191, 579] on input "Upload Later" at bounding box center [1198, 575] width 112 height 32
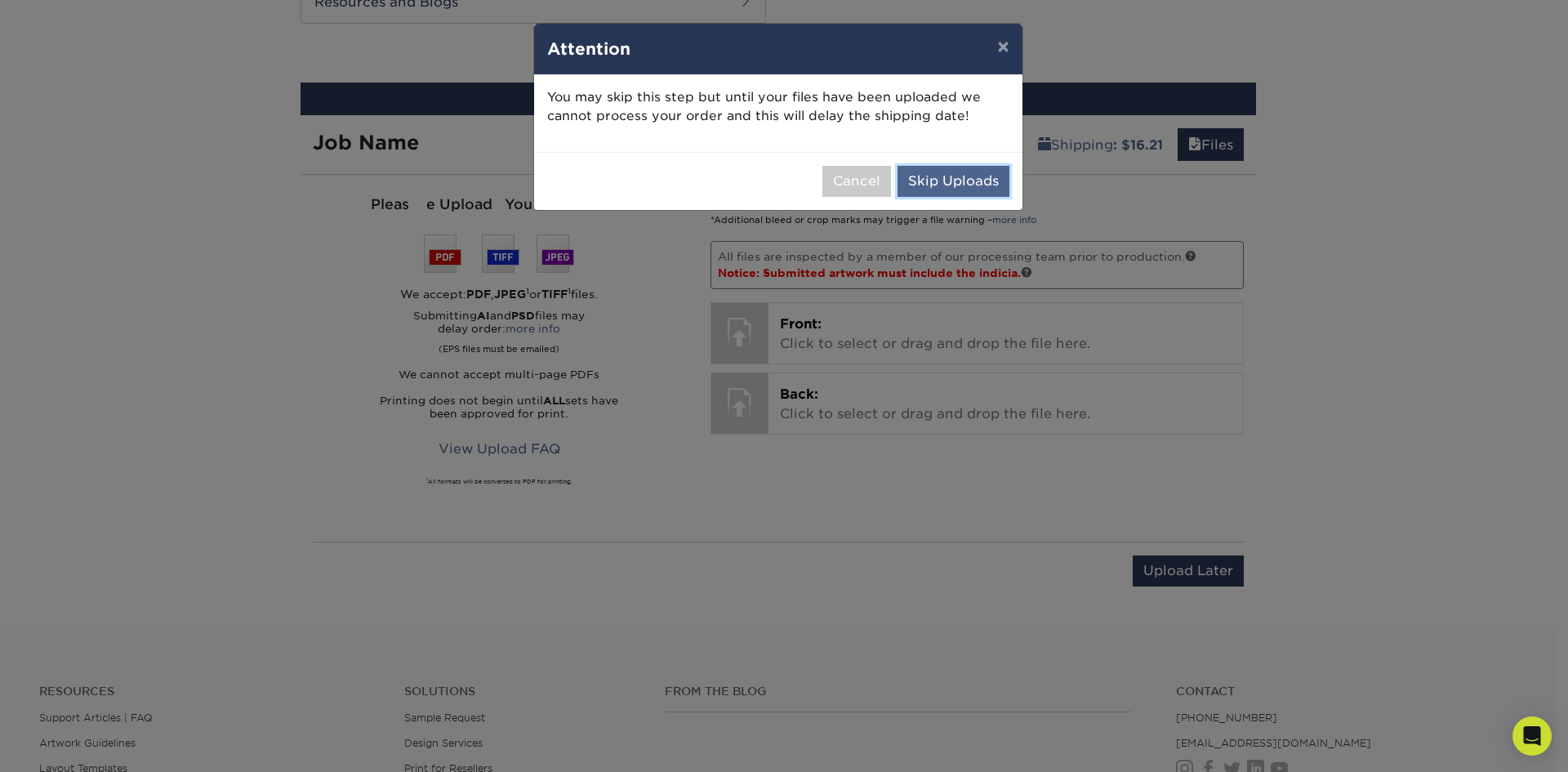
click at [931, 181] on button "Skip Uploads" at bounding box center [954, 181] width 112 height 31
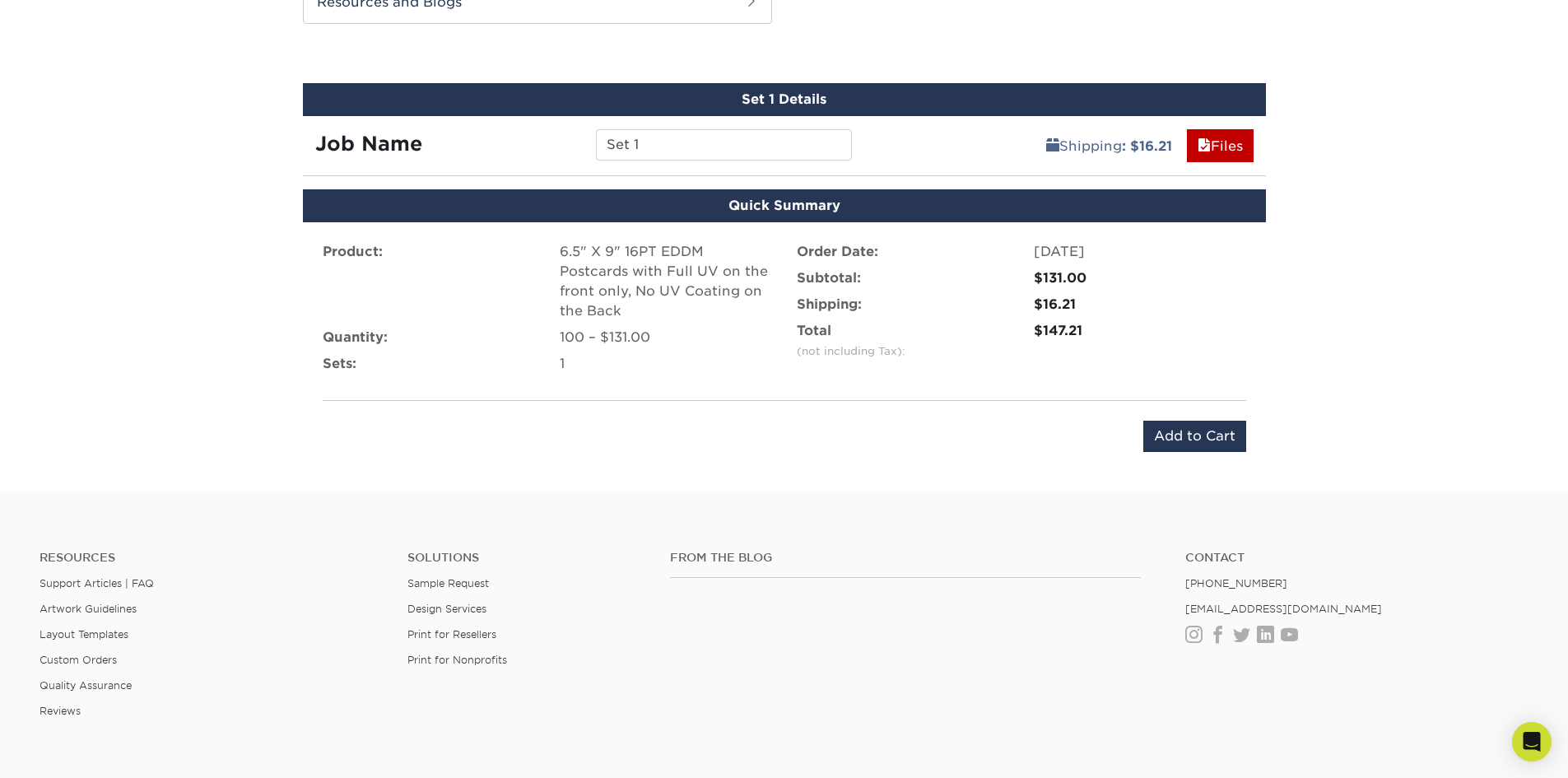
click at [591, 344] on div "100 – $131.00" at bounding box center [665, 337] width 212 height 20
click at [598, 334] on div "100 – $131.00" at bounding box center [665, 337] width 212 height 20
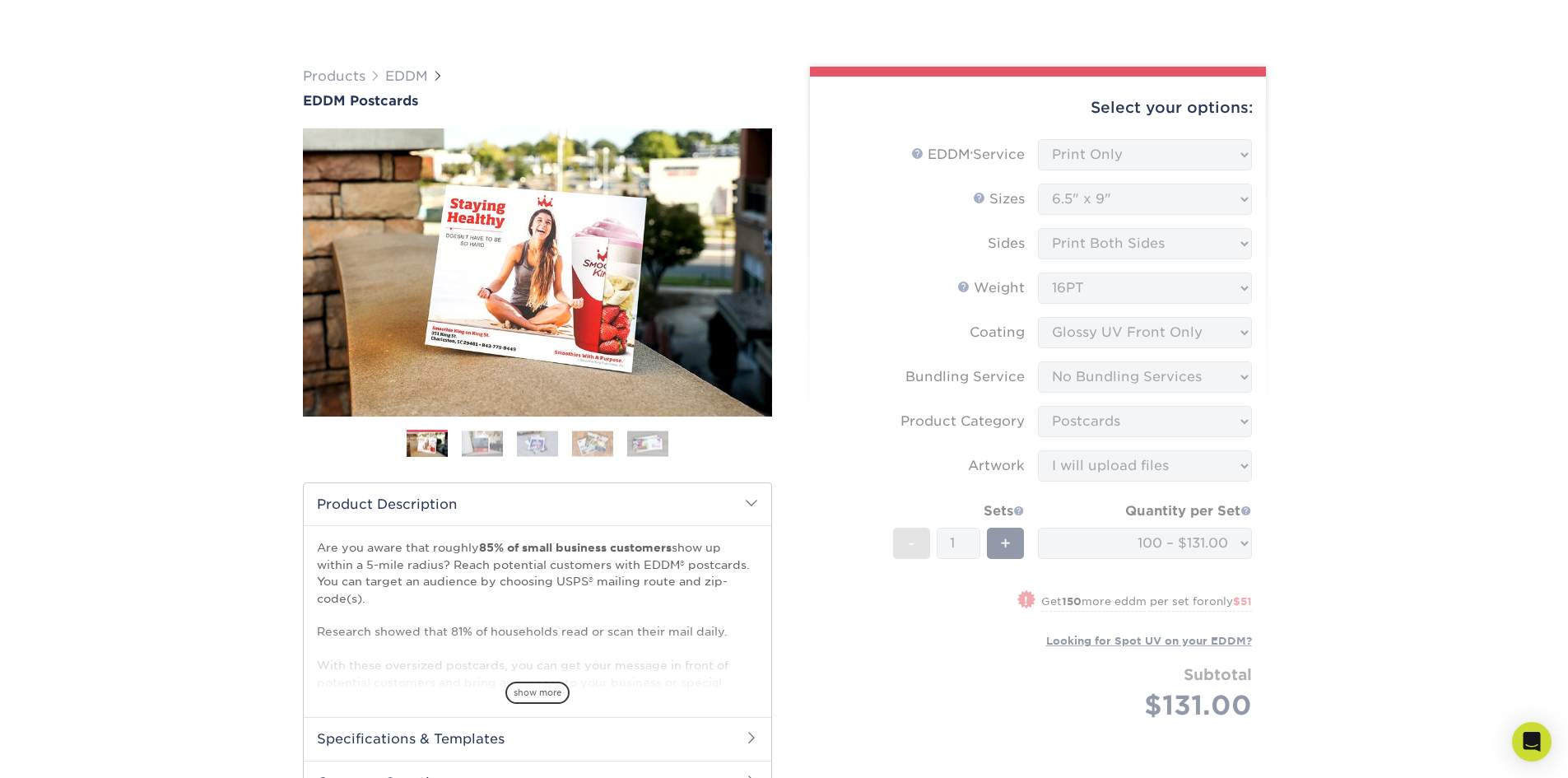
scroll to position [154, 0]
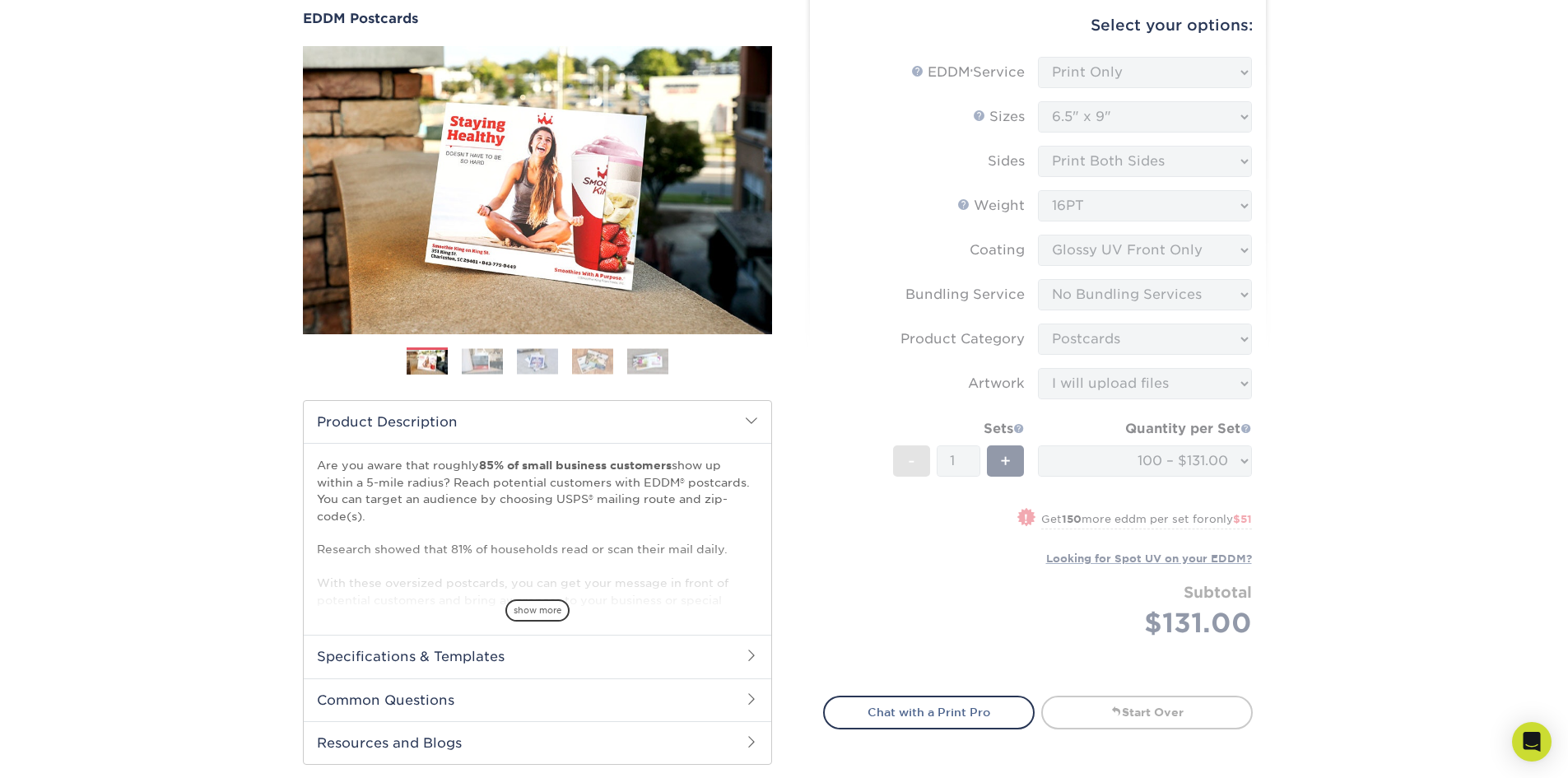
click at [1190, 438] on form "EDDM Service Help EDDM ® Service Please Select Full Service Print Only < Prev" at bounding box center [1038, 367] width 430 height 620
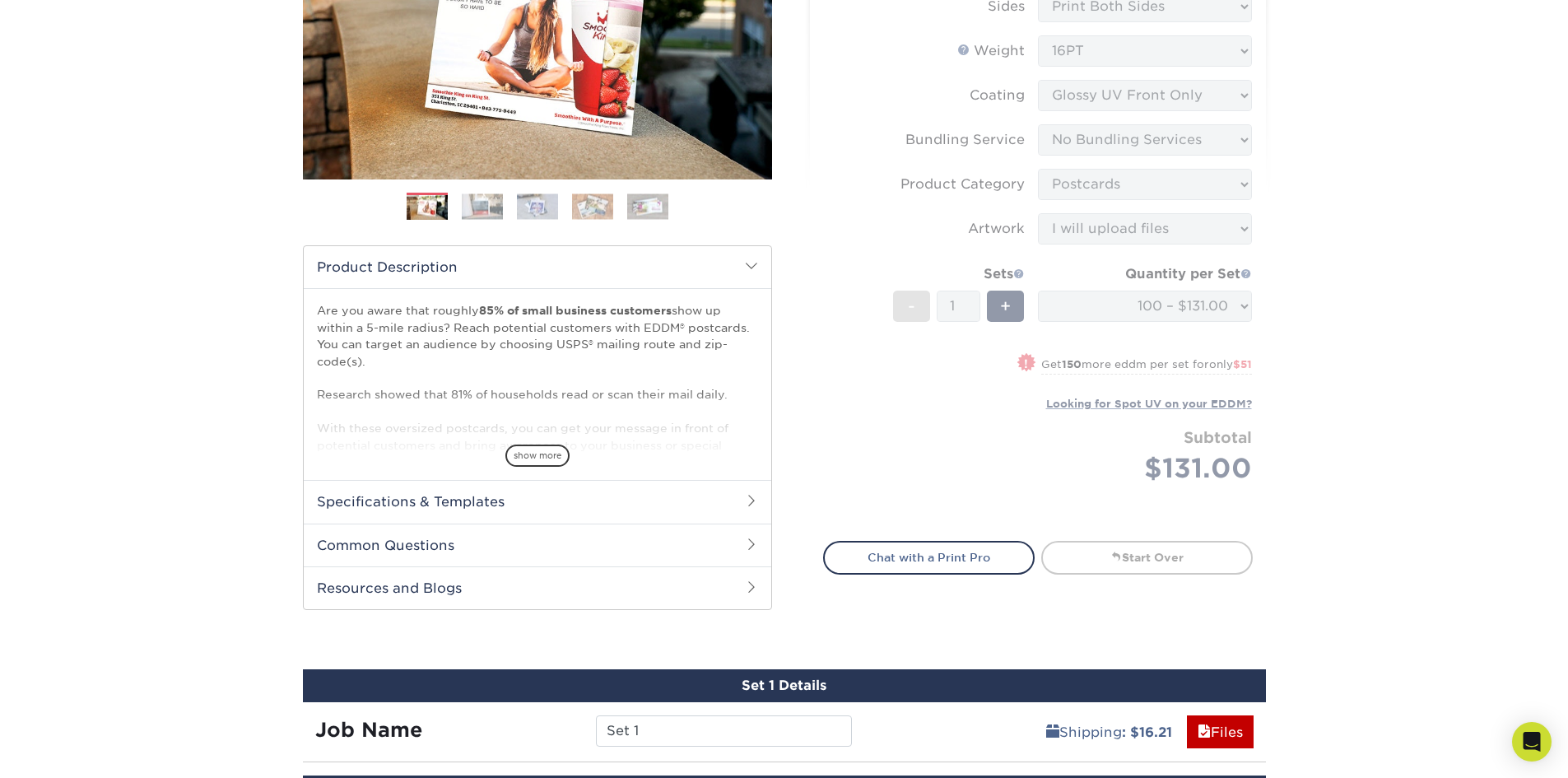
scroll to position [318, 0]
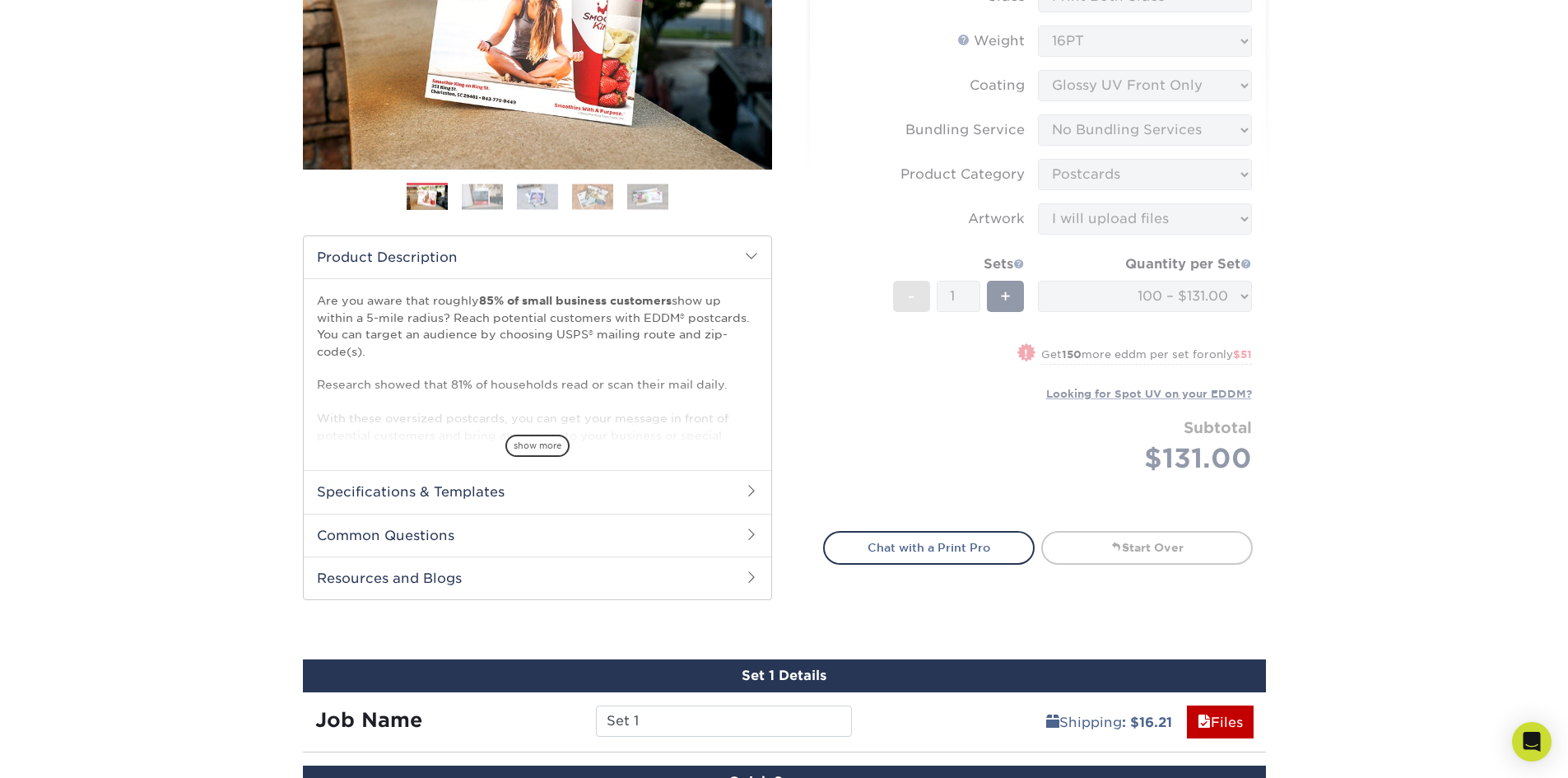
click at [1207, 315] on form "EDDM Service Help EDDM ® Service Please Select Full Service Print Only < Prev" at bounding box center [1038, 202] width 430 height 620
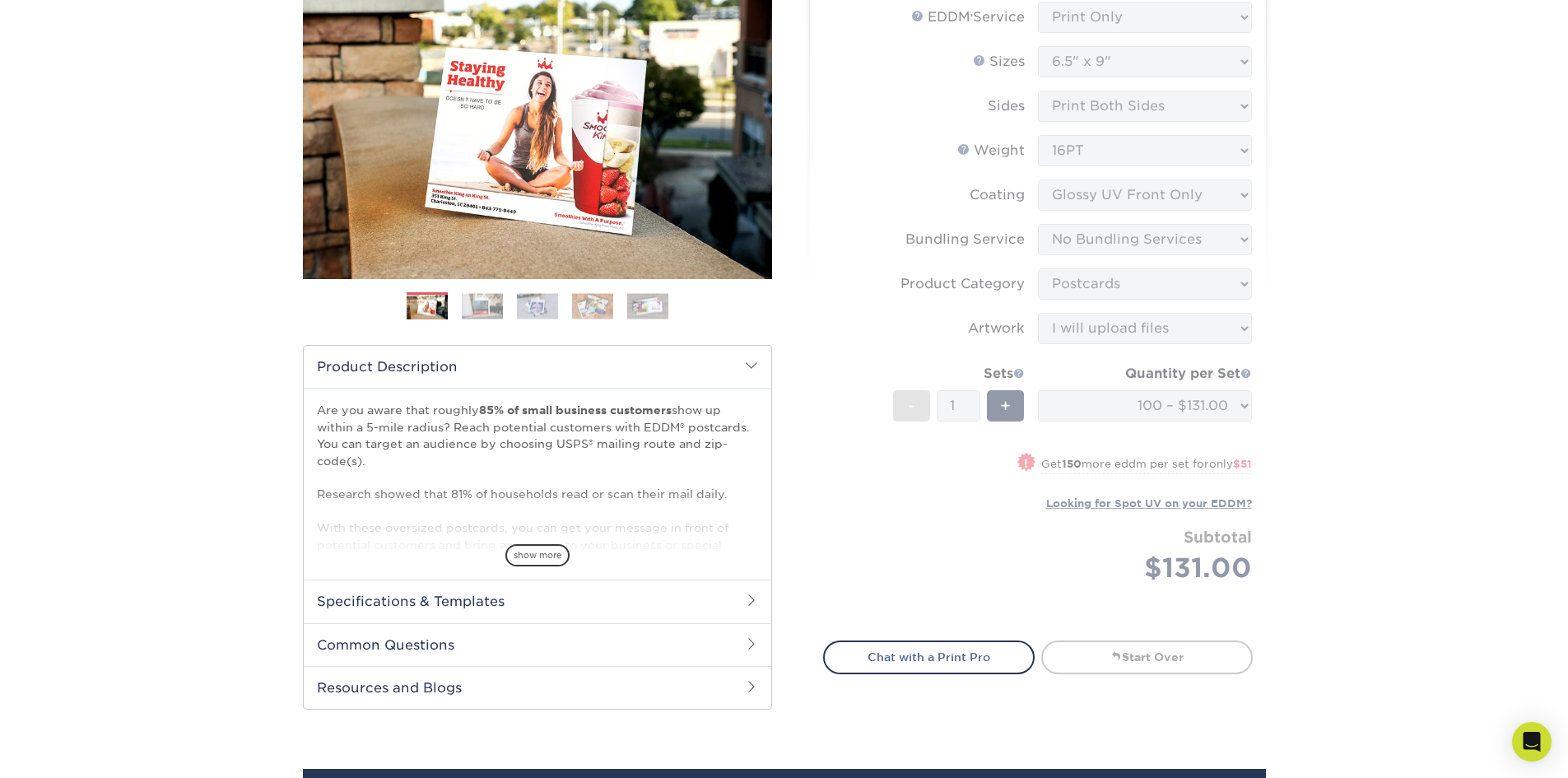
scroll to position [0, 0]
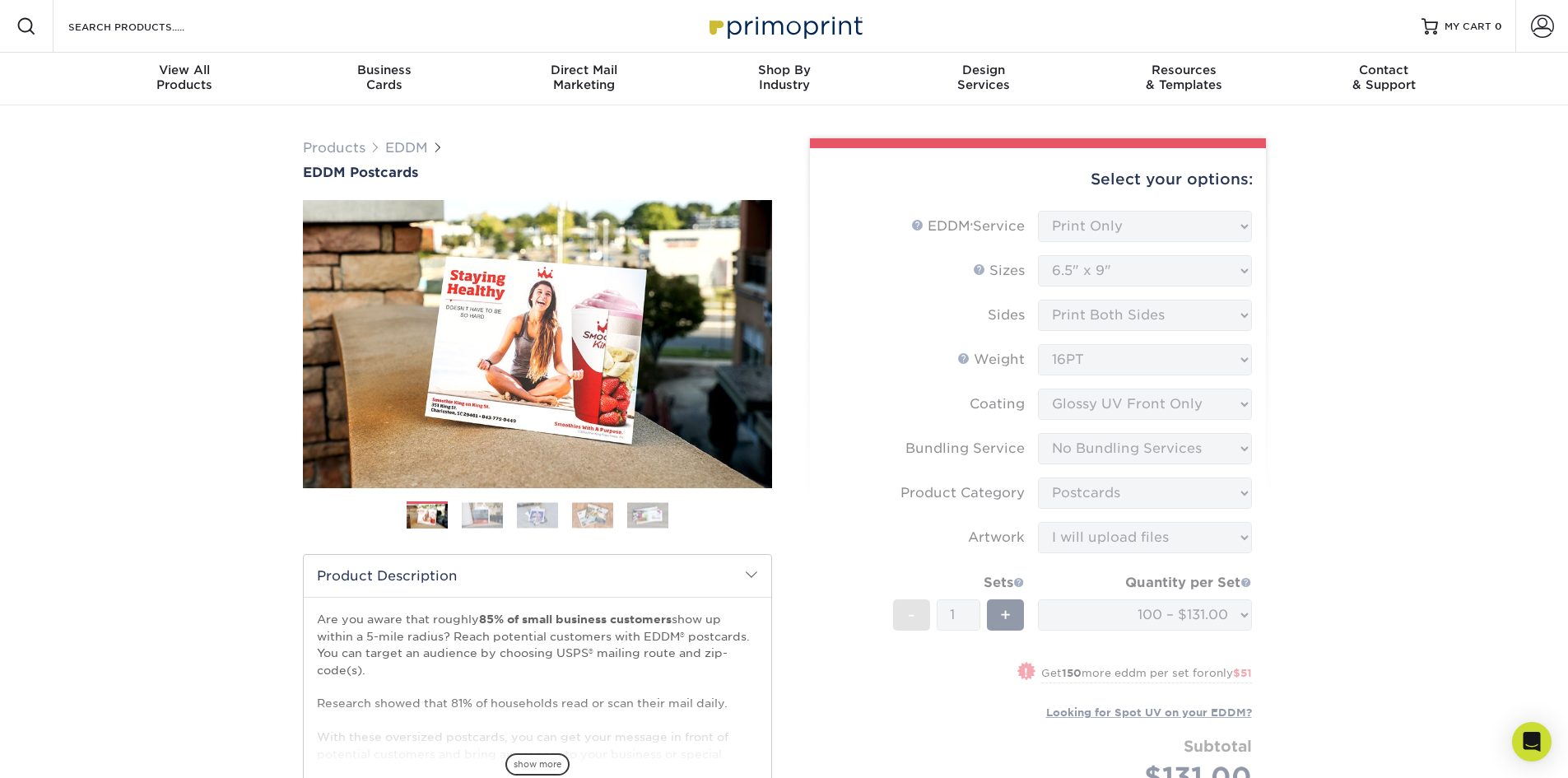
click at [1321, 304] on div "Products EDDM EDDM Postcards Previous Next" at bounding box center [784, 746] width 1568 height 1281
click at [1198, 172] on div "Select your options:" at bounding box center [1038, 179] width 430 height 62
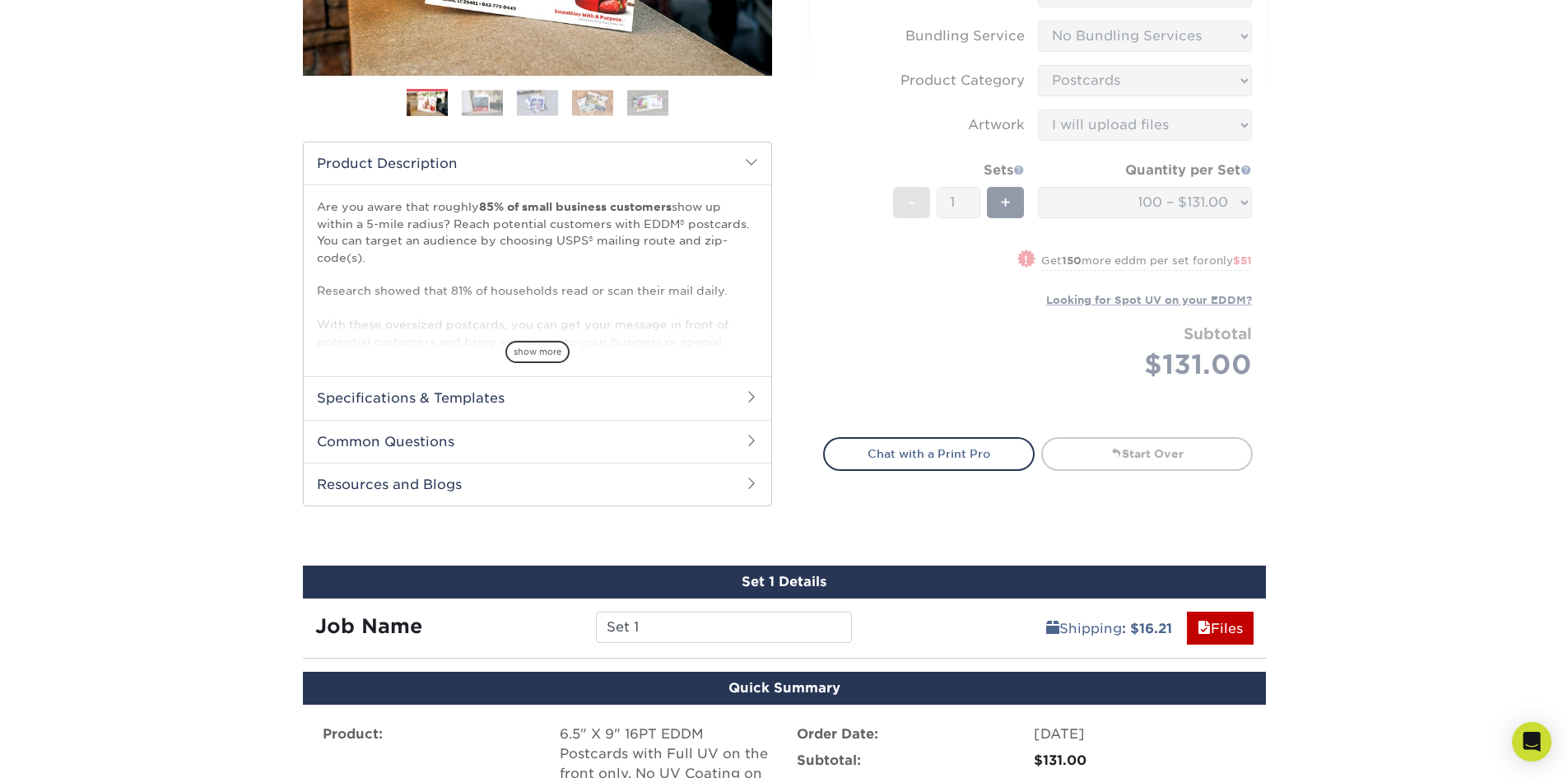
scroll to position [412, 0]
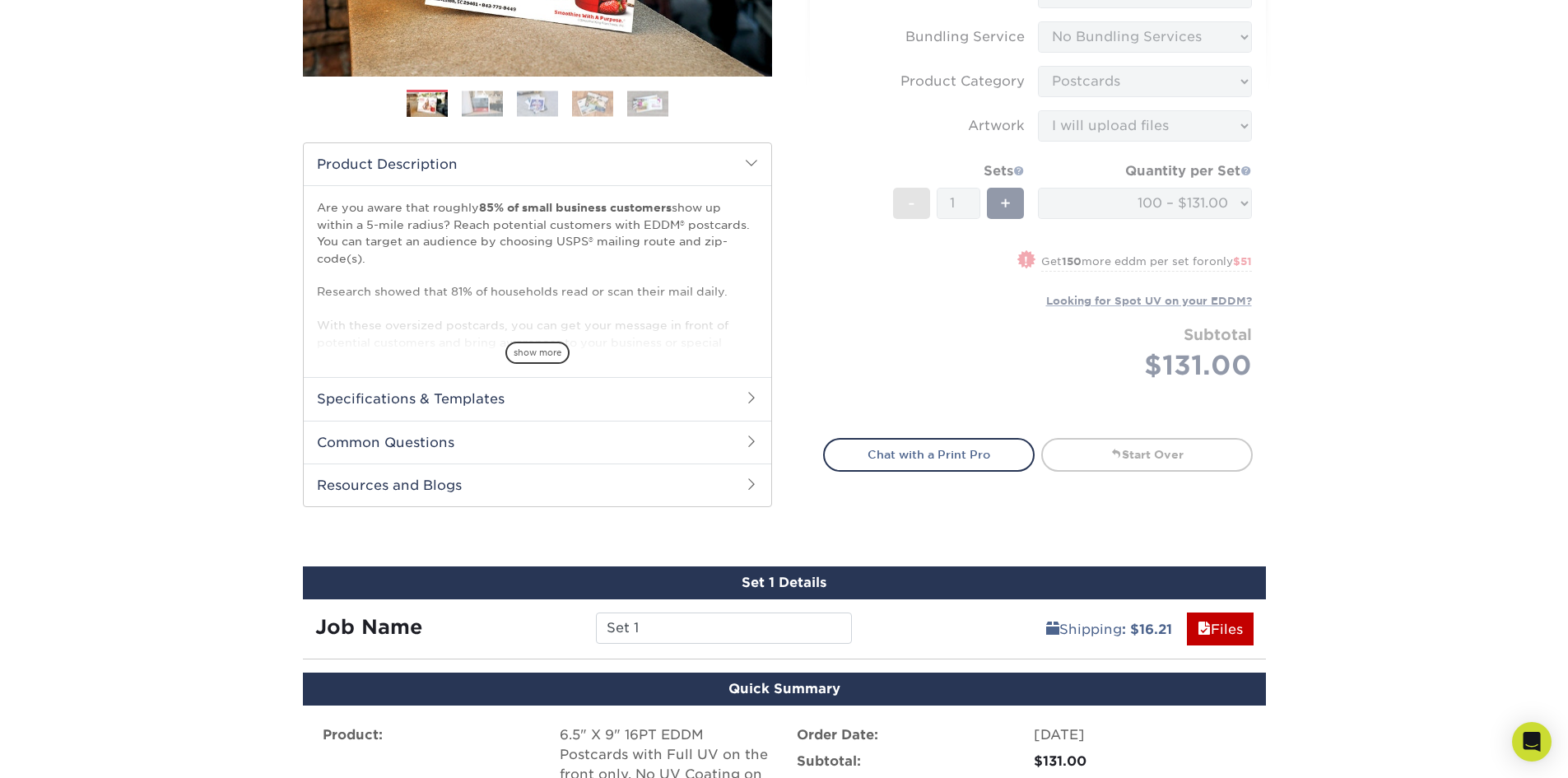
click at [1321, 305] on div "Products EDDM EDDM Postcards Previous Next" at bounding box center [784, 334] width 1568 height 1281
click at [1221, 206] on form "EDDM Service Help EDDM ® Service Please Select Full Service Print Only < Prev" at bounding box center [1038, 109] width 430 height 620
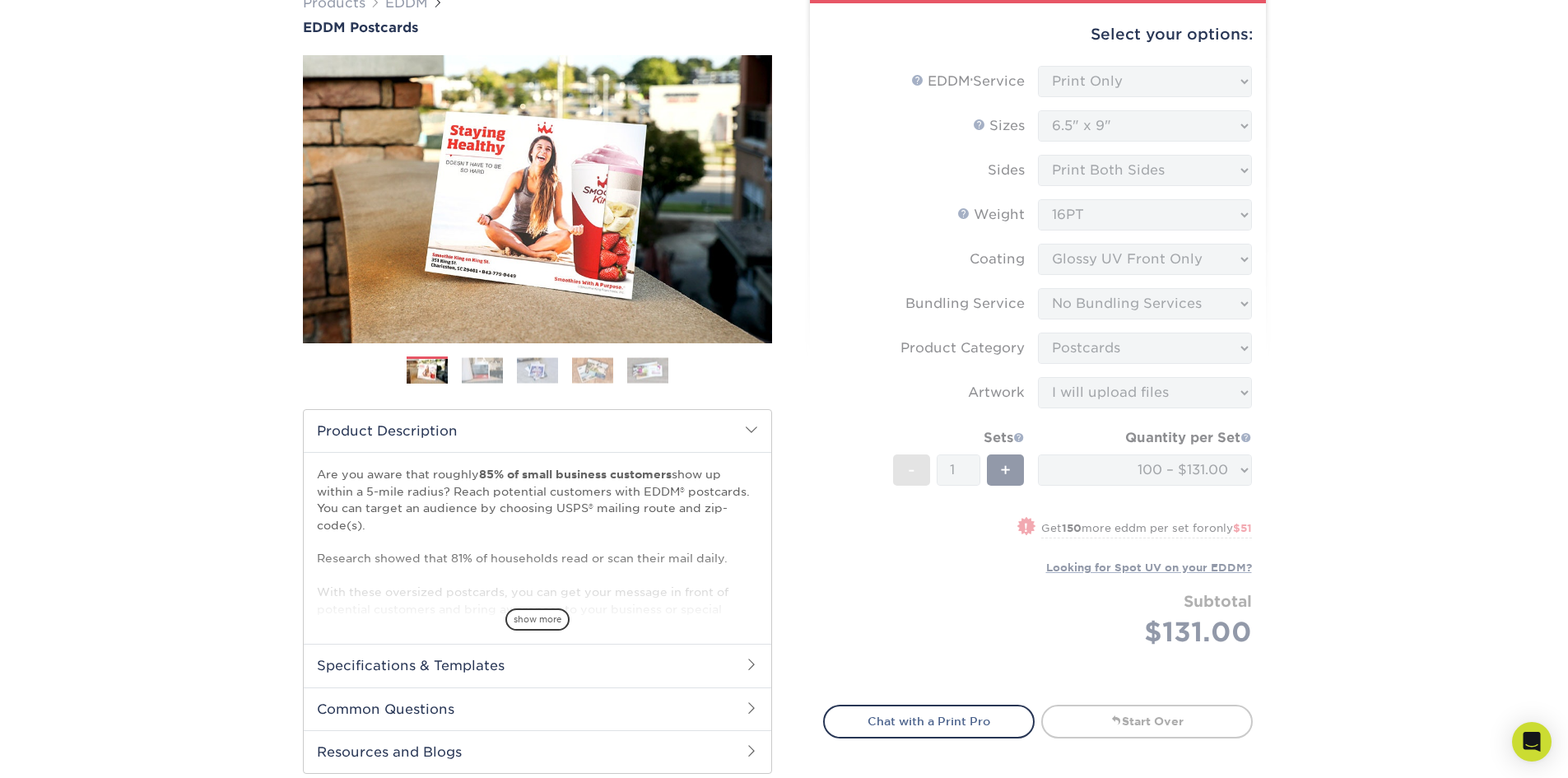
scroll to position [83, 0]
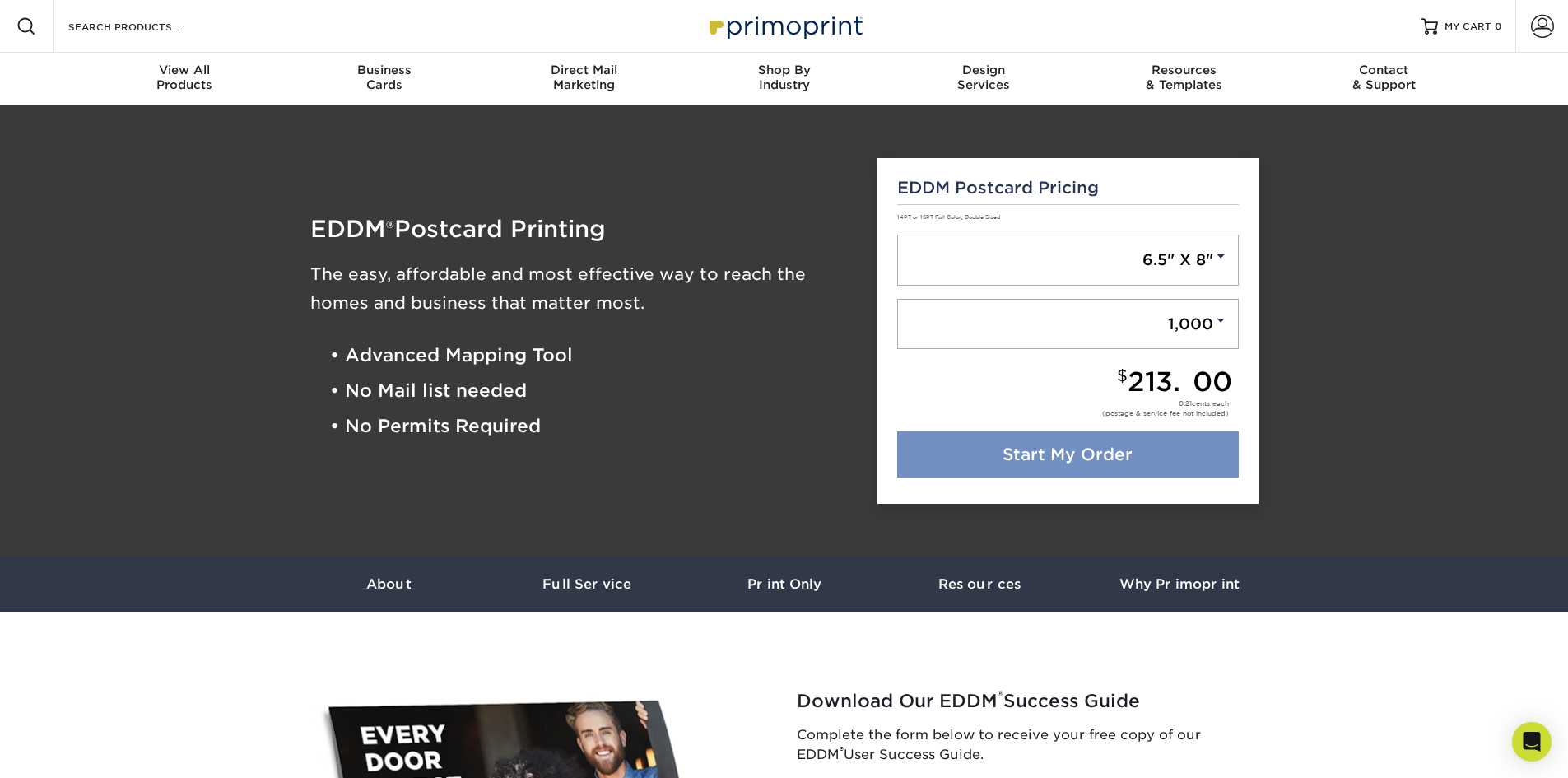
click at [1150, 456] on link "Start My Order" at bounding box center [1068, 455] width 342 height 46
click at [1023, 456] on link "Start My Order" at bounding box center [1068, 455] width 342 height 46
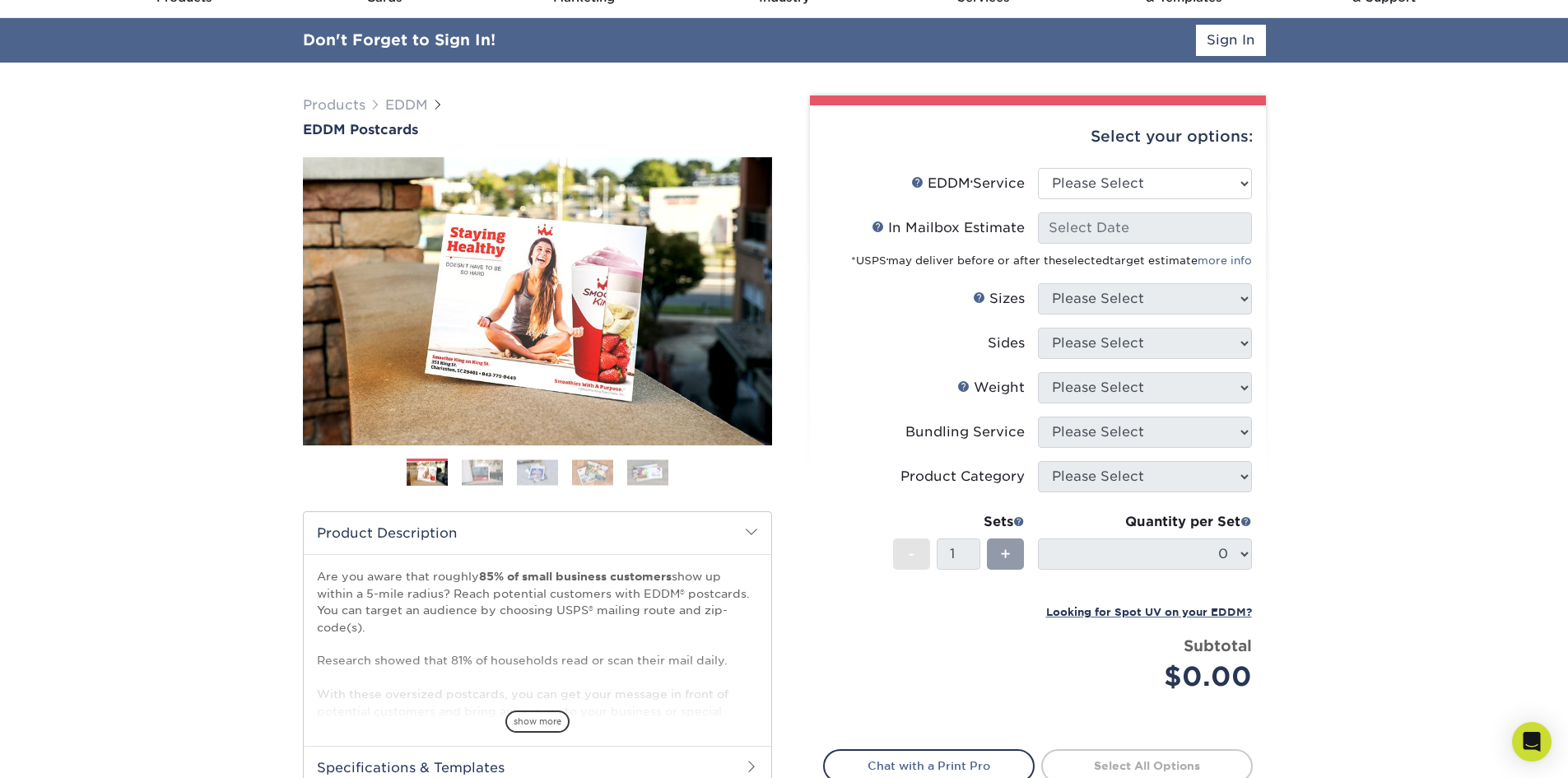
scroll to position [165, 0]
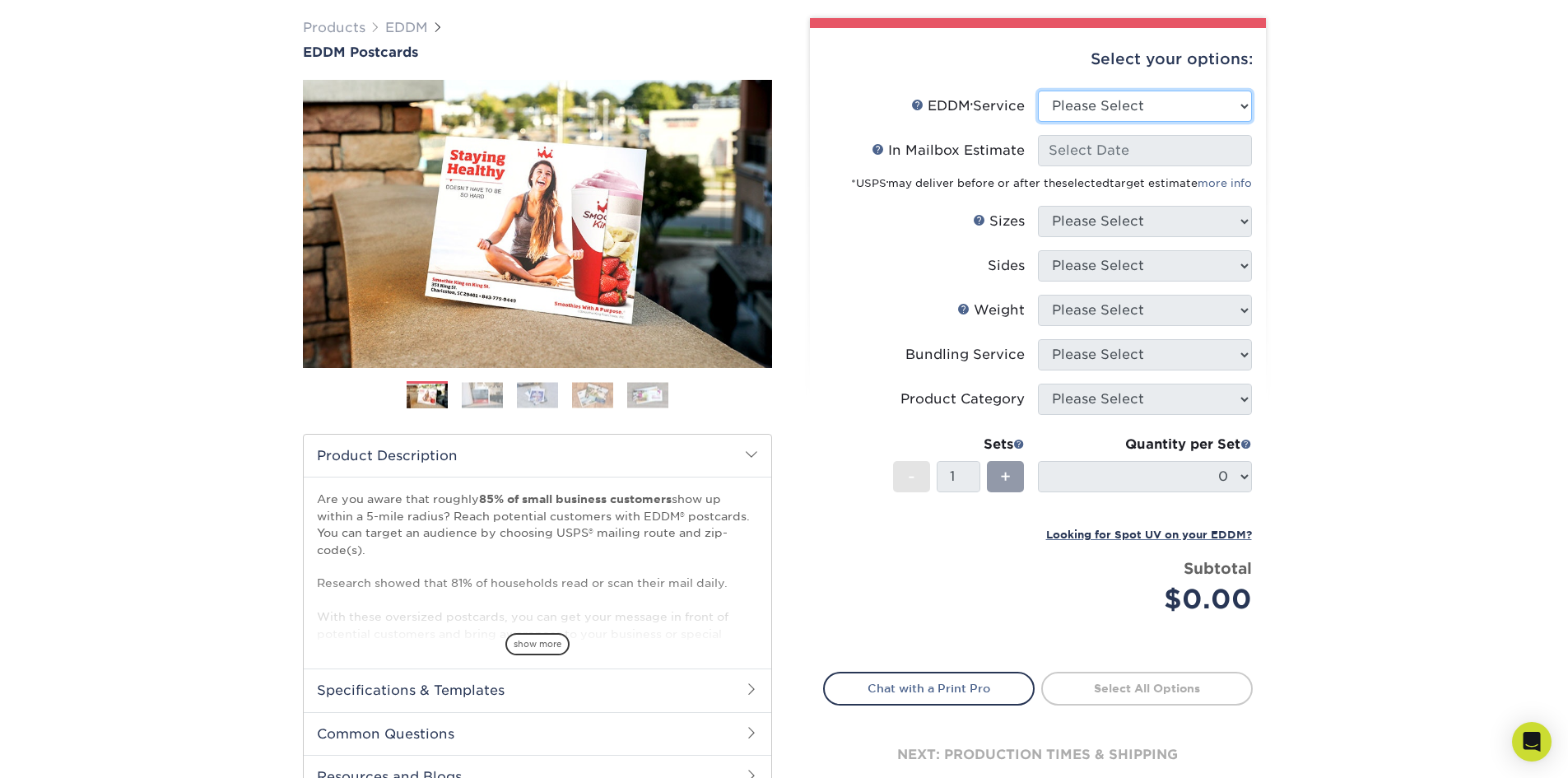
click at [1143, 113] on select "Please Select Full Service Print Only" at bounding box center [1145, 106] width 214 height 32
select select "print_only"
click at [1038, 90] on select "Please Select Full Service Print Only" at bounding box center [1145, 106] width 214 height 32
select select "-1"
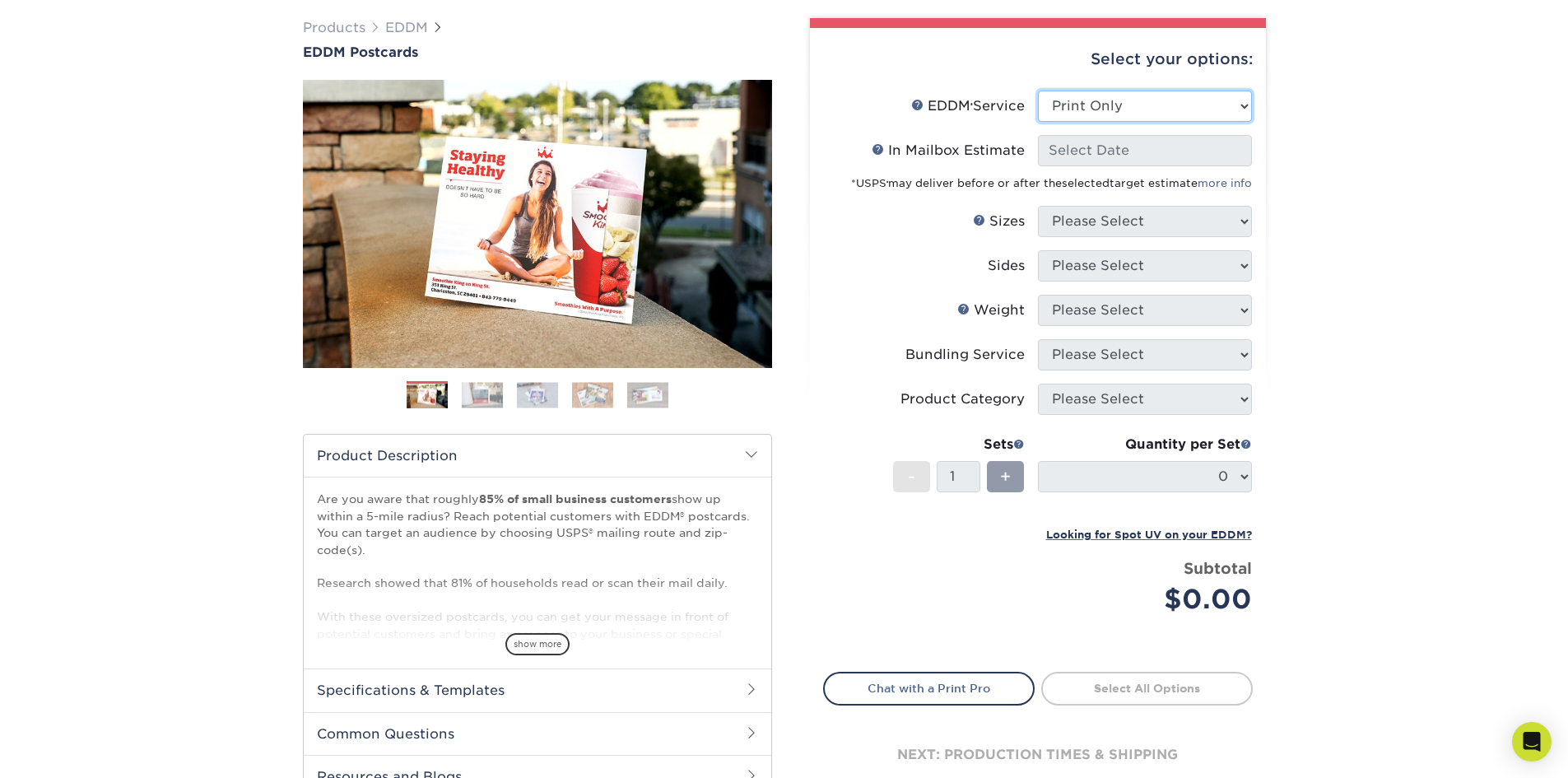
select select "-1"
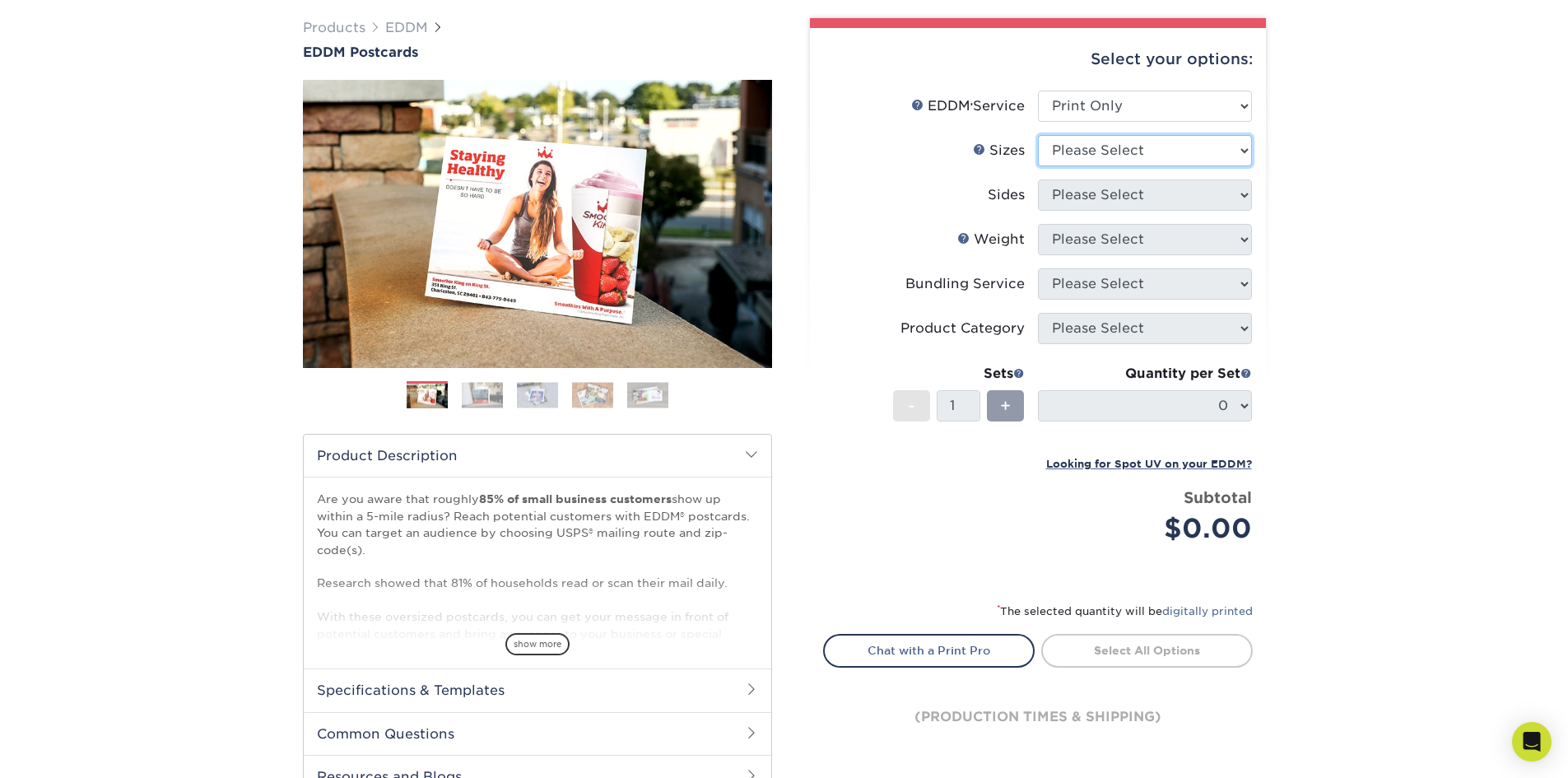
click at [1134, 152] on select "Please Select 4.5" x 12" 6" x 12" 6.5" x 8" 6.5" x 9" 6.5" x 12" 7" x 8.5" 8" x…" at bounding box center [1145, 150] width 214 height 32
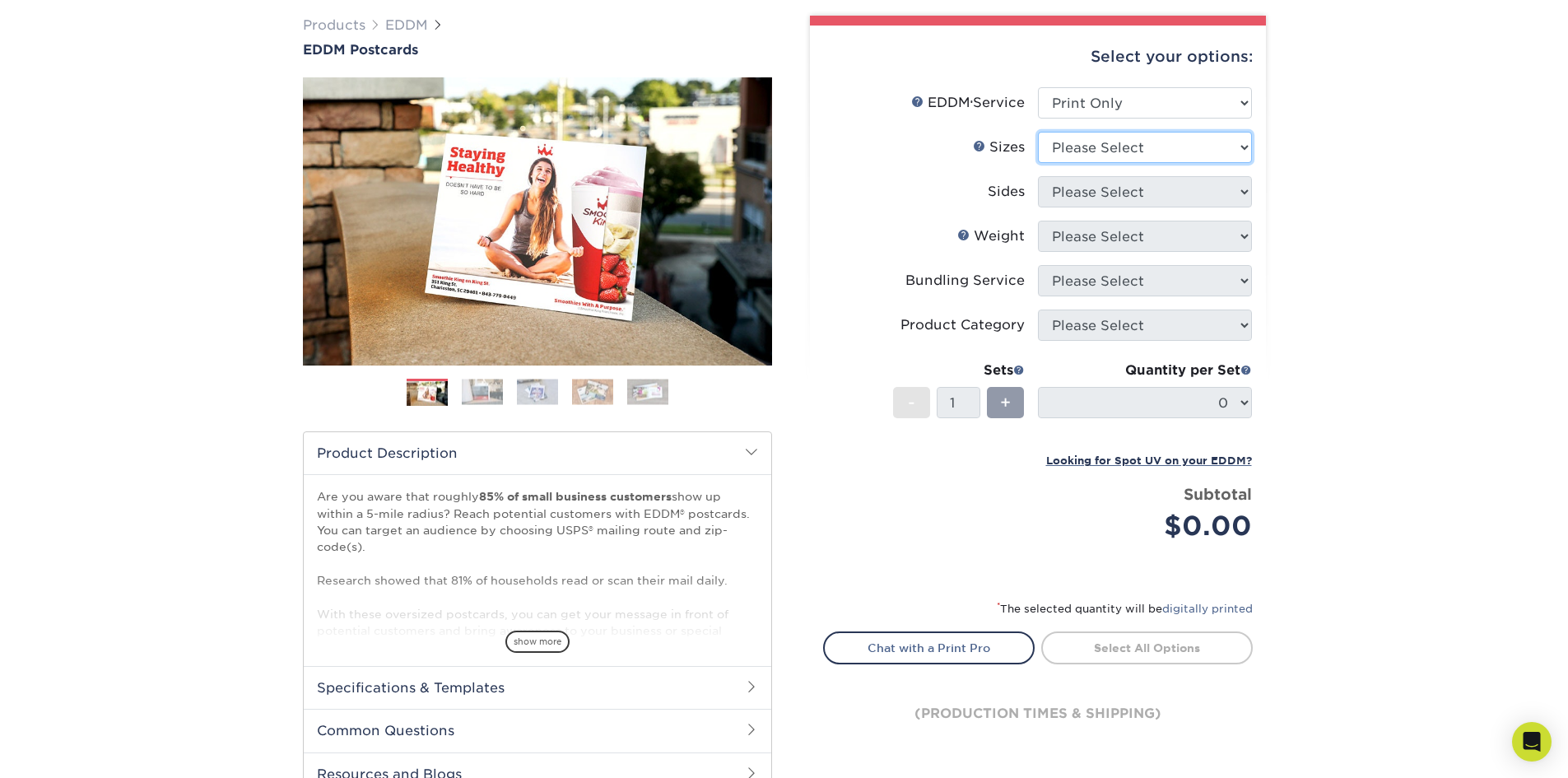
scroll to position [120, 0]
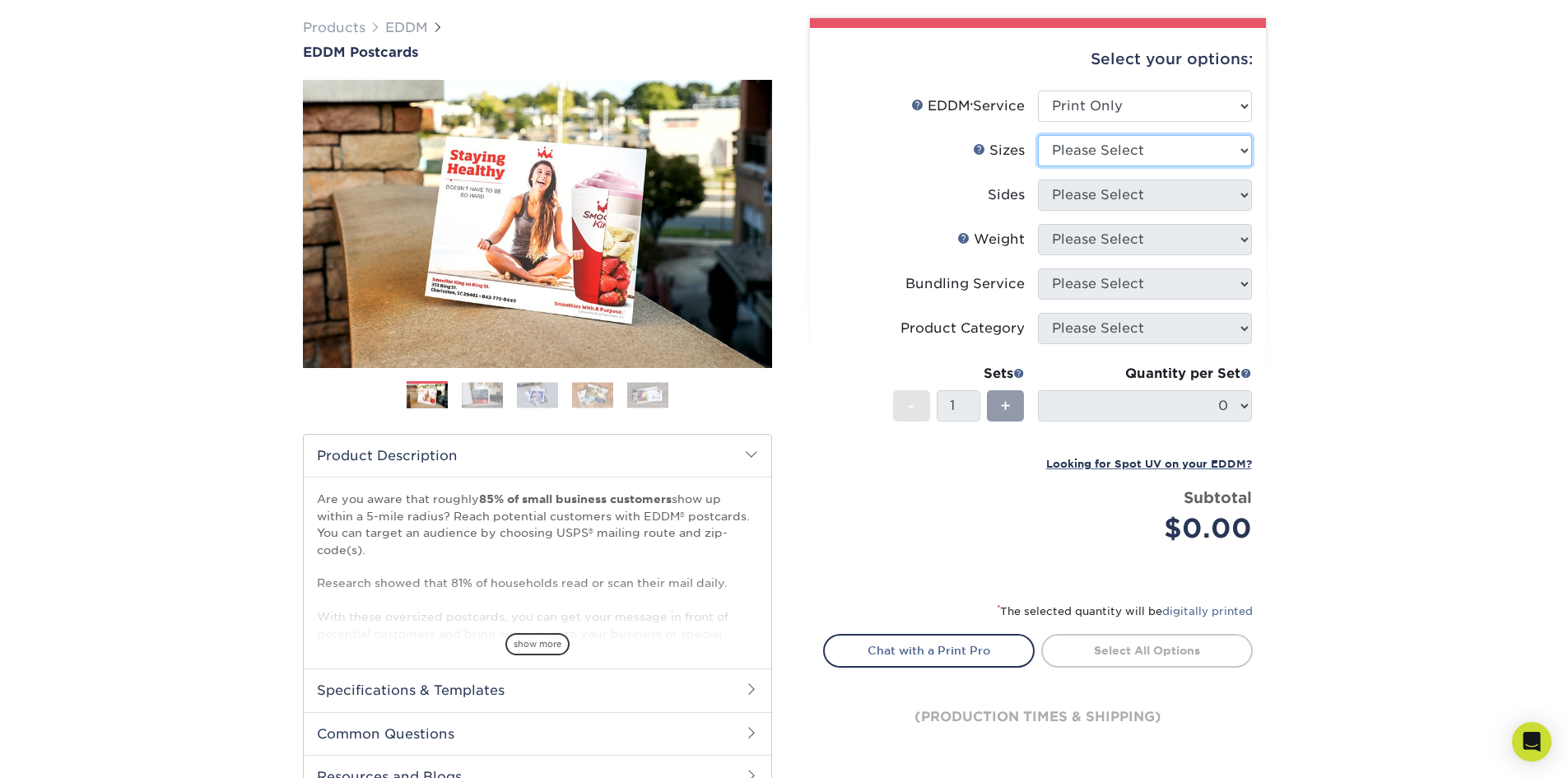
select select "6.50x9.00"
click at [1038, 135] on select "Please Select 4.5" x 12" 6" x 12" 6.5" x 8" 6.5" x 9" 6.5" x 12" 7" x 8.5" 8" x…" at bounding box center [1145, 150] width 214 height 32
click at [1101, 187] on select "Please Select Print Both Sides Print Front Only" at bounding box center [1145, 194] width 214 height 32
select select "13abbda7-1d64-4f25-8bb2-c179b224825d"
click at [1038, 179] on select "Please Select Print Both Sides Print Front Only" at bounding box center [1145, 194] width 214 height 32
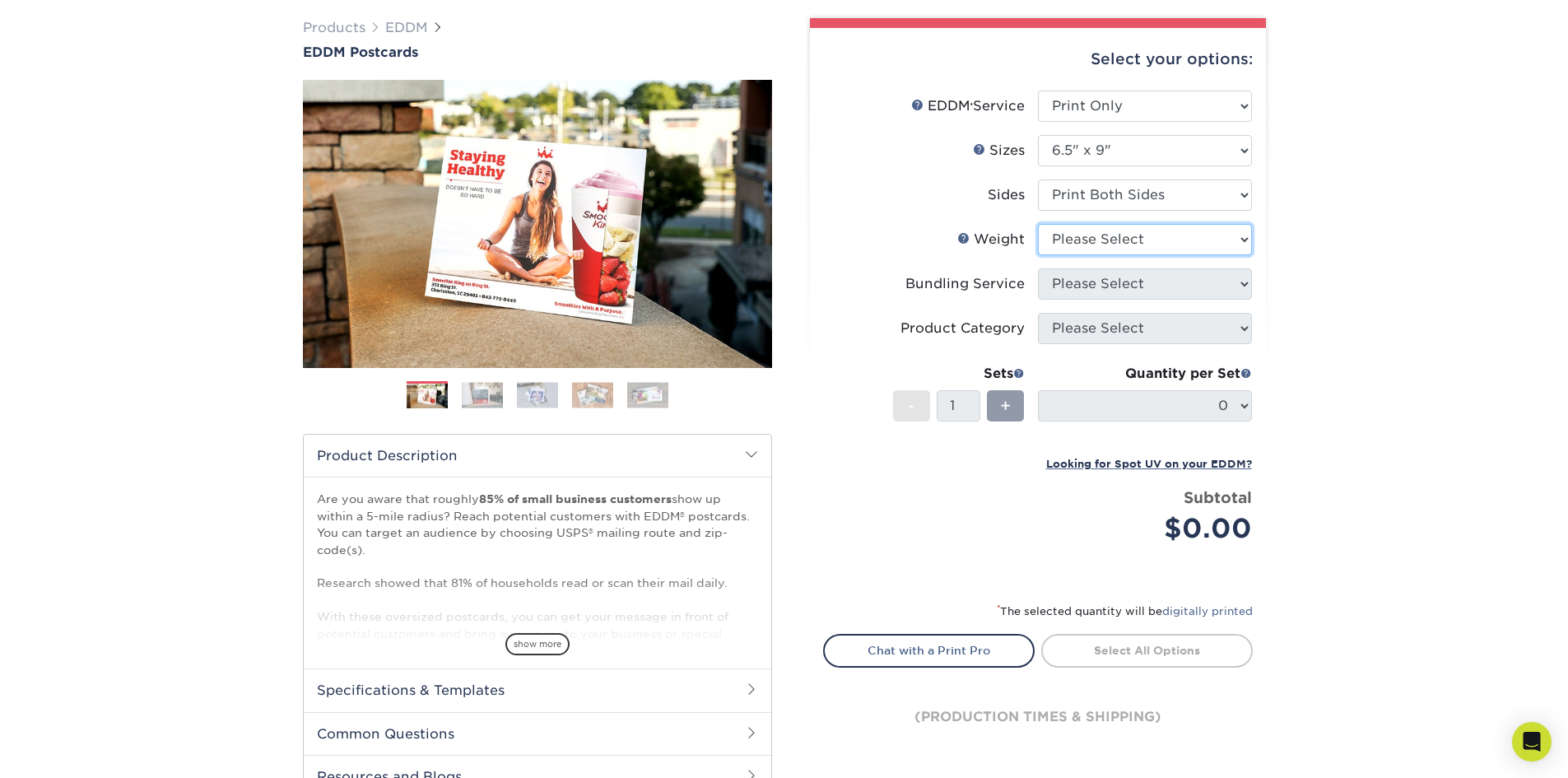
click at [1100, 239] on select "Please Select 16PT 14PT" at bounding box center [1145, 239] width 214 height 32
select select "16PT"
click at [1038, 224] on select "Please Select 16PT 14PT" at bounding box center [1145, 239] width 214 height 32
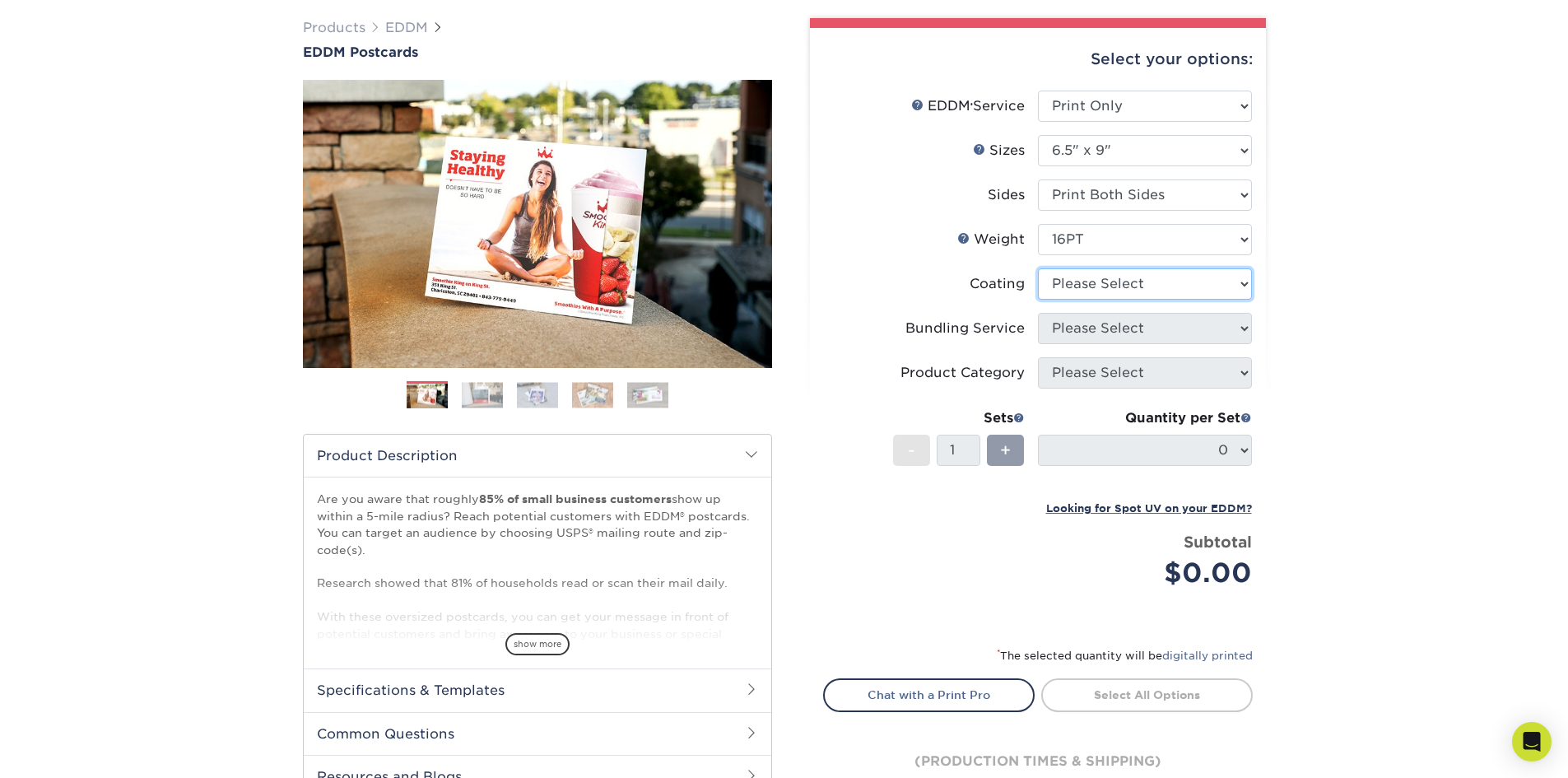
click at [1157, 282] on select at bounding box center [1145, 284] width 214 height 32
select select "1e8116af-acfc-44b1-83dc-8181aa338834"
click at [1038, 269] on select at bounding box center [1145, 284] width 214 height 32
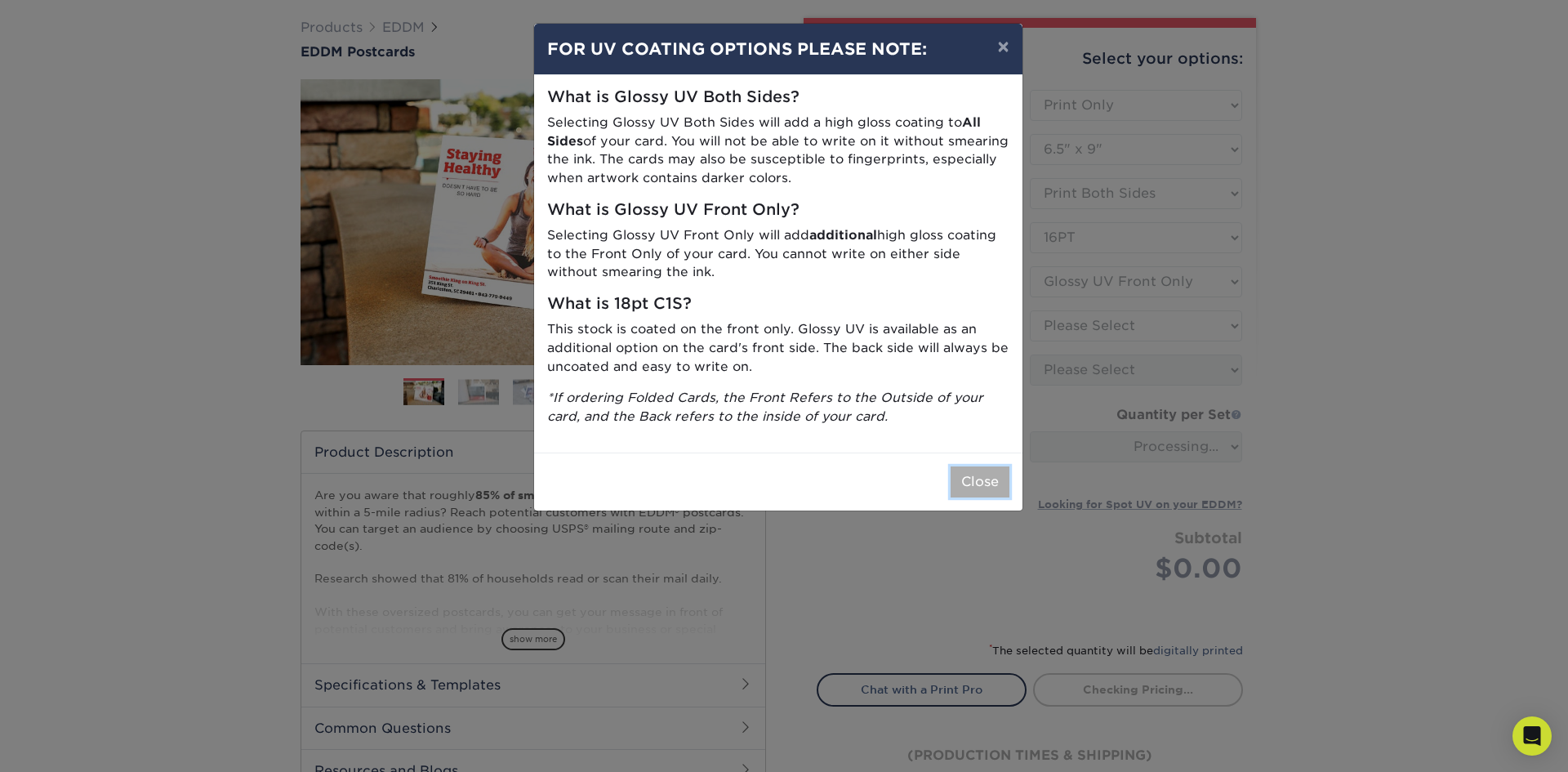
click at [1006, 481] on button "Close" at bounding box center [979, 482] width 58 height 31
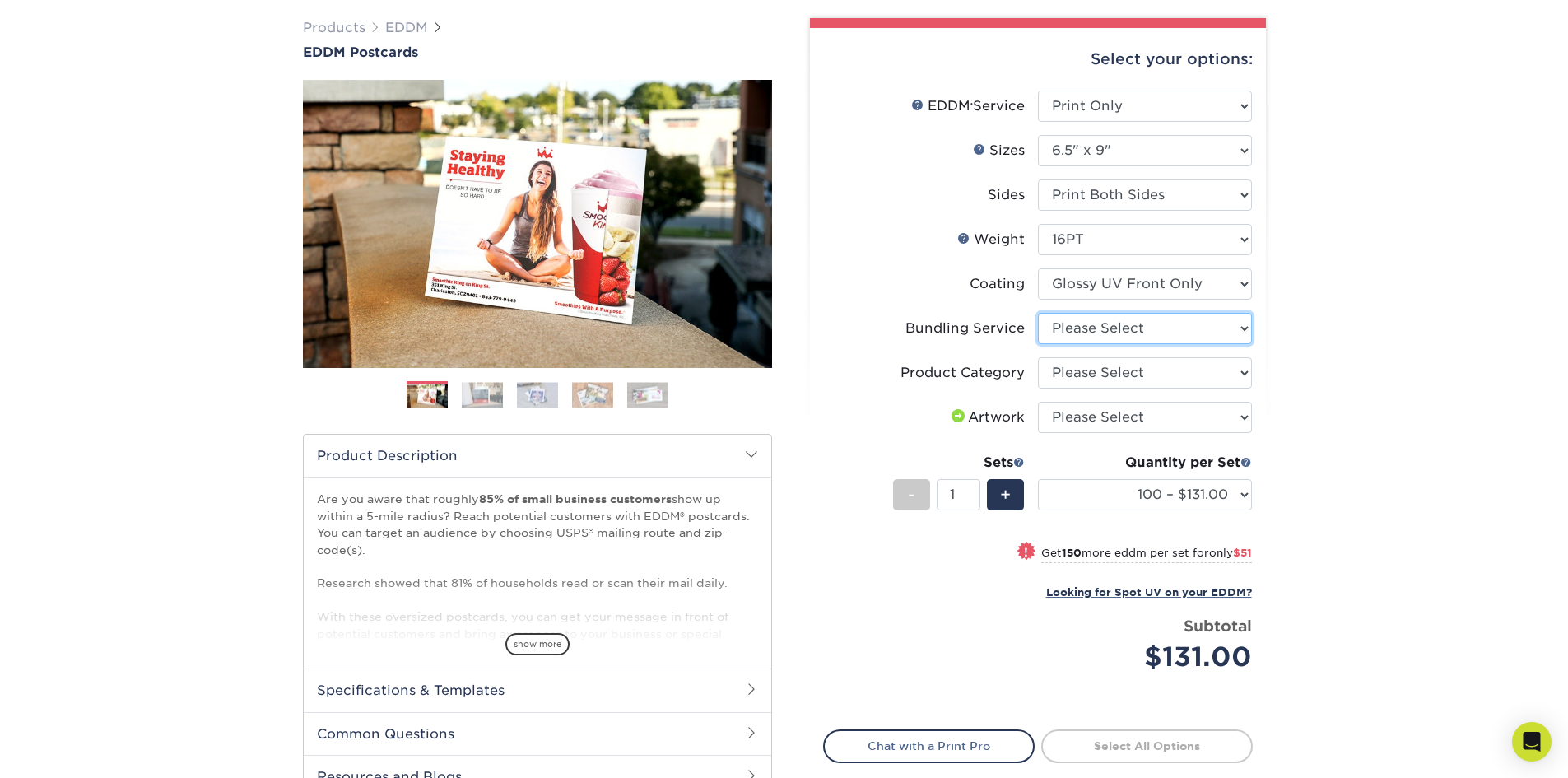
click at [1190, 332] on select "Please Select No Bundling Services Yes, Bundles of 50 (+2 Days) Yes, Bundles of…" at bounding box center [1145, 328] width 214 height 32
select select "58689abb-25c0-461c-a4c3-a80b627d6649"
click at [1038, 313] on select "Please Select No Bundling Services Yes, Bundles of 50 (+2 Days) Yes, Bundles of…" at bounding box center [1145, 328] width 214 height 32
click at [1159, 380] on select "Please Select Postcards" at bounding box center [1145, 373] width 214 height 32
select select "9b7272e0-d6c8-4c3c-8e97-d3a1bcdab858"
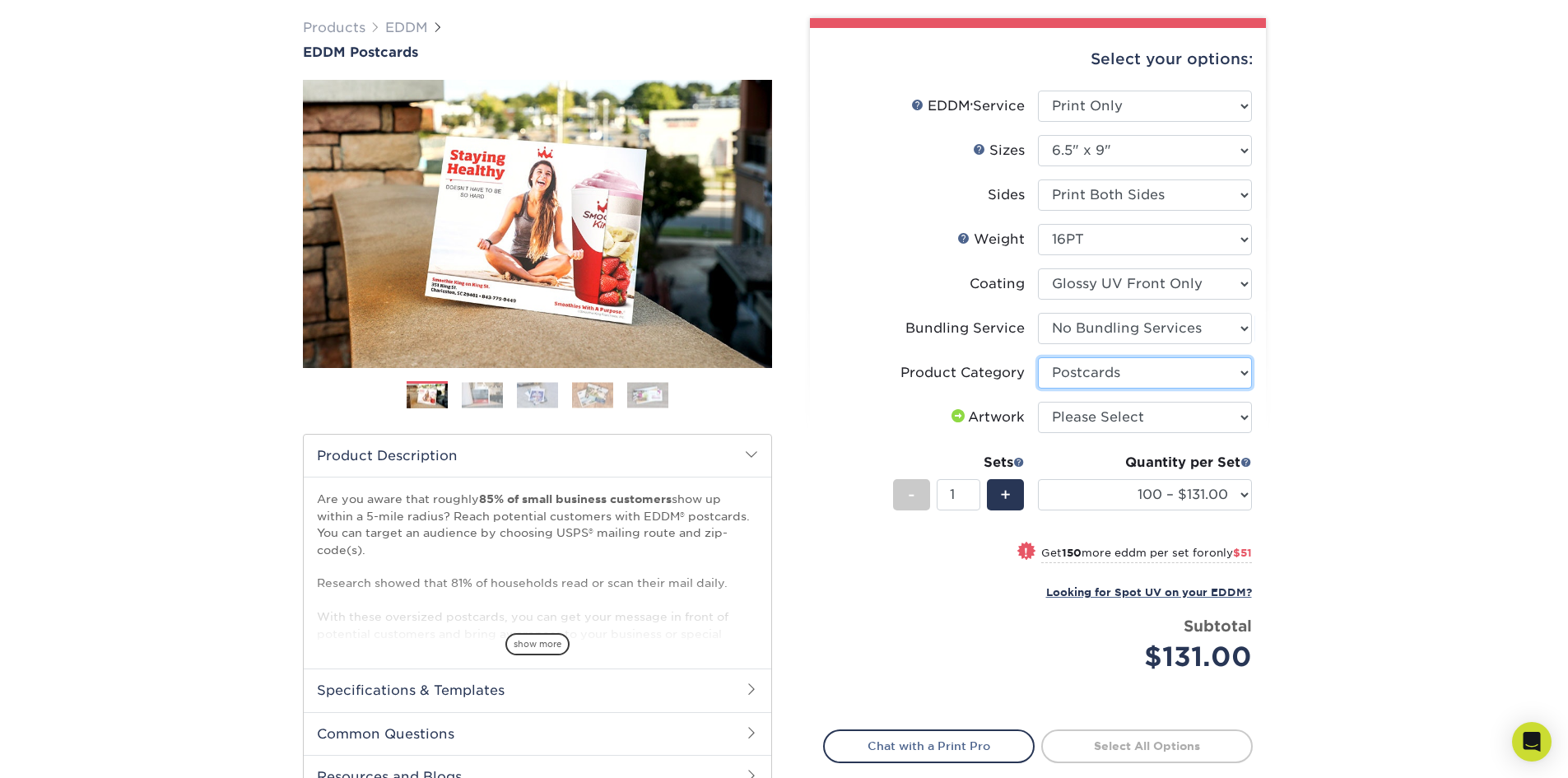
click at [1038, 357] on select "Please Select Postcards" at bounding box center [1145, 373] width 214 height 32
click at [1230, 415] on select "Please Select I will upload files I need a design - $150" at bounding box center [1145, 417] width 214 height 32
select select "upload"
click at [1038, 402] on select "Please Select I will upload files I need a design - $150" at bounding box center [1145, 417] width 214 height 32
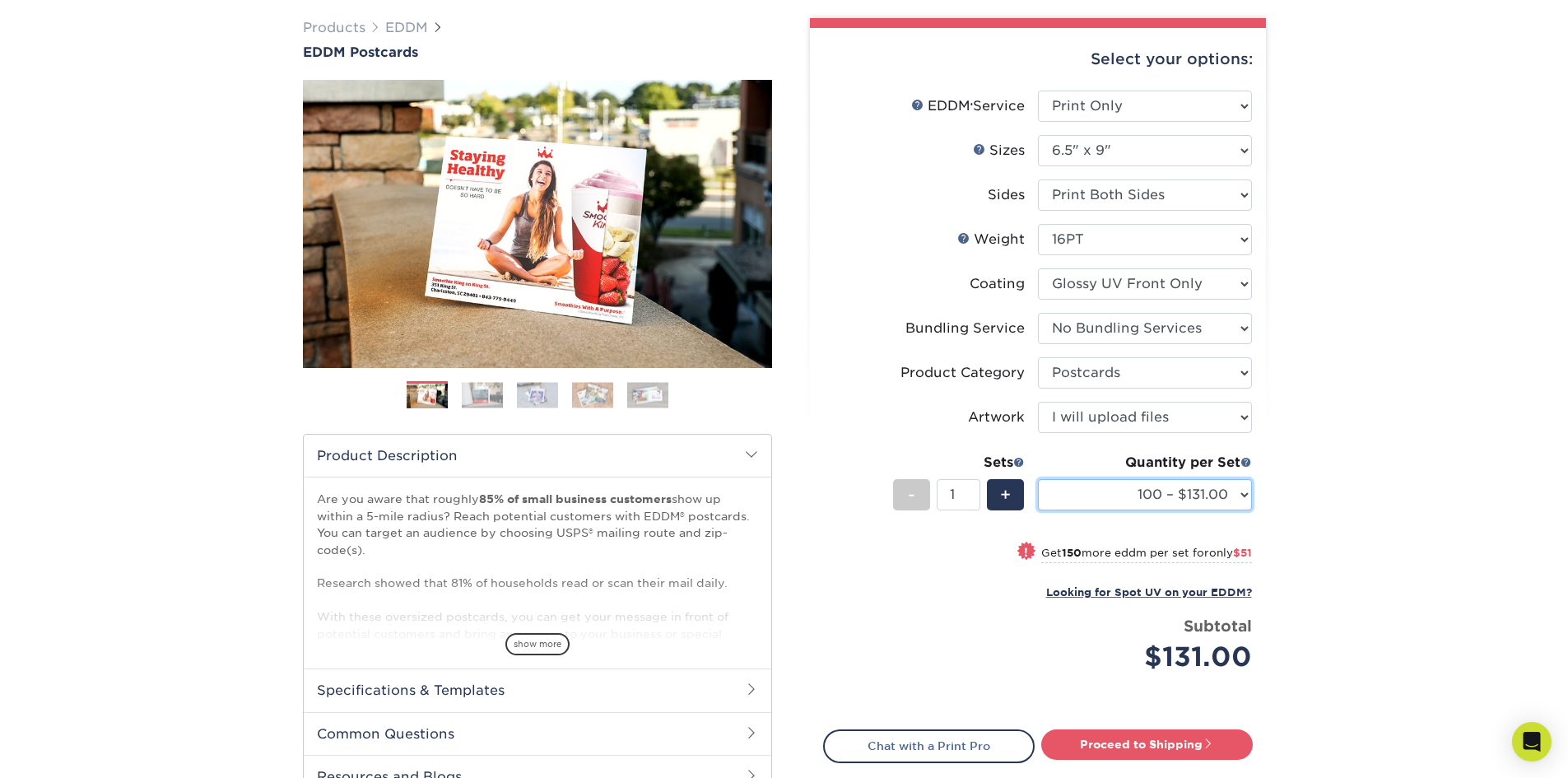
click at [1214, 496] on select "100 – $131.00 250 – $182.00 500 – $203.00 1000 – $227.00 2500 – $379.00 5000 – …" at bounding box center [1145, 495] width 214 height 32
click at [1327, 458] on div "Products EDDM EDDM Postcards Previous Next" at bounding box center [784, 453] width 1568 height 936
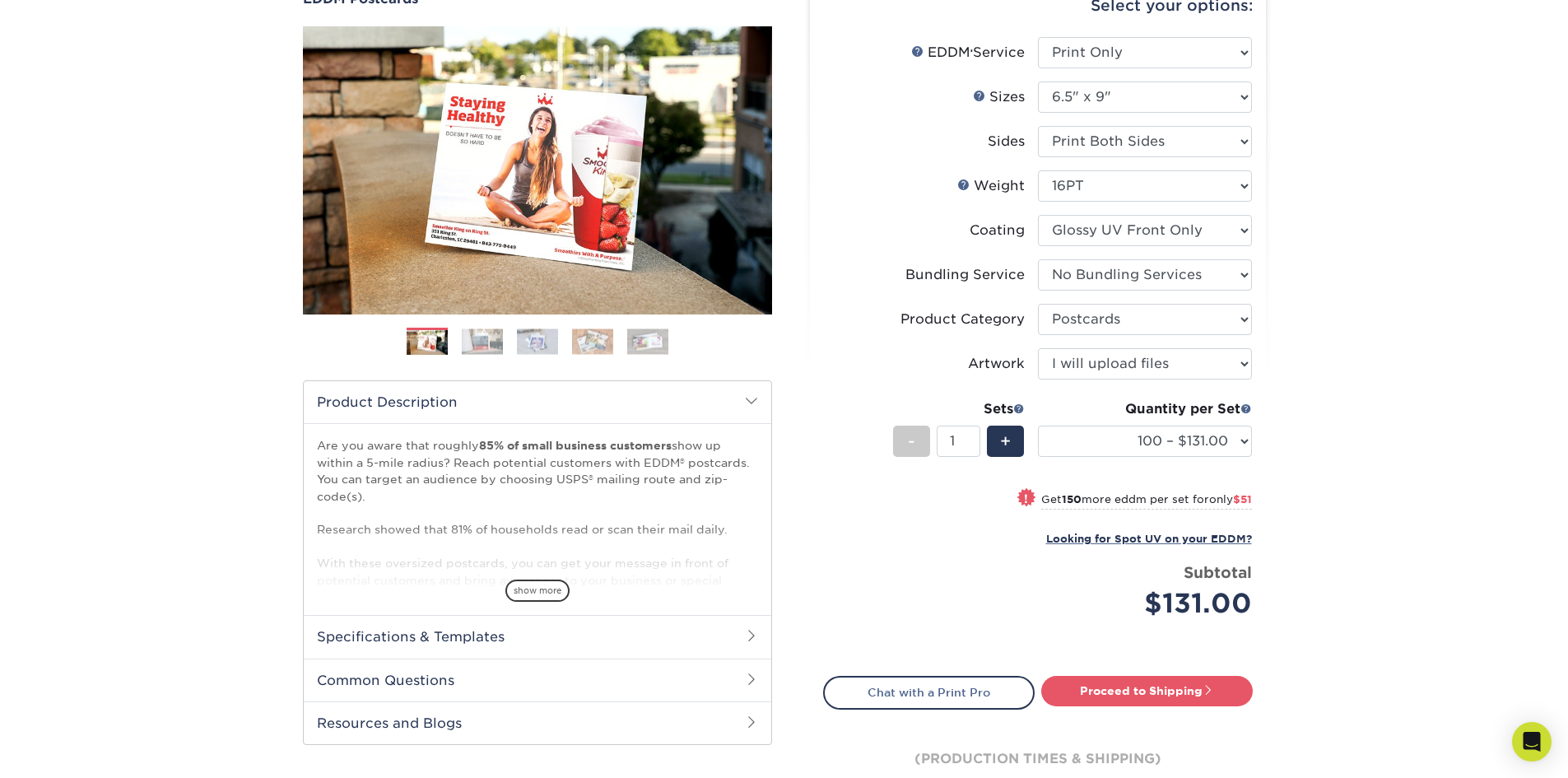
scroll to position [202, 0]
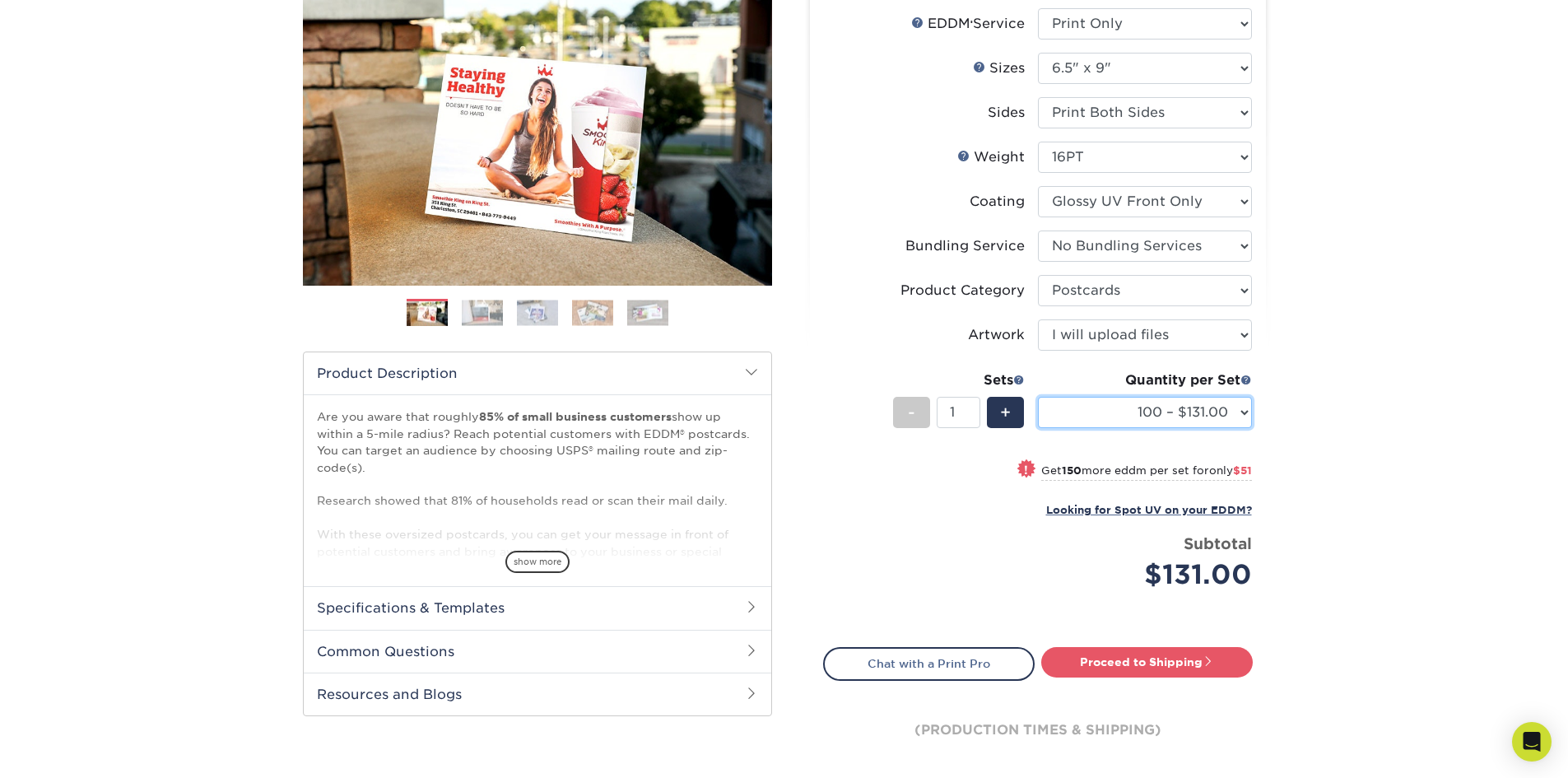
click at [1212, 412] on select "100 – $131.00 250 – $182.00 500 – $203.00 1000 – $227.00 2500 – $379.00 5000 – …" at bounding box center [1145, 412] width 214 height 32
select select "1000 – $227.00"
click at [1038, 397] on select "100 – $131.00 250 – $182.00 500 – $203.00 1000 – $227.00 2500 – $379.00 5000 – …" at bounding box center [1145, 412] width 214 height 32
click at [1344, 532] on div "Products EDDM EDDM Postcards Previous Next" at bounding box center [784, 370] width 1568 height 936
click at [1148, 659] on link "Proceed to Shipping" at bounding box center [1147, 662] width 212 height 30
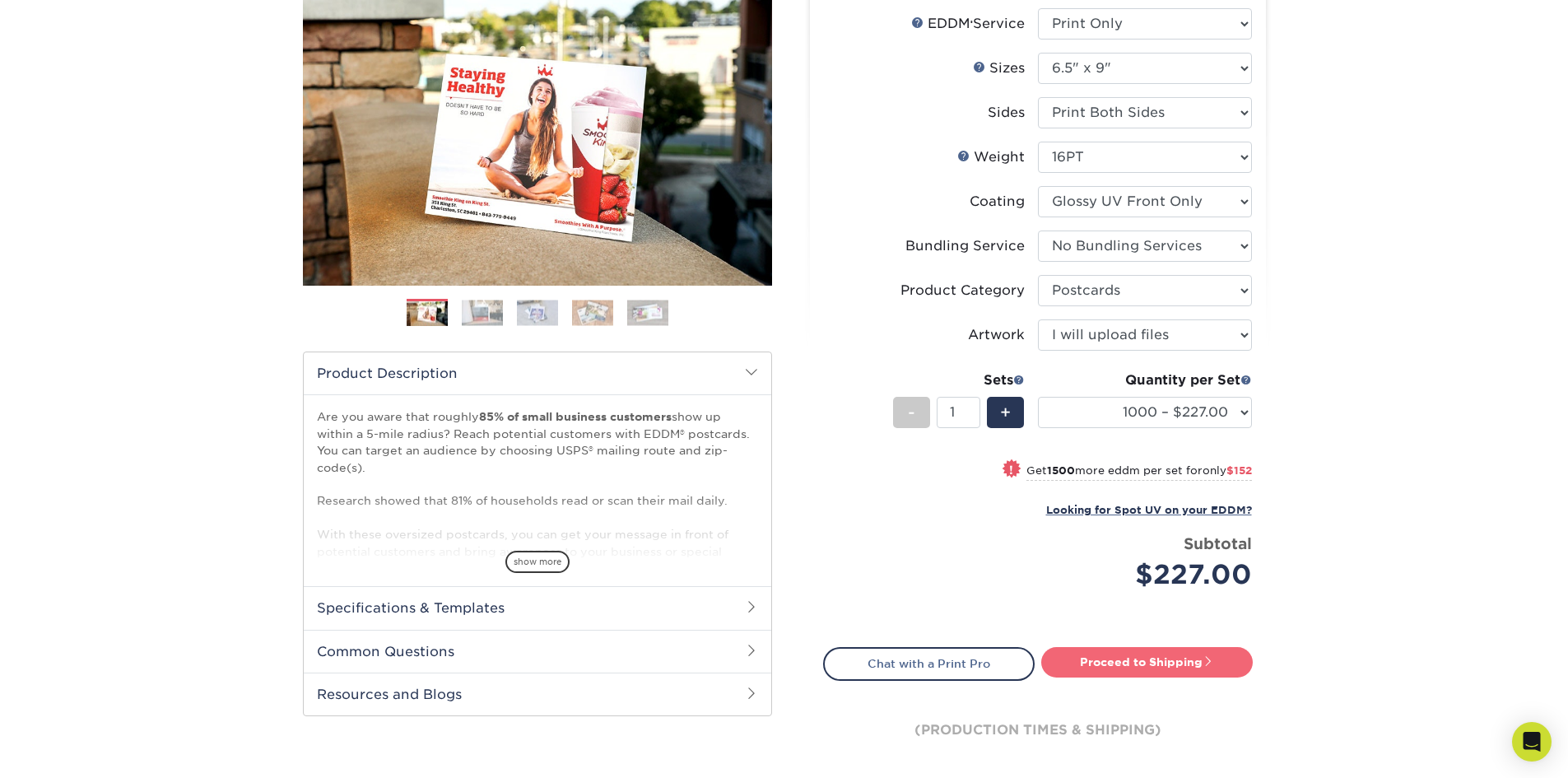
type input "Set 1"
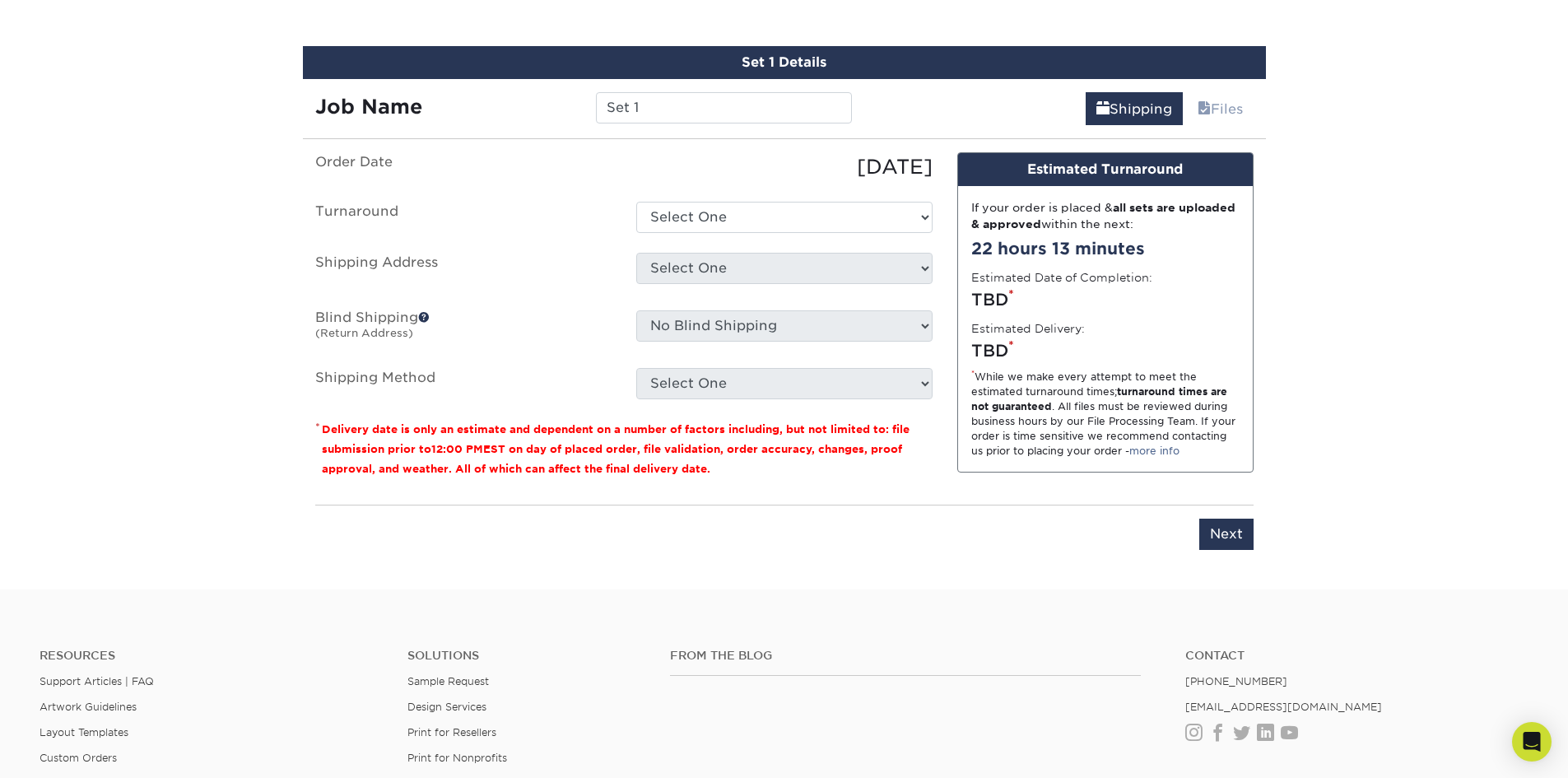
scroll to position [813, 0]
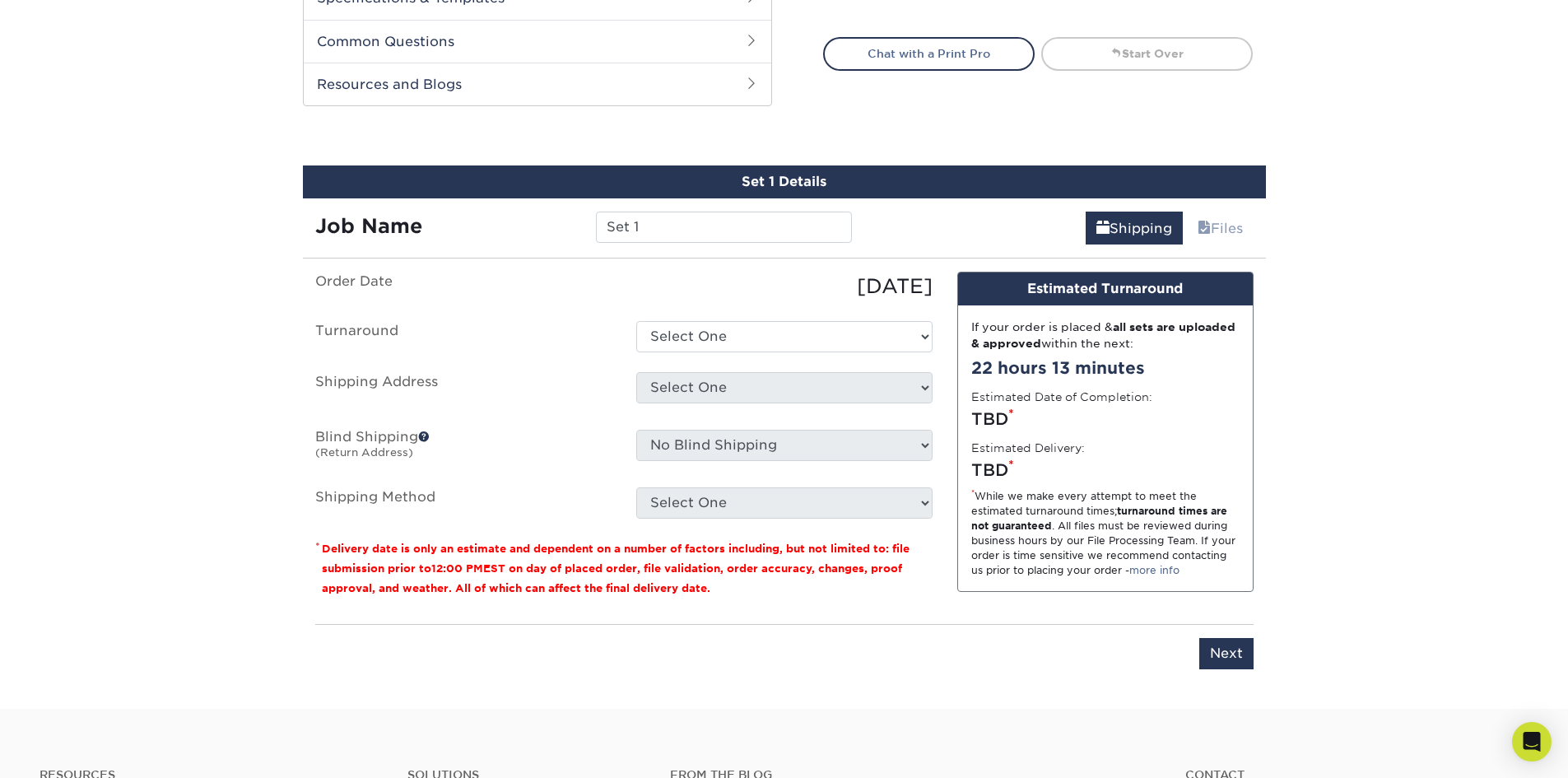
click at [804, 319] on ul "Order Date [DATE] [GEOGRAPHIC_DATA] Select One 2-4 Business Days 2 Day Next Bus…" at bounding box center [624, 395] width 618 height 247
click at [797, 339] on select "Select One 2-4 Business Days 2 Day Next Business Day" at bounding box center [784, 336] width 296 height 32
select select "0e5dc884-82e3-48bb-b768-769f9bac4eca"
click at [636, 321] on select "Select One 2-4 Business Days 2 Day Next Business Day" at bounding box center [784, 336] width 296 height 32
click at [706, 385] on select "Select One PR Chiro + Add New Address - Login" at bounding box center [784, 387] width 296 height 32
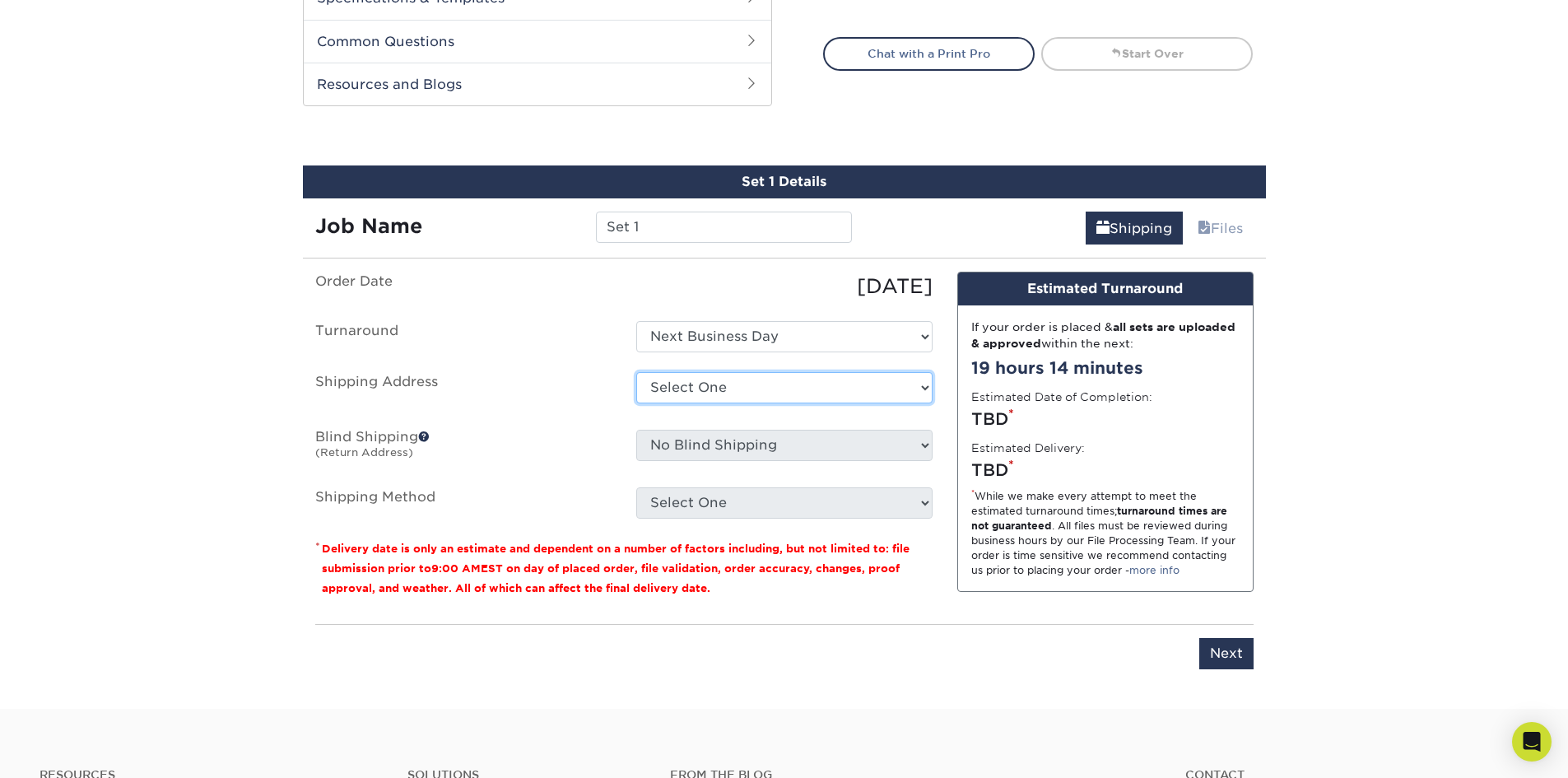
select select "286541"
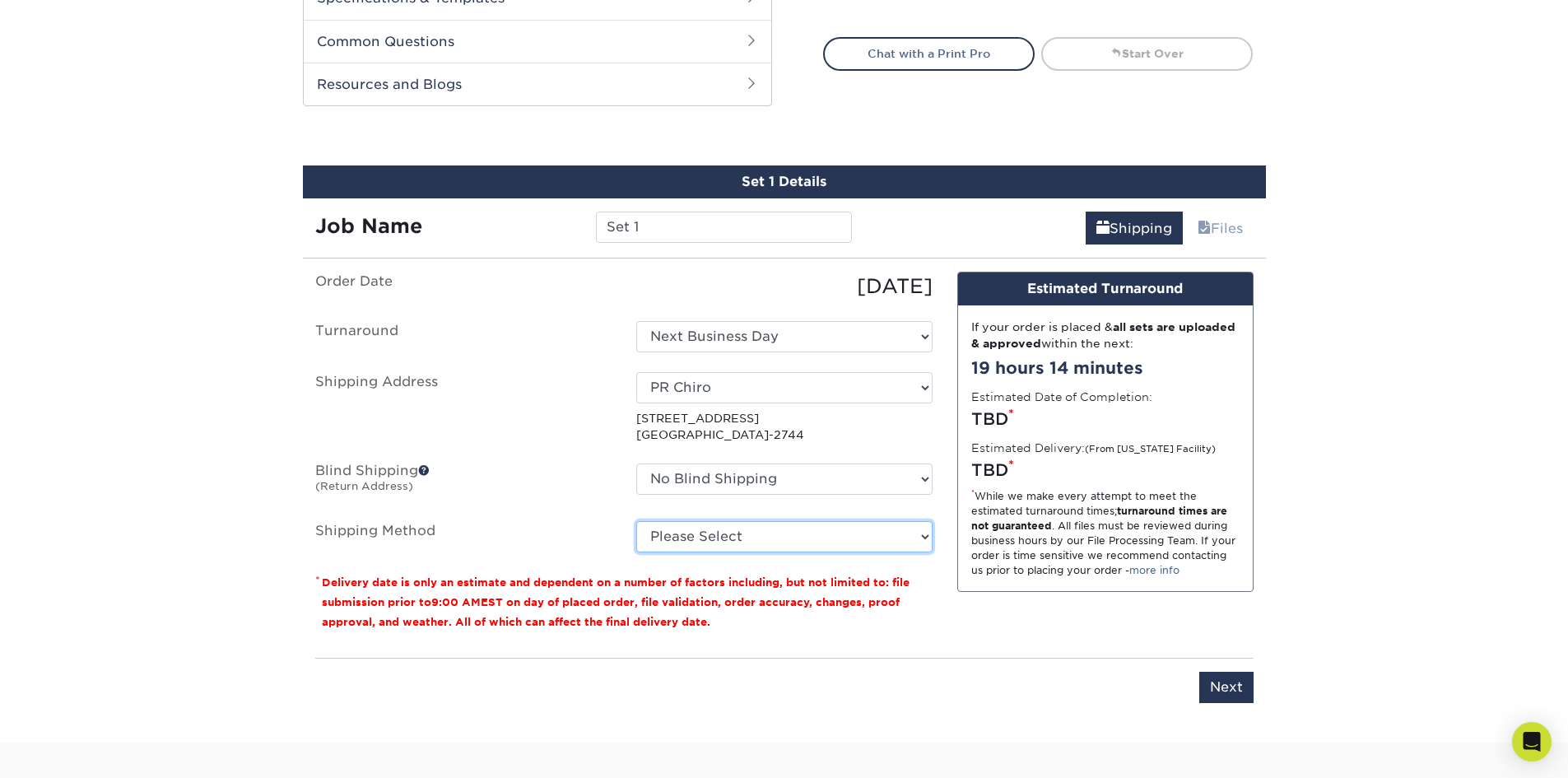
click at [810, 550] on select "Please Select Ground Shipping (+$20.59) 3 Day Shipping Service (+$30.39) 2 Day …" at bounding box center [784, 537] width 296 height 32
select select "03"
click at [636, 521] on select "Please Select Ground Shipping (+$20.59) 3 Day Shipping Service (+$30.39) 2 Day …" at bounding box center [784, 537] width 296 height 32
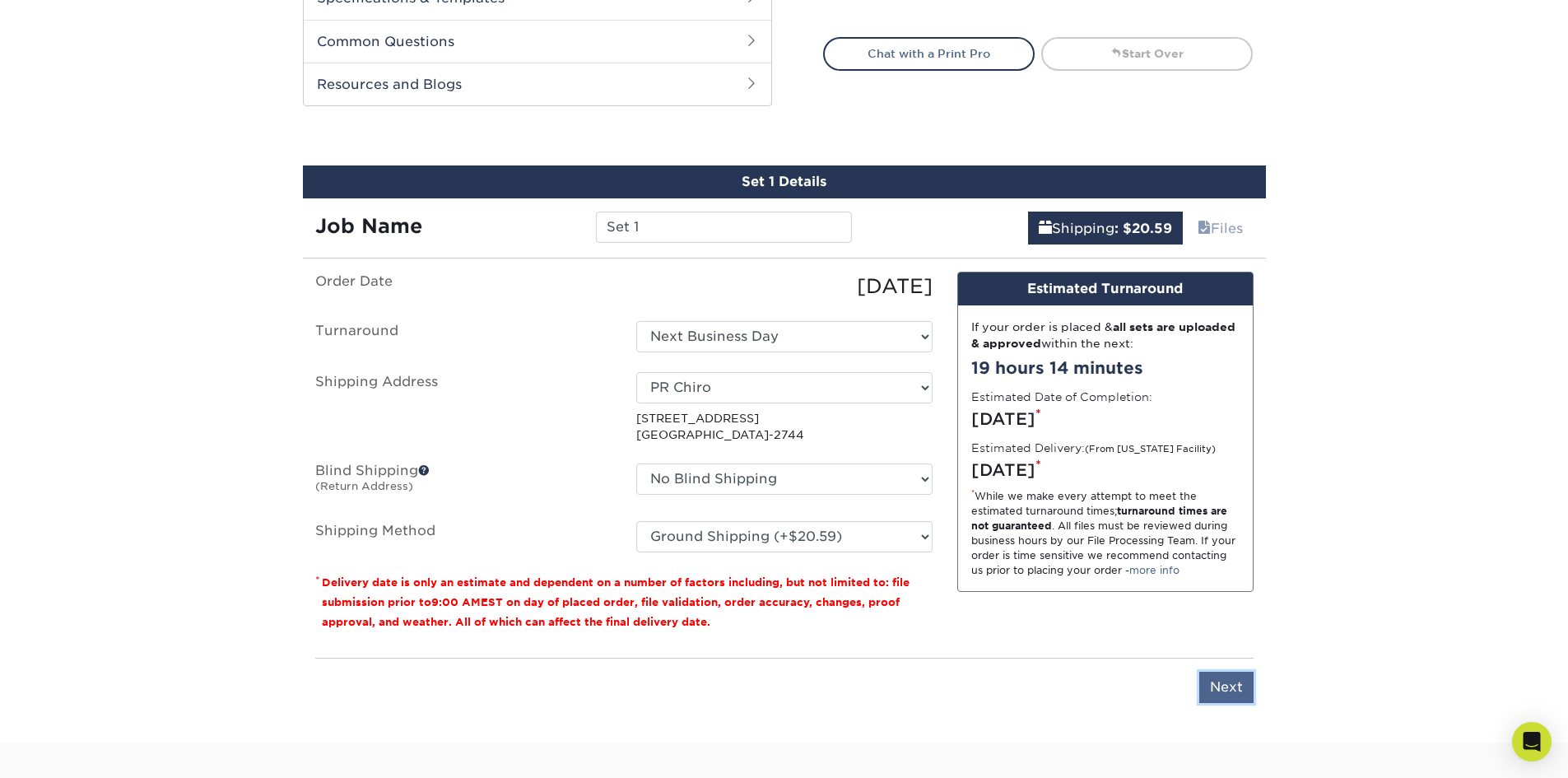
click at [1239, 687] on input "Next" at bounding box center [1227, 687] width 55 height 32
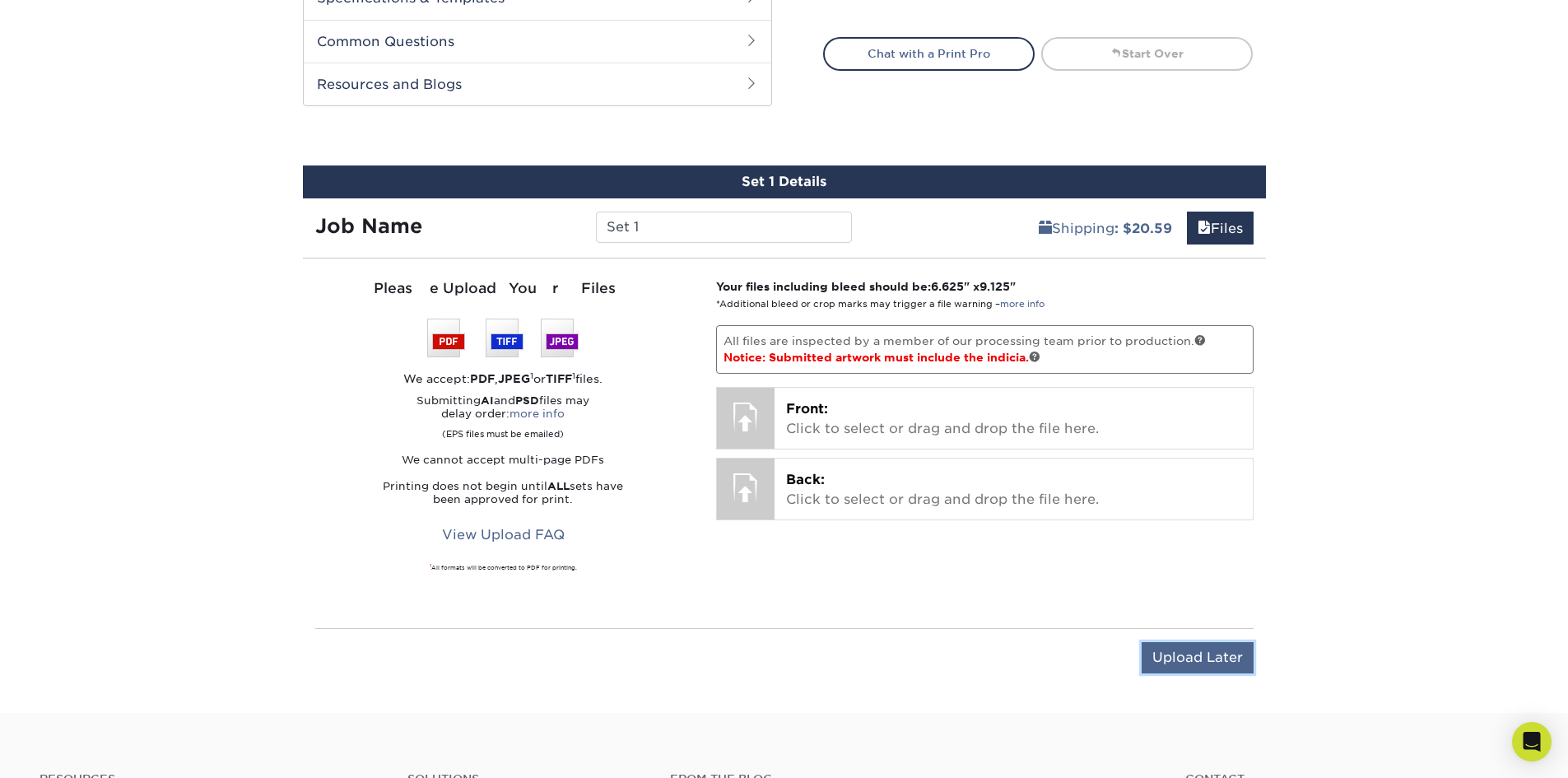
click at [1166, 665] on input "Upload Later" at bounding box center [1198, 658] width 112 height 32
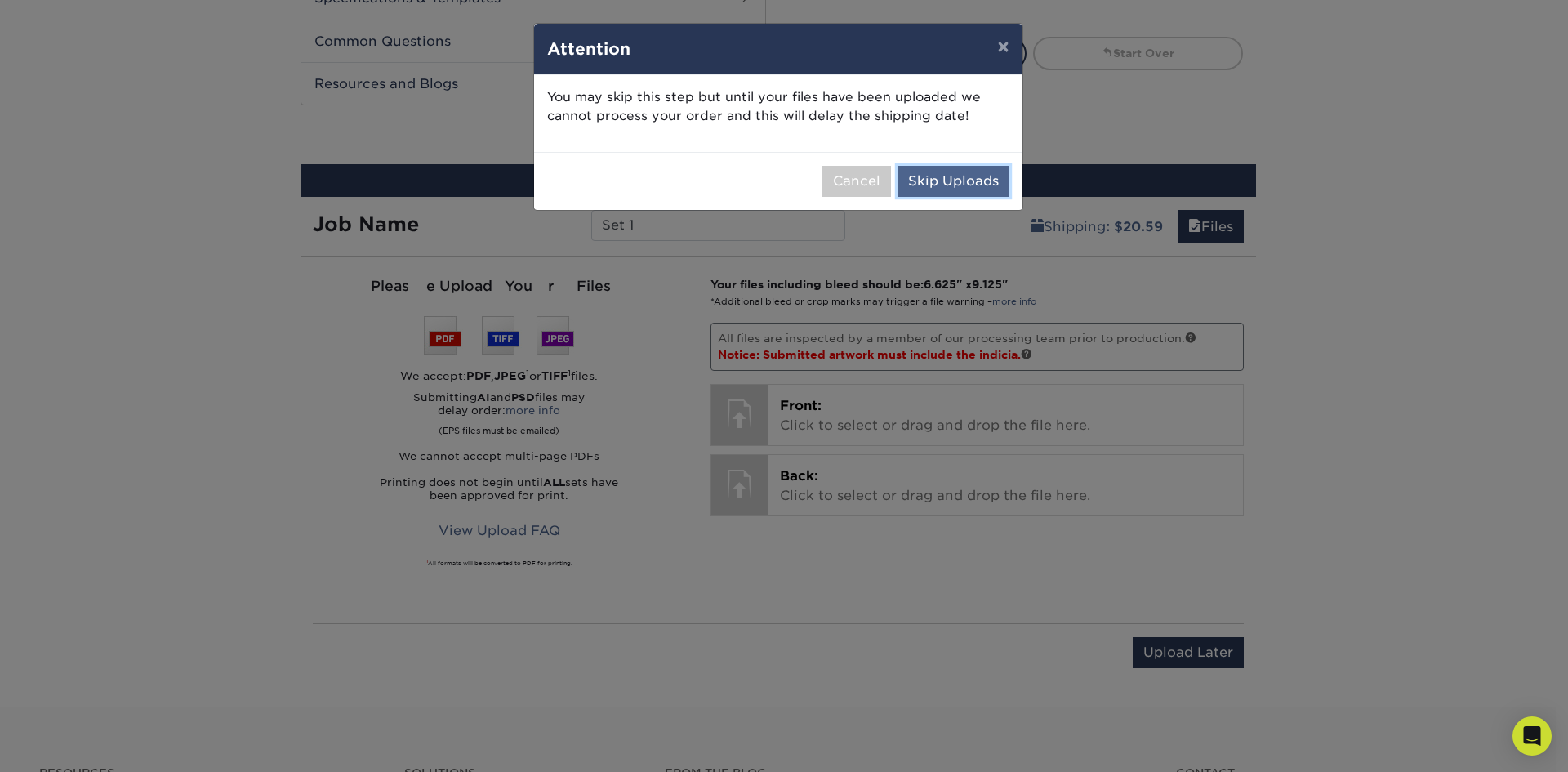
click at [947, 183] on button "Skip Uploads" at bounding box center [954, 181] width 112 height 31
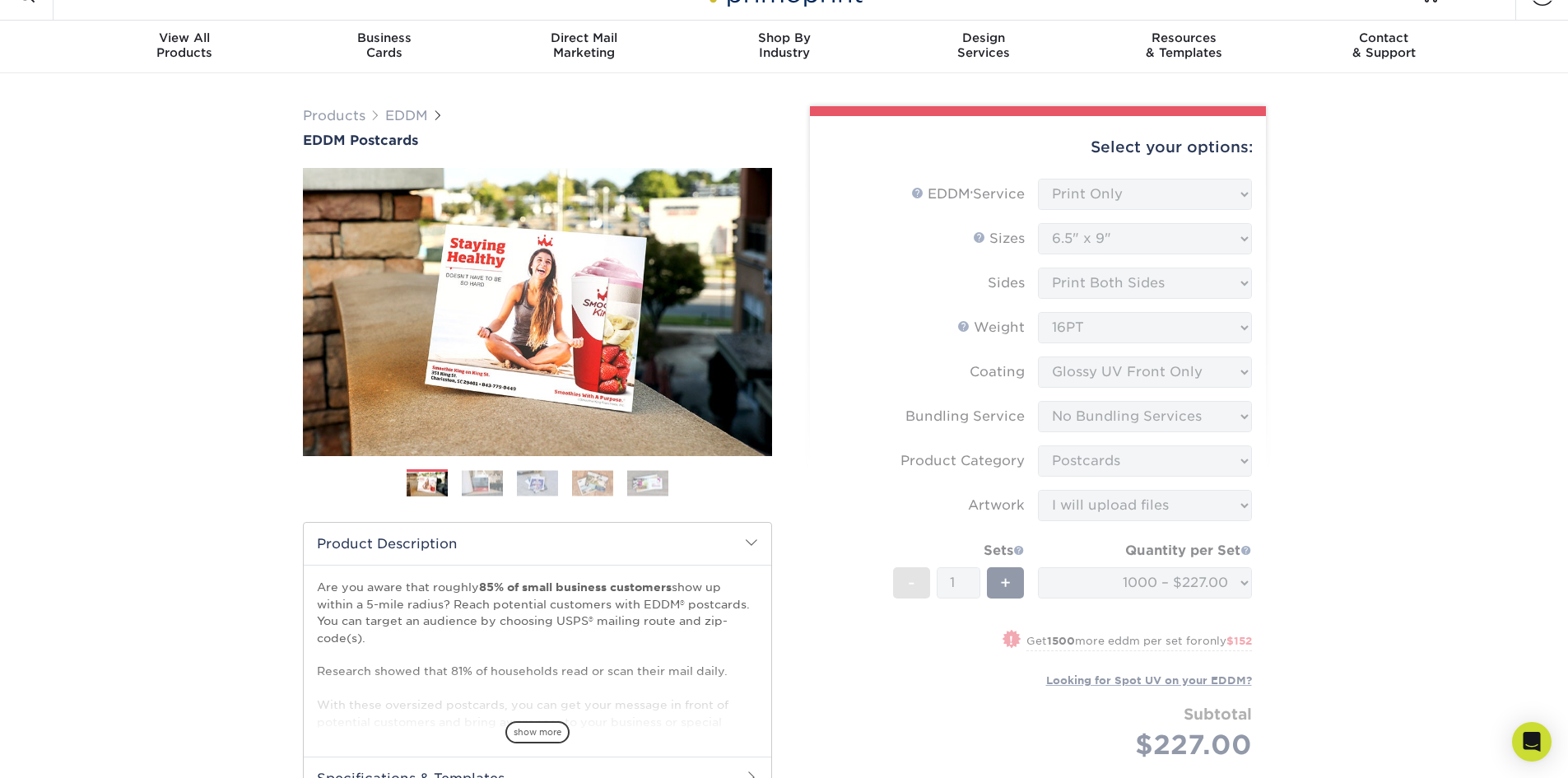
scroll to position [0, 0]
